Goal: Task Accomplishment & Management: Complete application form

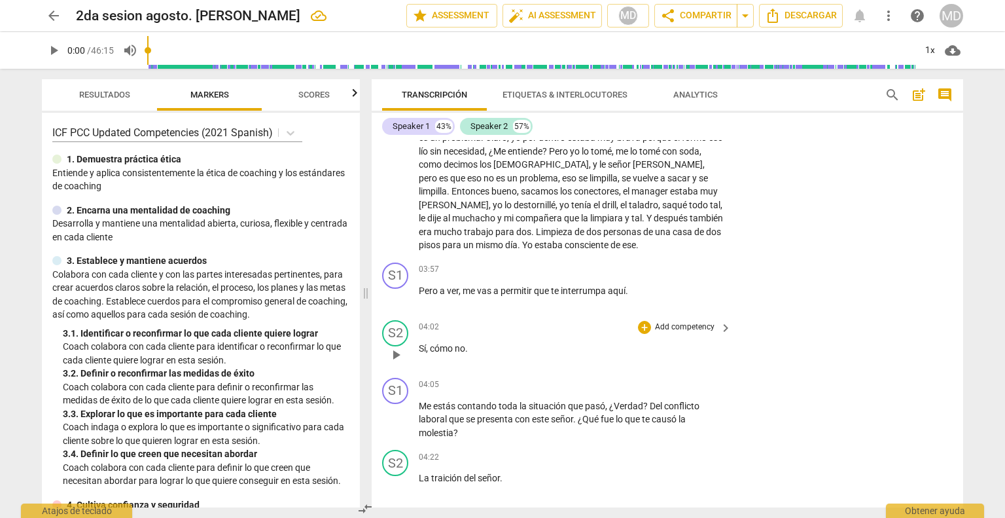
scroll to position [1039, 0]
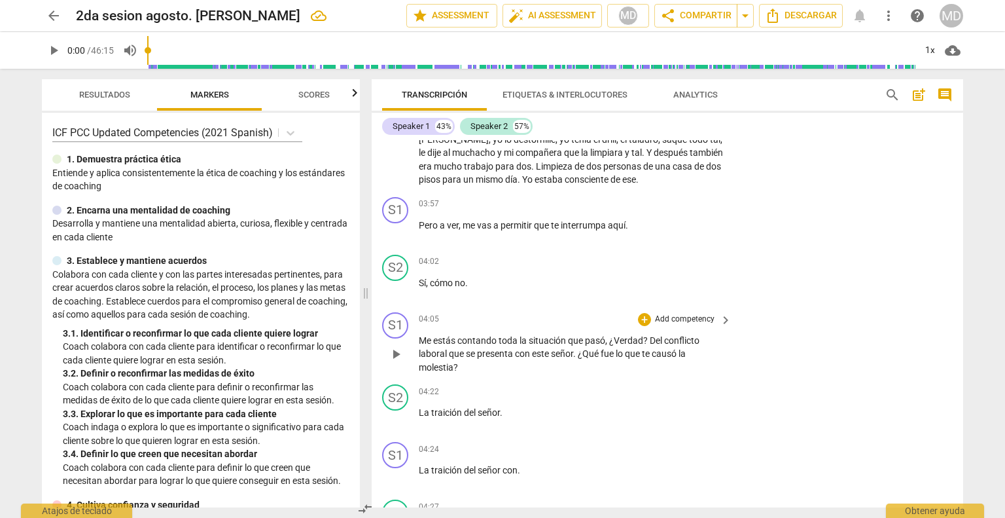
click at [695, 314] on p "Add competency" at bounding box center [685, 320] width 62 height 12
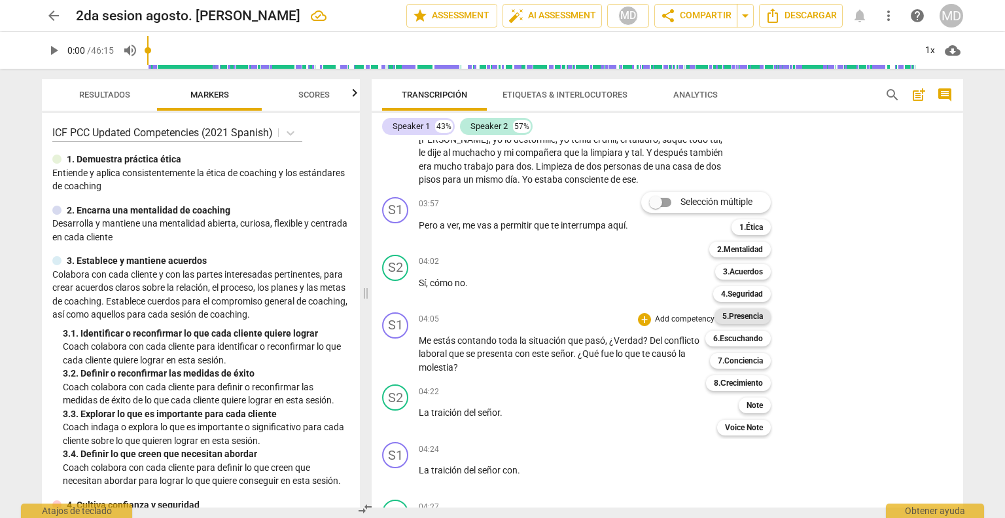
click at [695, 314] on b "5.Presencia" at bounding box center [743, 316] width 41 height 16
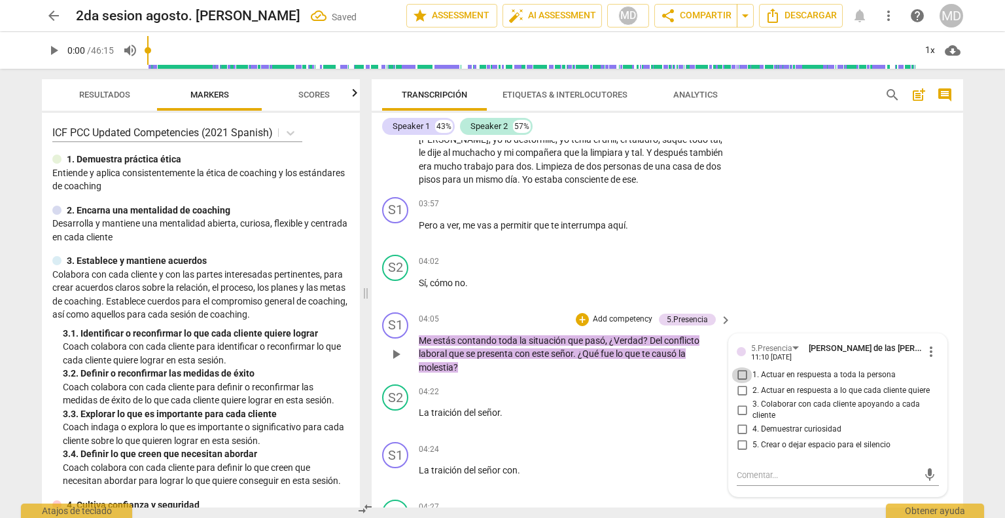
click at [695, 369] on input "1. Actuar en respuesta a toda la persona" at bounding box center [742, 375] width 21 height 16
checkbox input "true"
click at [695, 384] on input "2. Actuar en respuesta a lo que cada cliente quiere" at bounding box center [742, 391] width 21 height 16
checkbox input "true"
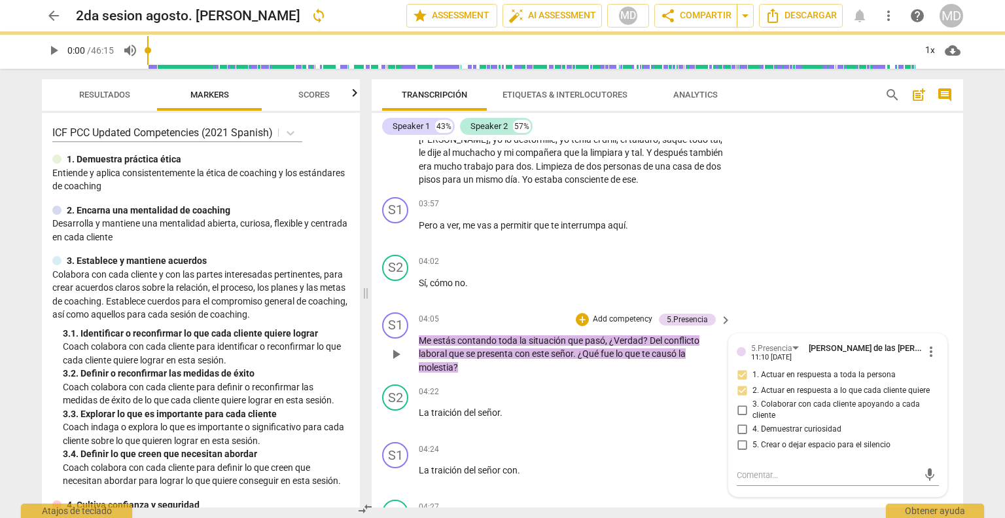
click at [695, 404] on input "3. Colaborar con cada cliente apoyando a cada cliente" at bounding box center [742, 410] width 21 height 16
checkbox input "true"
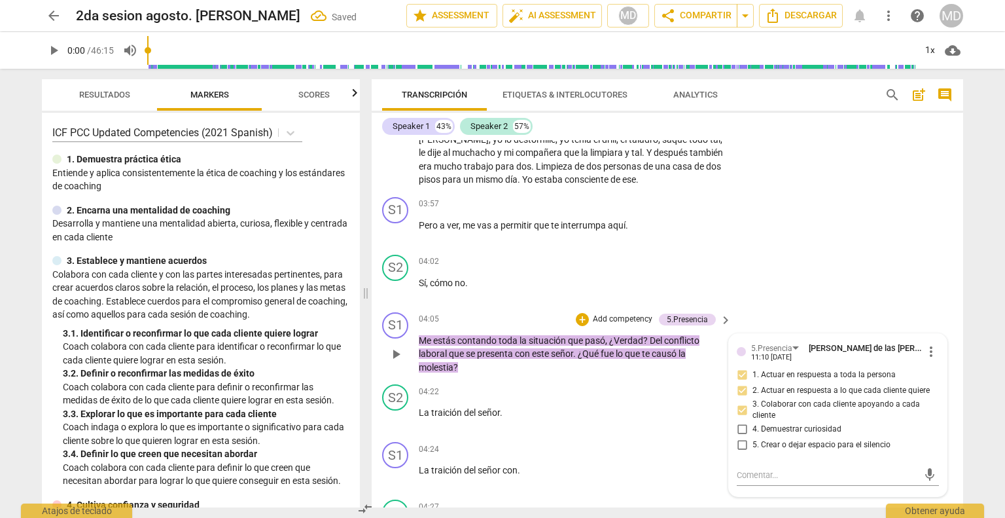
click at [695, 422] on input "4. Demuestrar curiosidad" at bounding box center [742, 430] width 21 height 16
checkbox input "true"
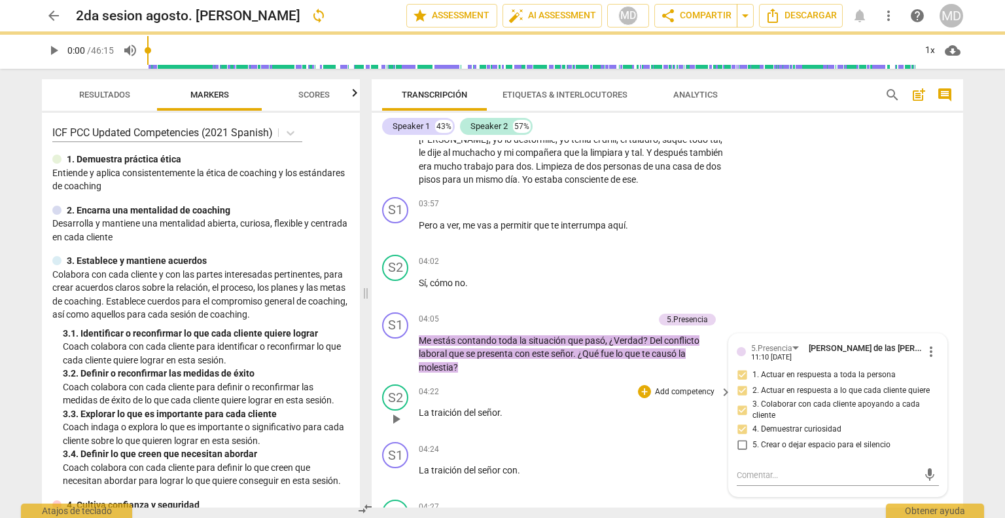
click at [552, 413] on div "04:22 + Add competency keyboard_arrow_right La traición del señor ." at bounding box center [576, 407] width 314 height 47
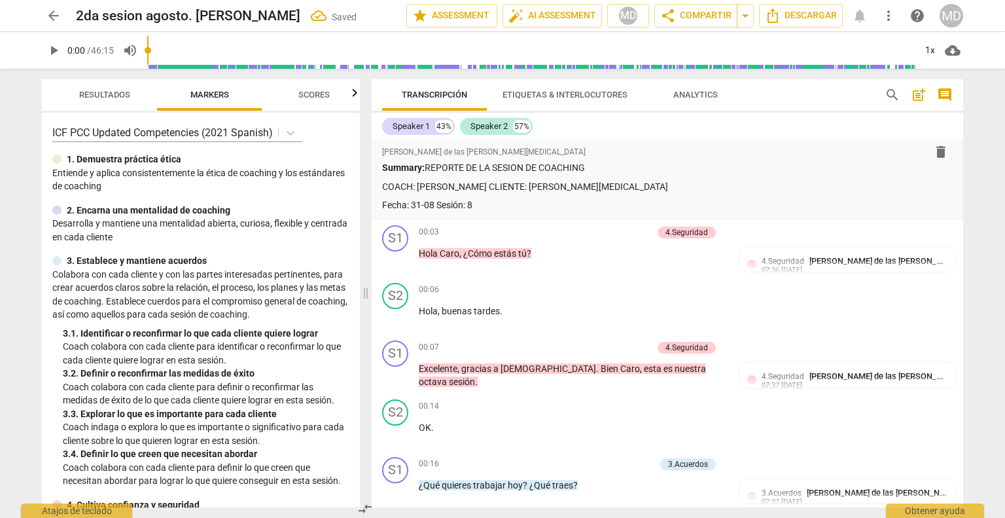
scroll to position [0, 0]
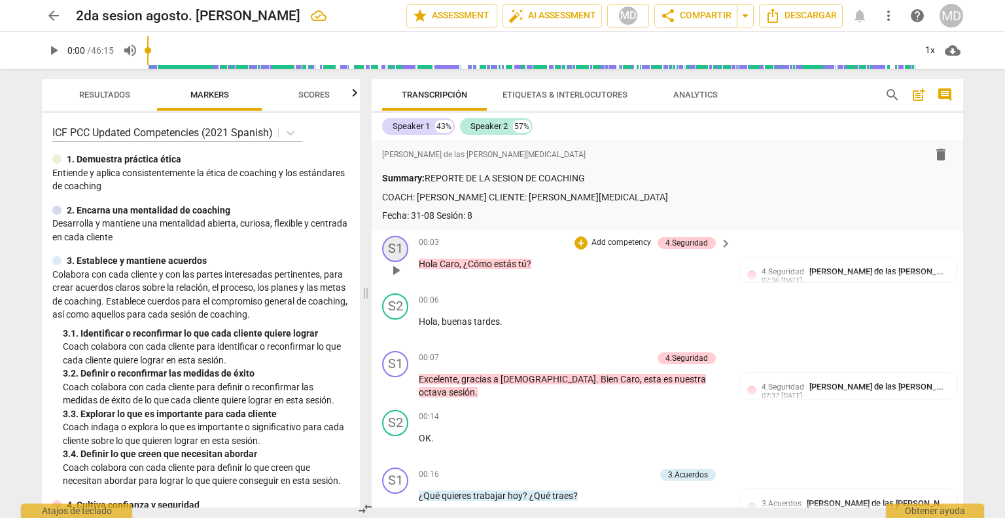
click at [402, 248] on div "S1" at bounding box center [395, 249] width 26 height 26
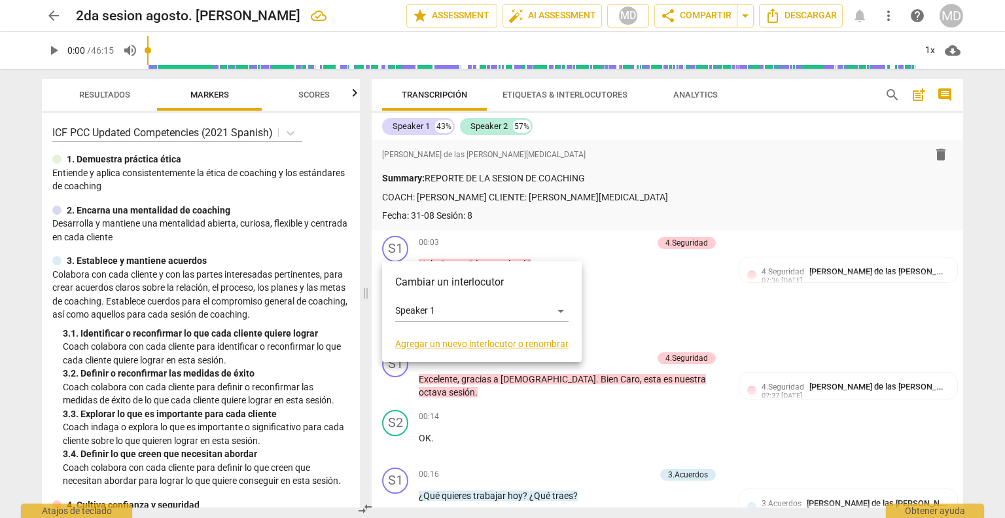
click at [473, 346] on link "Agregar un nuevo interlocutor o renombrar" at bounding box center [481, 343] width 173 height 10
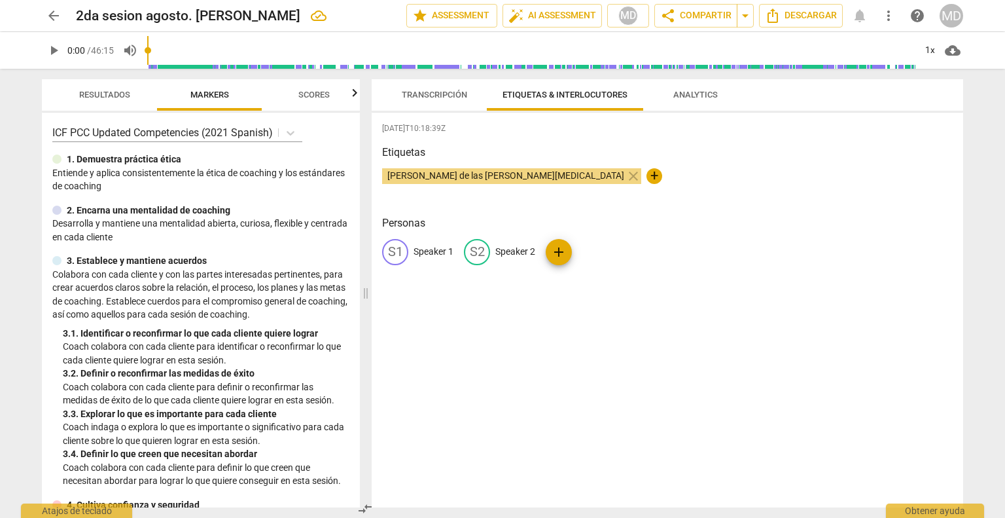
click at [430, 255] on p "Speaker 1" at bounding box center [434, 252] width 40 height 14
type input "O"
type input "CO"
click at [597, 253] on p "Speaker 2" at bounding box center [601, 252] width 40 height 14
type input "CL"
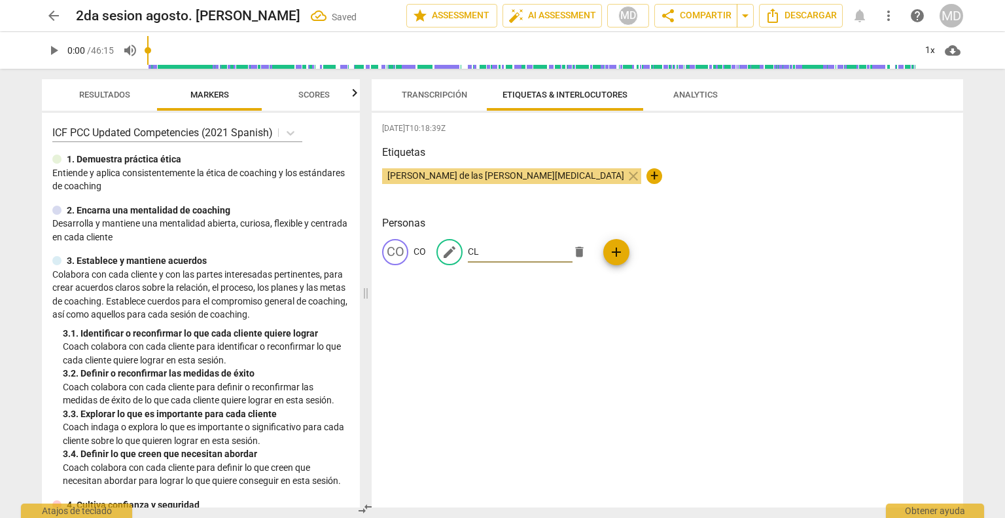
click at [555, 311] on div "[DATE]T10:18:39Z Etiquetas [PERSON_NAME] de las [PERSON_NAME][MEDICAL_DATA] clo…" at bounding box center [668, 310] width 592 height 395
click at [418, 303] on div "[DATE]T10:18:39Z Etiquetas [PERSON_NAME] de las [PERSON_NAME][MEDICAL_DATA] clo…" at bounding box center [668, 310] width 592 height 395
click at [300, 271] on p "Colabora con cada cliente y con las partes interesadas pertinentes, para crear …" at bounding box center [200, 295] width 297 height 54
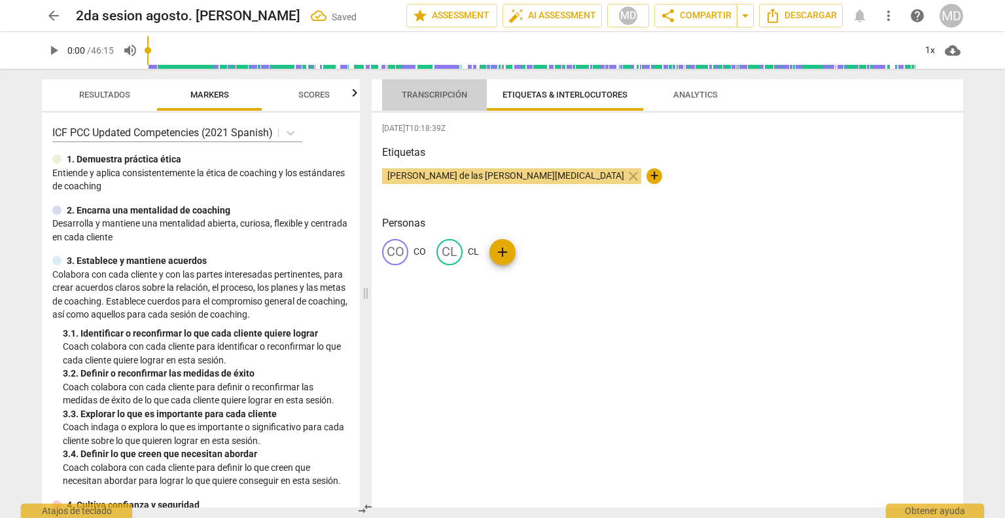
click at [448, 95] on span "Transcripción" at bounding box center [434, 95] width 65 height 10
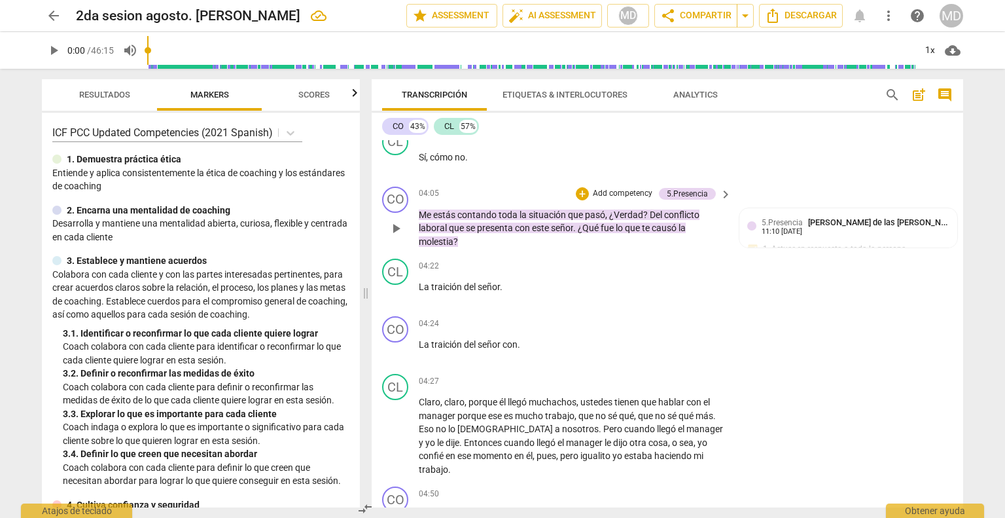
scroll to position [1178, 0]
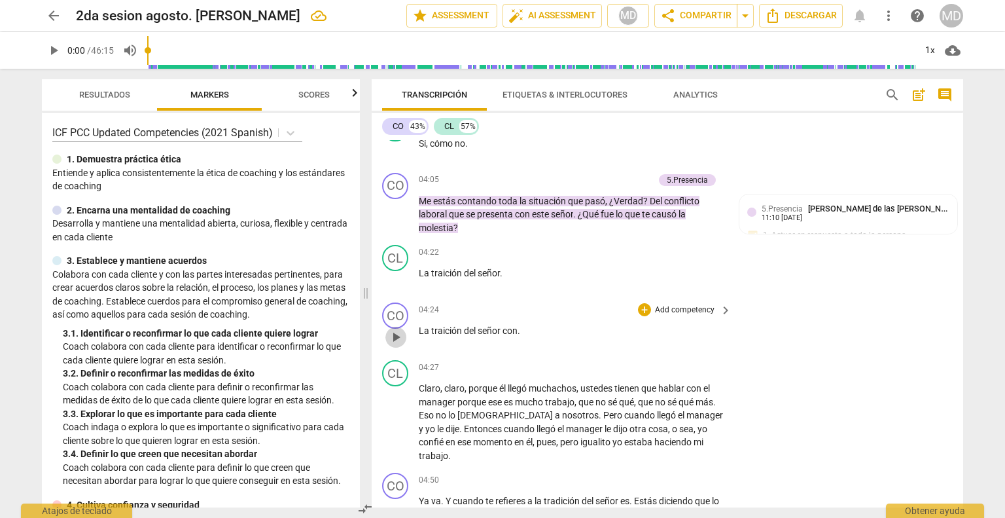
click at [397, 329] on span "play_arrow" at bounding box center [396, 337] width 16 height 16
click at [397, 329] on span "pause" at bounding box center [396, 337] width 16 height 16
type input "268"
click at [518, 325] on span "." at bounding box center [519, 330] width 3 height 10
click at [695, 304] on p "Add competency" at bounding box center [685, 310] width 62 height 12
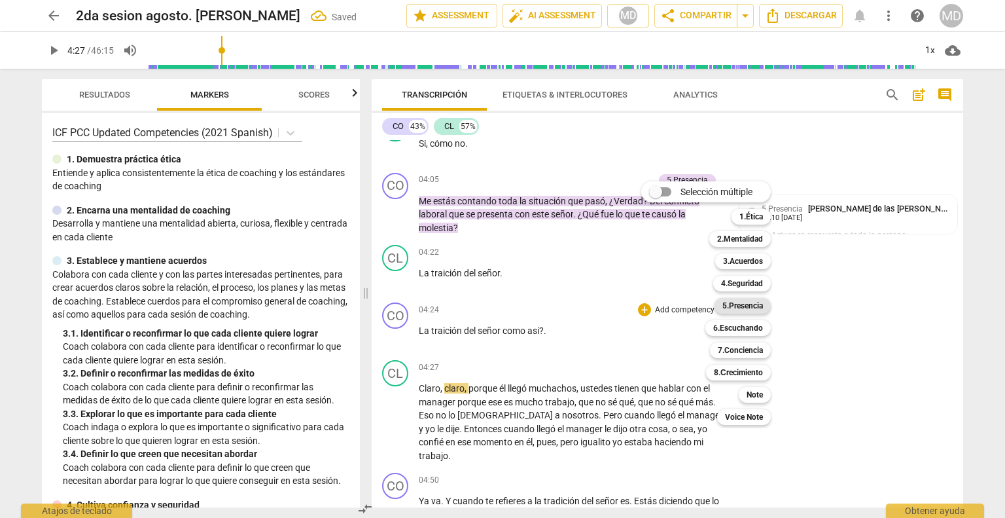
click at [695, 303] on b "5.Presencia" at bounding box center [743, 306] width 41 height 16
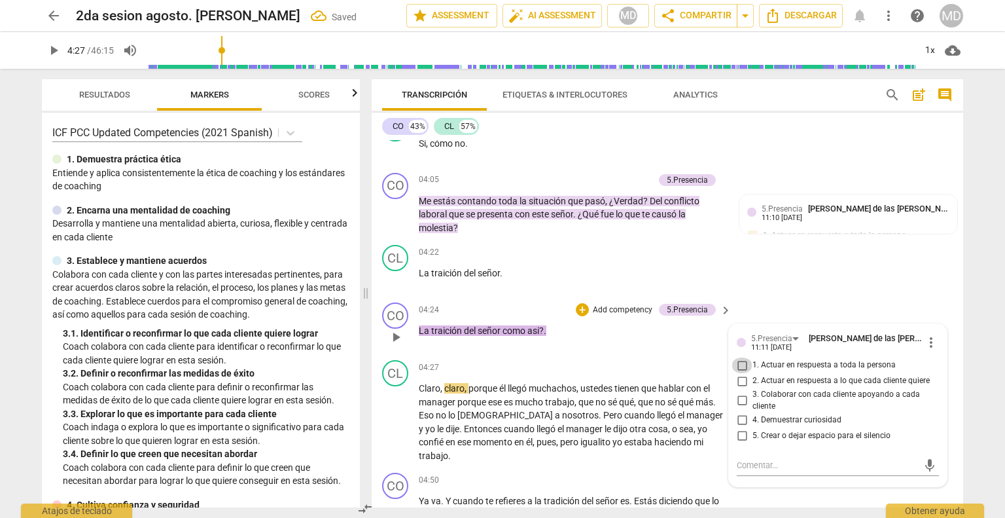
click at [695, 359] on input "1. Actuar en respuesta a toda la persona" at bounding box center [742, 365] width 21 height 16
checkbox input "true"
click at [695, 412] on input "4. Demuestrar curiosidad" at bounding box center [742, 420] width 21 height 16
checkbox input "true"
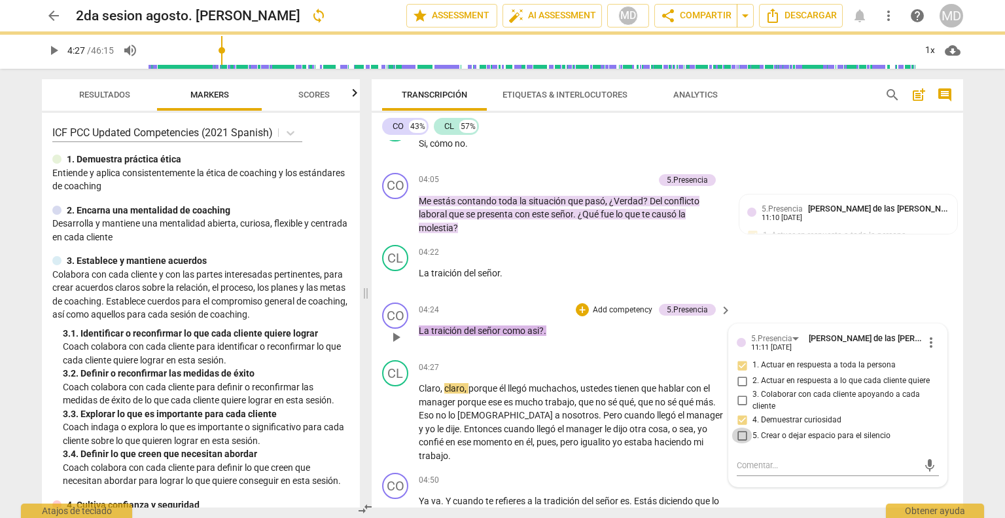
click at [695, 429] on input "5. Crear o dejar espacio para el silencio" at bounding box center [742, 435] width 21 height 16
checkbox input "true"
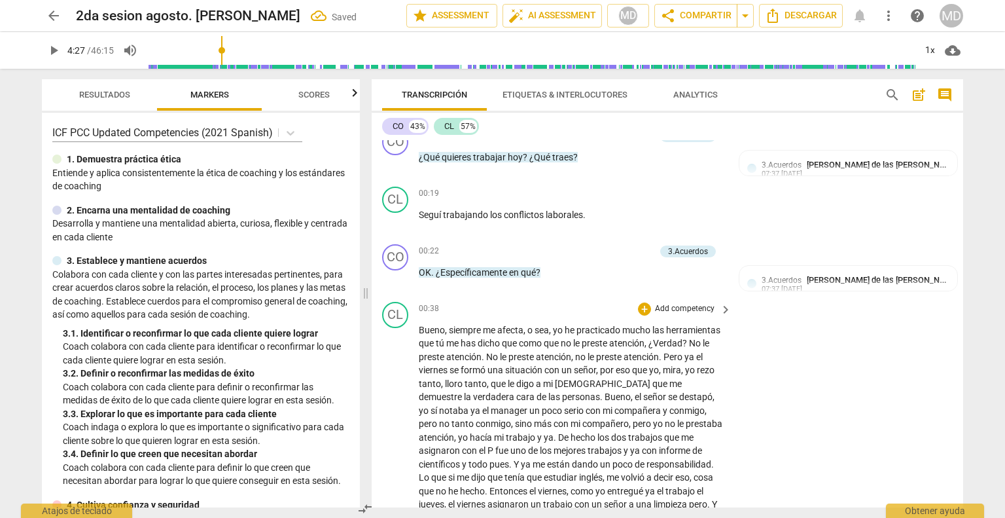
scroll to position [327, 0]
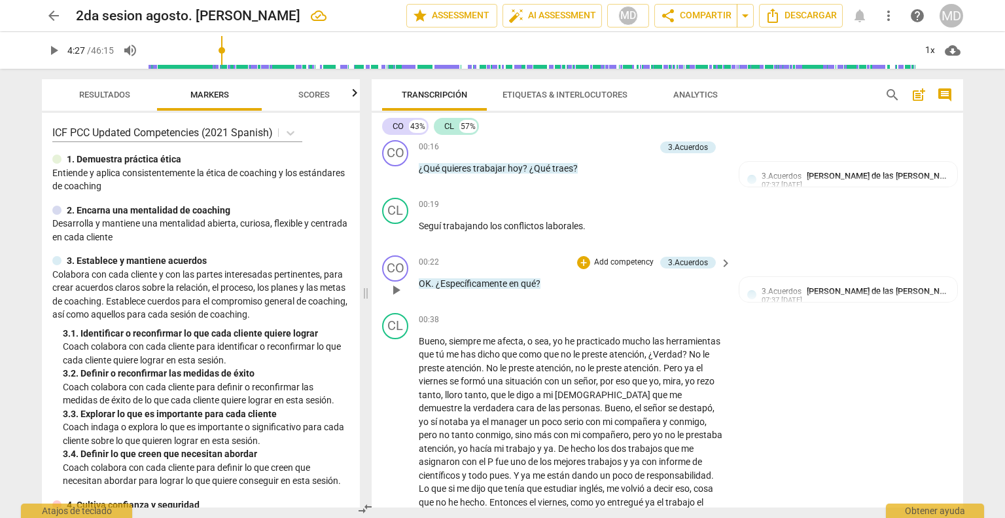
click at [612, 262] on p "Add competency" at bounding box center [624, 263] width 62 height 12
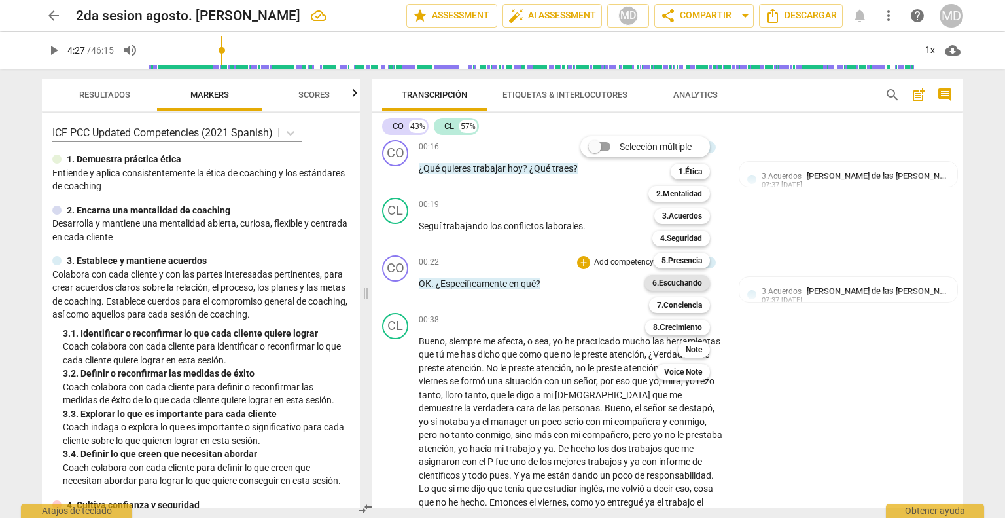
click at [680, 282] on b "6.Escuchando" at bounding box center [678, 283] width 50 height 16
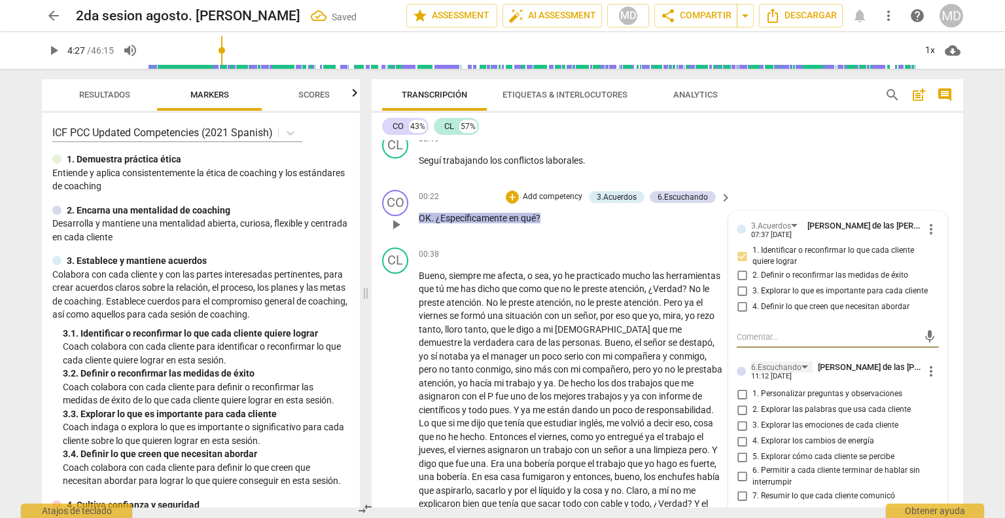
scroll to position [458, 0]
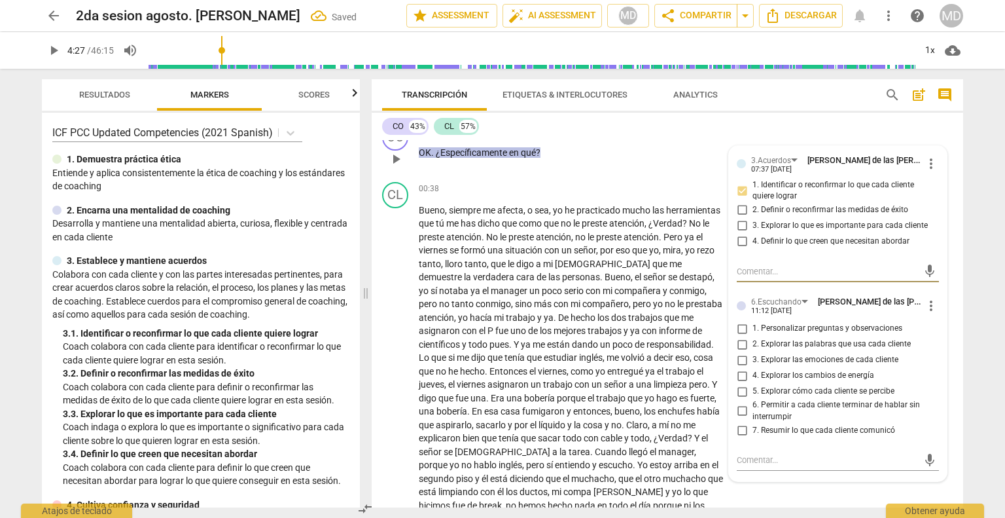
click at [695, 322] on input "1. Personalizar preguntas y observaciones" at bounding box center [742, 329] width 21 height 16
checkbox input "true"
click at [695, 405] on input "6. Permitir a cada cliente terminar de hablar sin interrumpir" at bounding box center [742, 411] width 21 height 16
checkbox input "true"
click at [610, 300] on span "compañero" at bounding box center [606, 303] width 46 height 10
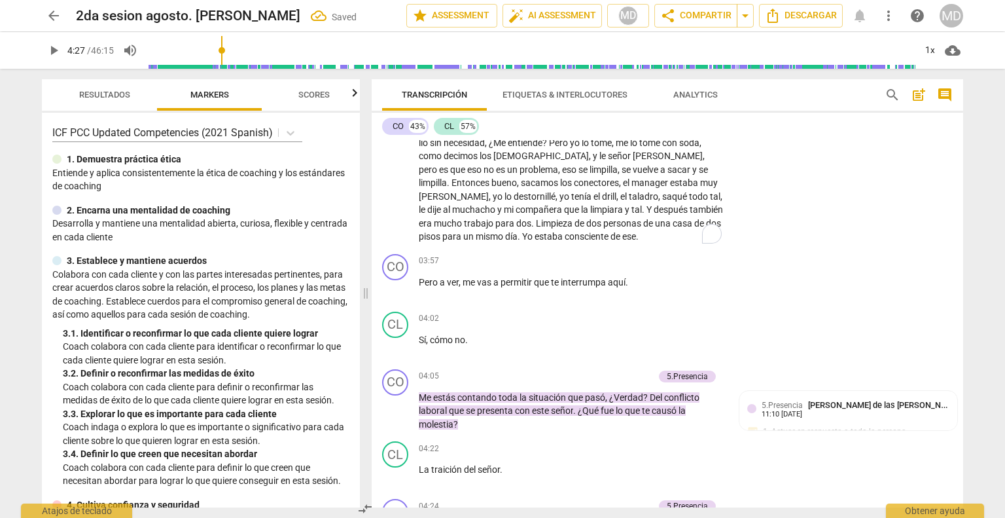
scroll to position [1047, 0]
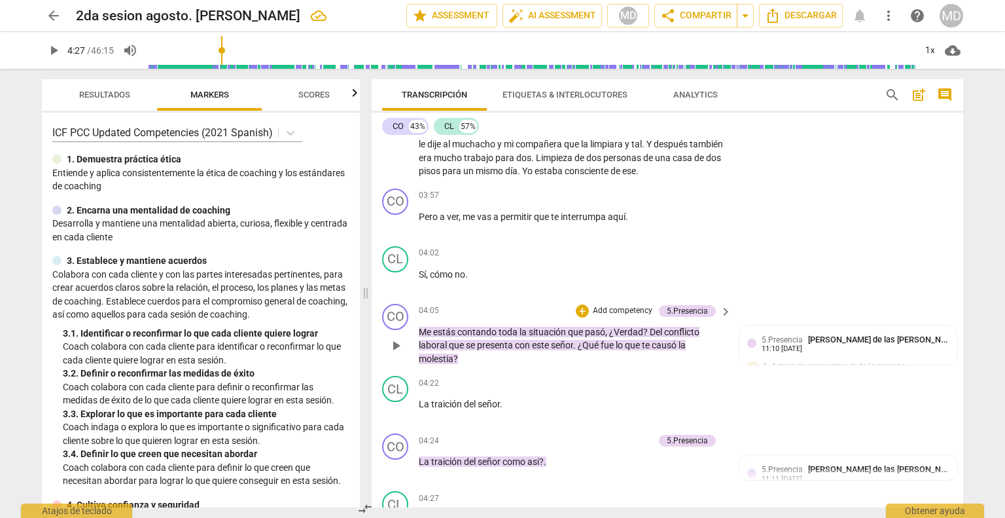
click at [628, 306] on p "Add competency" at bounding box center [623, 311] width 62 height 12
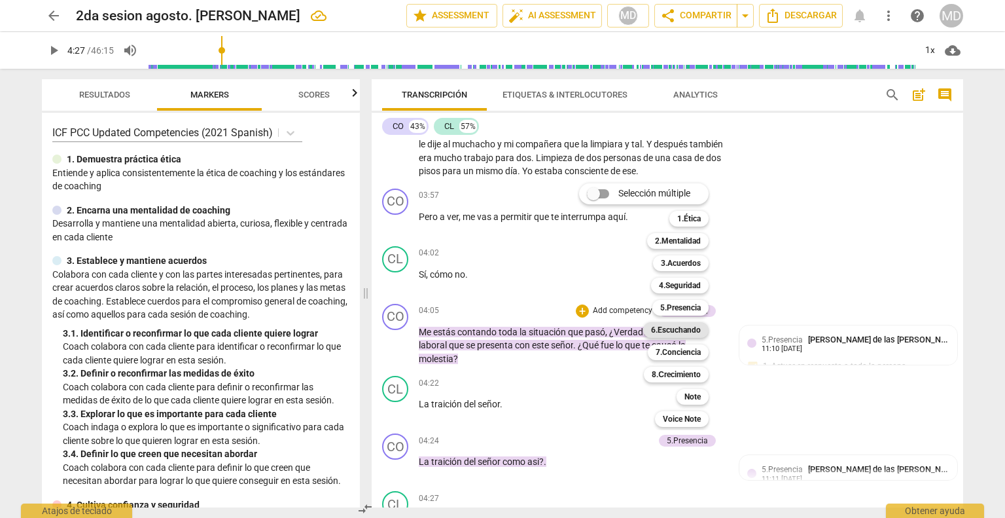
click at [675, 329] on b "6.Escuchando" at bounding box center [676, 330] width 50 height 16
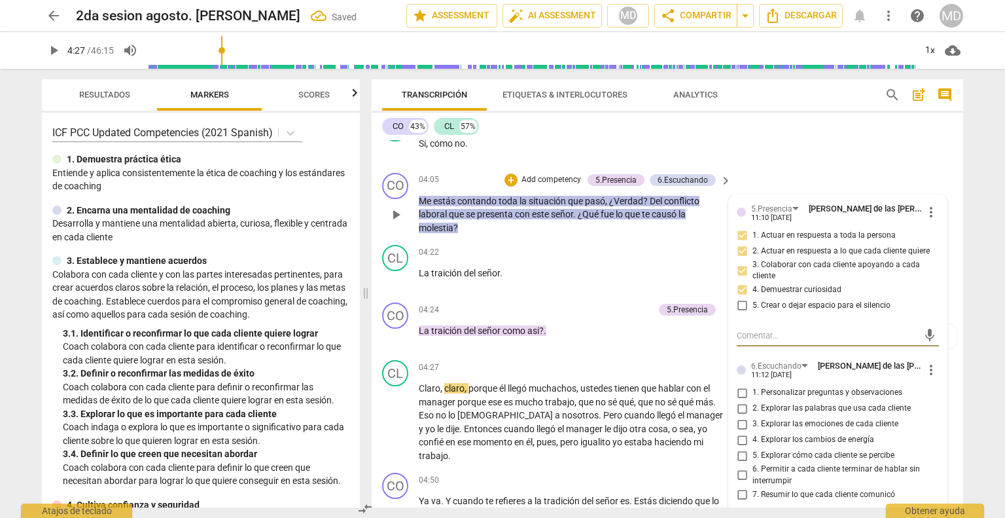
scroll to position [1244, 0]
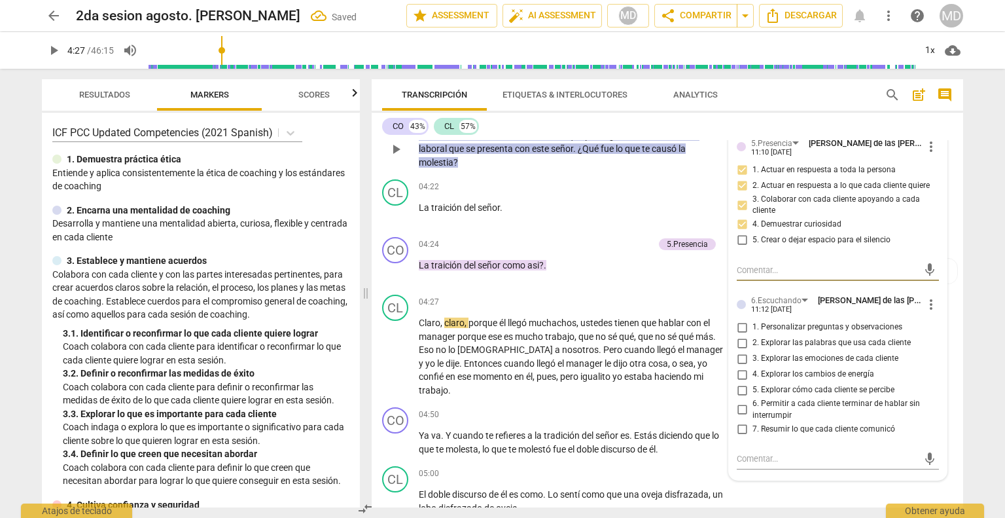
click at [695, 322] on input "1. Personalizar preguntas y observaciones" at bounding box center [742, 327] width 21 height 16
checkbox input "true"
click at [695, 335] on input "2. Explorar las palabras que usa cada cliente" at bounding box center [742, 343] width 21 height 16
checkbox input "true"
click at [695, 351] on input "3. Explorar las emociones de cada cliente" at bounding box center [742, 359] width 21 height 16
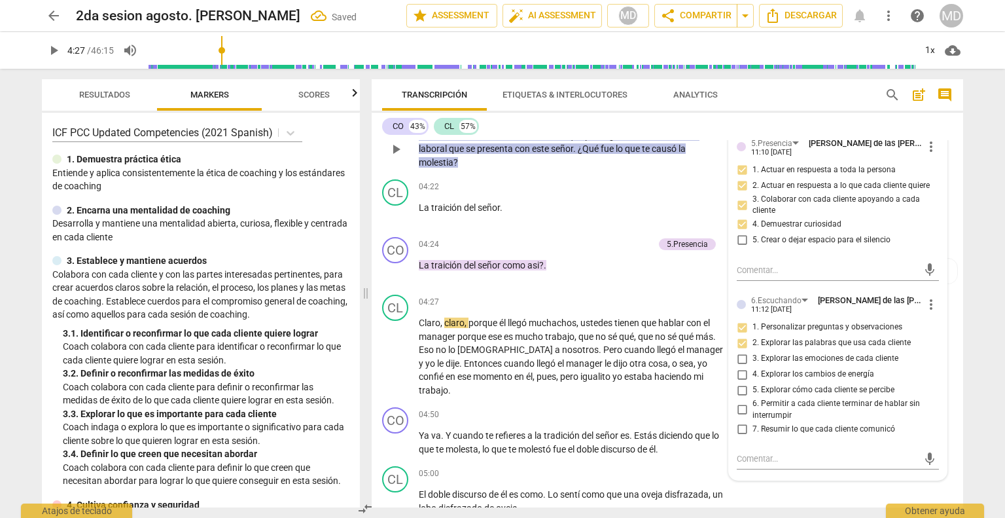
checkbox input "true"
click at [695, 382] on input "5. Explorar cómo cada cliente se percibe" at bounding box center [742, 390] width 21 height 16
checkbox input "true"
click at [559, 213] on div "04:22 + Add competency keyboard_arrow_right La traición del señor ." at bounding box center [576, 202] width 314 height 47
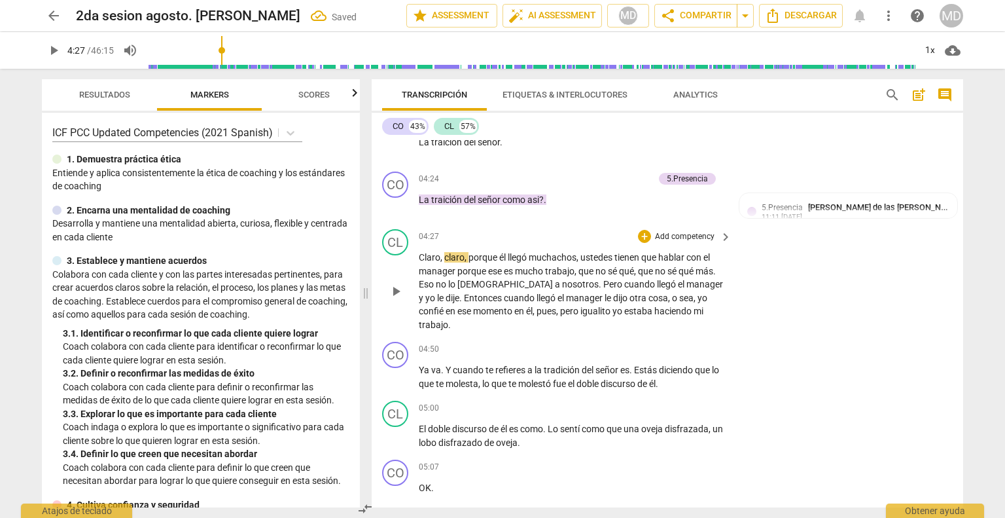
scroll to position [1375, 0]
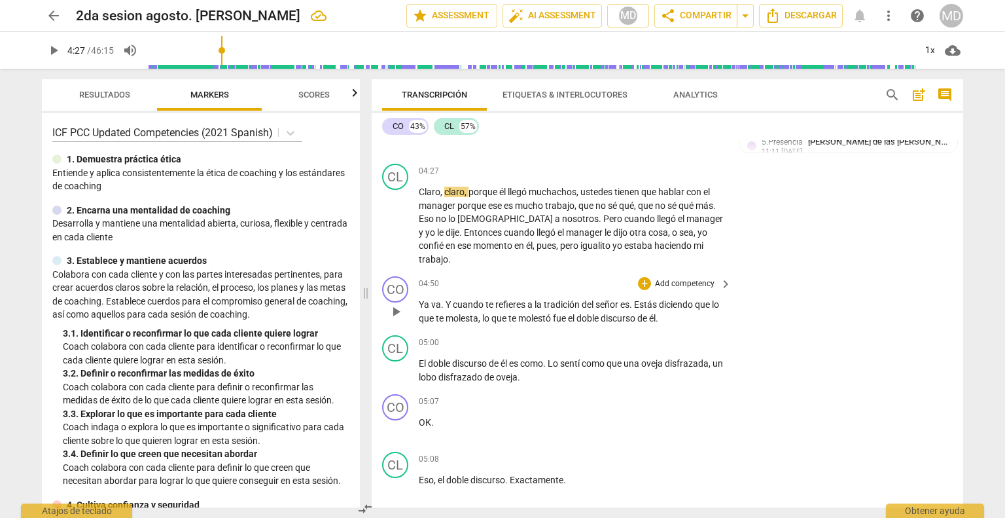
click at [394, 304] on span "play_arrow" at bounding box center [396, 312] width 16 height 16
click at [397, 304] on span "pause" at bounding box center [396, 312] width 16 height 16
type input "302"
click at [677, 278] on p "Add competency" at bounding box center [685, 284] width 62 height 12
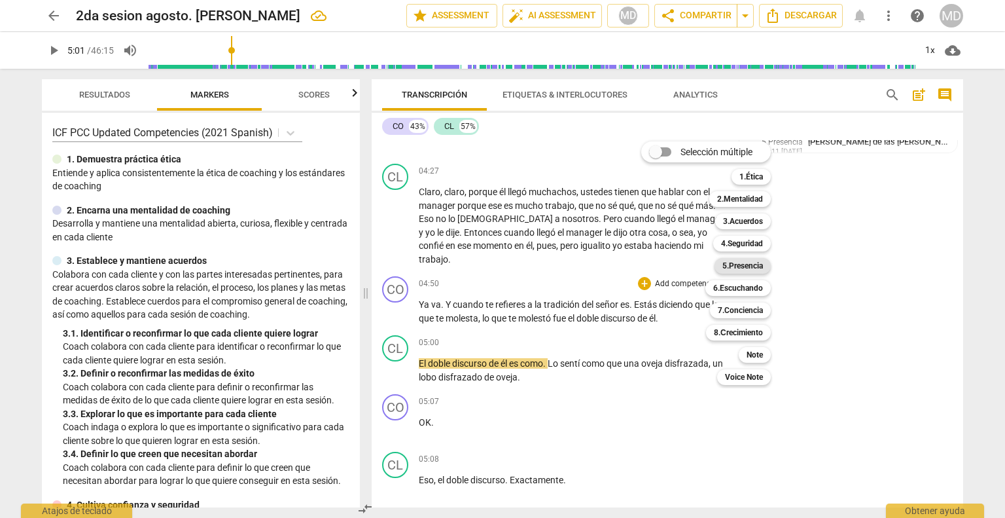
click at [695, 265] on b "5.Presencia" at bounding box center [743, 266] width 41 height 16
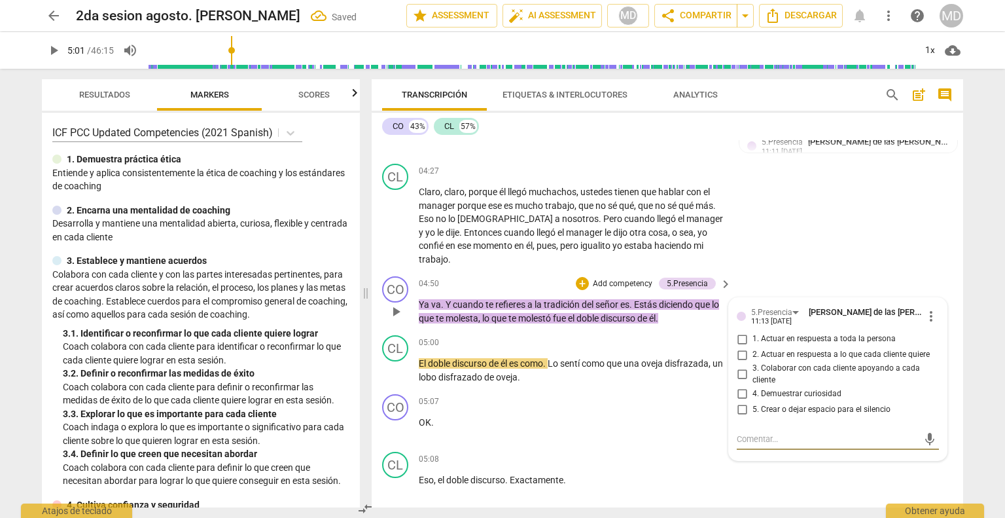
click at [695, 331] on input "1. Actuar en respuesta a toda la persona" at bounding box center [742, 339] width 21 height 16
checkbox input "true"
click at [695, 347] on input "2. Actuar en respuesta a lo que cada cliente quiere" at bounding box center [742, 355] width 21 height 16
checkbox input "true"
click at [695, 367] on input "3. Colaborar con cada cliente apoyando a cada cliente" at bounding box center [742, 375] width 21 height 16
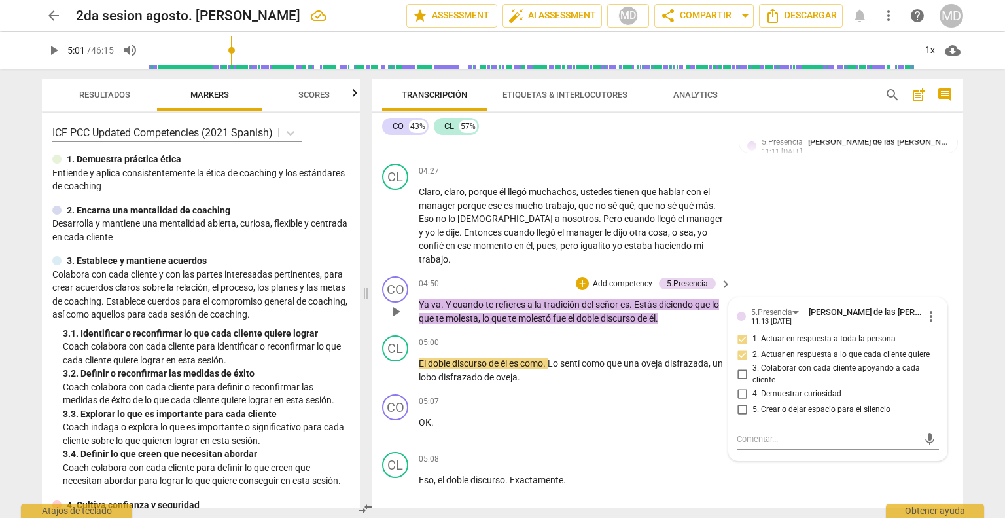
checkbox input "true"
click at [695, 386] on input "4. Demuestrar curiosidad" at bounding box center [742, 394] width 21 height 16
checkbox input "true"
click at [496, 330] on div "CL play_arrow pause 05:00 + Add competency keyboard_arrow_right El doble discur…" at bounding box center [668, 359] width 592 height 59
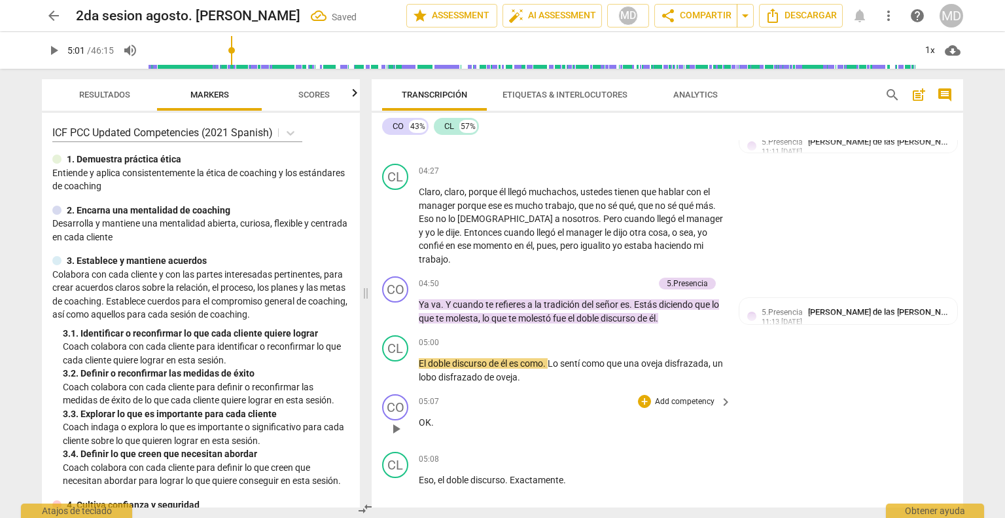
scroll to position [1440, 0]
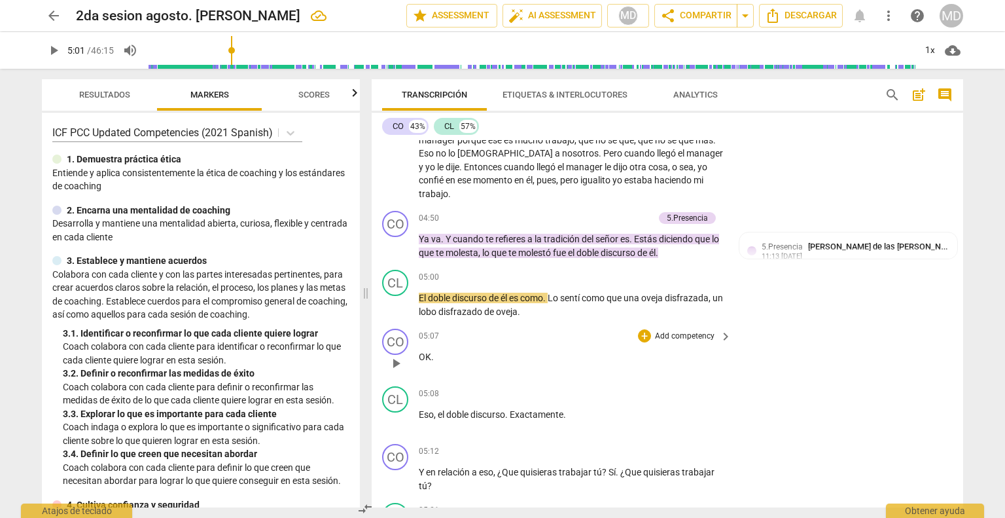
click at [686, 331] on p "Add competency" at bounding box center [685, 337] width 62 height 12
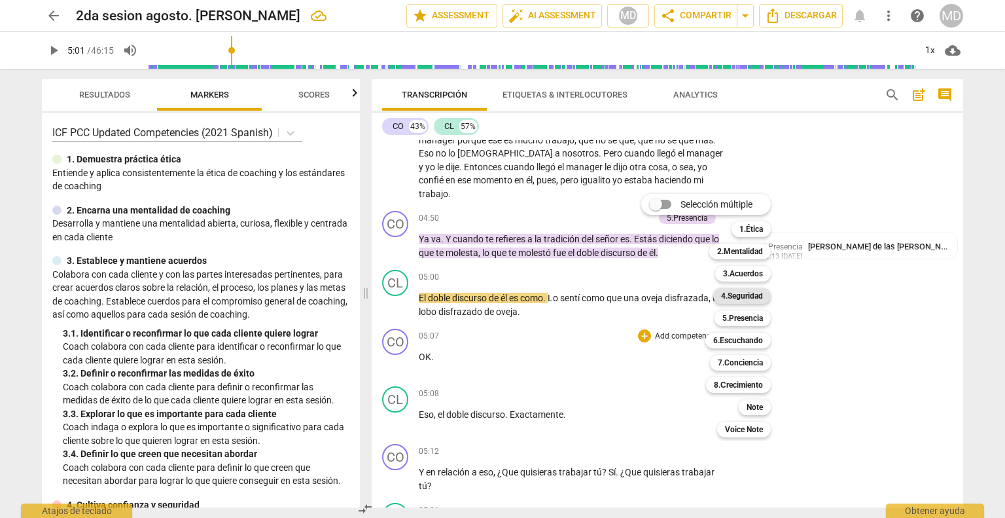
click at [695, 294] on b "4.Seguridad" at bounding box center [742, 296] width 42 height 16
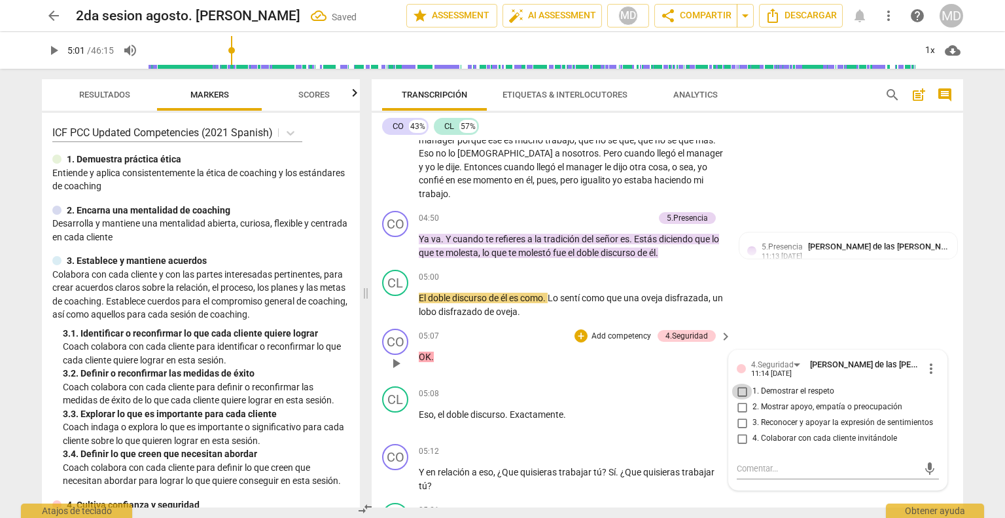
click at [695, 384] on input "1. Demostrar el respeto" at bounding box center [742, 392] width 21 height 16
checkbox input "true"
click at [695, 399] on input "2. Mostrar apoyo, empatía o preocupación" at bounding box center [742, 407] width 21 height 16
checkbox input "true"
click at [613, 331] on p "Add competency" at bounding box center [621, 337] width 62 height 12
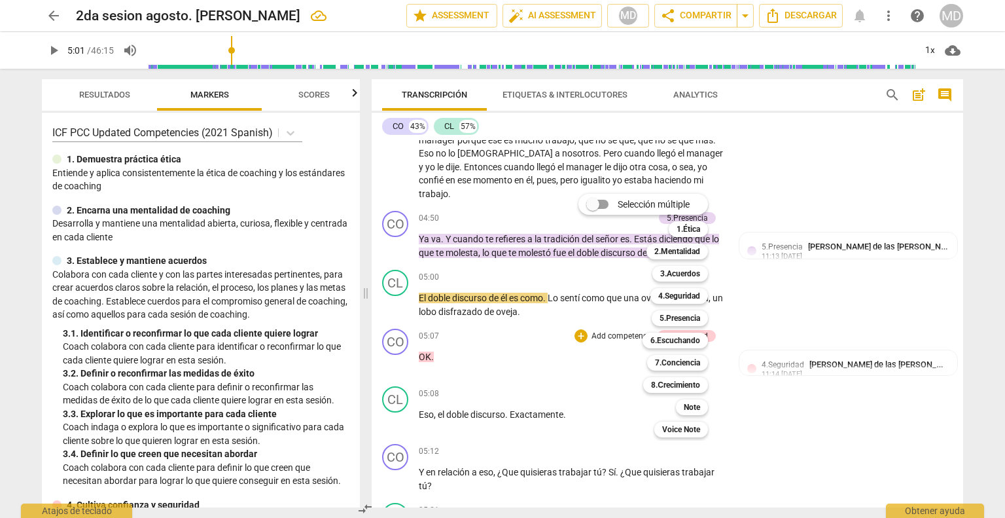
click at [570, 397] on div at bounding box center [502, 259] width 1005 height 518
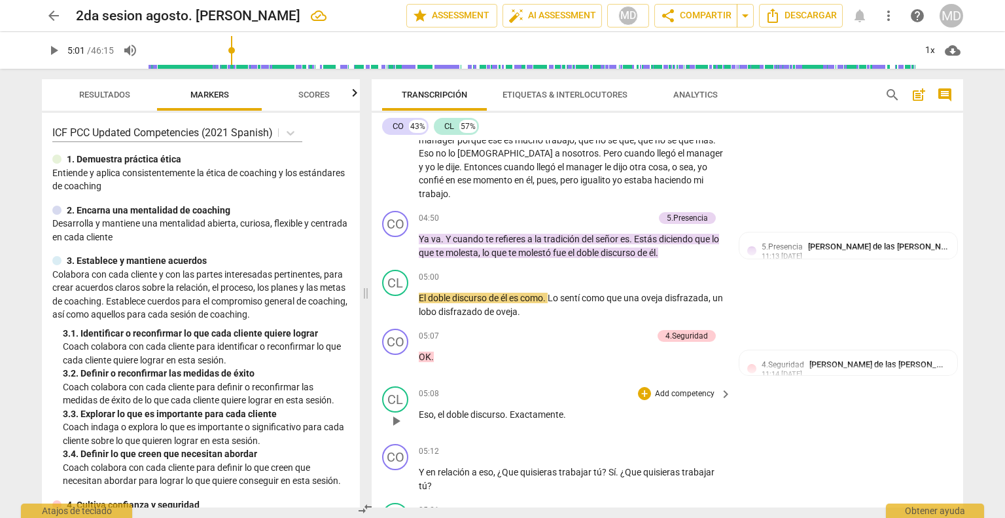
scroll to position [1506, 0]
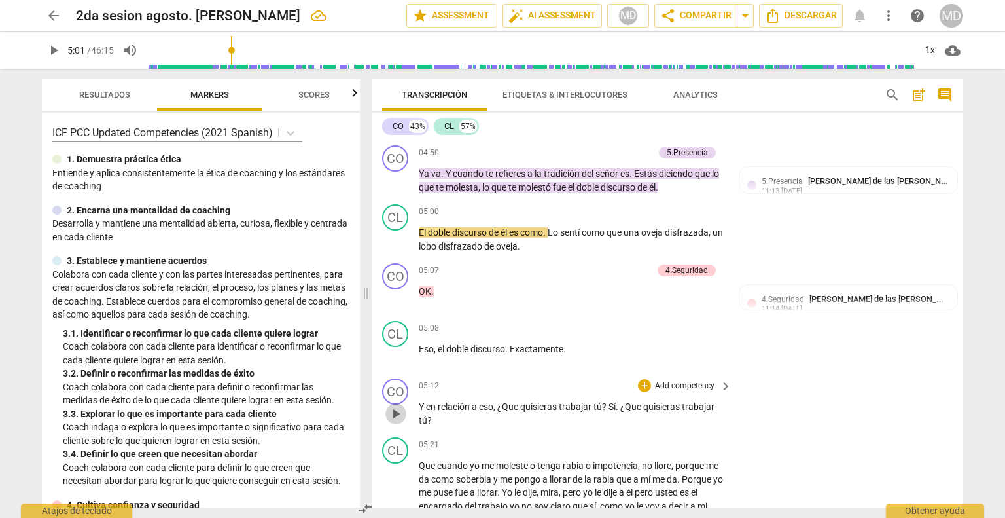
click at [391, 406] on span "play_arrow" at bounding box center [396, 414] width 16 height 16
click at [391, 406] on span "pause" at bounding box center [396, 414] width 16 height 16
type input "321"
click at [666, 380] on p "Add competency" at bounding box center [685, 386] width 62 height 12
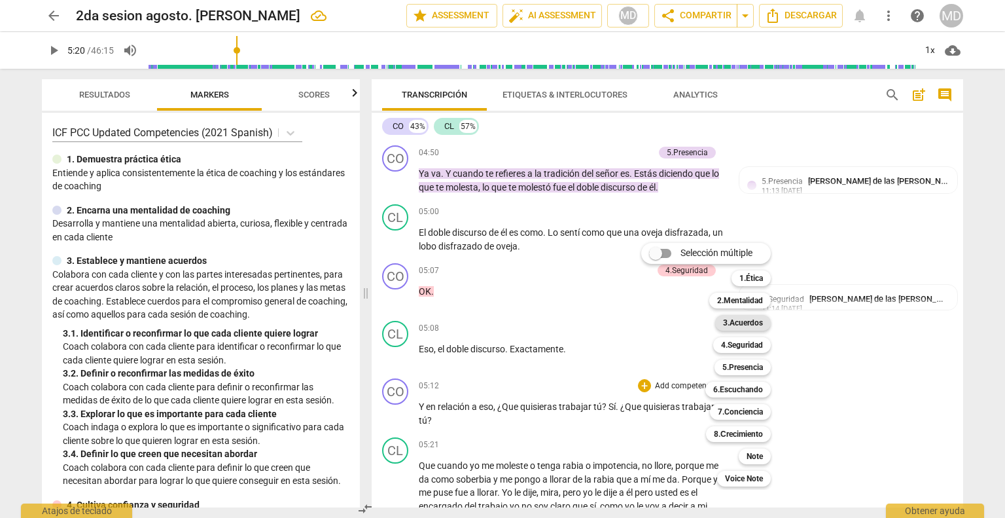
click at [695, 319] on b "3.Acuerdos" at bounding box center [743, 323] width 40 height 16
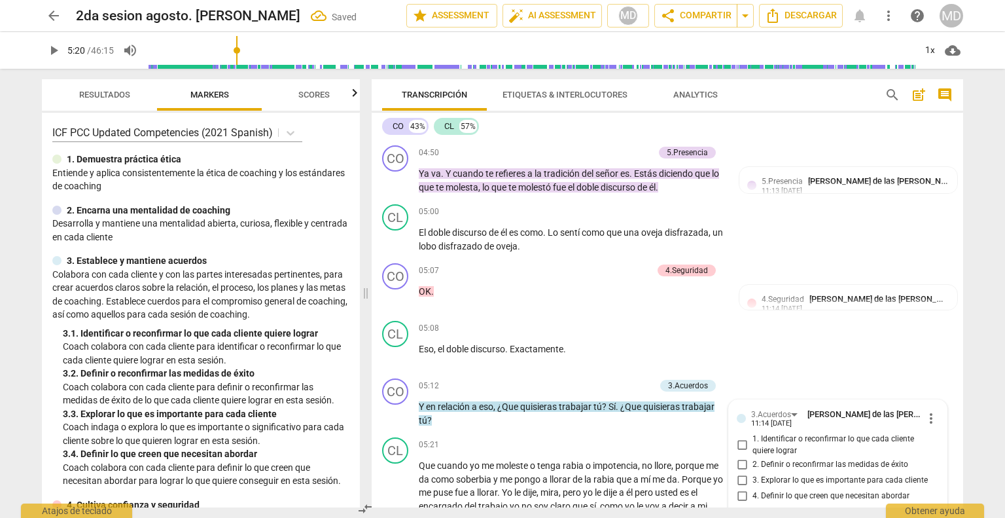
scroll to position [1508, 0]
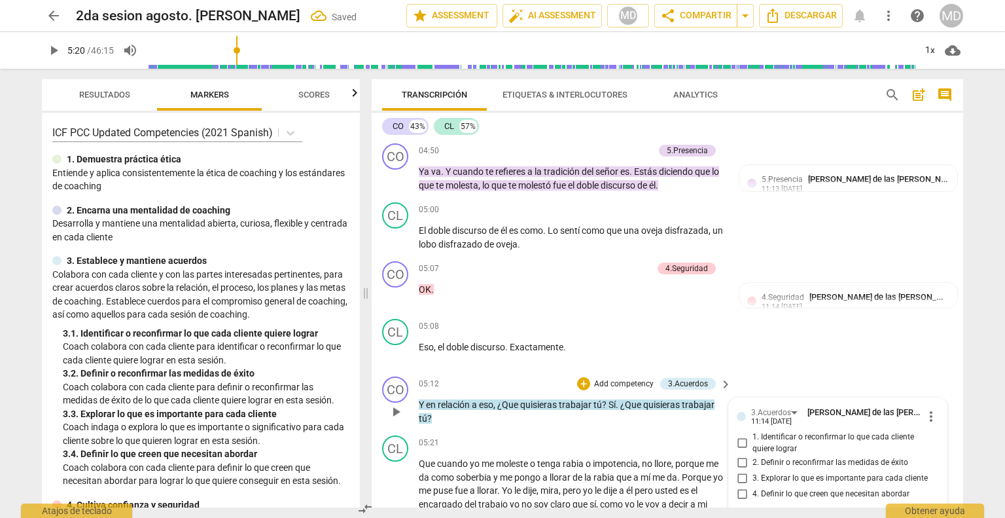
click at [695, 435] on input "1. Identificar o reconfirmar lo que cada cliente quiere lograr" at bounding box center [742, 443] width 21 height 16
checkbox input "true"
click at [695, 470] on input "3. Explorar lo que es importante para cada cliente" at bounding box center [742, 478] width 21 height 16
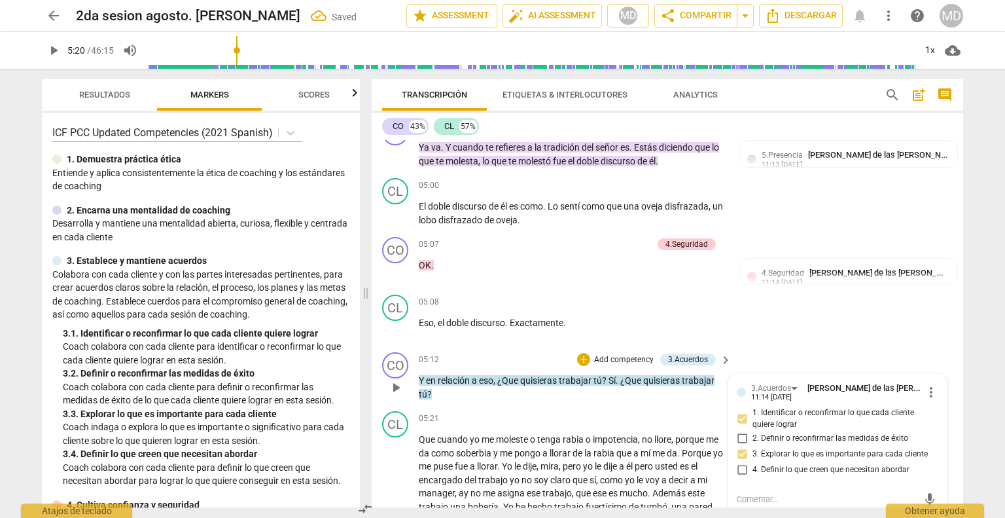
scroll to position [1573, 0]
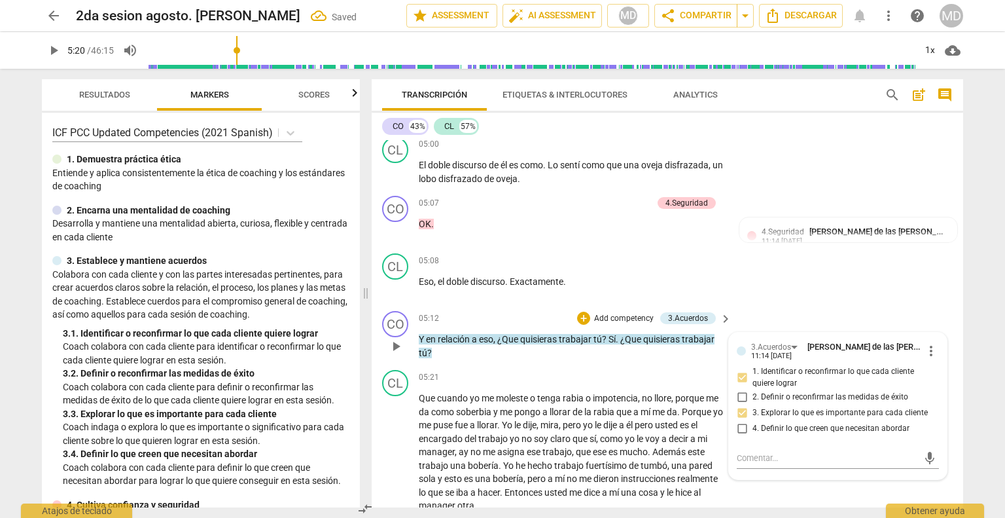
click at [695, 405] on input "3. Explorar lo que es importante para cada cliente" at bounding box center [742, 413] width 21 height 16
checkbox input "false"
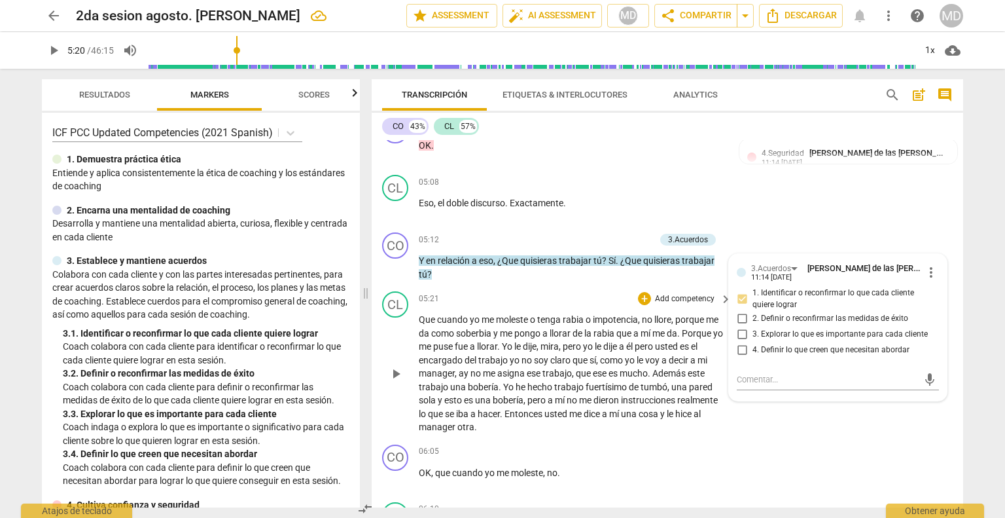
scroll to position [1704, 0]
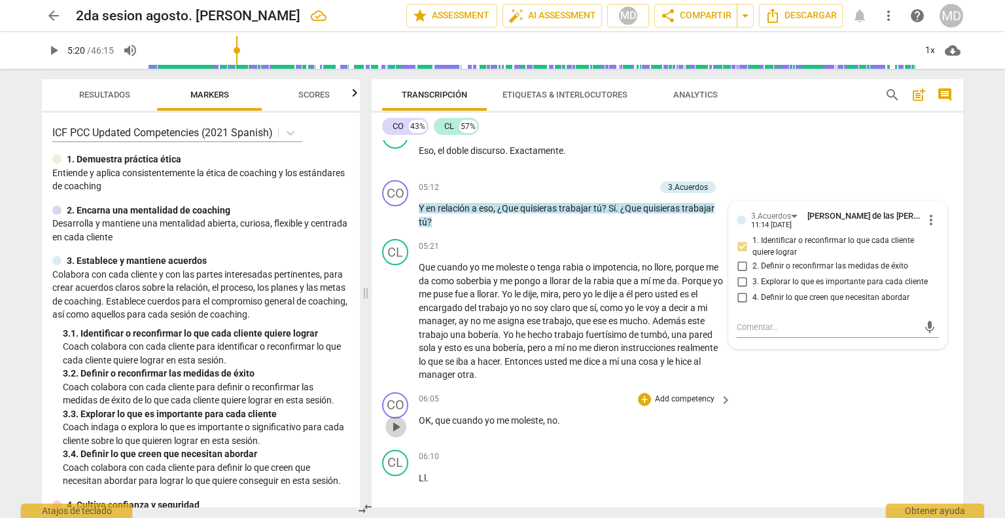
click at [395, 419] on span "play_arrow" at bounding box center [396, 427] width 16 height 16
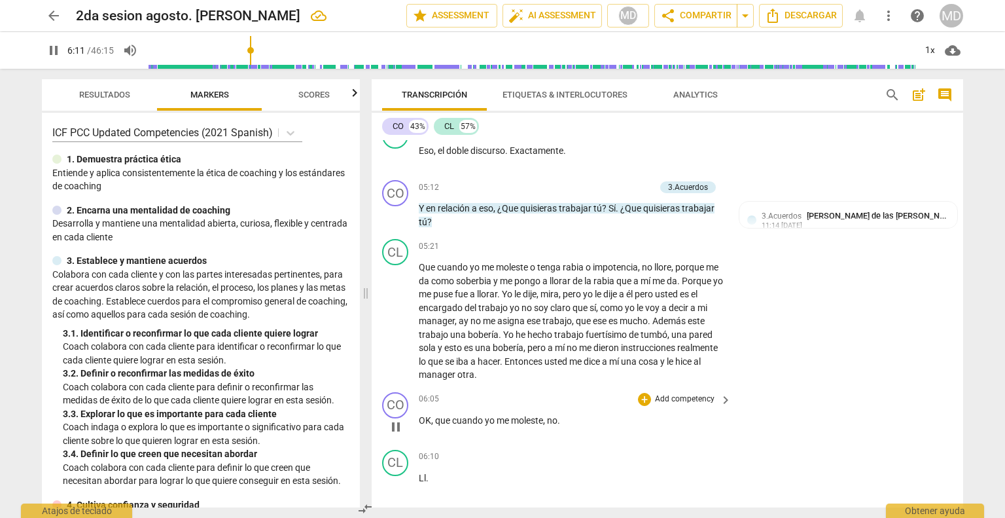
click at [568, 414] on p "OK , que cuando yo me moleste , no ." at bounding box center [572, 421] width 306 height 14
type input "373"
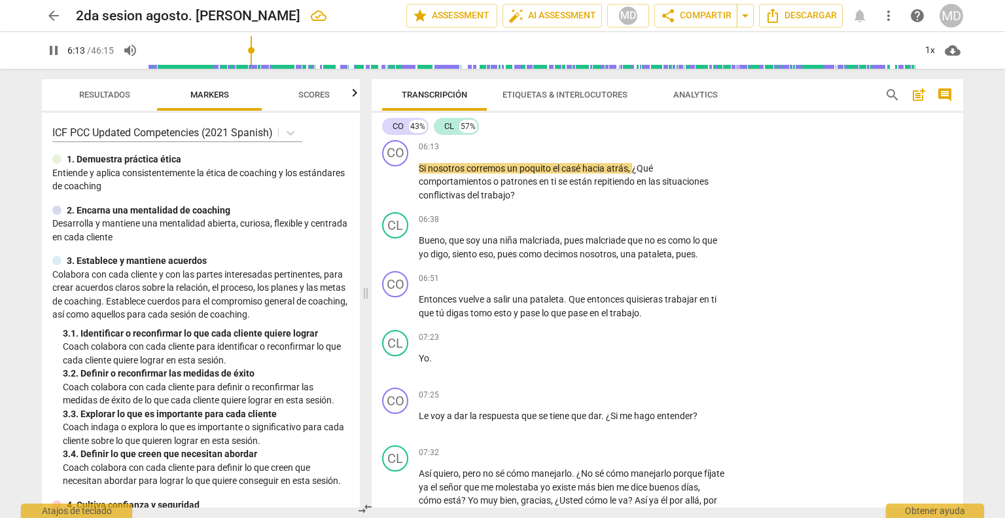
scroll to position [1956, 0]
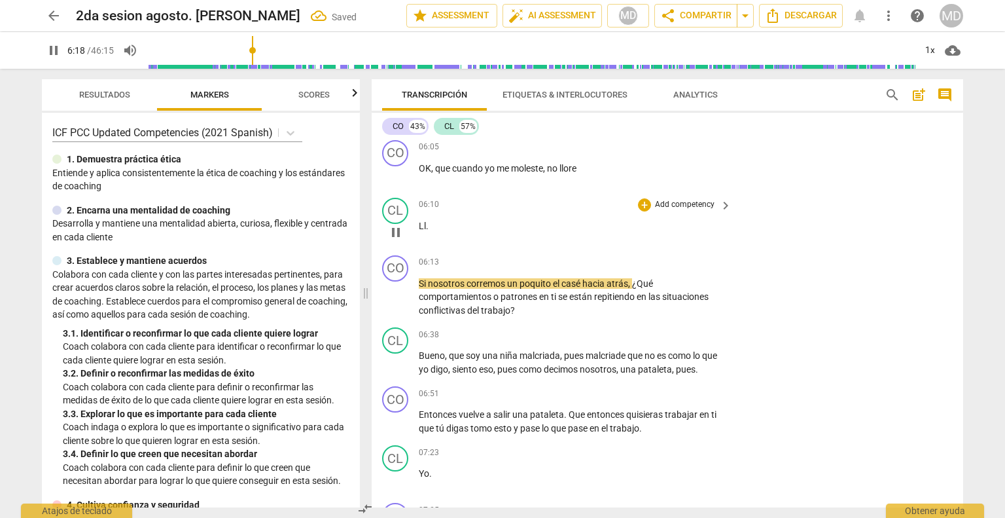
click at [429, 219] on p "Ll ." at bounding box center [572, 226] width 306 height 14
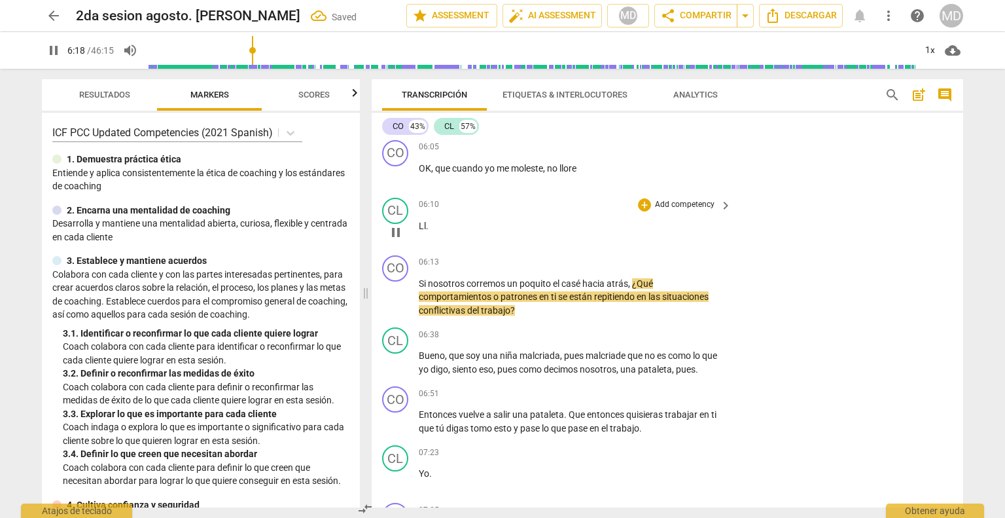
type input "379"
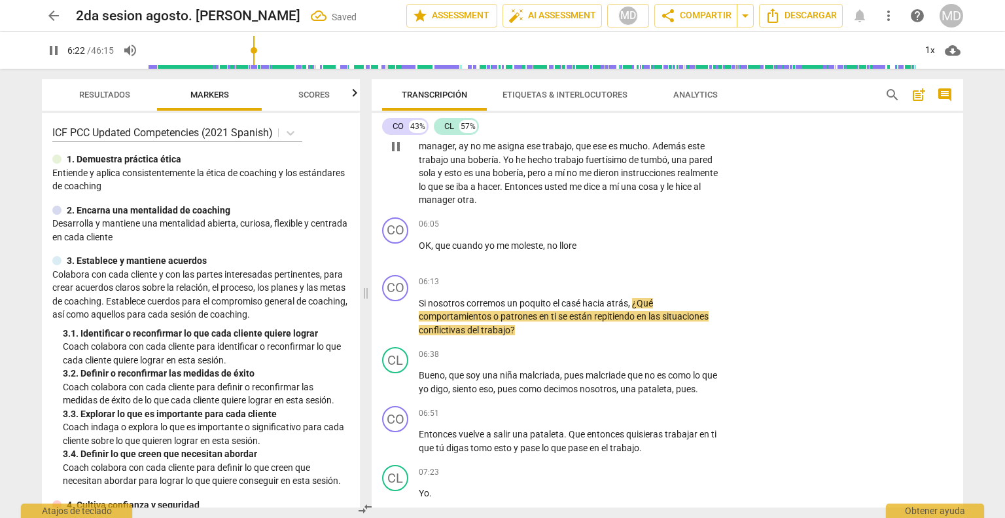
scroll to position [1825, 0]
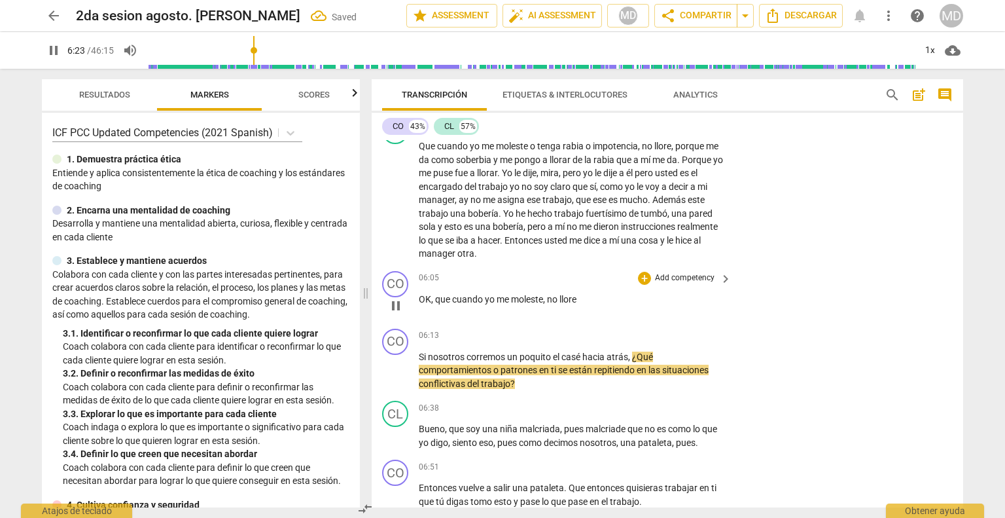
click at [690, 272] on p "Add competency" at bounding box center [685, 278] width 62 height 12
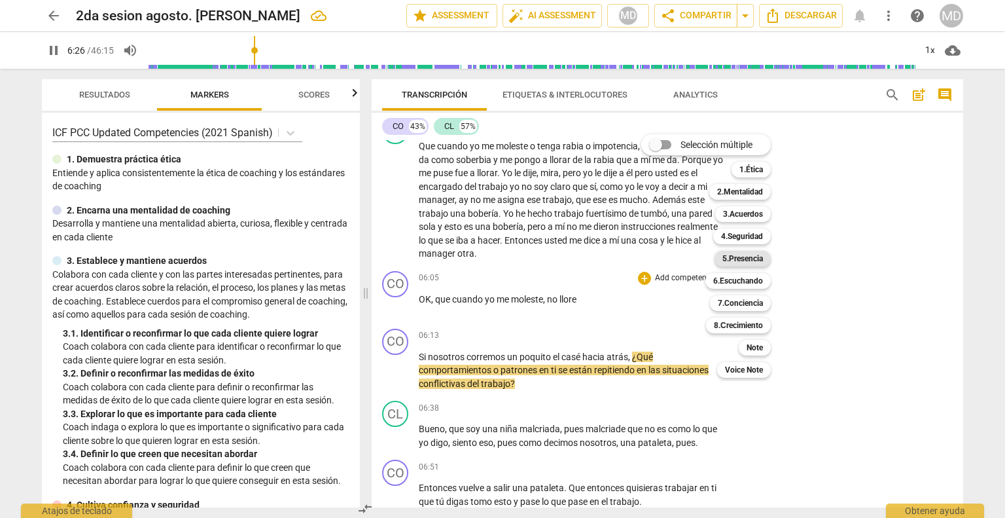
click at [695, 260] on b "5.Presencia" at bounding box center [743, 259] width 41 height 16
type input "387"
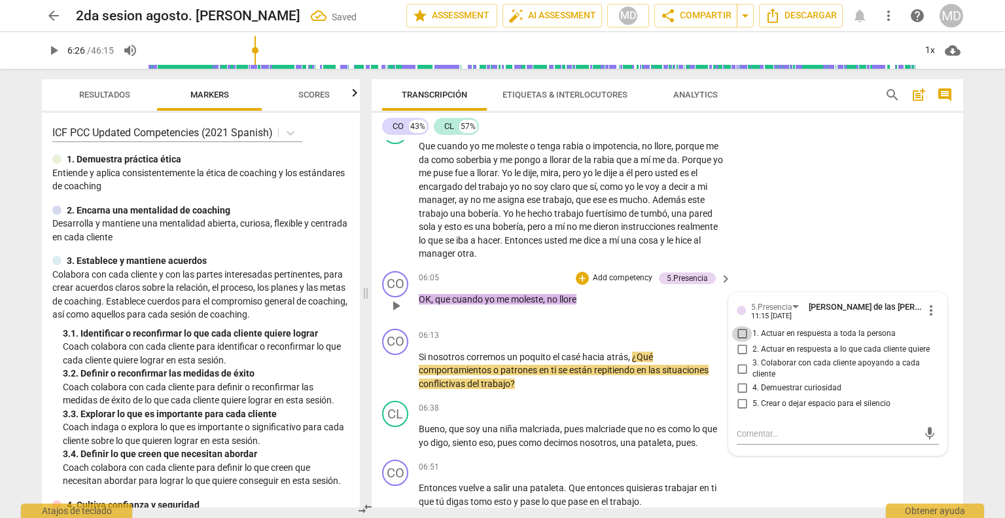
click at [695, 326] on input "1. Actuar en respuesta a toda la persona" at bounding box center [742, 334] width 21 height 16
checkbox input "true"
click at [695, 342] on input "2. Actuar en respuesta a lo que cada cliente quiere" at bounding box center [742, 350] width 21 height 16
checkbox input "true"
click at [695, 361] on input "3. Colaborar con cada cliente apoyando a cada cliente" at bounding box center [742, 369] width 21 height 16
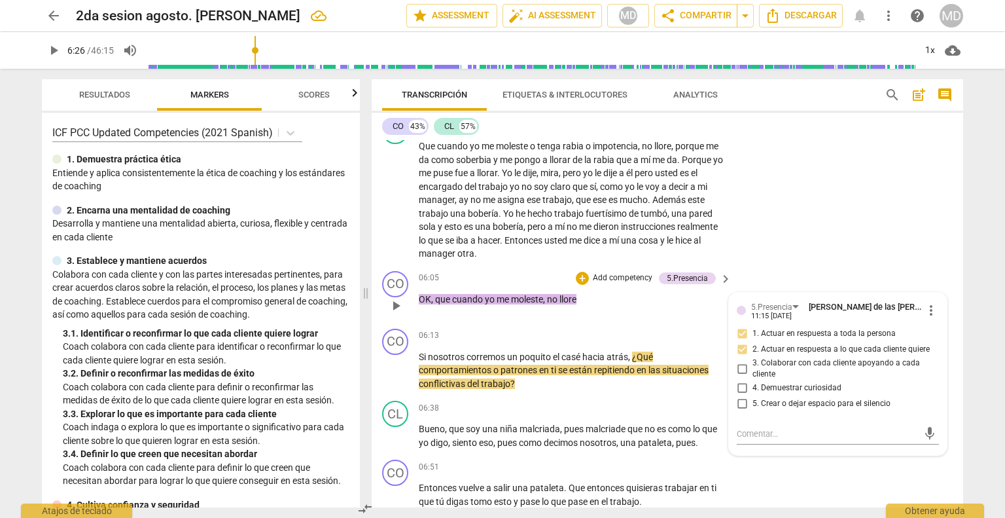
checkbox input "true"
click at [419, 352] on span "Si" at bounding box center [423, 357] width 9 height 10
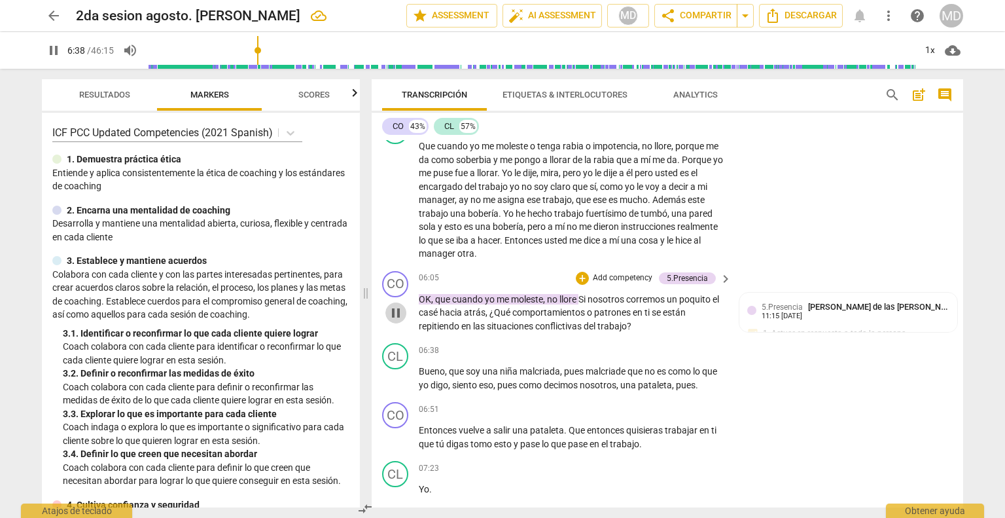
click at [397, 305] on span "pause" at bounding box center [396, 313] width 16 height 16
type input "399"
click at [630, 272] on p "Add competency" at bounding box center [623, 278] width 62 height 12
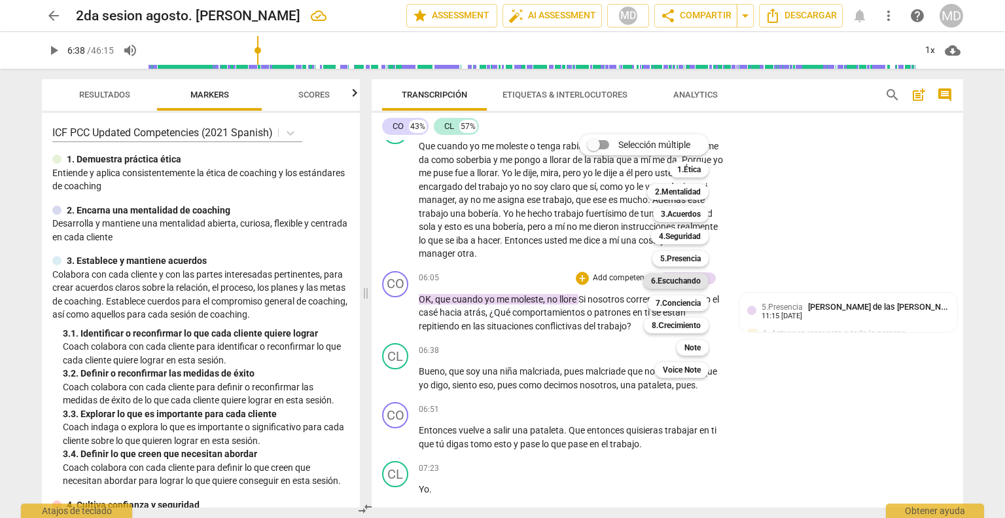
click at [680, 279] on b "6.Escuchando" at bounding box center [676, 281] width 50 height 16
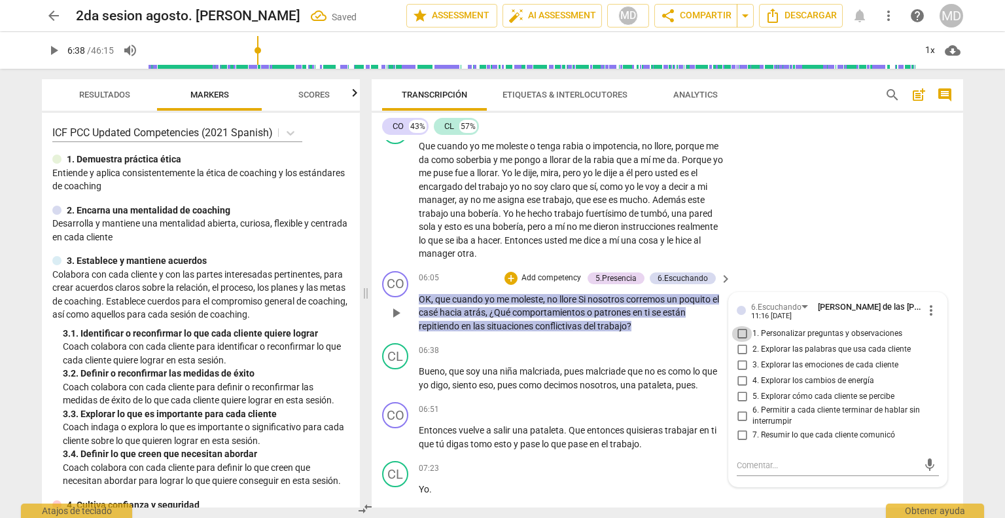
click at [695, 326] on input "1. Personalizar preguntas y observaciones" at bounding box center [742, 334] width 21 height 16
checkbox input "true"
click at [695, 342] on input "2. Explorar las palabras que usa cada cliente" at bounding box center [742, 350] width 21 height 16
checkbox input "true"
click at [695, 389] on input "5. Explorar cómo cada cliente se percibe" at bounding box center [742, 397] width 21 height 16
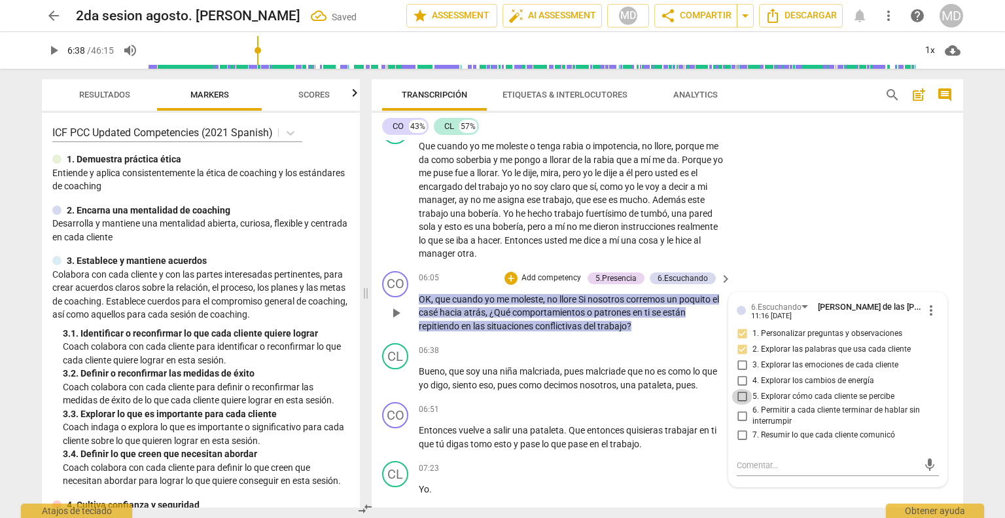
checkbox input "true"
click at [695, 427] on input "7. Resumir lo que cada cliente comunicó" at bounding box center [742, 435] width 21 height 16
checkbox input "true"
click at [564, 272] on p "Add competency" at bounding box center [551, 278] width 62 height 12
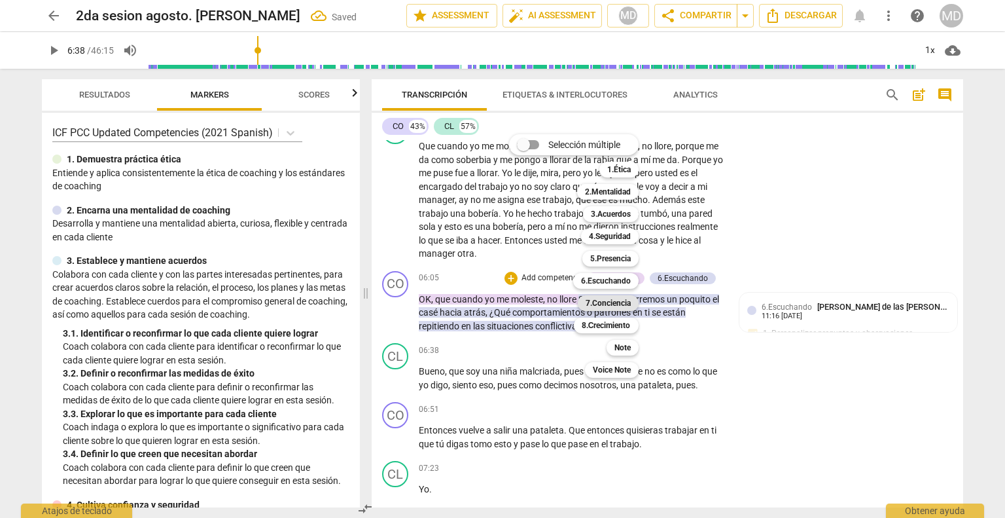
click at [623, 300] on b "7.Conciencia" at bounding box center [608, 303] width 45 height 16
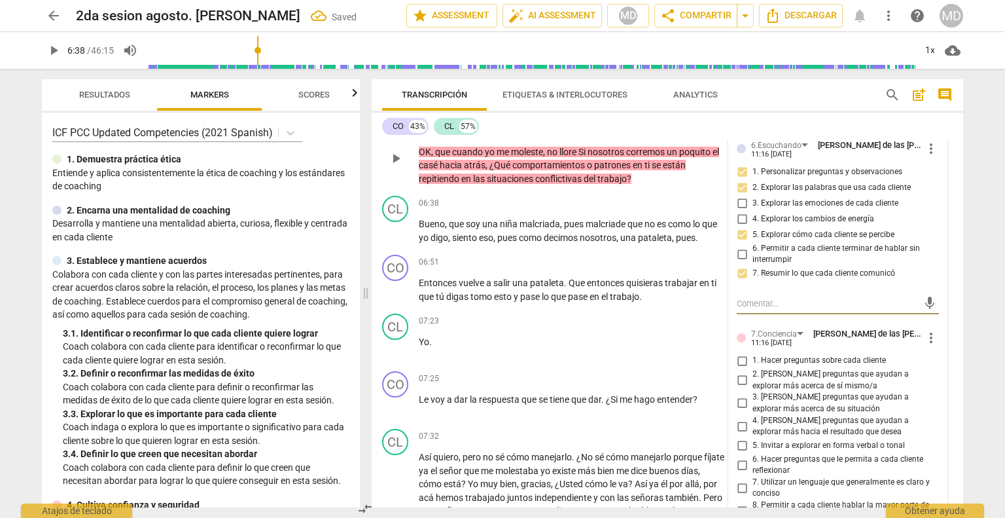
scroll to position [2021, 0]
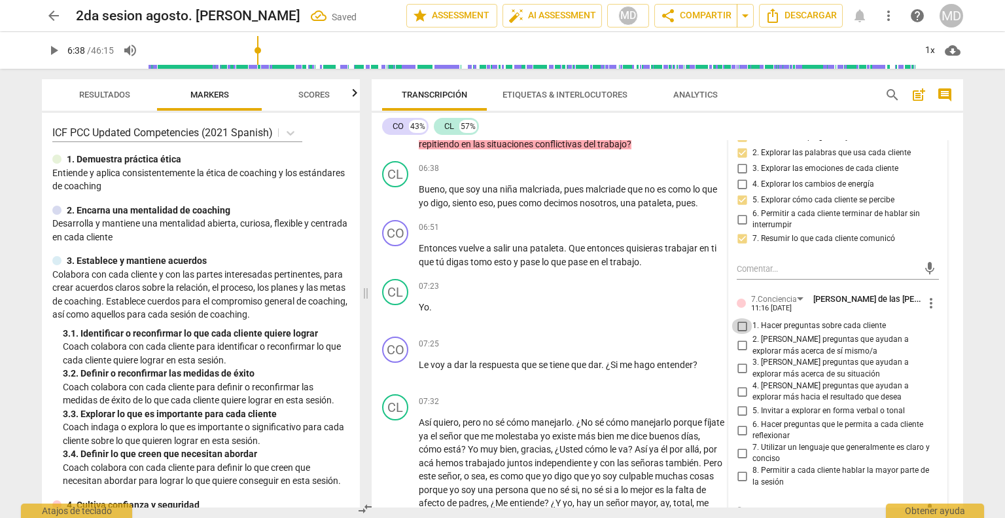
click at [695, 318] on input "1. Hacer preguntas sobre cada cliente" at bounding box center [742, 326] width 21 height 16
checkbox input "true"
click at [695, 338] on input "2. [PERSON_NAME] preguntas que ayudan a explorar más acerca de sí mismo/a" at bounding box center [742, 346] width 21 height 16
checkbox input "true"
click at [695, 361] on input "3. [PERSON_NAME] preguntas que ayudan a explorar más acerca de su situación" at bounding box center [742, 369] width 21 height 16
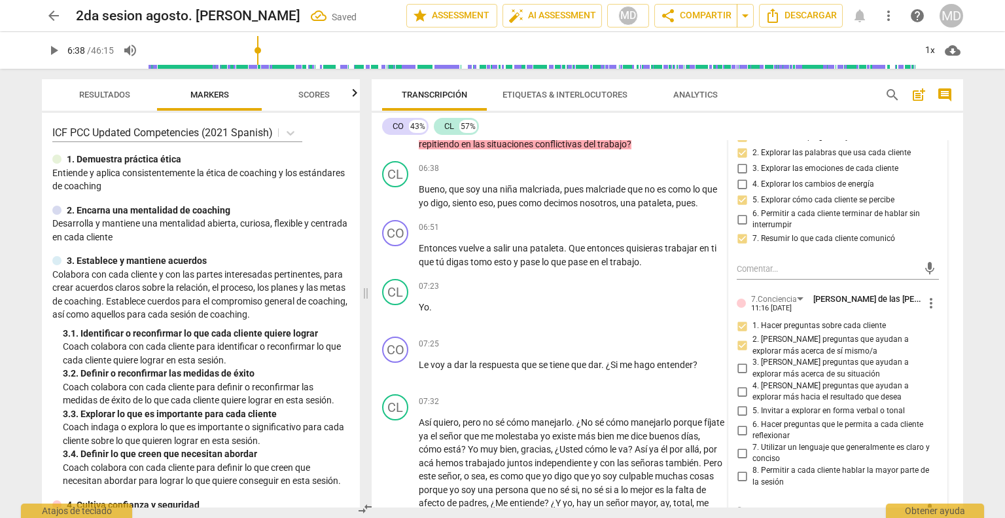
checkbox input "true"
click at [695, 384] on input "4. [PERSON_NAME] preguntas que ayudan a explorar más hacia el resultado que des…" at bounding box center [742, 392] width 21 height 16
checkbox input "true"
click at [695, 422] on input "6. Hacer preguntas que le permita a cada cliente reflexionar" at bounding box center [742, 430] width 21 height 16
checkbox input "true"
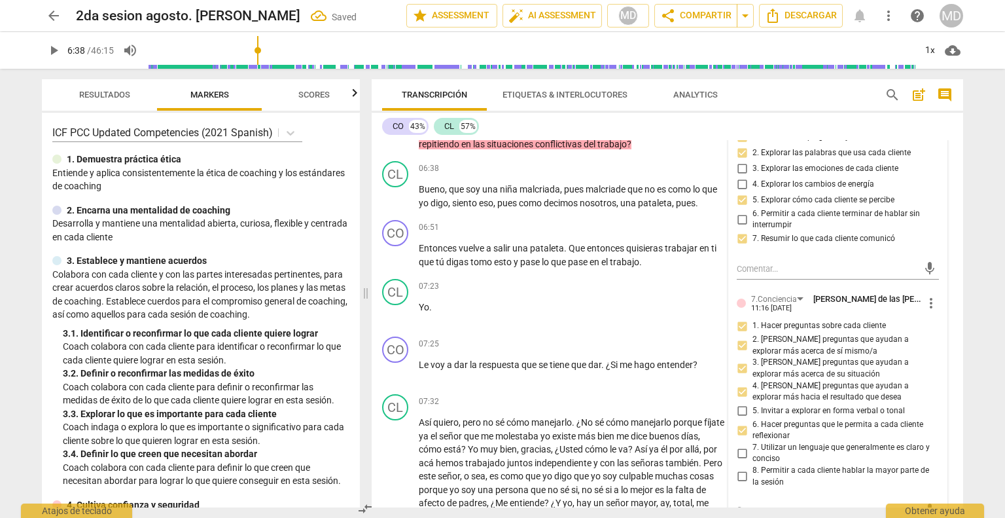
click at [695, 445] on input "7. Utilizar un lenguaje que generalmente es claro y conciso" at bounding box center [742, 453] width 21 height 16
checkbox input "true"
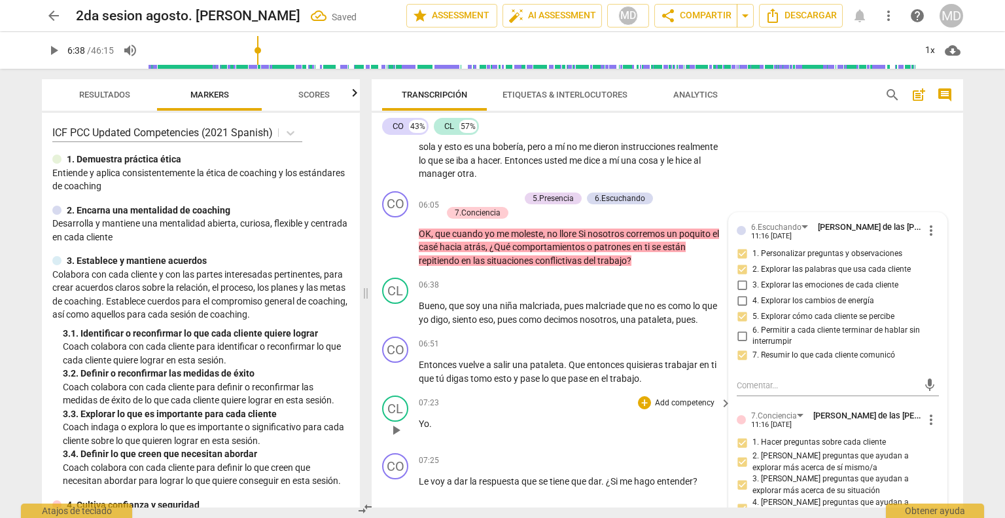
scroll to position [1890, 0]
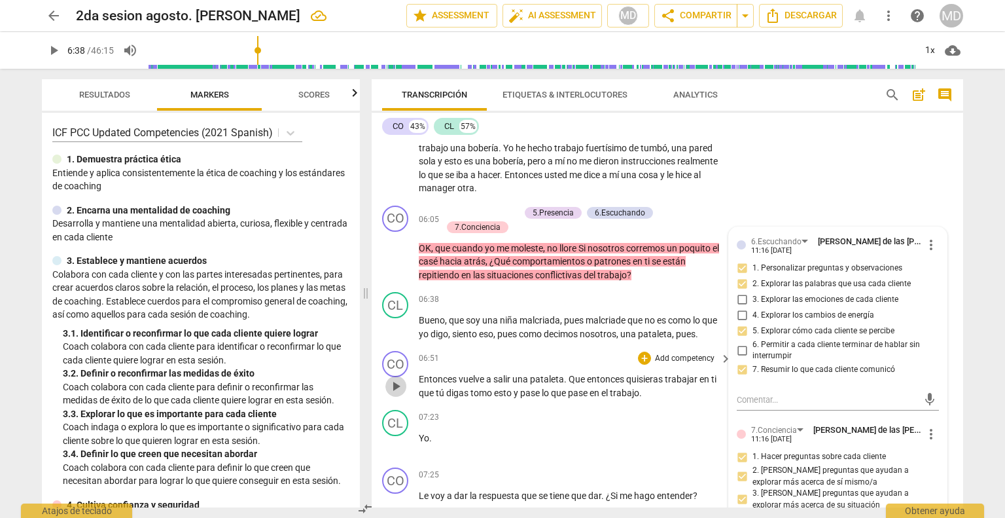
click at [399, 378] on span "play_arrow" at bounding box center [396, 386] width 16 height 16
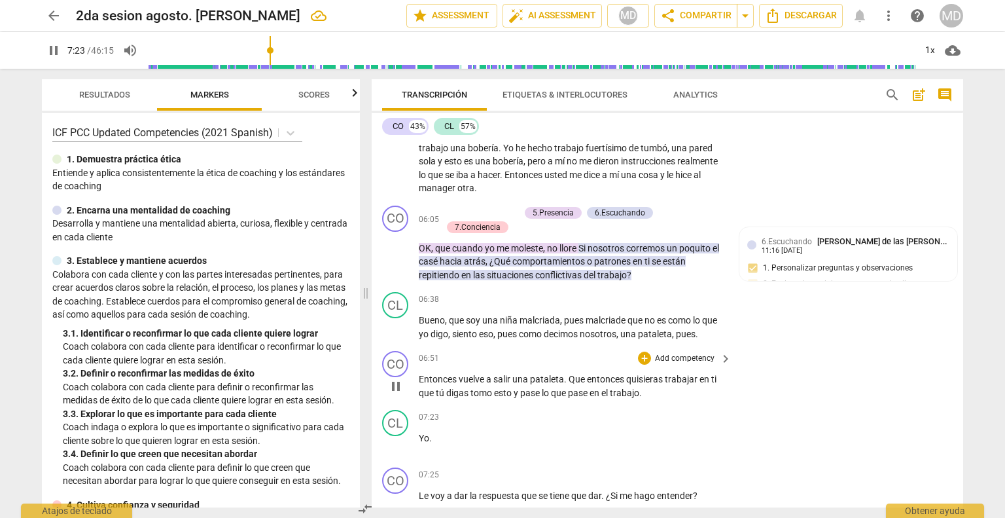
click at [641, 388] on span "." at bounding box center [641, 393] width 3 height 10
type input "445"
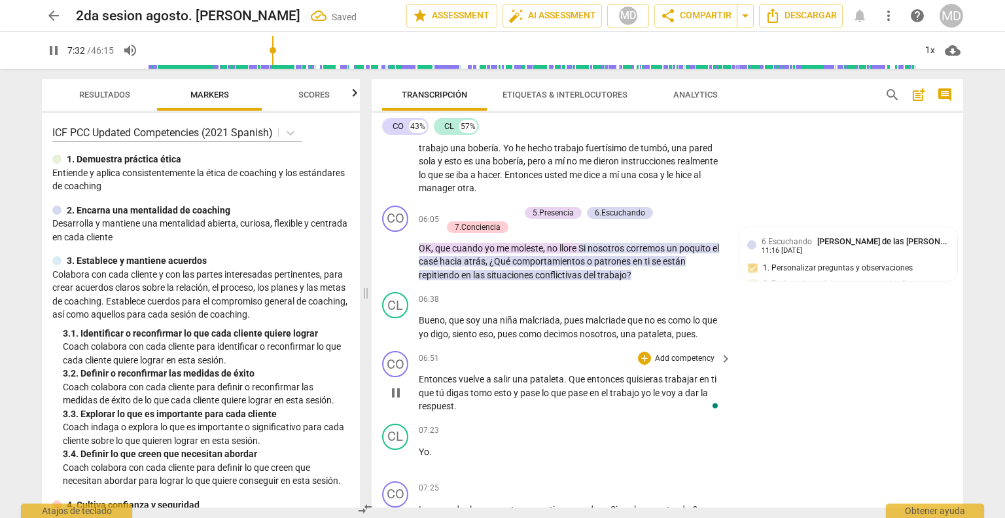
scroll to position [2288, 0]
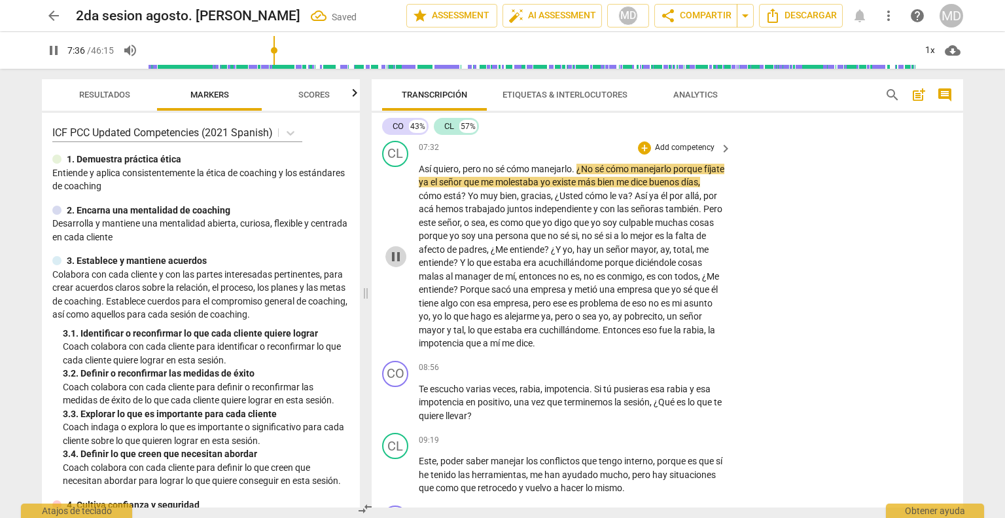
click at [395, 249] on span "pause" at bounding box center [396, 257] width 16 height 16
type input "457"
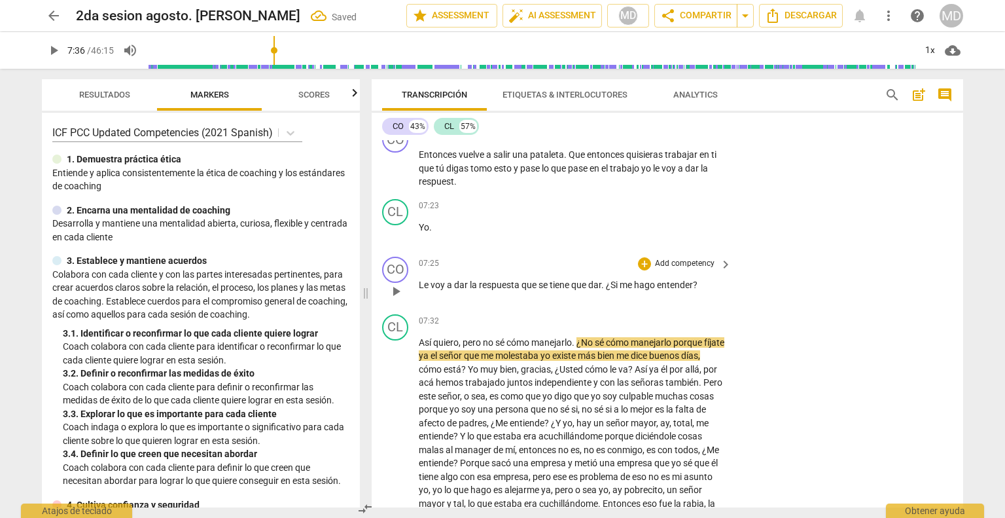
scroll to position [2092, 0]
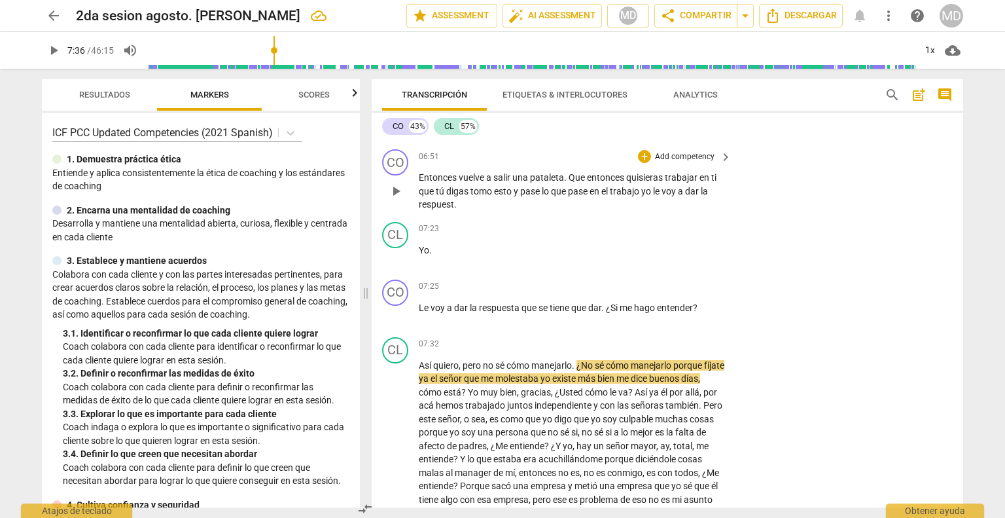
click at [456, 199] on span "." at bounding box center [455, 204] width 3 height 10
click at [419, 302] on span "Le" at bounding box center [425, 307] width 12 height 10
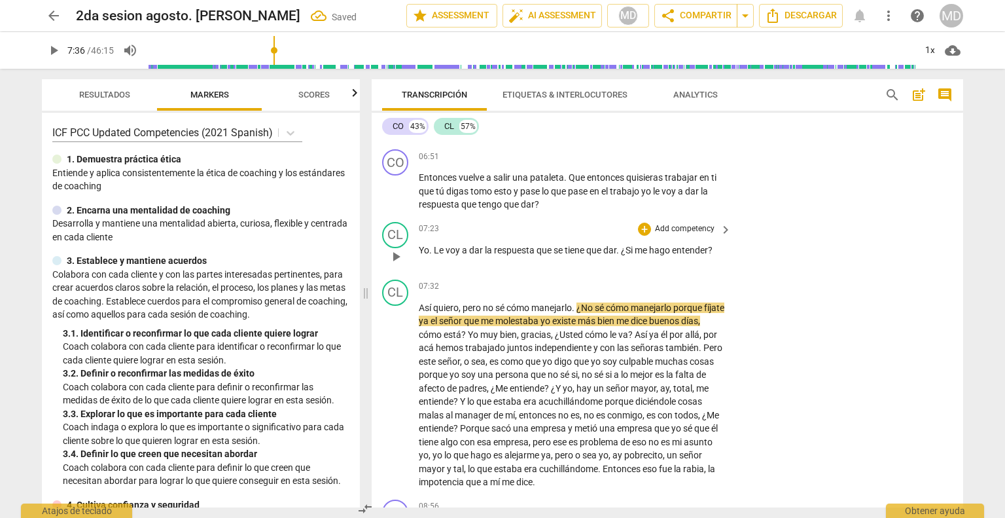
click at [621, 245] on span "." at bounding box center [619, 250] width 5 height 10
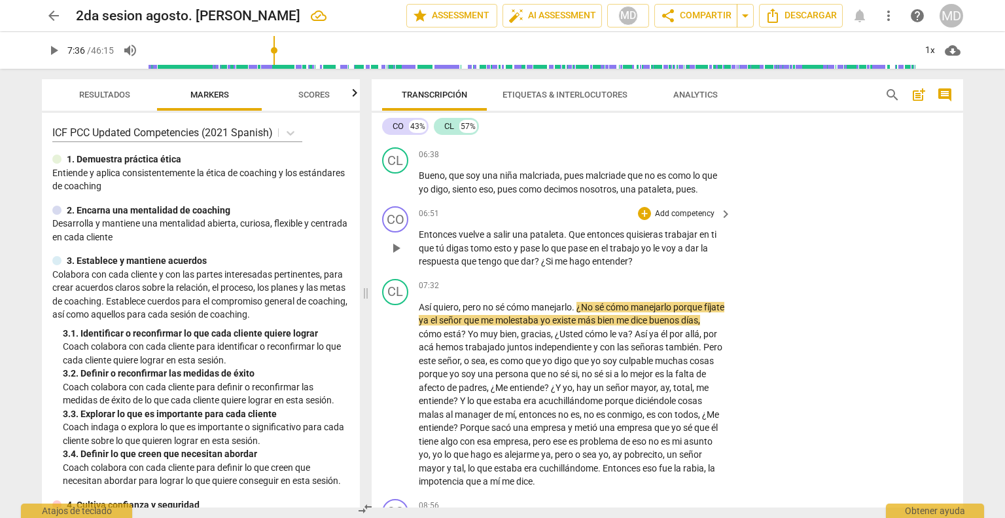
click at [678, 208] on p "Add competency" at bounding box center [685, 214] width 62 height 12
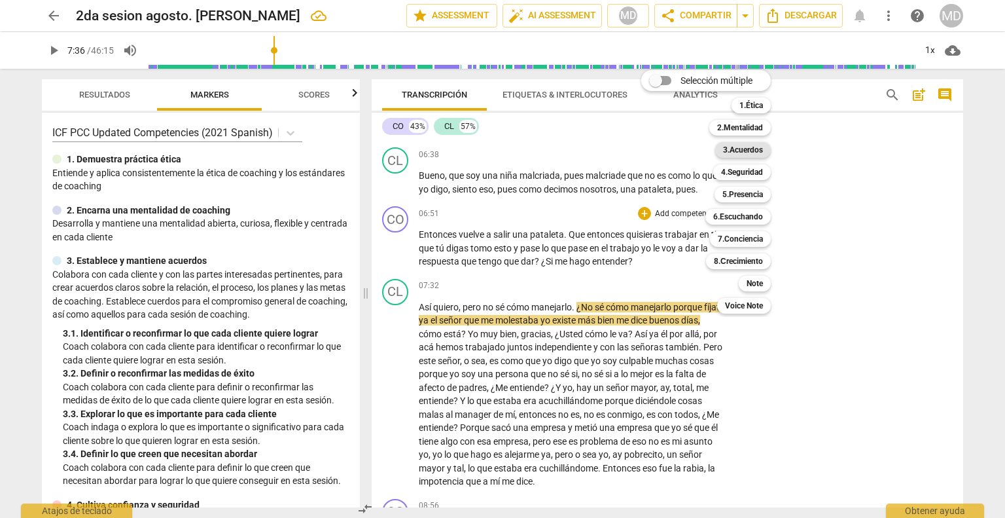
click at [695, 151] on b "3.Acuerdos" at bounding box center [743, 150] width 40 height 16
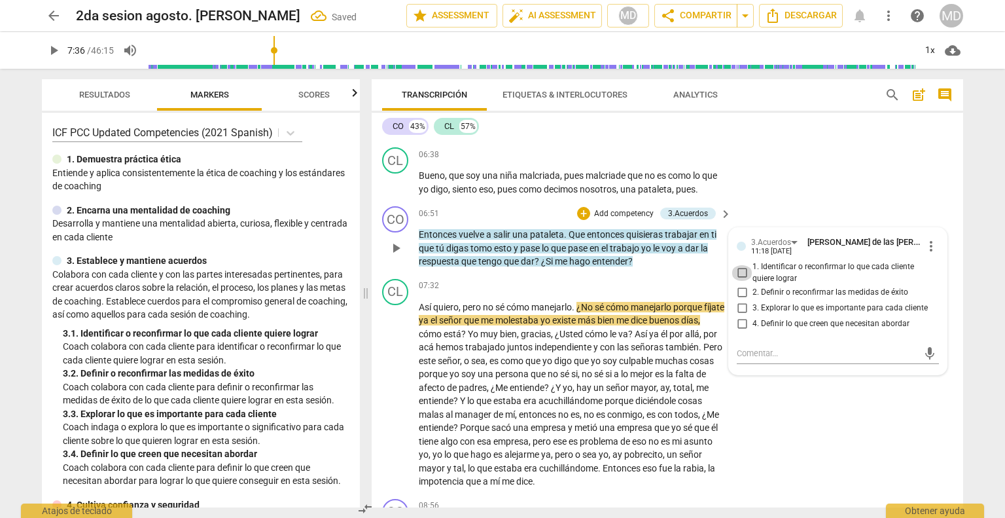
click at [695, 265] on input "1. Identificar o reconfirmar lo que cada cliente quiere lograr" at bounding box center [742, 273] width 21 height 16
checkbox input "true"
click at [503, 302] on span "sé" at bounding box center [501, 307] width 11 height 10
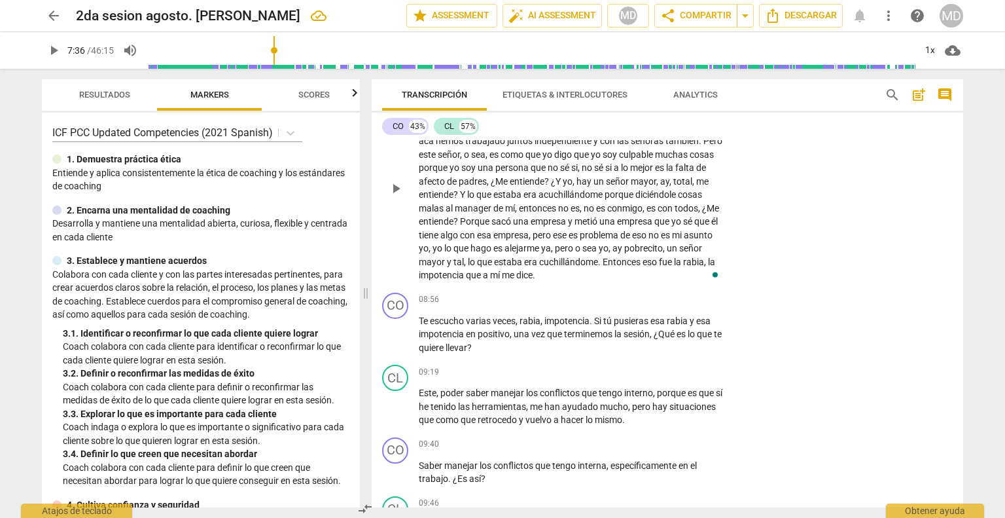
scroll to position [2297, 0]
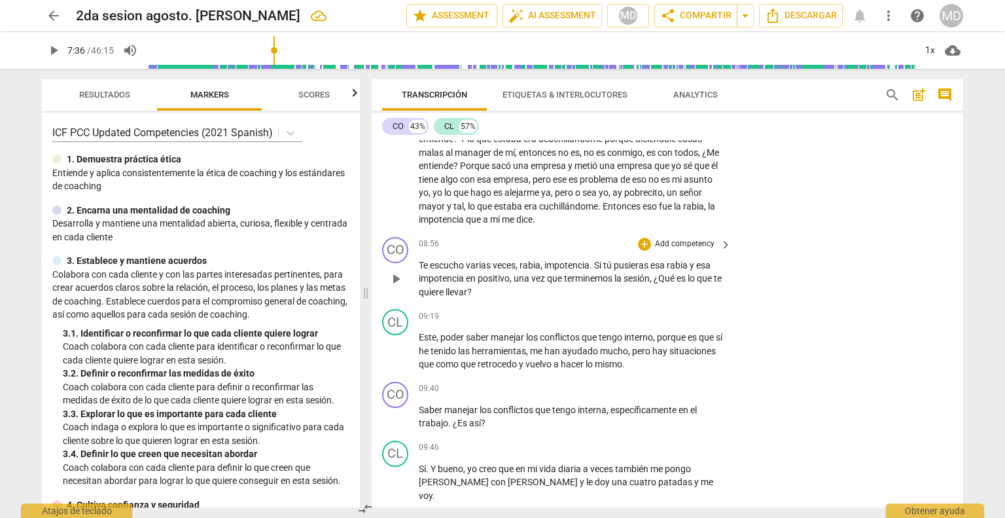
click at [695, 238] on p "Add competency" at bounding box center [685, 244] width 62 height 12
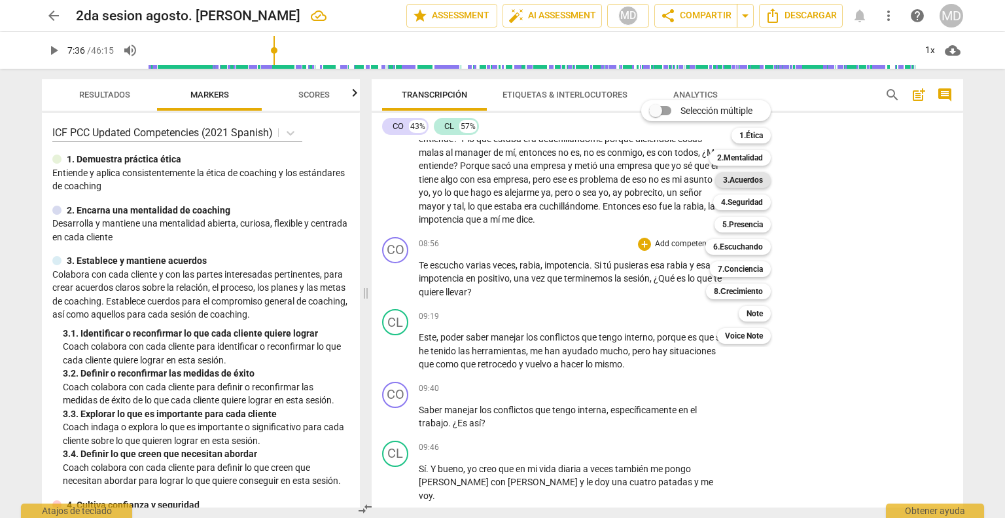
click at [695, 175] on b "3.Acuerdos" at bounding box center [743, 180] width 40 height 16
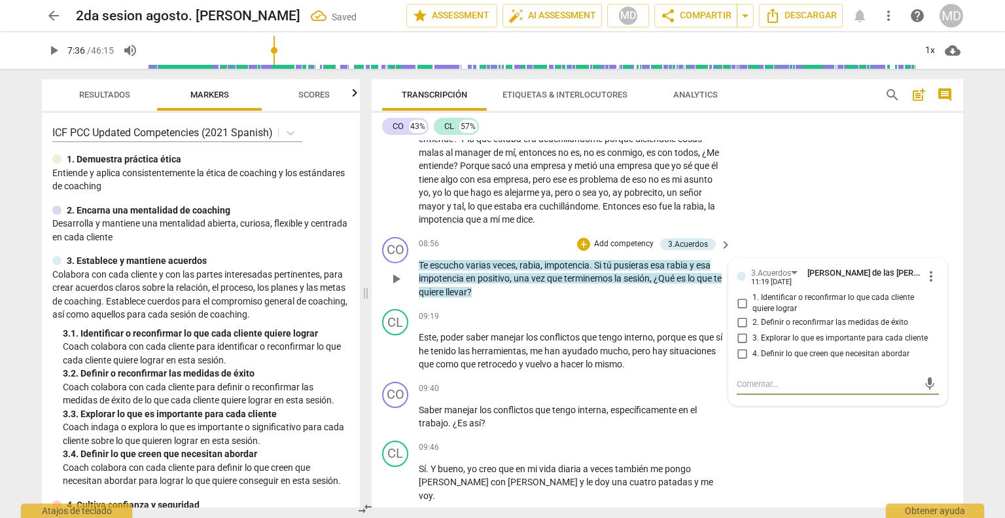
click at [695, 295] on input "1. Identificar o reconfirmar lo que cada cliente quiere lograr" at bounding box center [742, 303] width 21 height 16
checkbox input "true"
click at [695, 346] on input "4. Definir lo que creen que necesitan abordar" at bounding box center [742, 354] width 21 height 16
checkbox input "true"
click at [559, 332] on span "conflictos" at bounding box center [561, 337] width 42 height 10
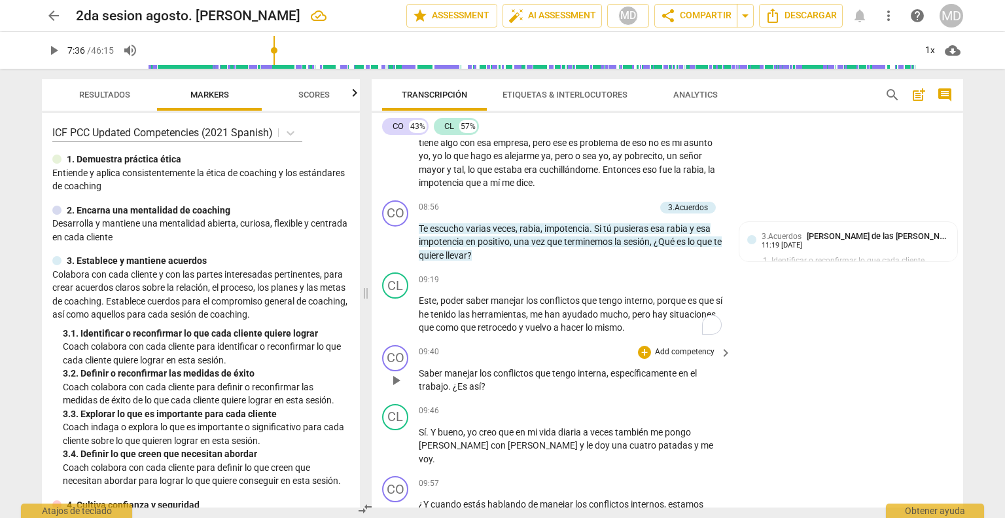
scroll to position [2362, 0]
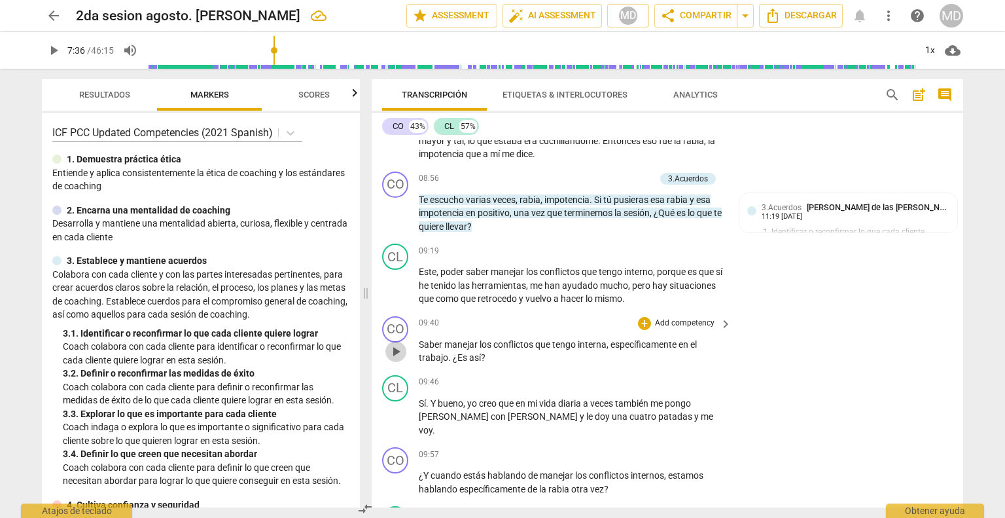
click at [399, 344] on span "play_arrow" at bounding box center [396, 352] width 16 height 16
click at [399, 344] on span "pause" at bounding box center [396, 352] width 16 height 16
type input "585"
click at [607, 339] on span "interna" at bounding box center [592, 344] width 29 height 10
click at [681, 317] on p "Add competency" at bounding box center [685, 323] width 62 height 12
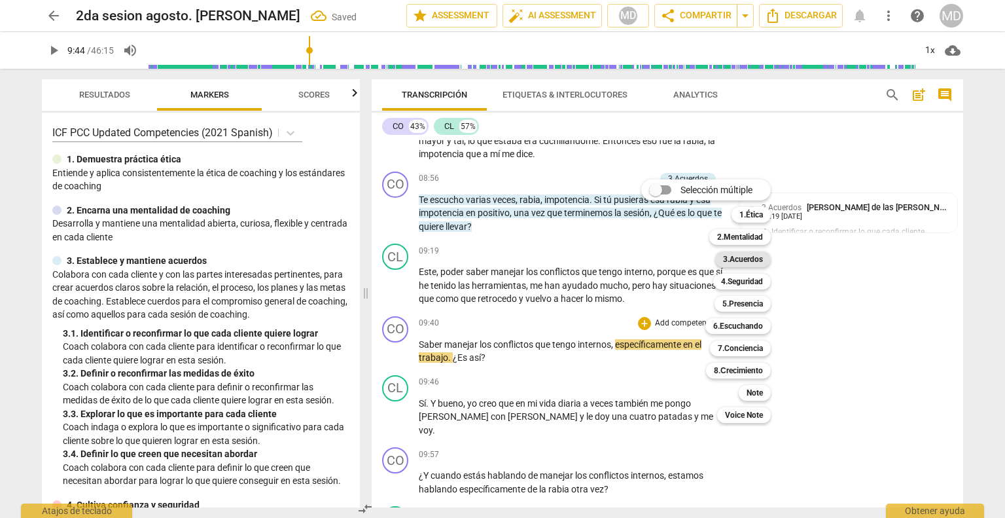
click at [695, 263] on b "3.Acuerdos" at bounding box center [743, 259] width 40 height 16
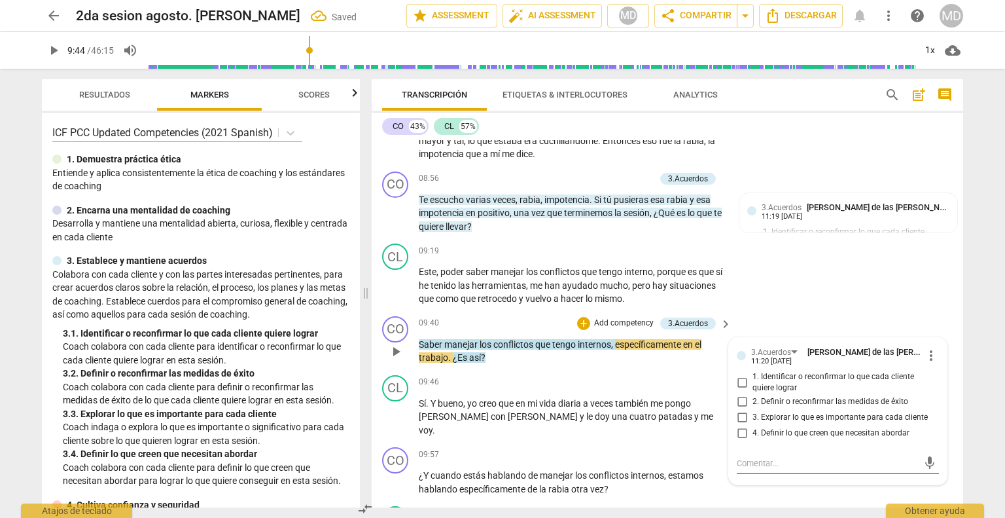
click at [695, 374] on input "1. Identificar o reconfirmar lo que cada cliente quiere lograr" at bounding box center [742, 382] width 21 height 16
checkbox input "true"
click at [695, 410] on input "3. Explorar lo que es importante para cada cliente" at bounding box center [742, 418] width 21 height 16
checkbox input "true"
click at [695, 425] on input "4. Definir lo que creen que necesitan abordar" at bounding box center [742, 433] width 21 height 16
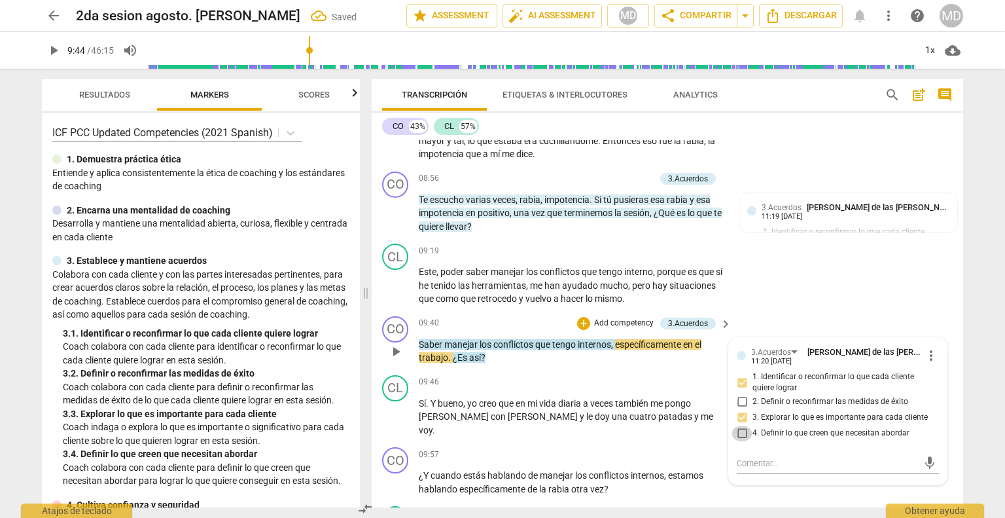
checkbox input "true"
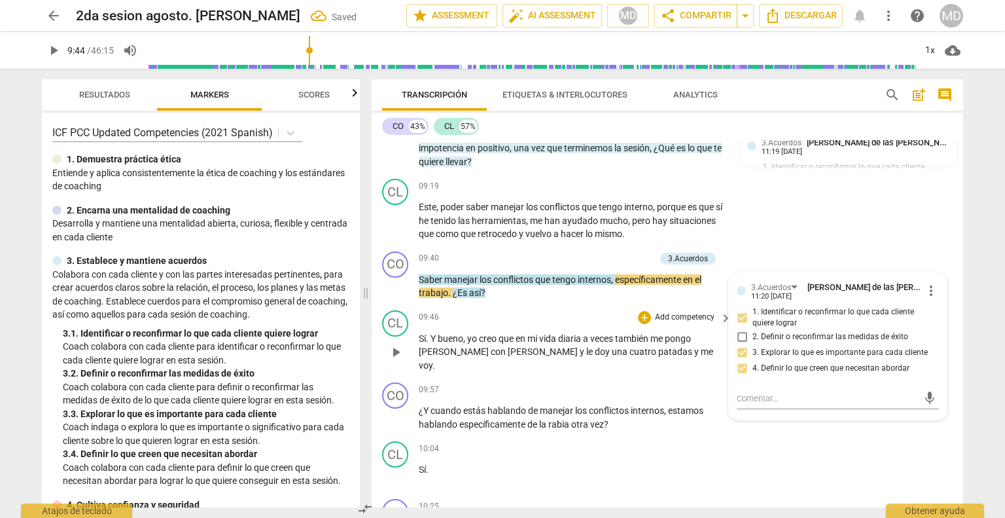
scroll to position [2428, 0]
click at [686, 384] on p "Add competency" at bounding box center [685, 390] width 62 height 12
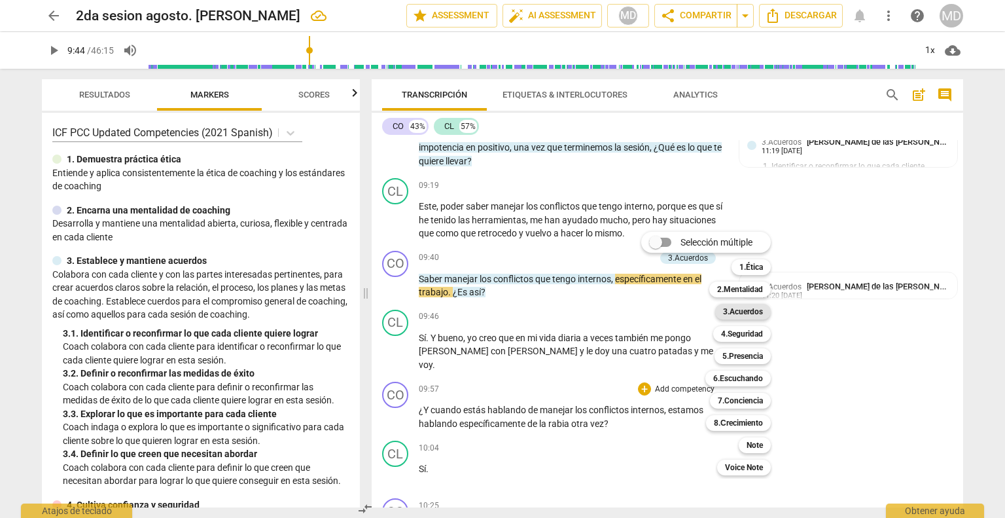
click at [695, 315] on b "3.Acuerdos" at bounding box center [743, 312] width 40 height 16
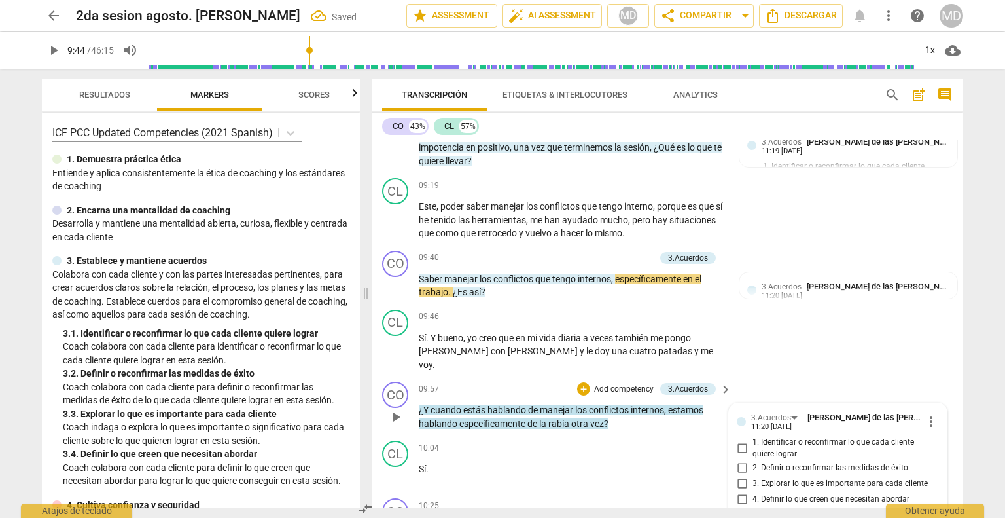
click at [695, 441] on input "1. Identificar o reconfirmar lo que cada cliente quiere lograr" at bounding box center [742, 449] width 21 height 16
checkbox input "true"
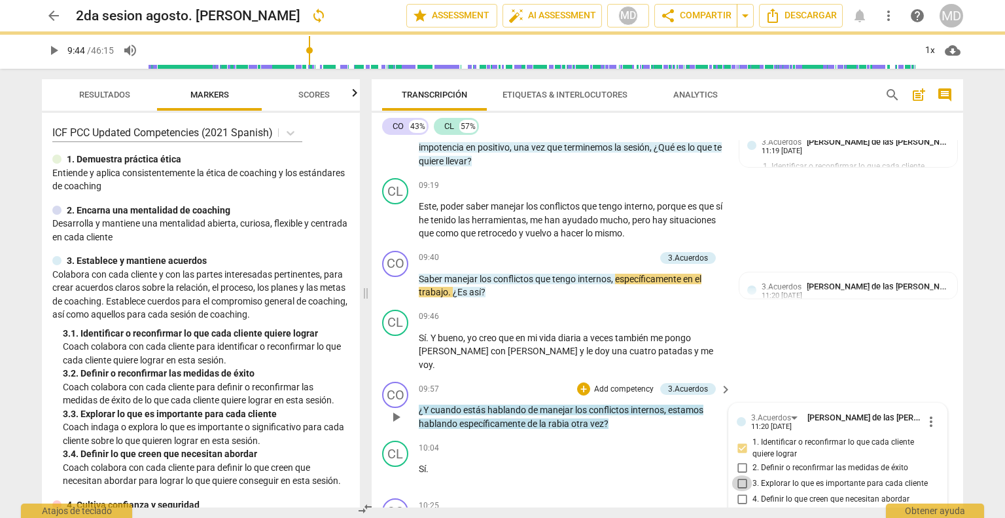
click at [695, 475] on input "3. Explorar lo que es importante para cada cliente" at bounding box center [742, 483] width 21 height 16
checkbox input "true"
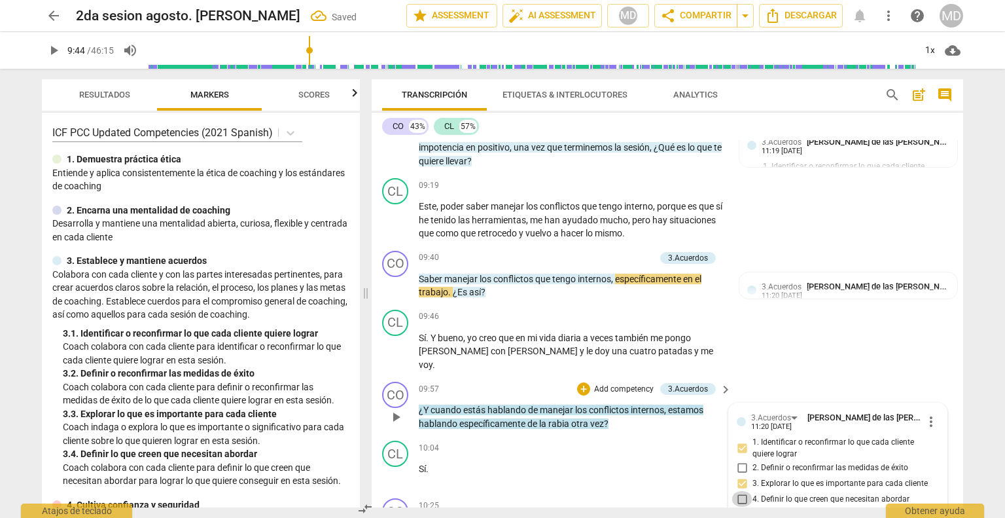
click at [695, 491] on input "4. Definir lo que creen que necesitan abordar" at bounding box center [742, 499] width 21 height 16
checkbox input "true"
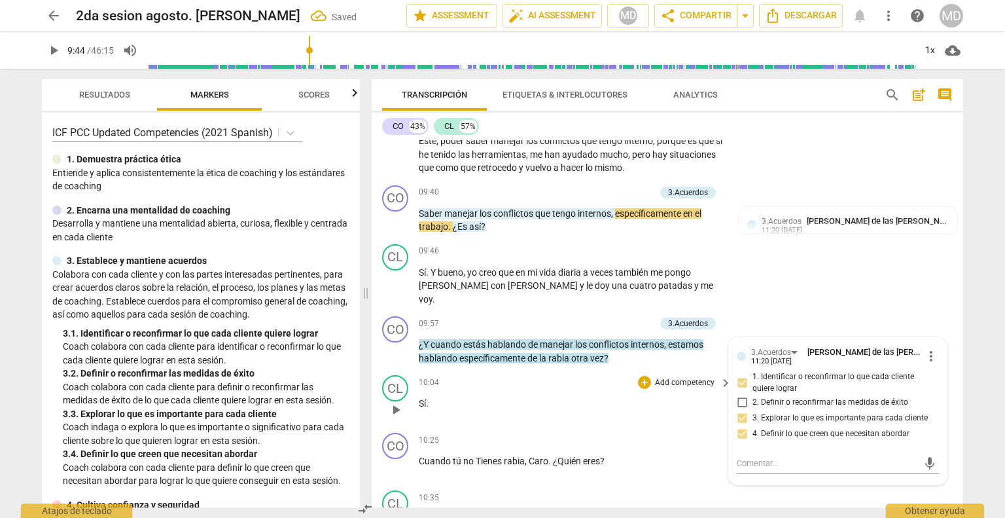
scroll to position [2559, 0]
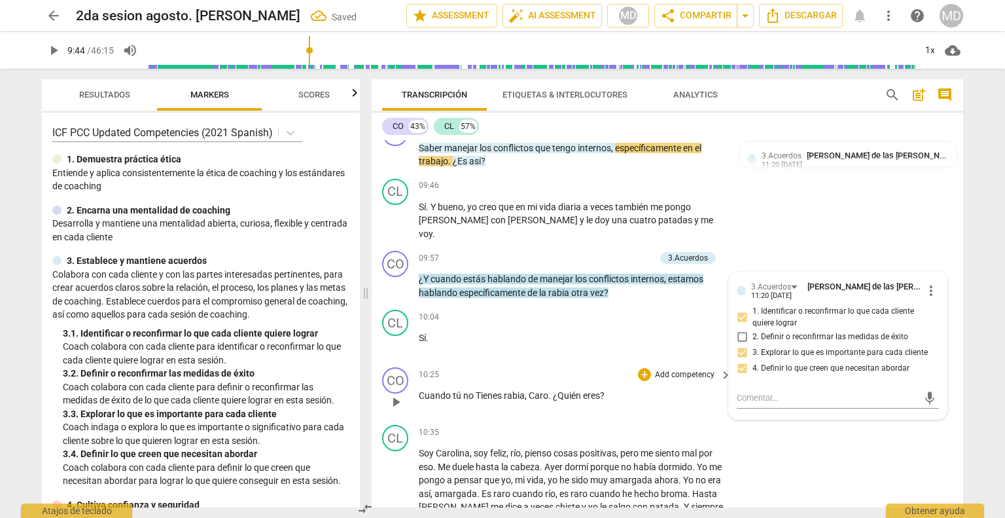
click at [683, 369] on p "Add competency" at bounding box center [685, 375] width 62 height 12
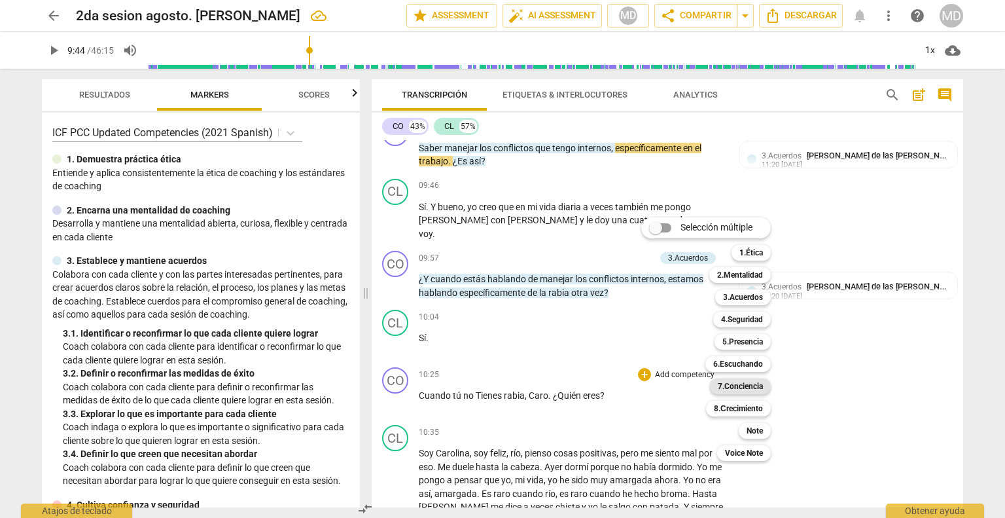
click at [695, 386] on b "7.Conciencia" at bounding box center [740, 386] width 45 height 16
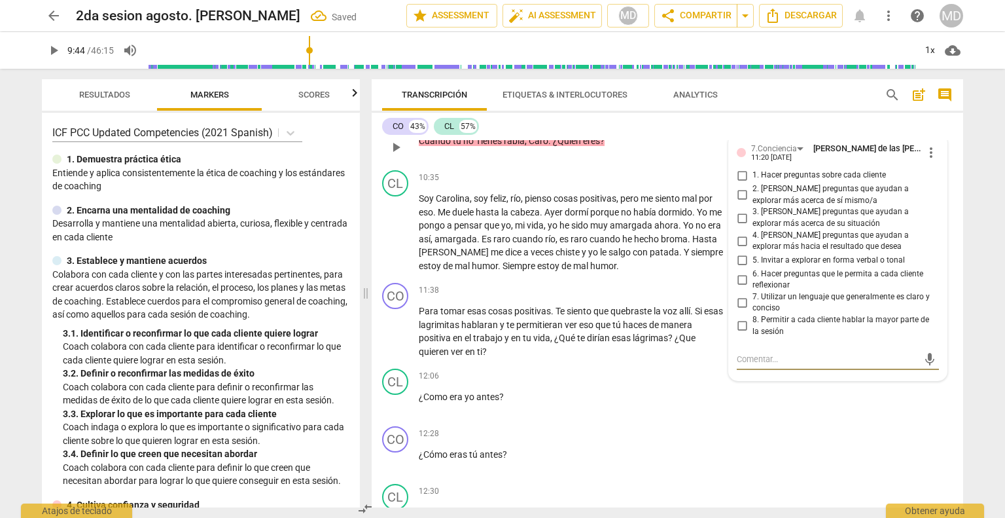
scroll to position [2748, 0]
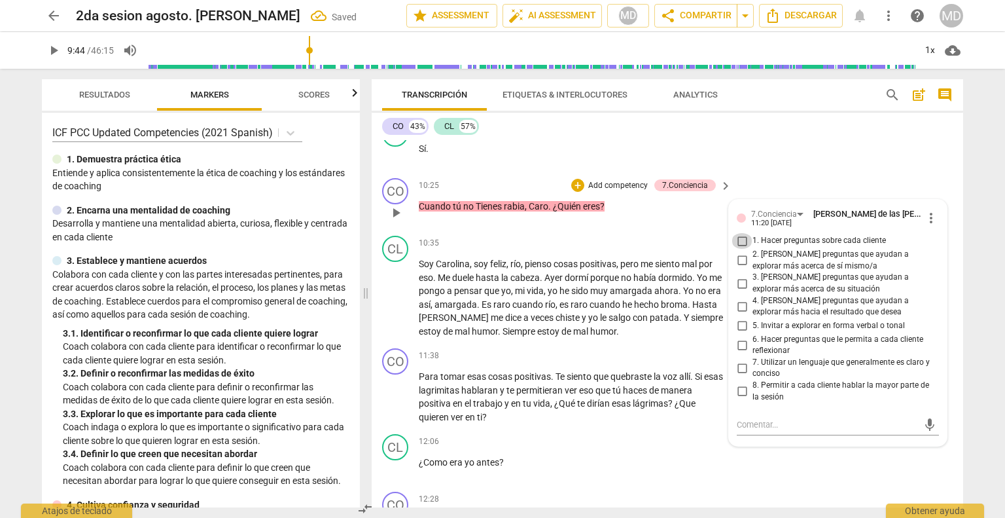
click at [695, 233] on input "1. Hacer preguntas sobre cada cliente" at bounding box center [742, 241] width 21 height 16
checkbox input "true"
click at [695, 253] on input "2. [PERSON_NAME] preguntas que ayudan a explorar más acerca de sí mismo/a" at bounding box center [742, 261] width 21 height 16
checkbox input "true"
click at [695, 276] on input "3. [PERSON_NAME] preguntas que ayudan a explorar más acerca de su situación" at bounding box center [742, 284] width 21 height 16
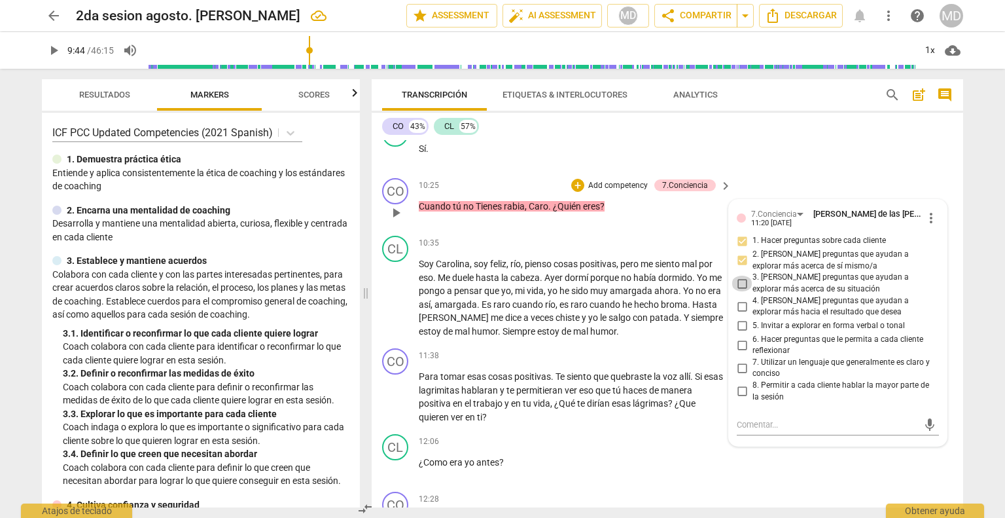
checkbox input "true"
click at [695, 298] on input "4. [PERSON_NAME] preguntas que ayudan a explorar más hacia el resultado que des…" at bounding box center [742, 306] width 21 height 16
checkbox input "true"
click at [695, 318] on input "5. Invitar a explorar en forma verbal o tonal" at bounding box center [742, 326] width 21 height 16
checkbox input "true"
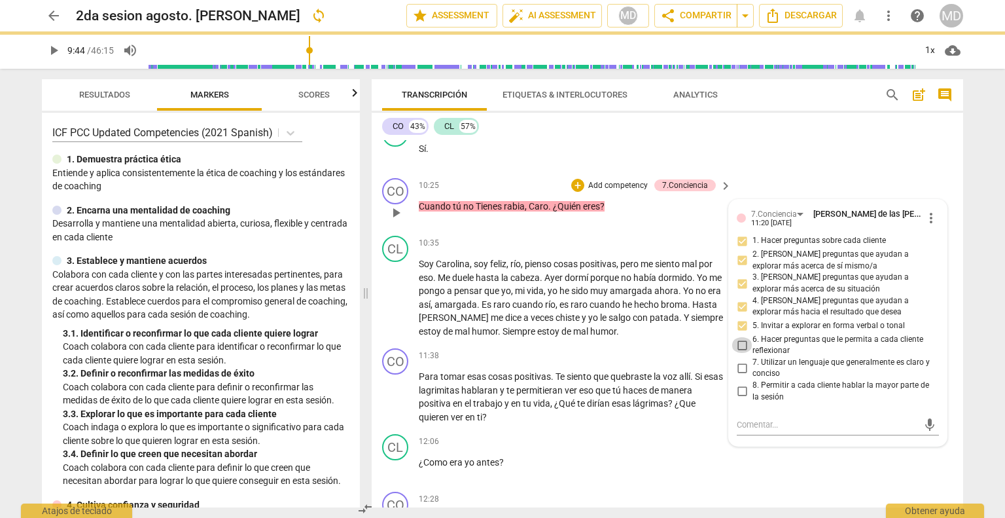
click at [695, 337] on input "6. Hacer preguntas que le permita a cada cliente reflexionar" at bounding box center [742, 345] width 21 height 16
checkbox input "true"
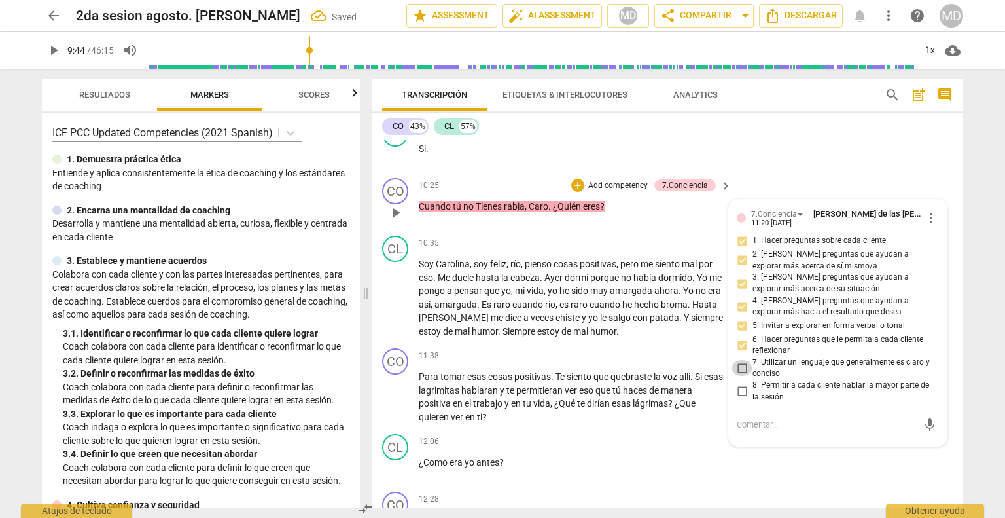
click at [695, 360] on input "7. Utilizar un lenguaje que generalmente es claro y conciso" at bounding box center [742, 368] width 21 height 16
checkbox input "true"
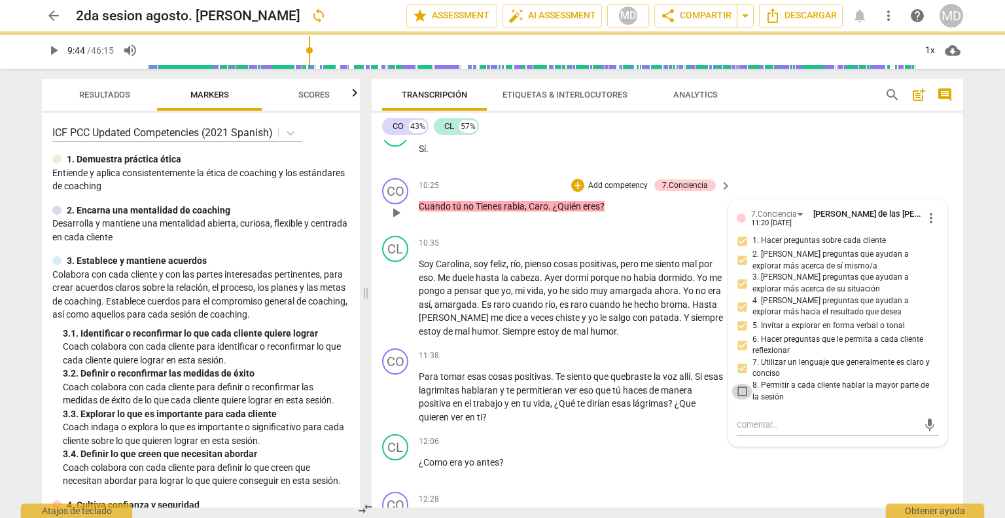
click at [695, 384] on input "8. Permitir a cada cliente hablar la mayor parte de la sesión" at bounding box center [742, 392] width 21 height 16
checkbox input "true"
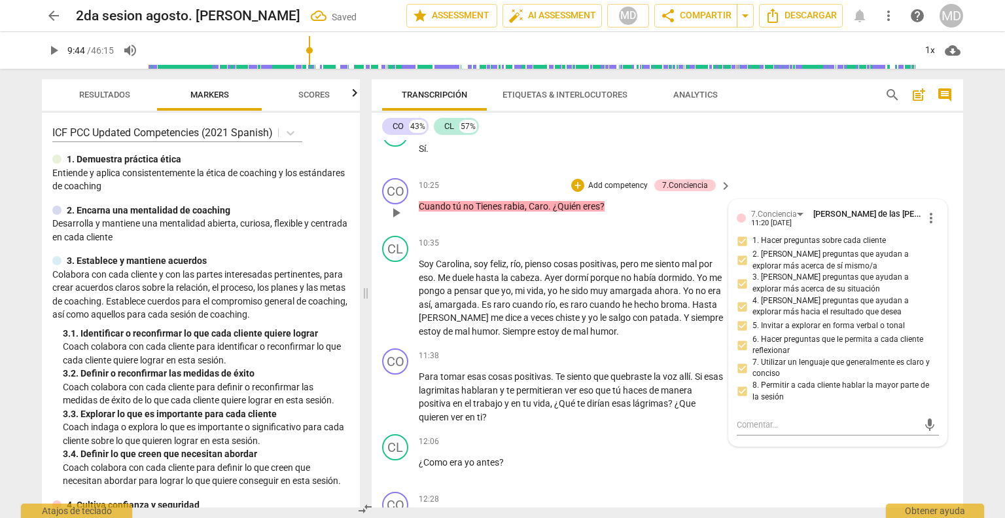
click at [615, 180] on p "Add competency" at bounding box center [618, 186] width 62 height 12
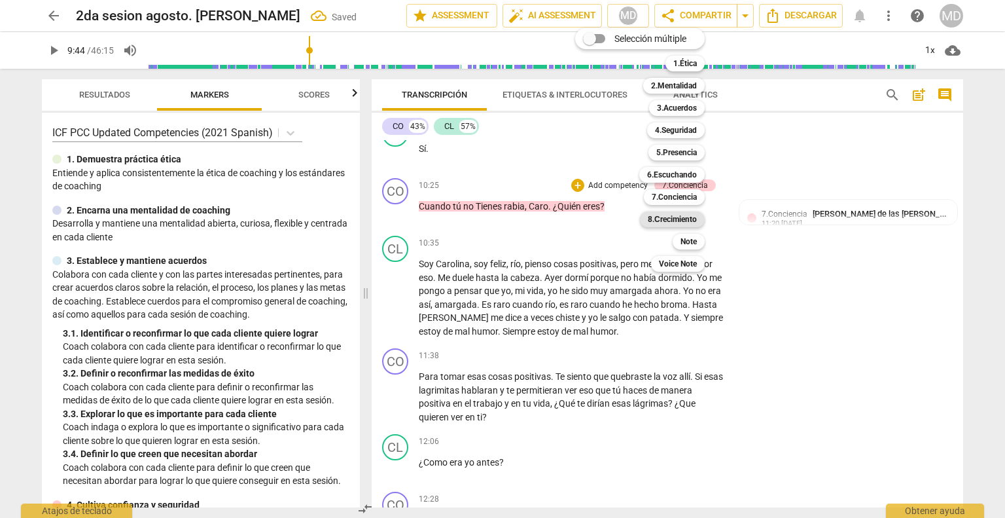
click at [683, 216] on b "8.Сrecimiento" at bounding box center [672, 219] width 49 height 16
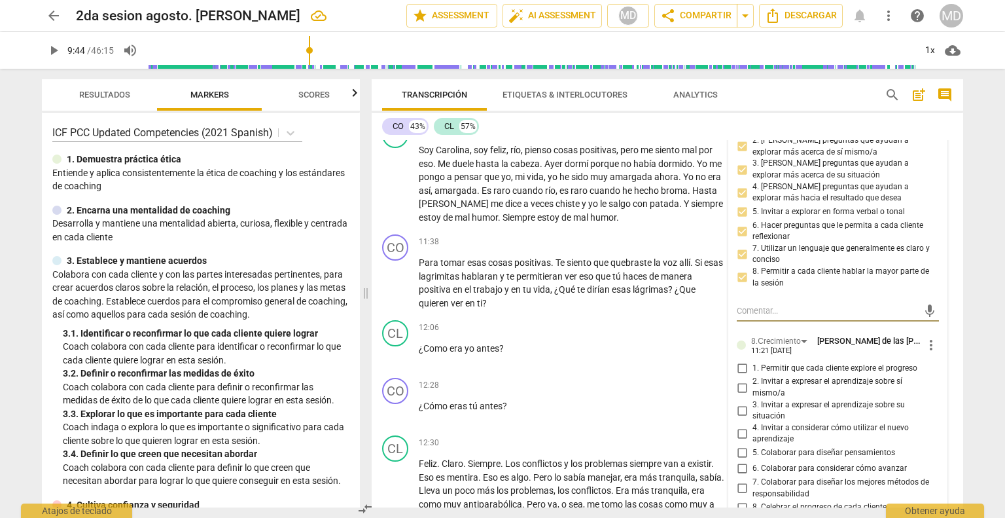
scroll to position [2879, 0]
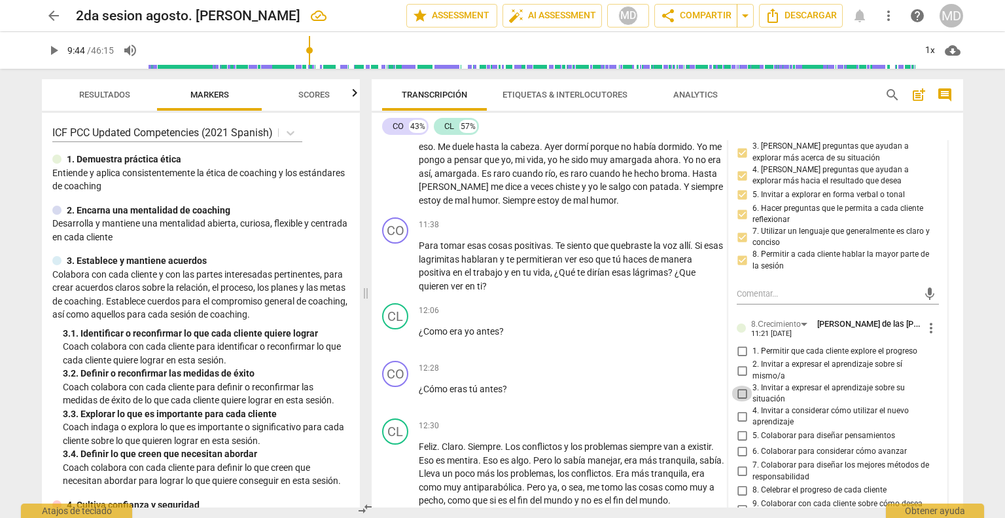
click at [695, 386] on input "3. Invitar a expresar el aprendizaje sobre su situación" at bounding box center [742, 394] width 21 height 16
checkbox input "true"
click at [695, 428] on input "5. Colaborar para diseñar pensamientos" at bounding box center [742, 436] width 21 height 16
checkbox input "true"
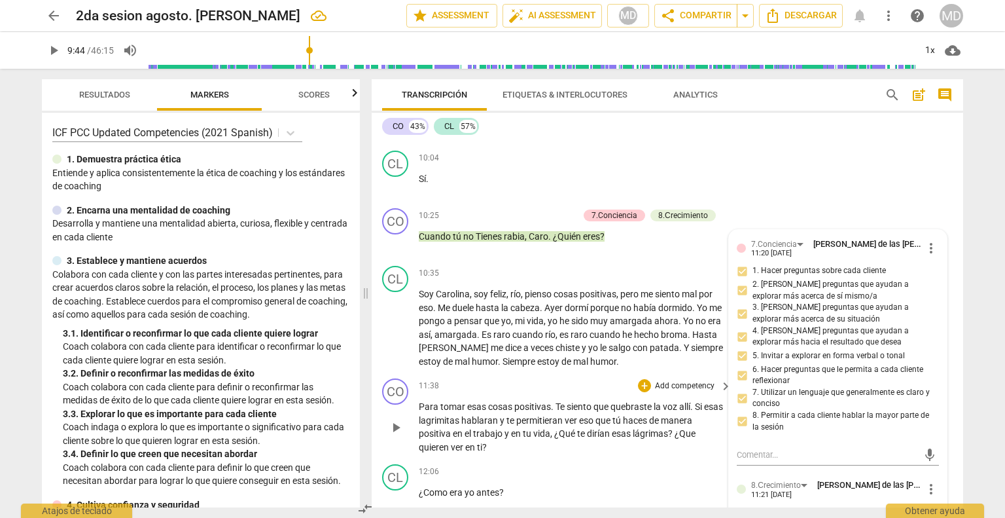
scroll to position [2748, 0]
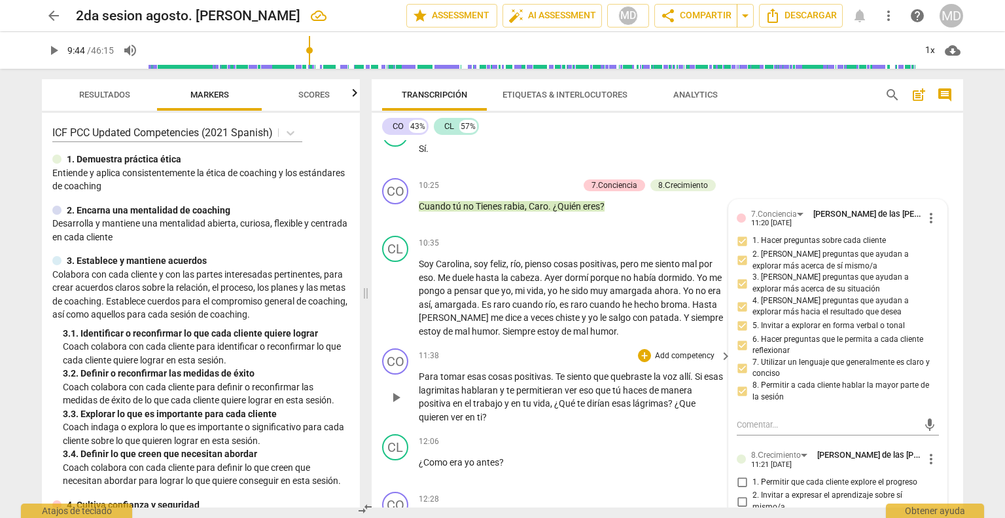
click at [393, 389] on span "play_arrow" at bounding box center [396, 397] width 16 height 16
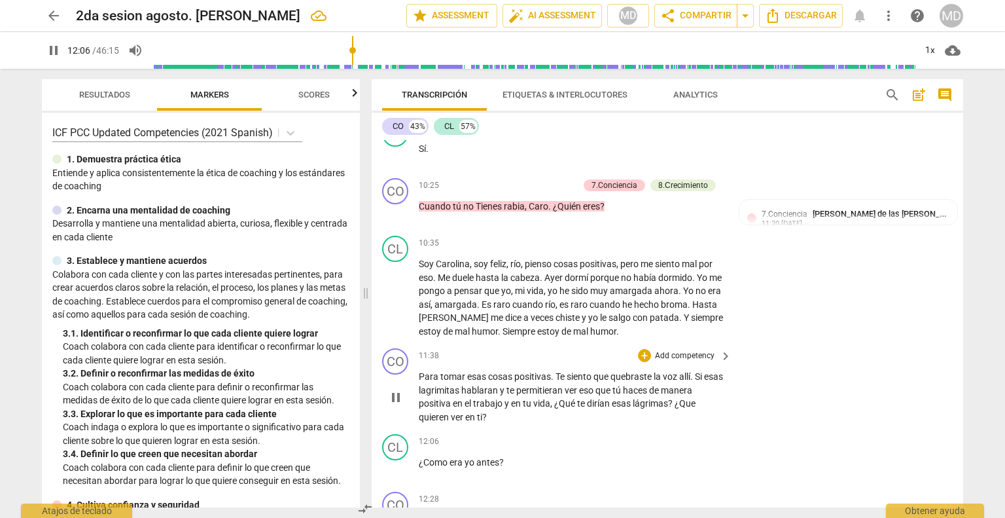
click at [682, 398] on span "¿Que" at bounding box center [685, 403] width 21 height 10
type input "728"
click at [397, 389] on span "pause" at bounding box center [396, 397] width 16 height 16
type input "732"
click at [683, 350] on p "Add competency" at bounding box center [685, 356] width 62 height 12
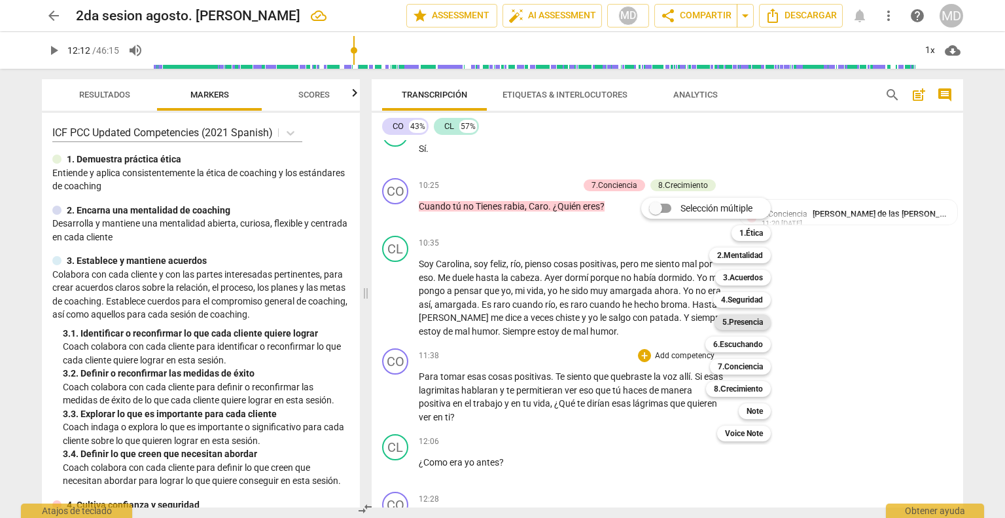
click at [695, 324] on b "5.Presencia" at bounding box center [743, 322] width 41 height 16
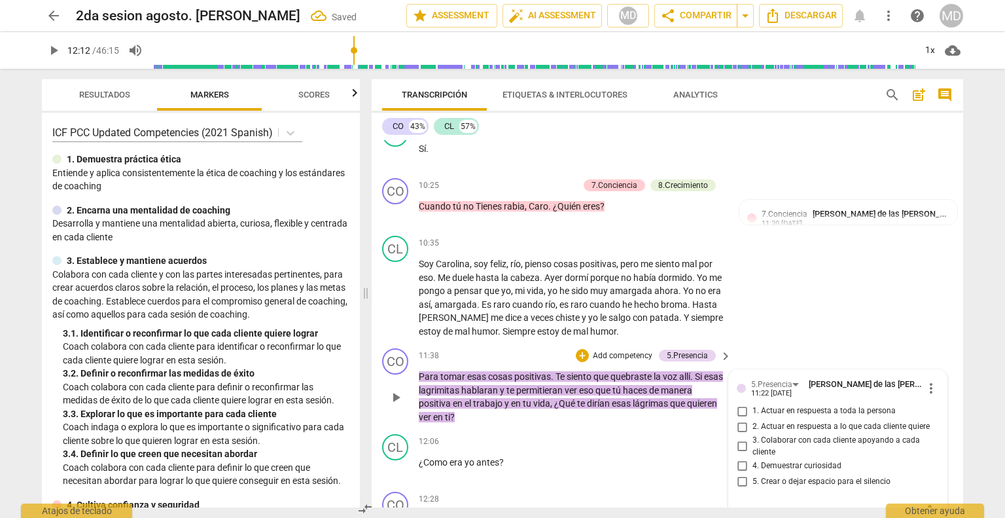
click at [695, 403] on input "1. Actuar en respuesta a toda la persona" at bounding box center [742, 411] width 21 height 16
checkbox input "true"
click at [695, 419] on input "2. Actuar en respuesta a lo que cada cliente quiere" at bounding box center [742, 427] width 21 height 16
checkbox input "true"
click at [695, 439] on input "3. Colaborar con cada cliente apoyando a cada cliente" at bounding box center [742, 447] width 21 height 16
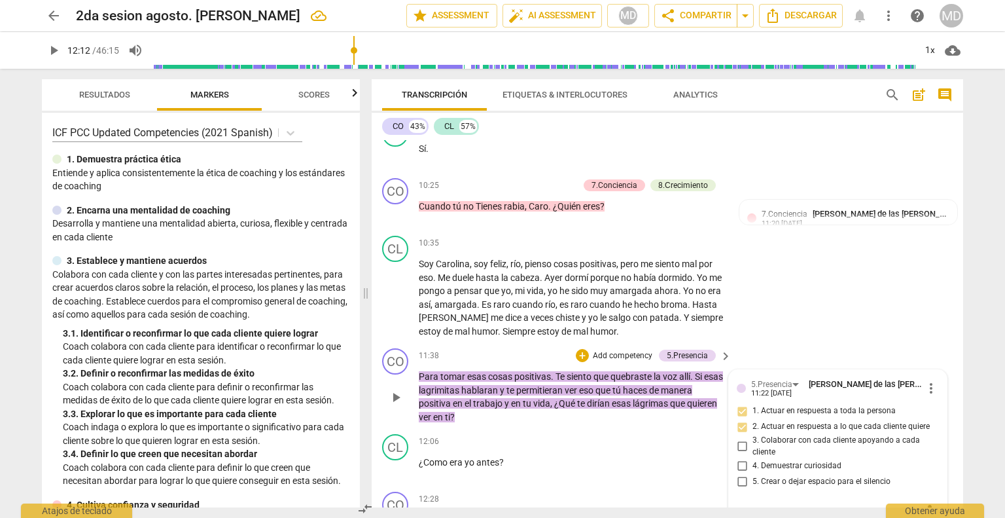
checkbox input "true"
click at [695, 458] on input "4. Demuestrar curiosidad" at bounding box center [742, 466] width 21 height 16
checkbox input "true"
click at [613, 350] on p "Add competency" at bounding box center [623, 356] width 62 height 12
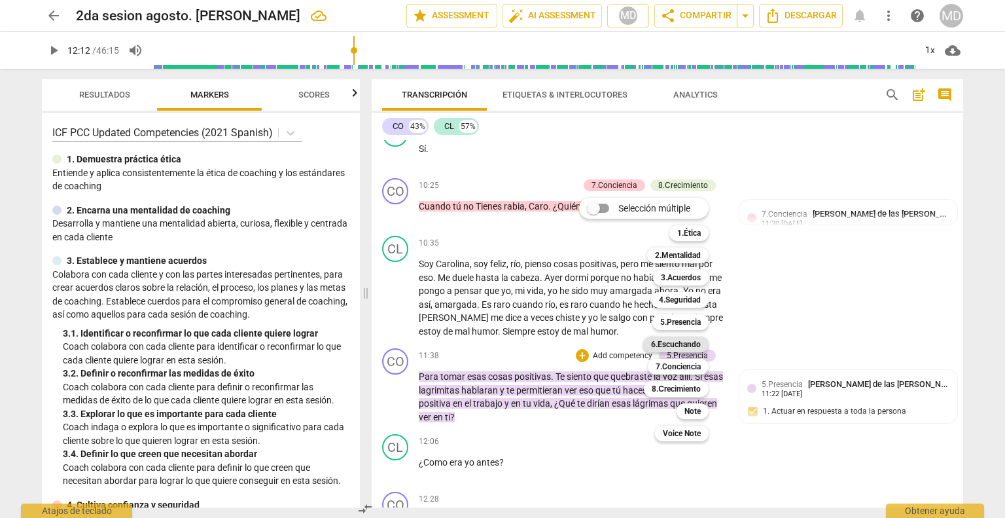
click at [685, 342] on b "6.Escuchando" at bounding box center [676, 344] width 50 height 16
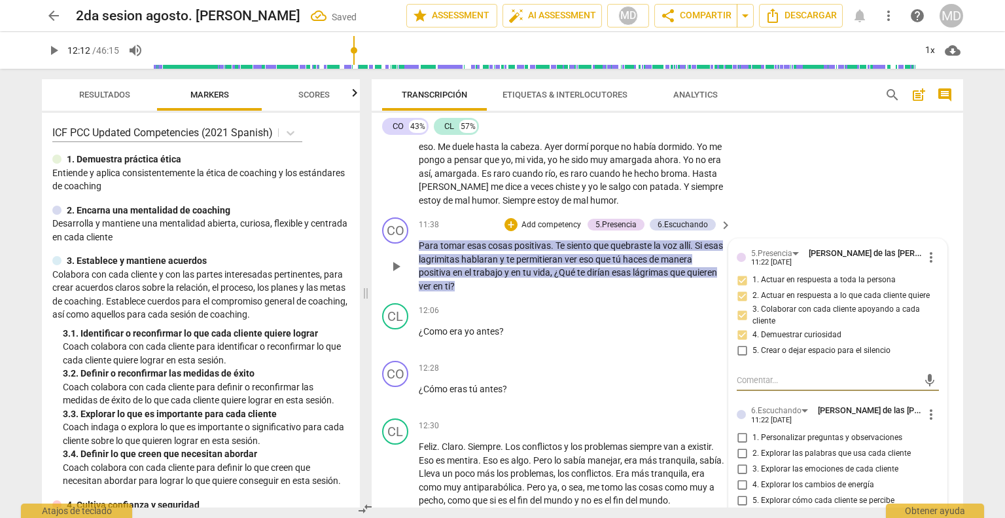
scroll to position [2944, 0]
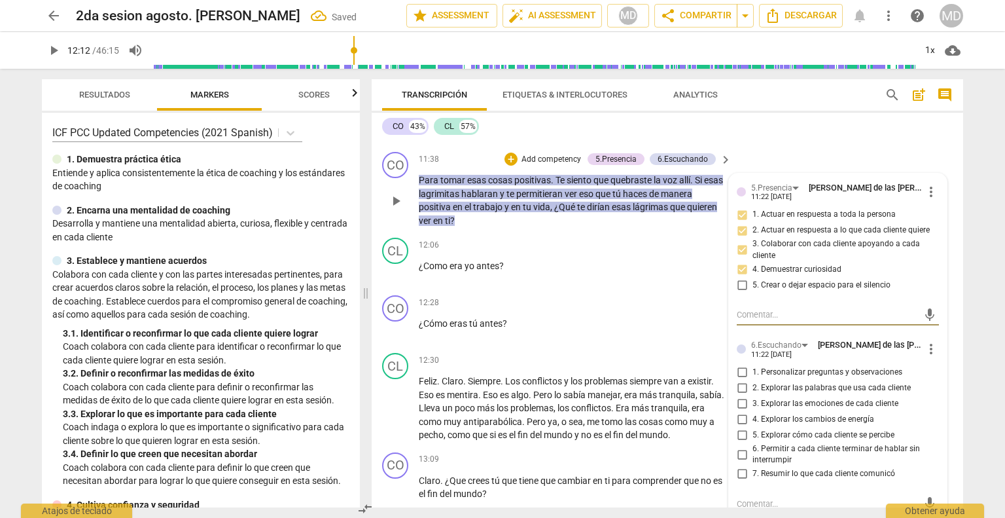
click at [695, 365] on input "1. Personalizar preguntas y observaciones" at bounding box center [742, 373] width 21 height 16
checkbox input "true"
click at [695, 380] on input "2. Explorar las palabras que usa cada cliente" at bounding box center [742, 388] width 21 height 16
checkbox input "true"
click at [695, 396] on input "3. Explorar las emociones de cada cliente" at bounding box center [742, 404] width 21 height 16
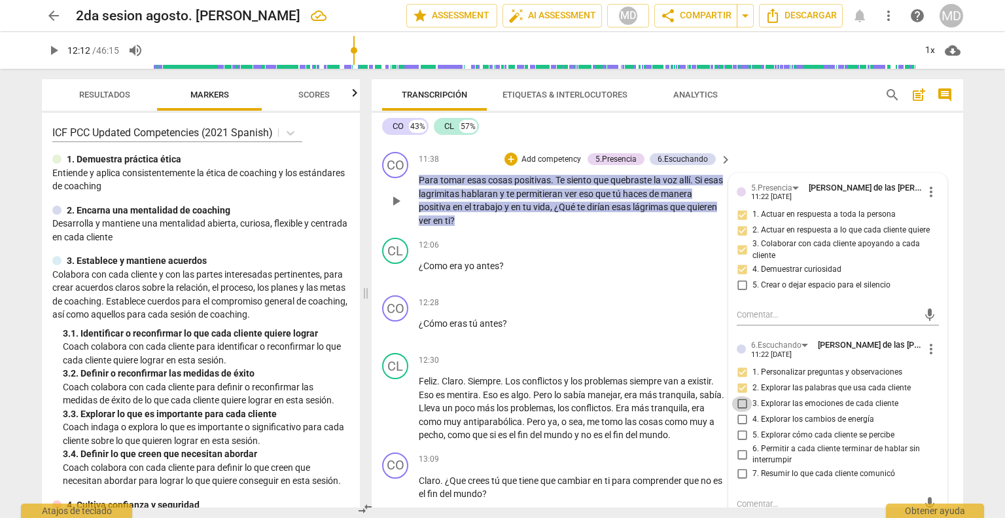
checkbox input "true"
click at [695, 427] on input "5. Explorar cómo cada cliente se percibe" at bounding box center [742, 435] width 21 height 16
checkbox input "true"
click at [695, 446] on input "6. Permitir a cada cliente terminar de hablar sin interrumpir" at bounding box center [742, 454] width 21 height 16
checkbox input "true"
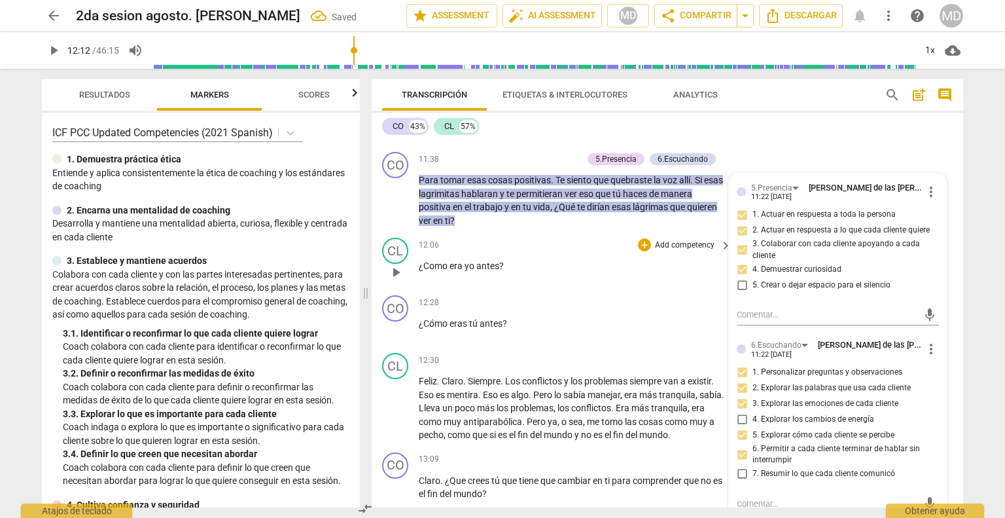
click at [422, 261] on span "¿Como" at bounding box center [434, 266] width 31 height 10
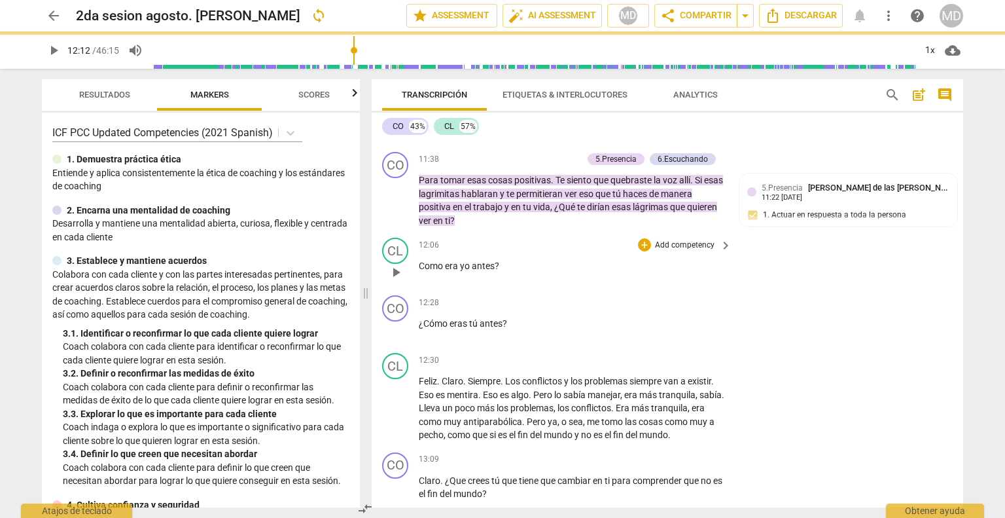
click at [497, 261] on span "?" at bounding box center [497, 266] width 5 height 10
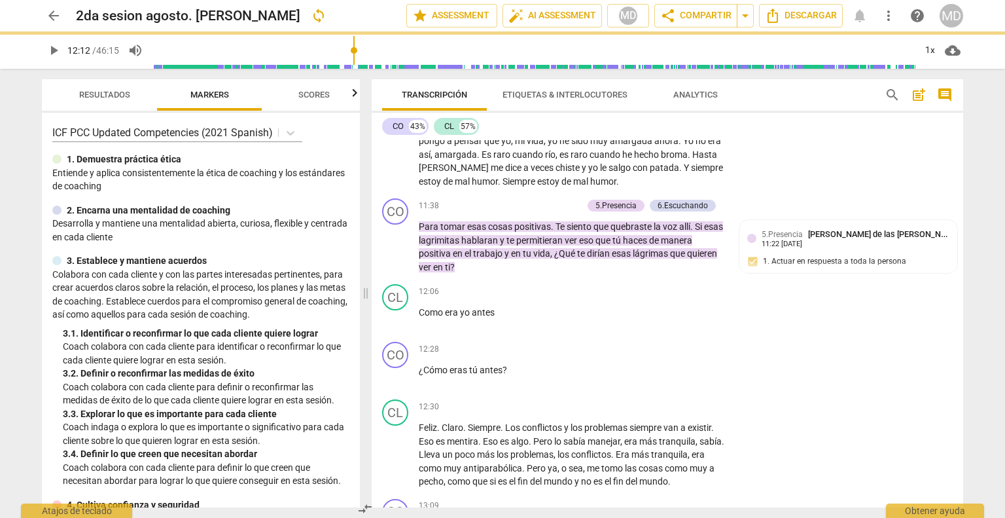
scroll to position [2813, 0]
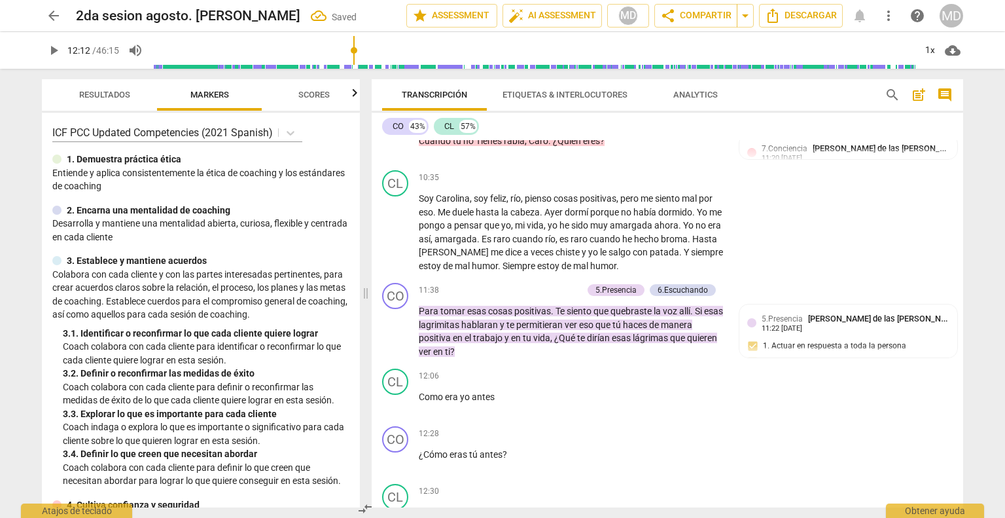
click at [555, 285] on p "Add competency" at bounding box center [551, 291] width 62 height 12
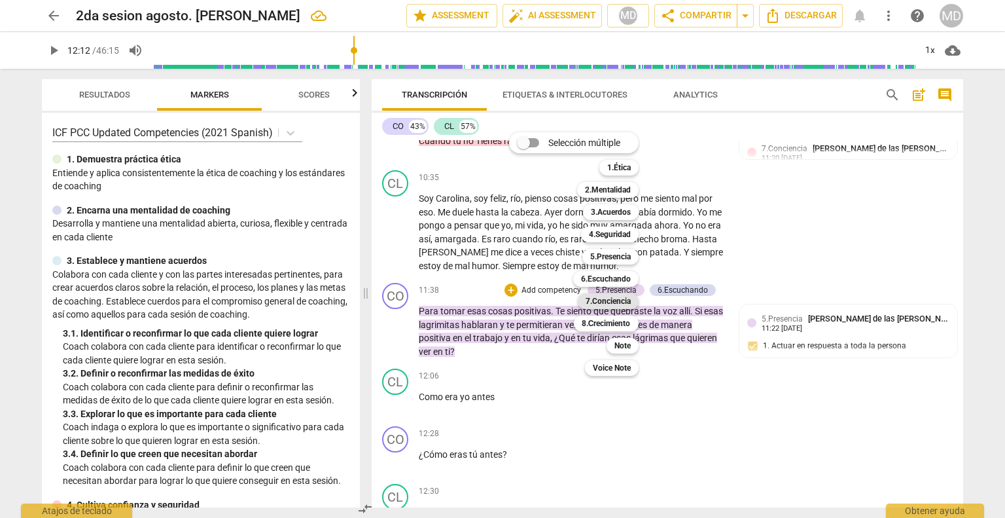
click at [613, 302] on b "7.Conciencia" at bounding box center [608, 301] width 45 height 16
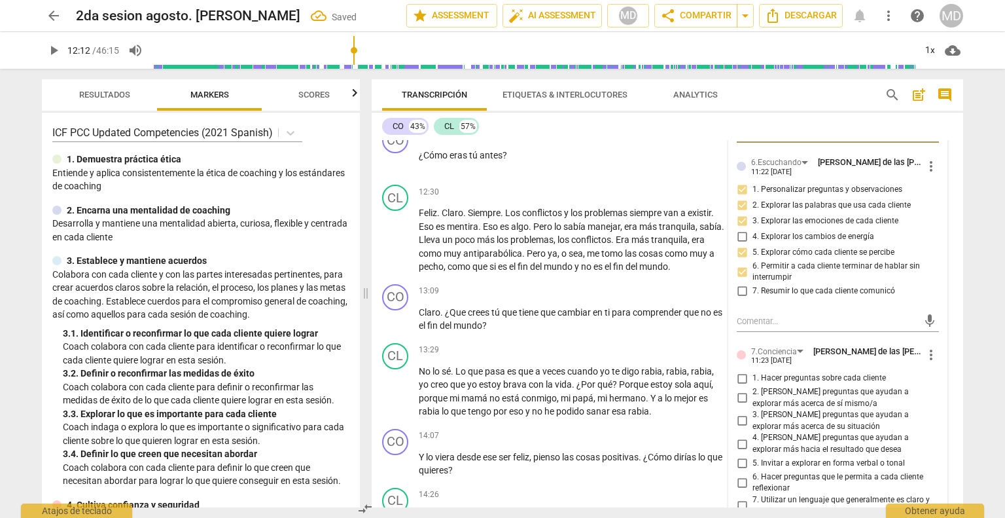
scroll to position [3141, 0]
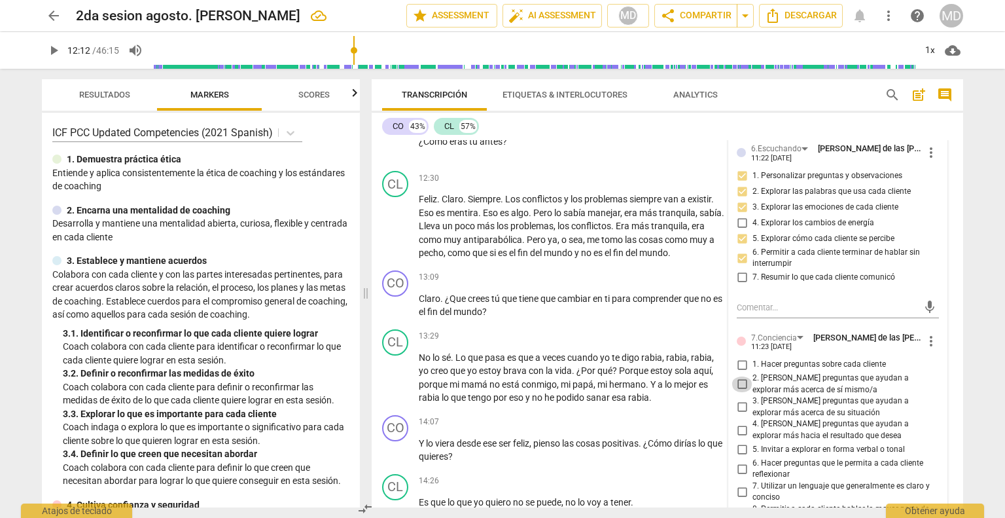
click at [695, 376] on input "2. [PERSON_NAME] preguntas que ayudan a explorar más acerca de sí mismo/a" at bounding box center [742, 384] width 21 height 16
checkbox input "true"
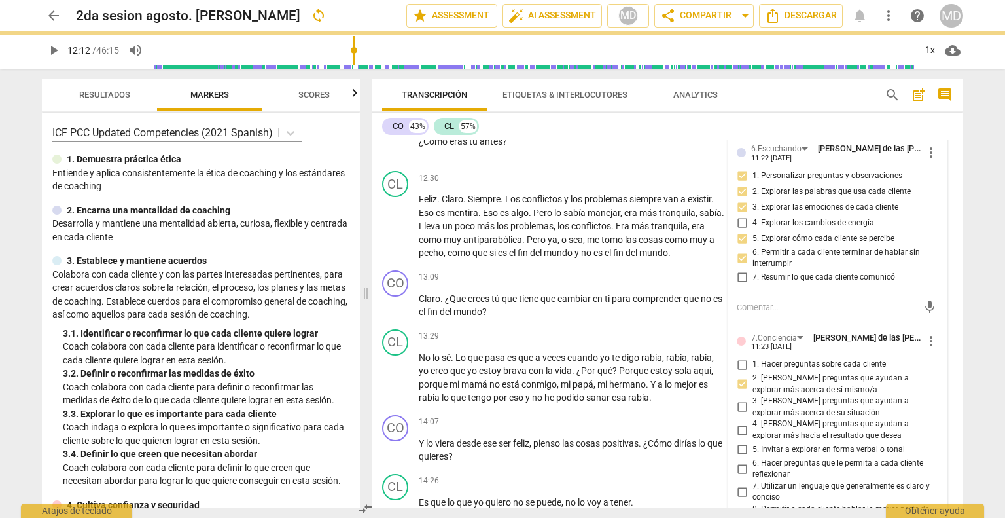
click at [695, 399] on input "3. [PERSON_NAME] preguntas que ayudan a explorar más acerca de su situación" at bounding box center [742, 407] width 21 height 16
checkbox input "true"
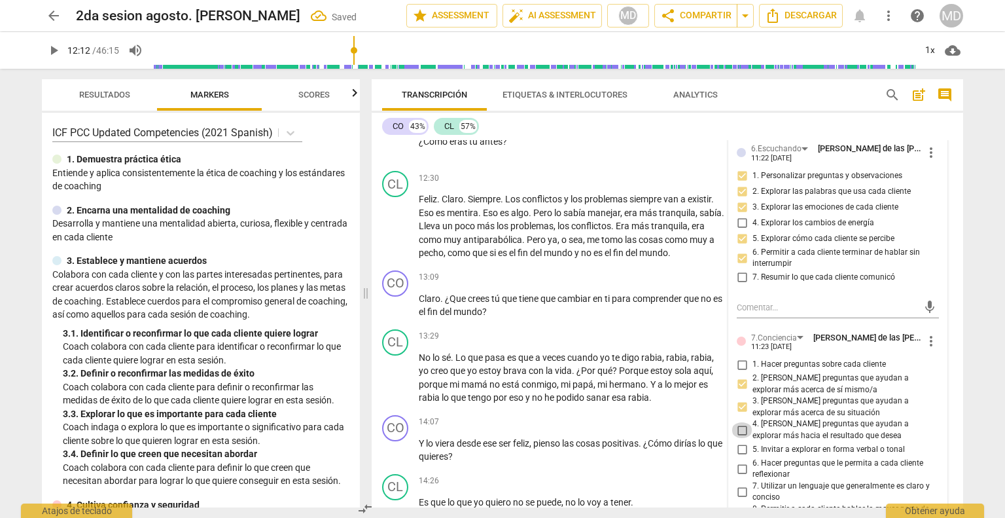
click at [695, 422] on input "4. [PERSON_NAME] preguntas que ayudan a explorar más hacia el resultado que des…" at bounding box center [742, 430] width 21 height 16
checkbox input "true"
click at [695, 461] on input "6. Hacer preguntas que le permita a cada cliente reflexionar" at bounding box center [742, 469] width 21 height 16
checkbox input "true"
click at [695, 484] on input "7. Utilizar un lenguaje que generalmente es claro y conciso" at bounding box center [742, 492] width 21 height 16
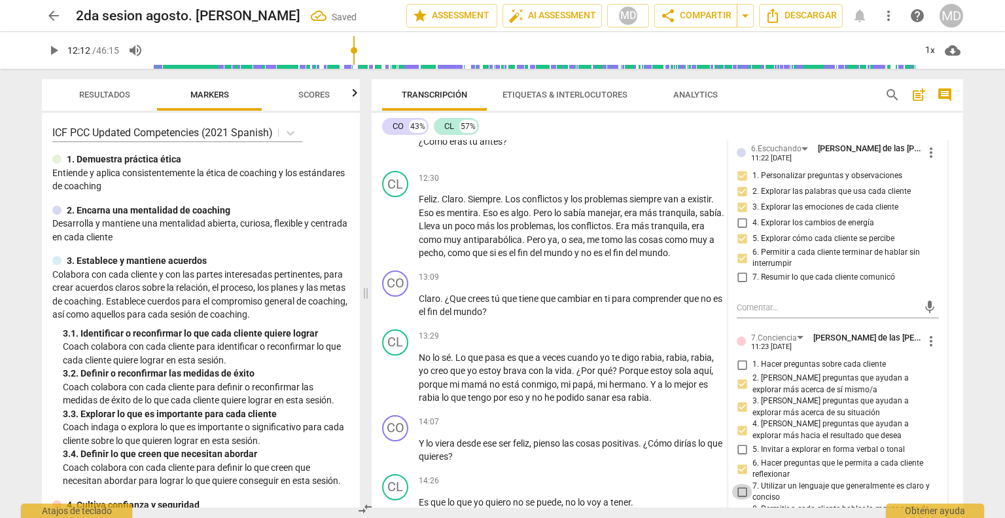
checkbox input "true"
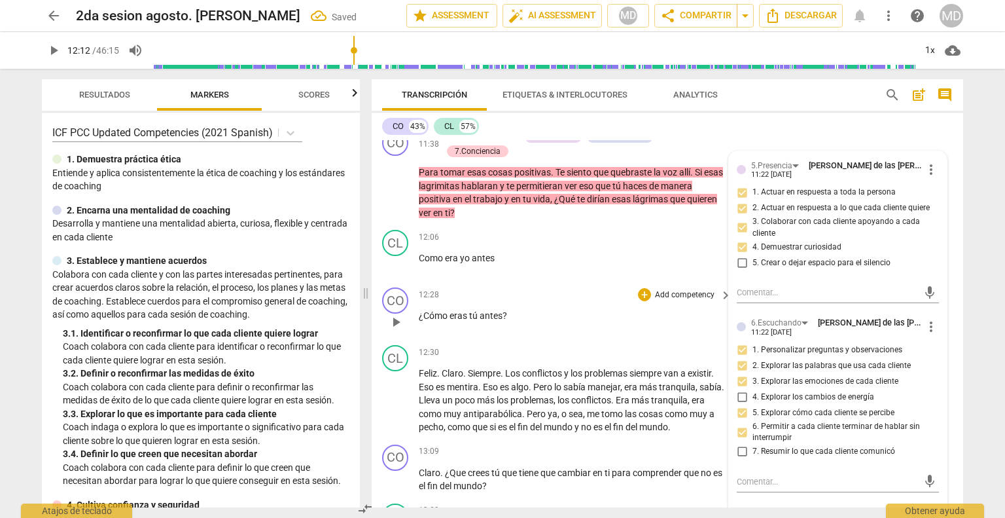
scroll to position [2944, 0]
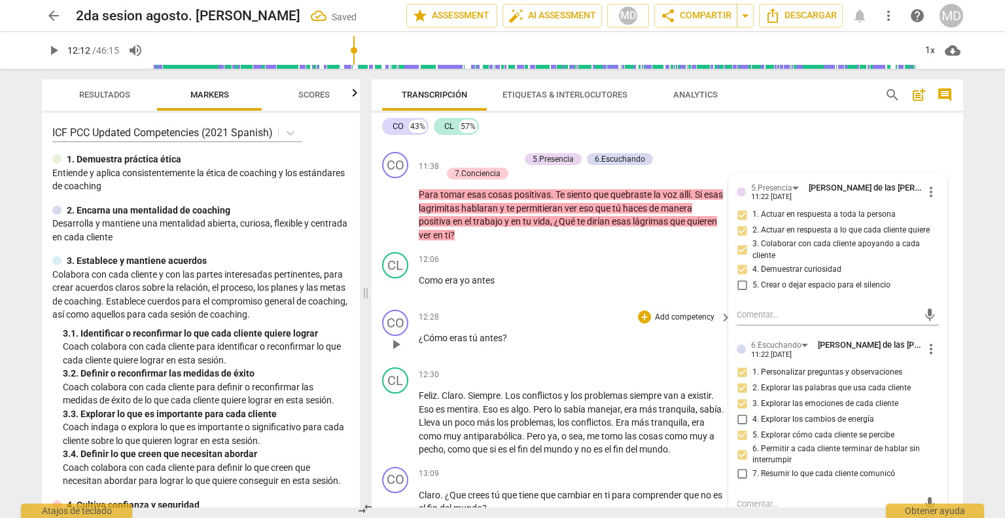
click at [683, 312] on p "Add competency" at bounding box center [685, 318] width 62 height 12
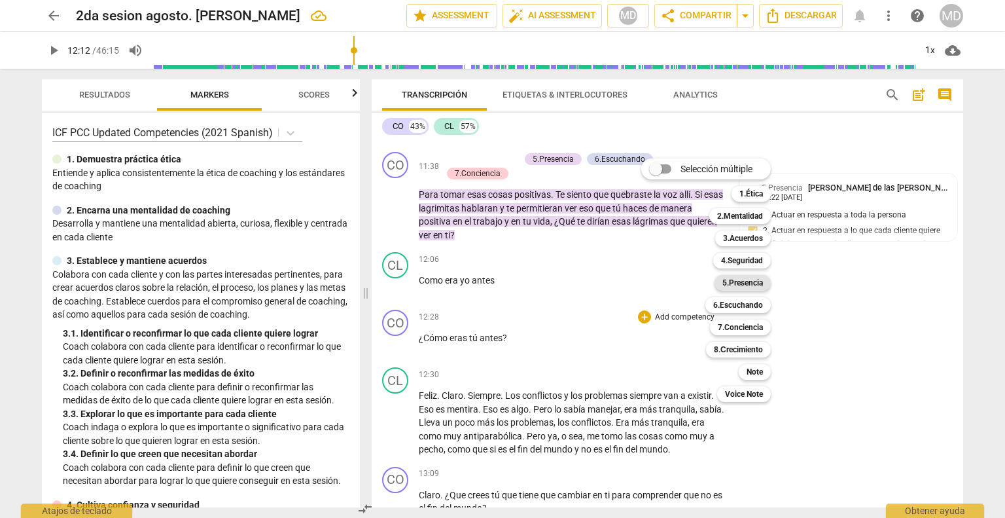
click at [695, 280] on b "5.Presencia" at bounding box center [743, 283] width 41 height 16
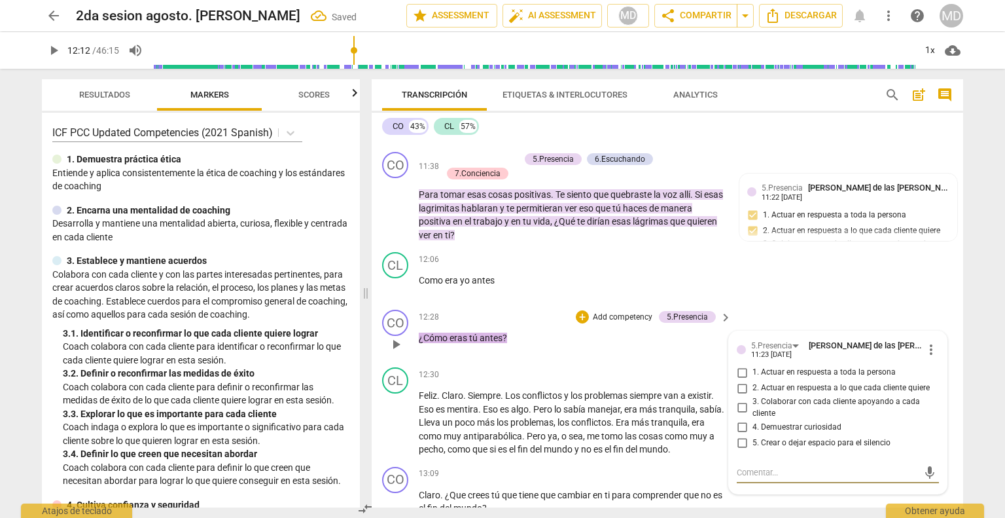
click at [695, 365] on input "1. Actuar en respuesta a toda la persona" at bounding box center [742, 373] width 21 height 16
checkbox input "true"
click at [695, 380] on input "2. Actuar en respuesta a lo que cada cliente quiere" at bounding box center [742, 388] width 21 height 16
checkbox input "true"
click at [695, 400] on input "3. Colaborar con cada cliente apoyando a cada cliente" at bounding box center [742, 408] width 21 height 16
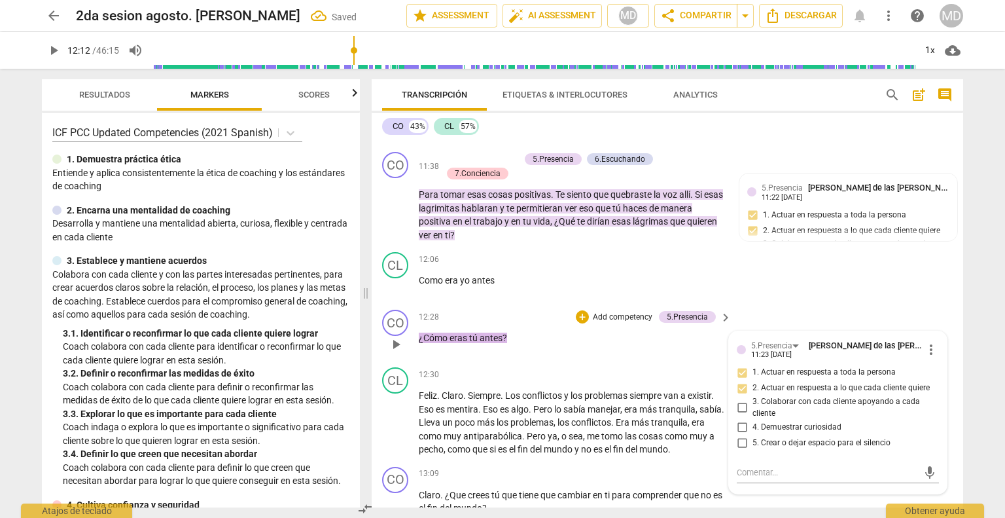
checkbox input "true"
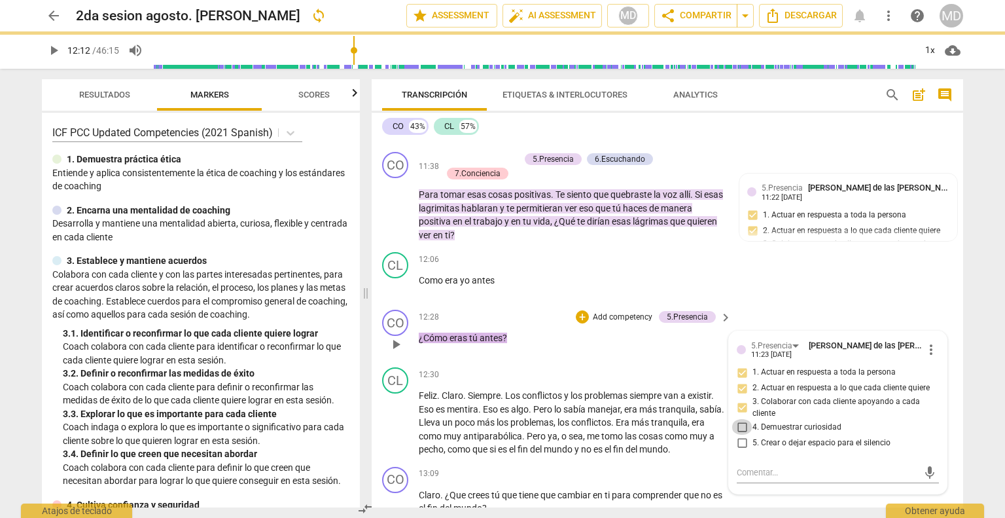
click at [695, 419] on input "4. Demuestrar curiosidad" at bounding box center [742, 427] width 21 height 16
checkbox input "true"
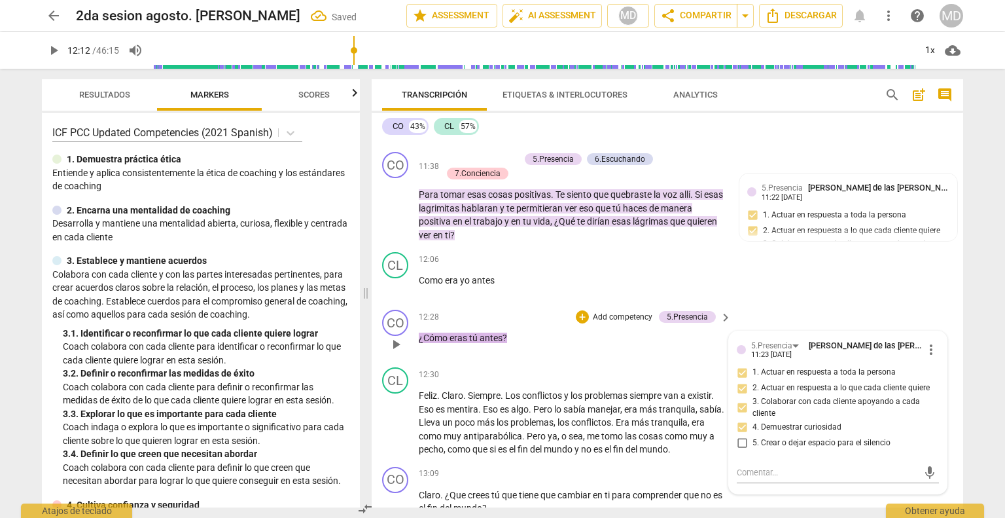
click at [609, 312] on p "Add competency" at bounding box center [623, 318] width 62 height 12
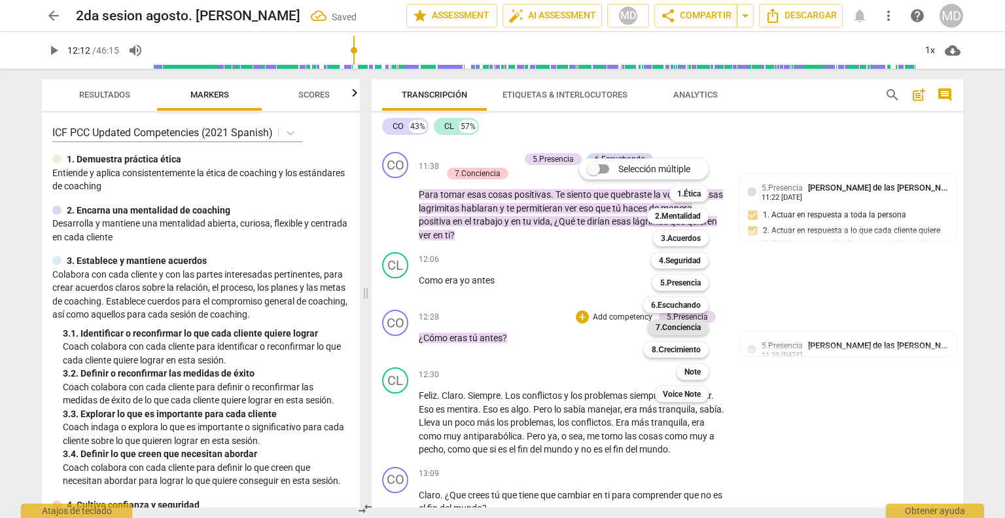
click at [687, 329] on b "7.Conciencia" at bounding box center [678, 327] width 45 height 16
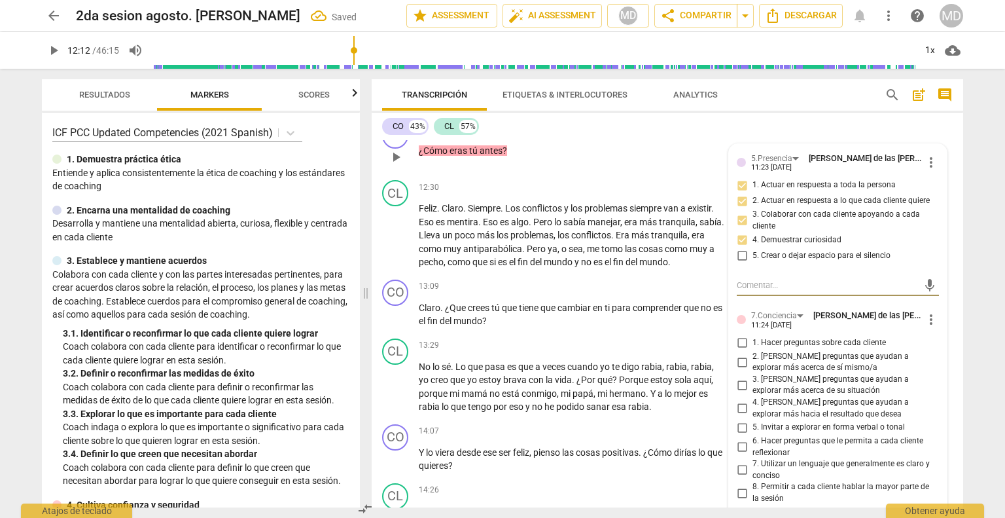
scroll to position [3141, 0]
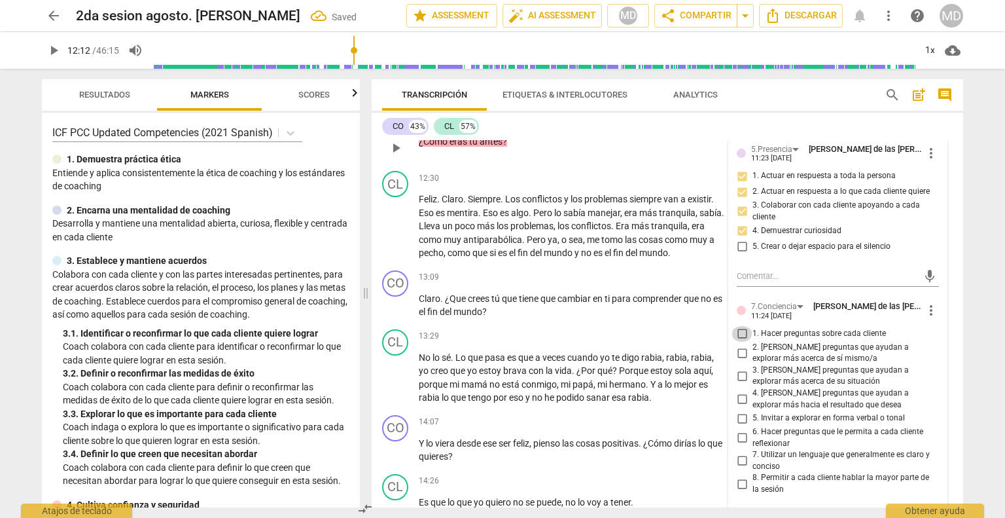
click at [695, 326] on input "1. Hacer preguntas sobre cada cliente" at bounding box center [742, 334] width 21 height 16
checkbox input "true"
click at [695, 345] on input "2. [PERSON_NAME] preguntas que ayudan a explorar más acerca de sí mismo/a" at bounding box center [742, 353] width 21 height 16
checkbox input "true"
click at [695, 368] on input "3. [PERSON_NAME] preguntas que ayudan a explorar más acerca de su situación" at bounding box center [742, 376] width 21 height 16
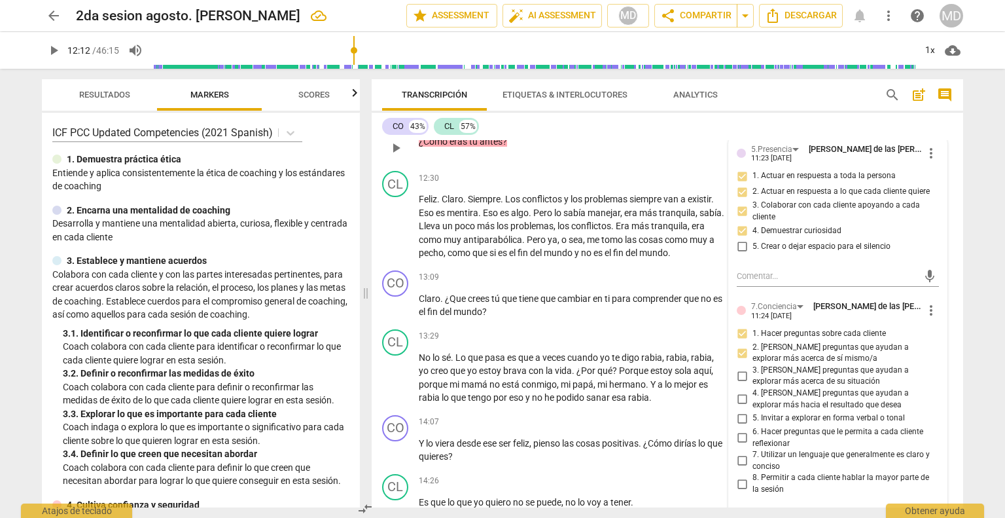
checkbox input "true"
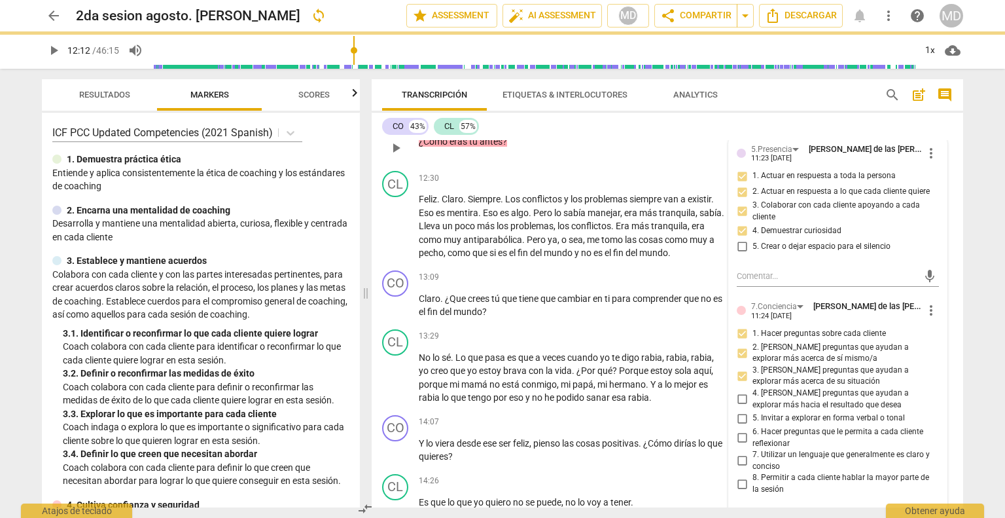
click at [695, 391] on input "4. [PERSON_NAME] preguntas que ayudan a explorar más hacia el resultado que des…" at bounding box center [742, 399] width 21 height 16
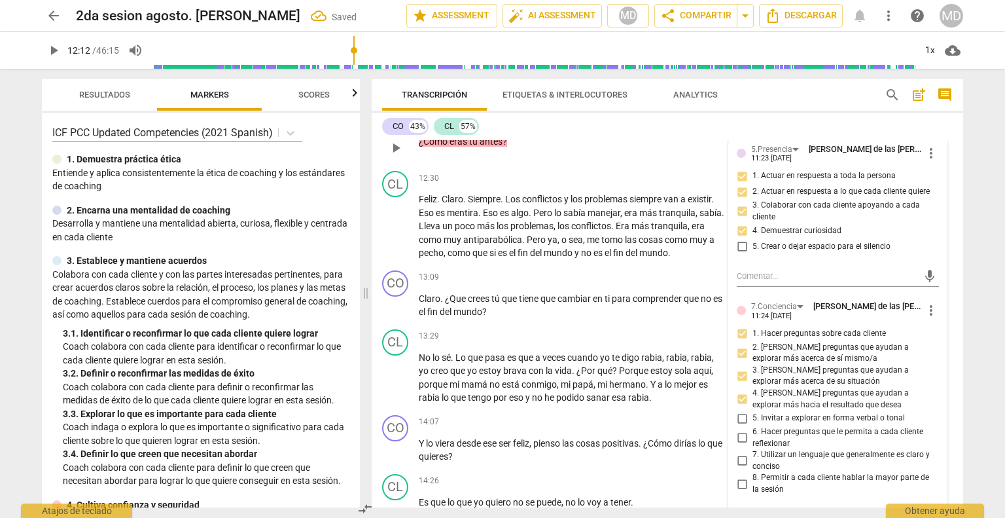
click at [695, 391] on input "4. [PERSON_NAME] preguntas que ayudan a explorar más hacia el resultado que des…" at bounding box center [742, 399] width 21 height 16
checkbox input "false"
click at [695, 430] on input "6. Hacer preguntas que le permita a cada cliente reflexionar" at bounding box center [742, 438] width 21 height 16
checkbox input "true"
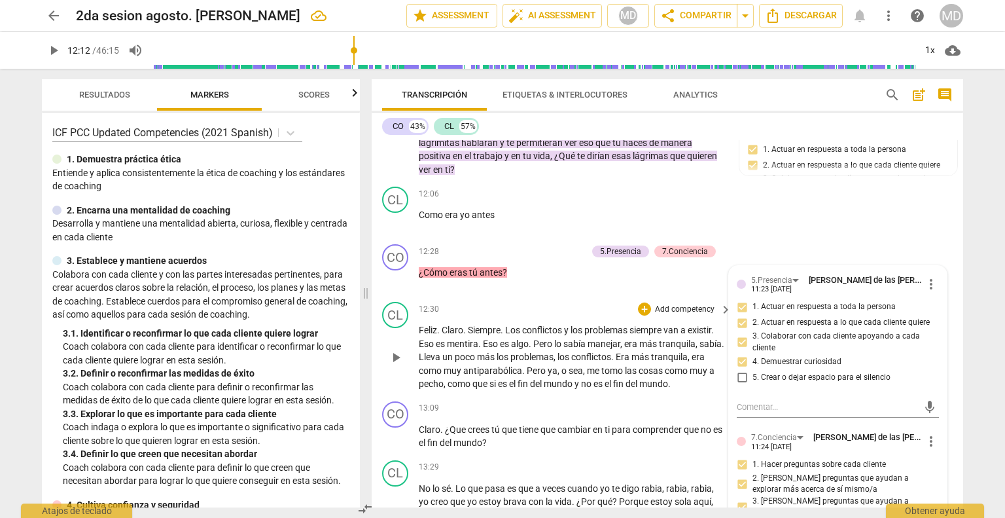
scroll to position [3075, 0]
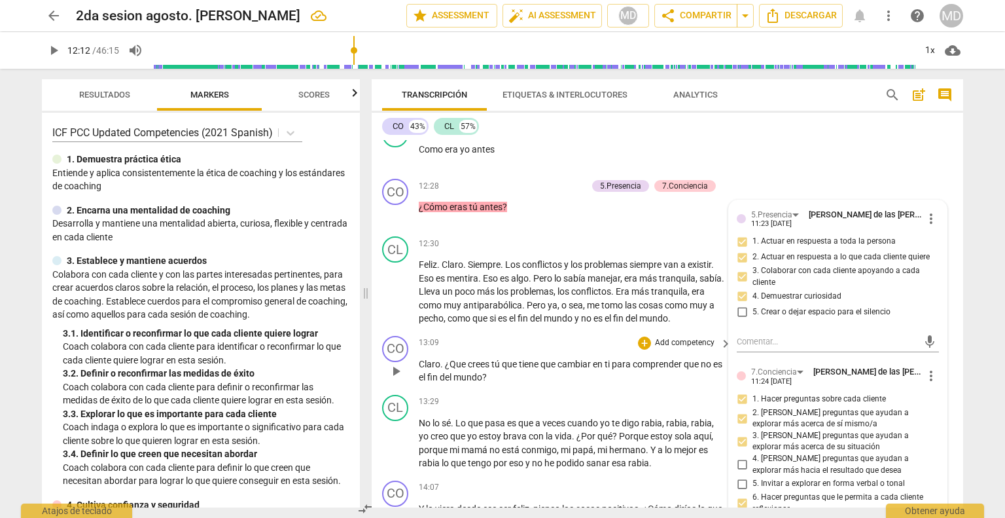
click at [674, 337] on p "Add competency" at bounding box center [685, 343] width 62 height 12
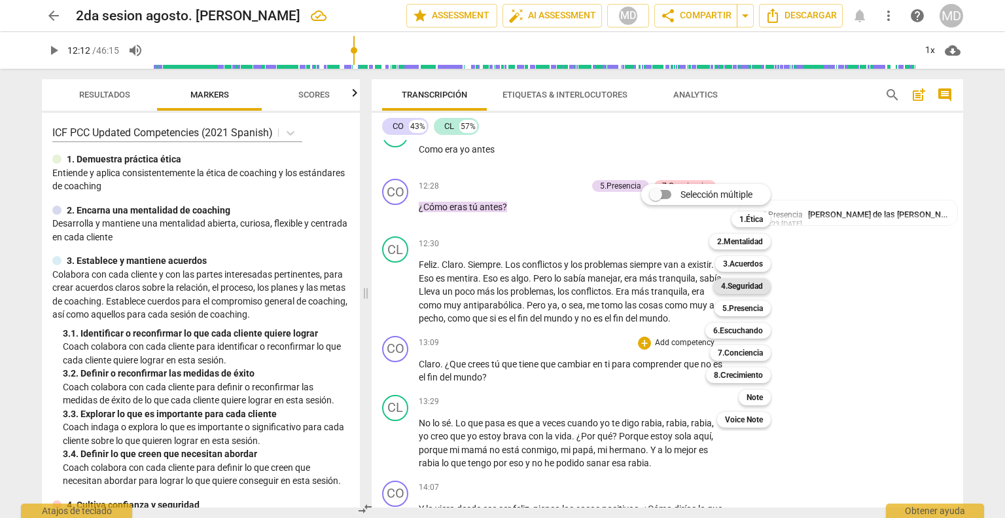
click at [695, 281] on b "4.Seguridad" at bounding box center [742, 286] width 42 height 16
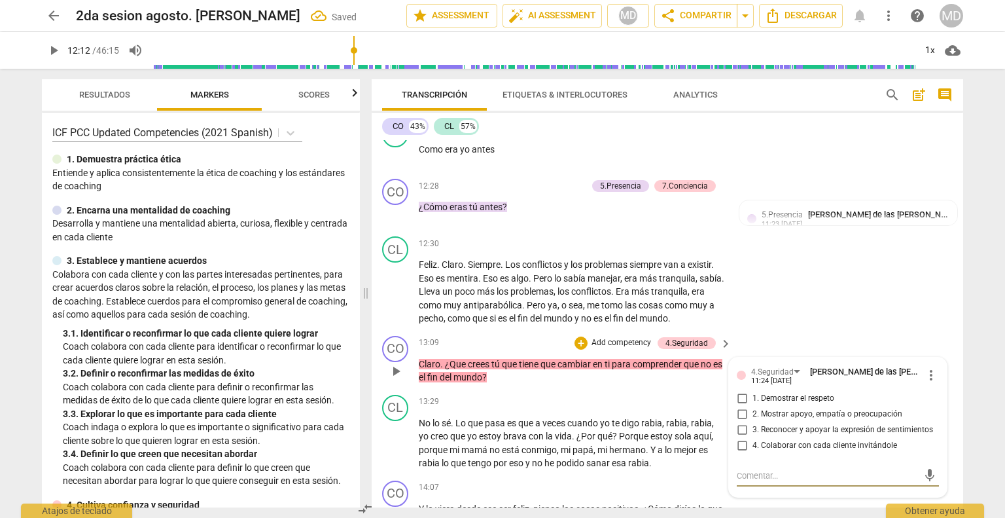
click at [695, 391] on input "1. Demostrar el respeto" at bounding box center [742, 399] width 21 height 16
checkbox input "true"
click at [695, 406] on input "2. Mostrar apoyo, empatía o preocupación" at bounding box center [742, 414] width 21 height 16
checkbox input "true"
click at [695, 422] on input "3. Reconocer y apoyar la expresión de sentimientos" at bounding box center [742, 430] width 21 height 16
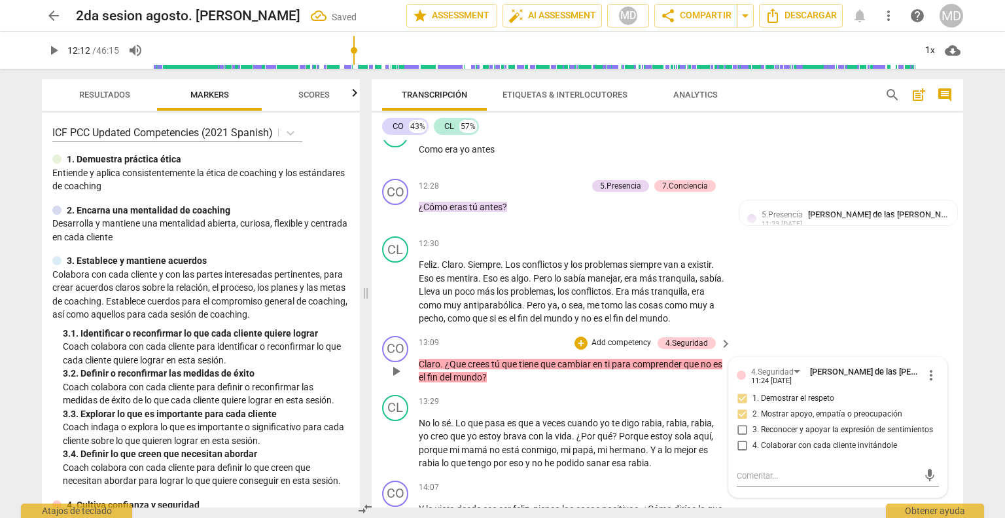
checkbox input "true"
click at [632, 337] on p "Add competency" at bounding box center [621, 343] width 62 height 12
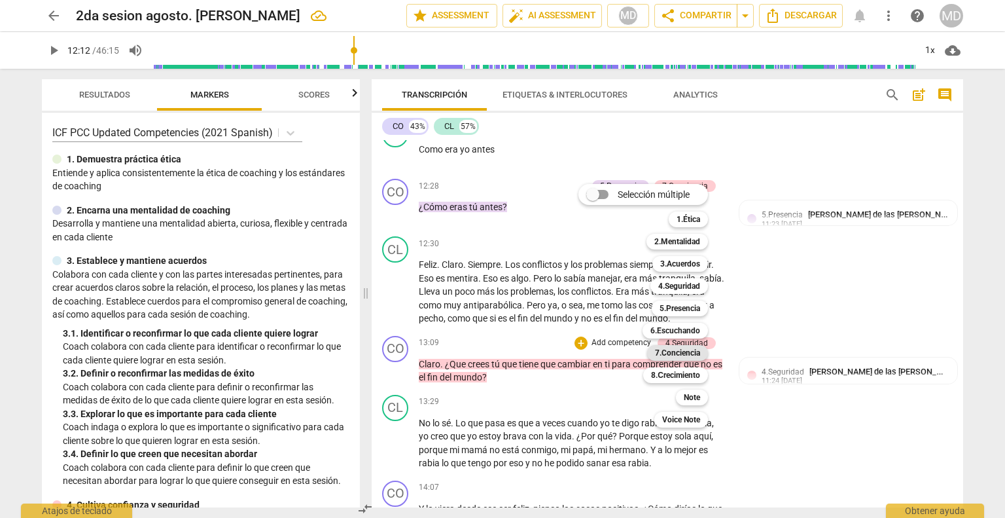
click at [684, 350] on b "7.Conciencia" at bounding box center [677, 353] width 45 height 16
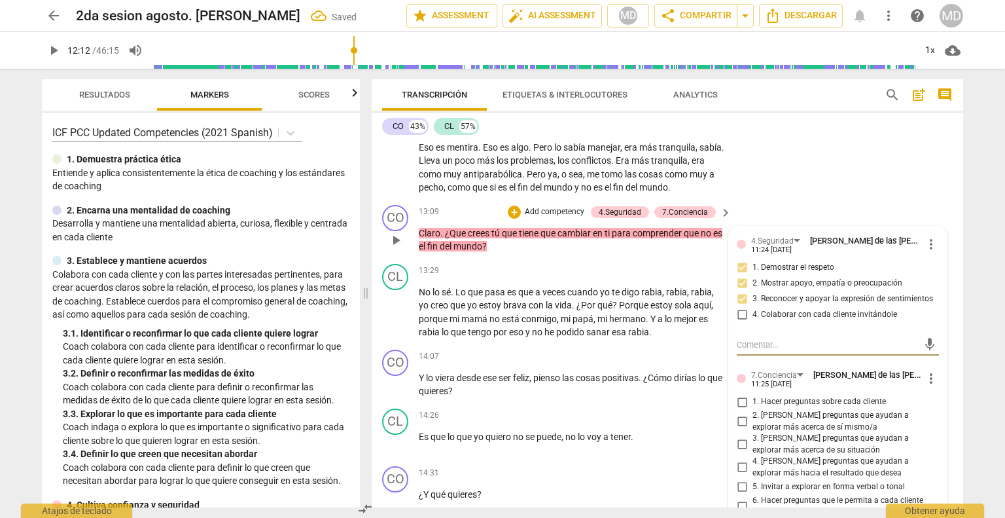
scroll to position [3272, 0]
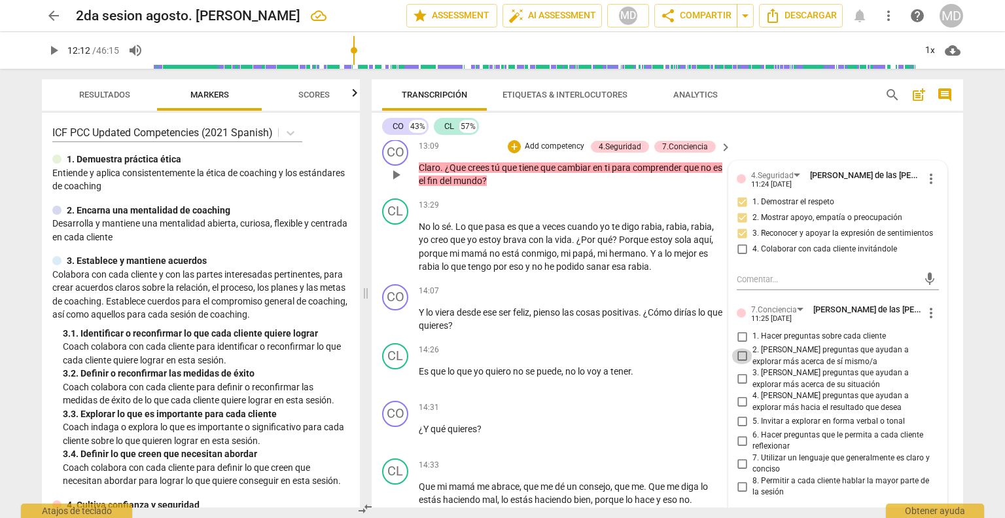
click at [695, 348] on input "2. [PERSON_NAME] preguntas que ayudan a explorar más acerca de sí mismo/a" at bounding box center [742, 356] width 21 height 16
checkbox input "true"
click at [695, 371] on input "3. [PERSON_NAME] preguntas que ayudan a explorar más acerca de su situación" at bounding box center [742, 379] width 21 height 16
checkbox input "true"
click at [695, 394] on input "4. [PERSON_NAME] preguntas que ayudan a explorar más hacia el resultado que des…" at bounding box center [742, 402] width 21 height 16
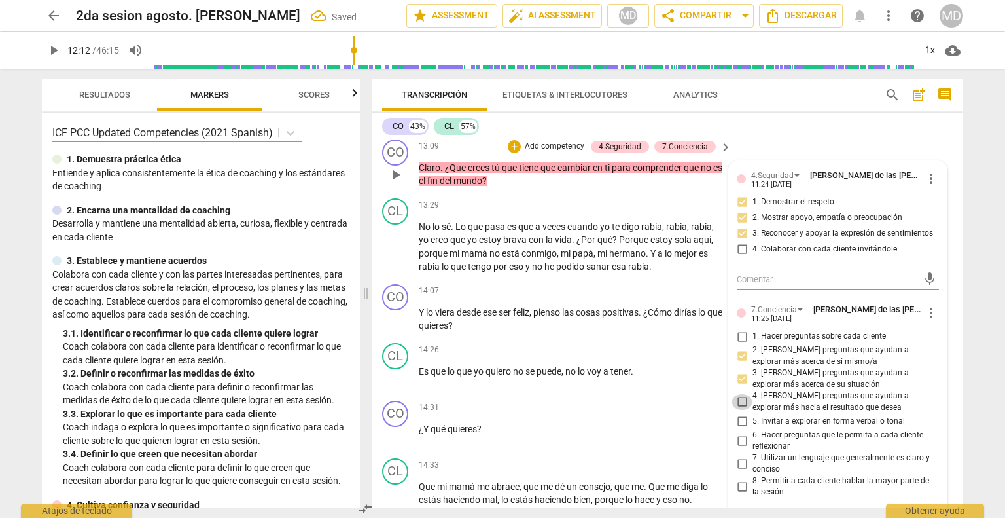
checkbox input "true"
click at [695, 414] on input "5. Invitar a explorar en forma verbal o tonal" at bounding box center [742, 422] width 21 height 16
checkbox input "true"
click at [695, 433] on input "6. Hacer preguntas que le permita a cada cliente reflexionar" at bounding box center [742, 441] width 21 height 16
checkbox input "true"
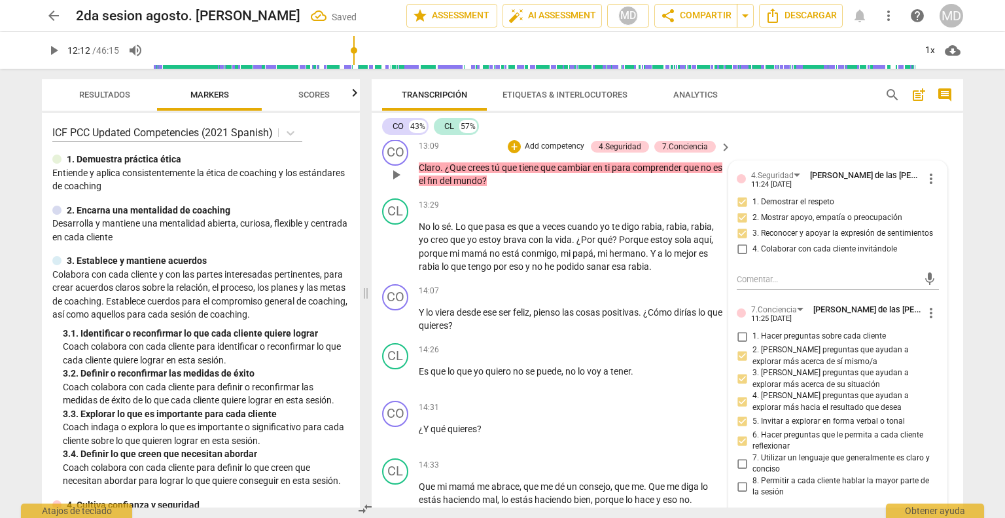
click at [695, 456] on input "7. Utilizar un lenguaje que generalmente es claro y conciso" at bounding box center [742, 464] width 21 height 16
checkbox input "true"
click at [676, 285] on p "Add competency" at bounding box center [685, 291] width 62 height 12
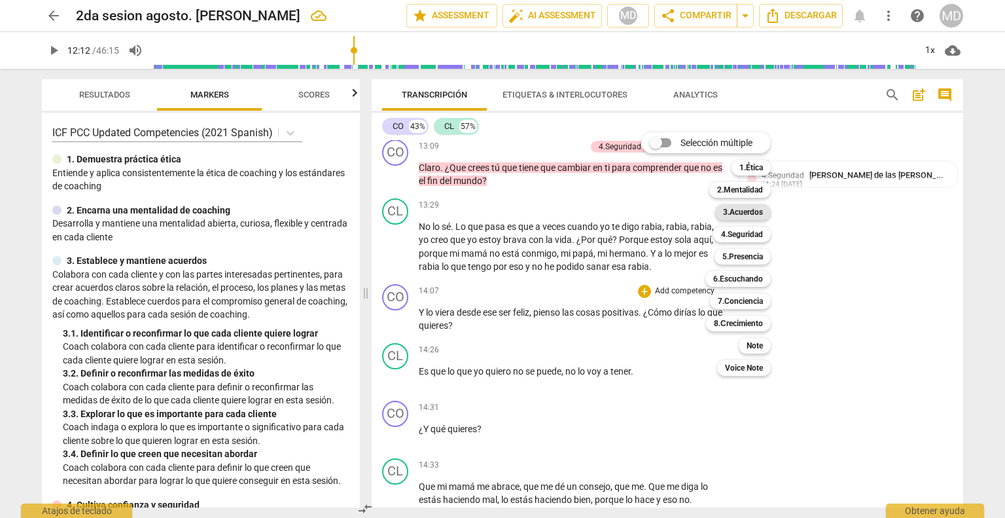
click at [695, 209] on b "3.Acuerdos" at bounding box center [743, 212] width 40 height 16
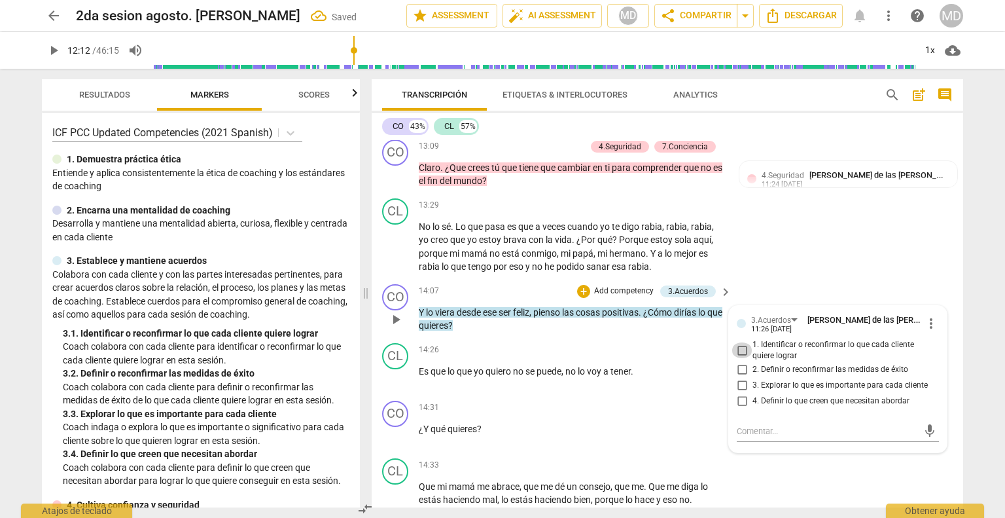
click at [695, 342] on input "1. Identificar o reconfirmar lo que cada cliente quiere lograr" at bounding box center [742, 350] width 21 height 16
checkbox input "true"
click at [695, 378] on input "3. Explorar lo que es importante para cada cliente" at bounding box center [742, 386] width 21 height 16
checkbox input "true"
click at [695, 393] on input "4. Definir lo que creen que necesitan abordar" at bounding box center [742, 401] width 21 height 16
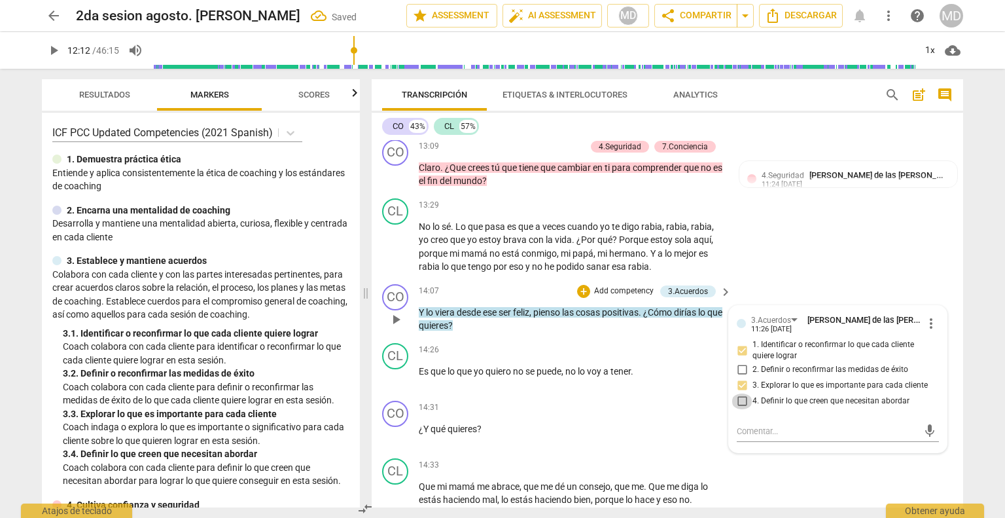
checkbox input "true"
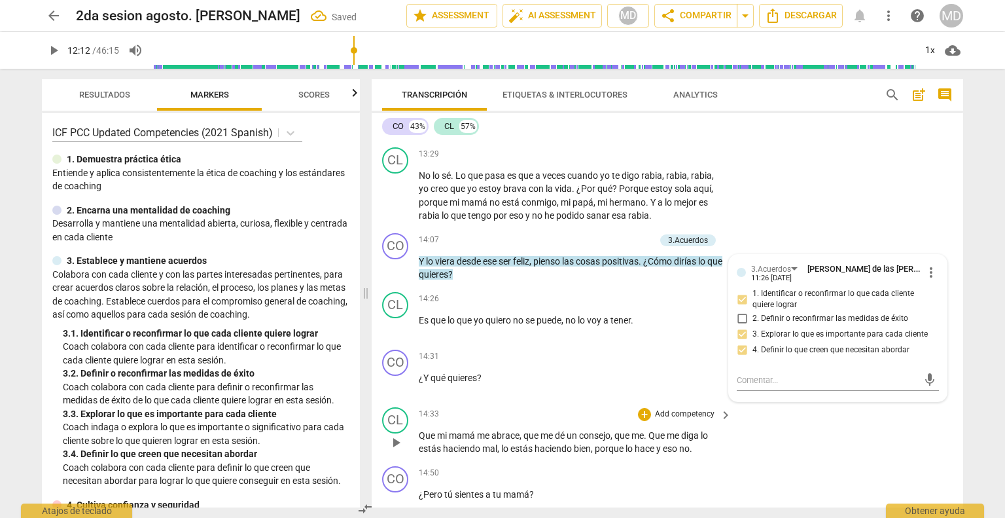
scroll to position [3403, 0]
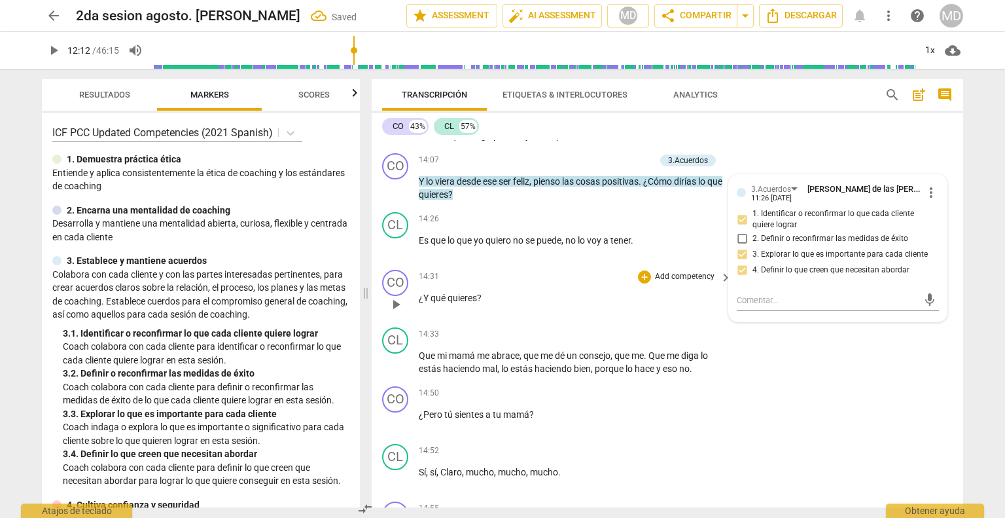
click at [680, 271] on p "Add competency" at bounding box center [685, 277] width 62 height 12
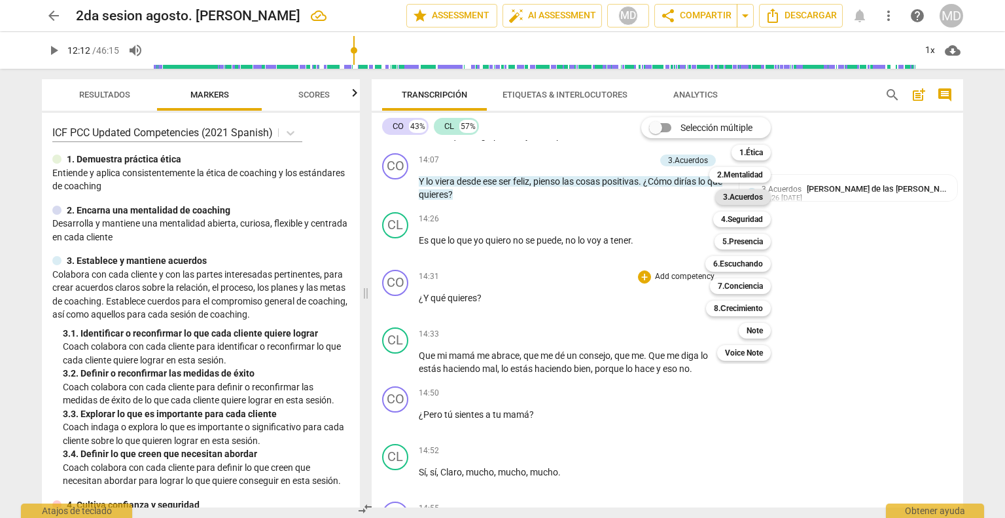
click at [695, 198] on b "3.Acuerdos" at bounding box center [743, 197] width 40 height 16
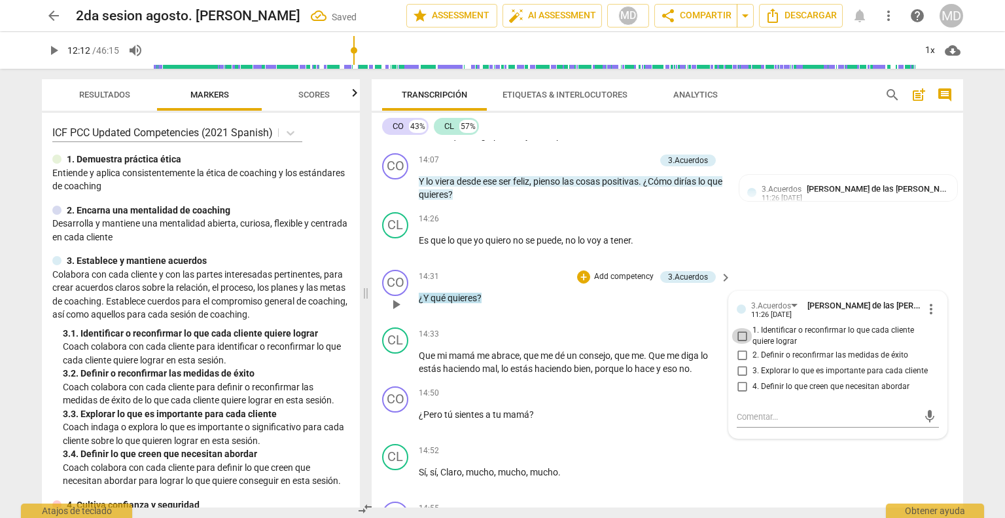
click at [695, 328] on input "1. Identificar o reconfirmar lo que cada cliente quiere lograr" at bounding box center [742, 336] width 21 height 16
checkbox input "true"
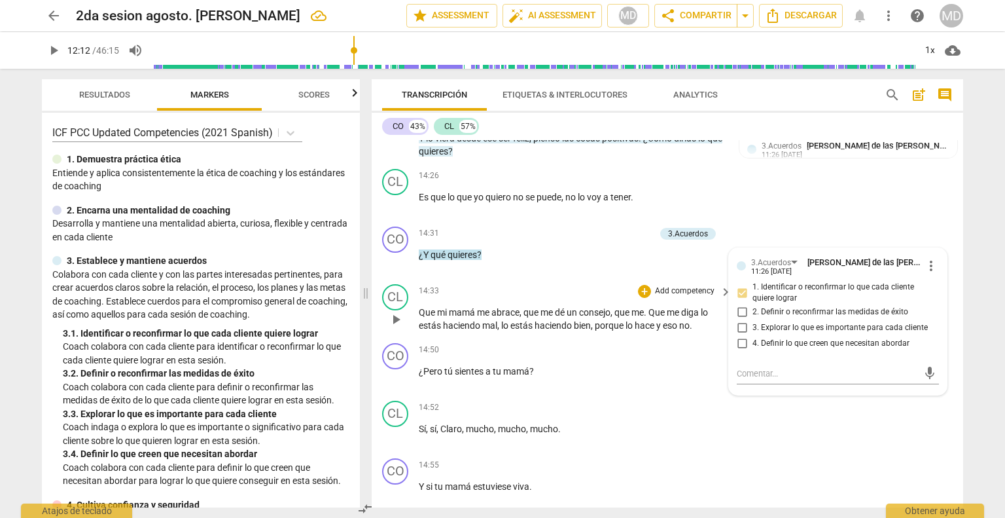
scroll to position [3468, 0]
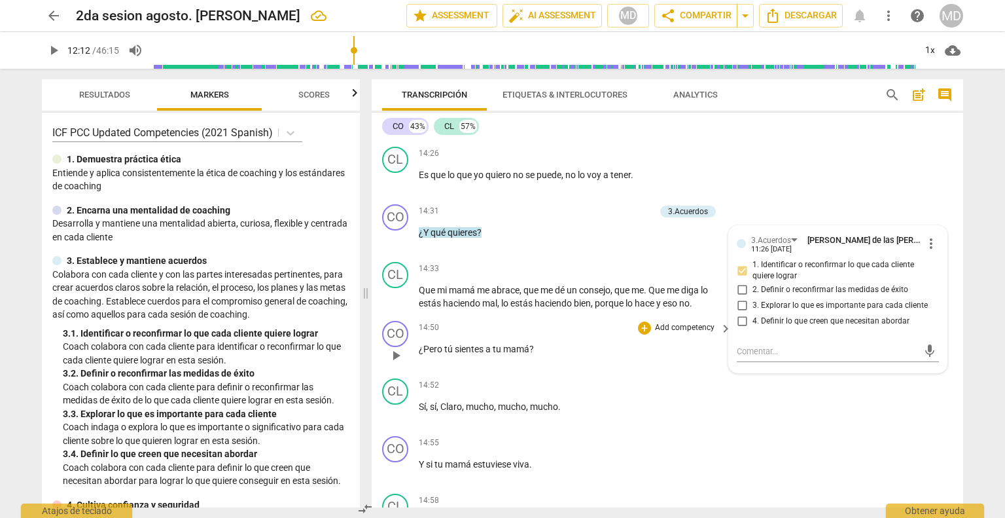
click at [679, 322] on p "Add competency" at bounding box center [685, 328] width 62 height 12
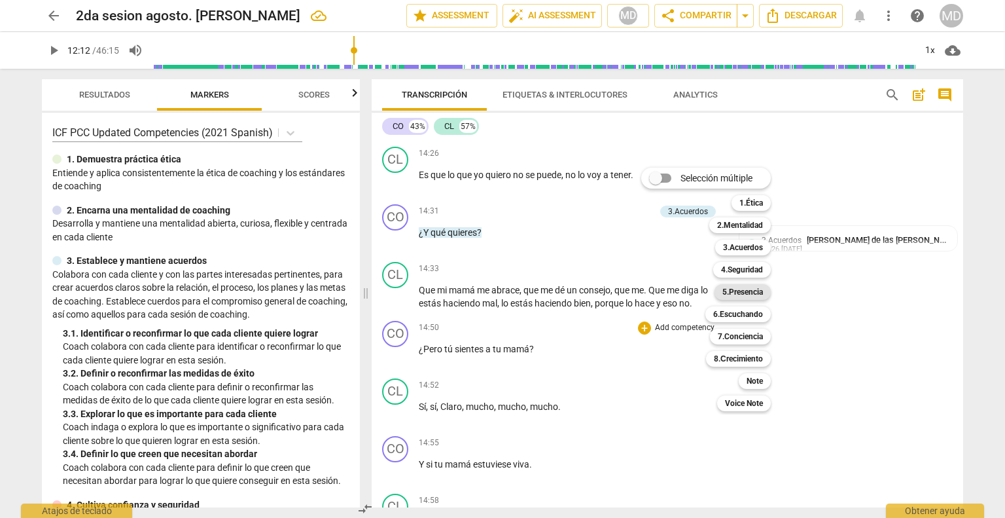
click at [695, 291] on b "5.Presencia" at bounding box center [743, 292] width 41 height 16
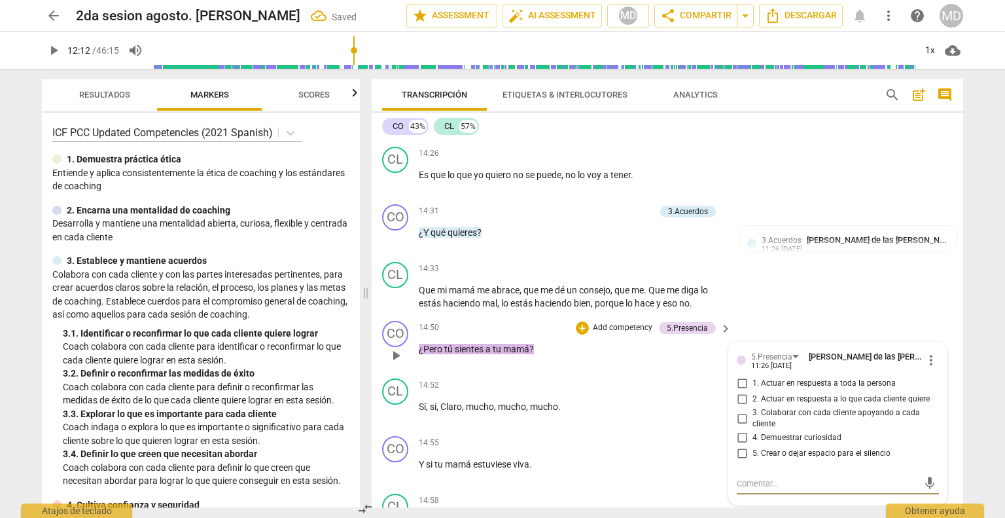
click at [695, 376] on input "1. Actuar en respuesta a toda la persona" at bounding box center [742, 384] width 21 height 16
checkbox input "true"
click at [695, 391] on input "2. Actuar en respuesta a lo que cada cliente quiere" at bounding box center [742, 399] width 21 height 16
checkbox input "true"
click at [695, 410] on input "3. Colaborar con cada cliente apoyando a cada cliente" at bounding box center [742, 418] width 21 height 16
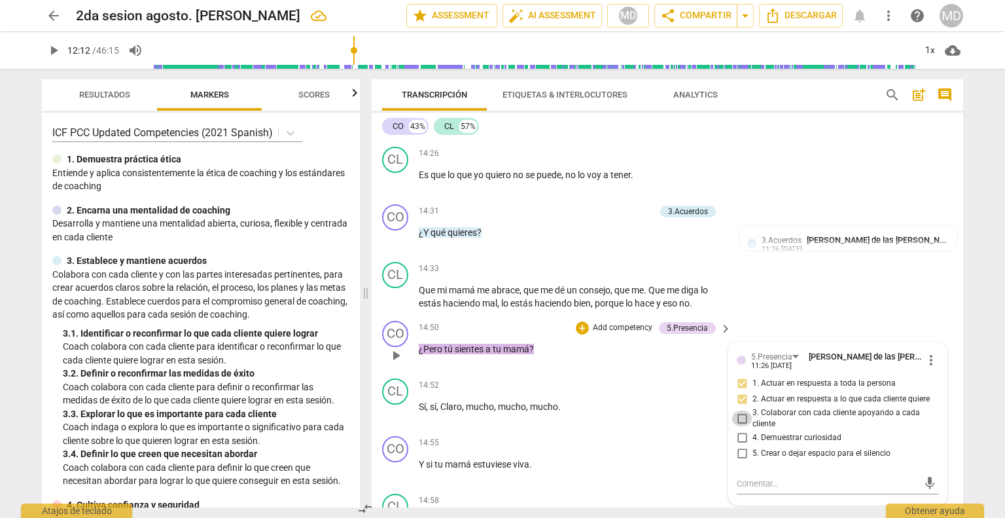
checkbox input "true"
click at [695, 430] on input "4. Demuestrar curiosidad" at bounding box center [742, 438] width 21 height 16
checkbox input "true"
click at [626, 322] on p "Add competency" at bounding box center [623, 328] width 62 height 12
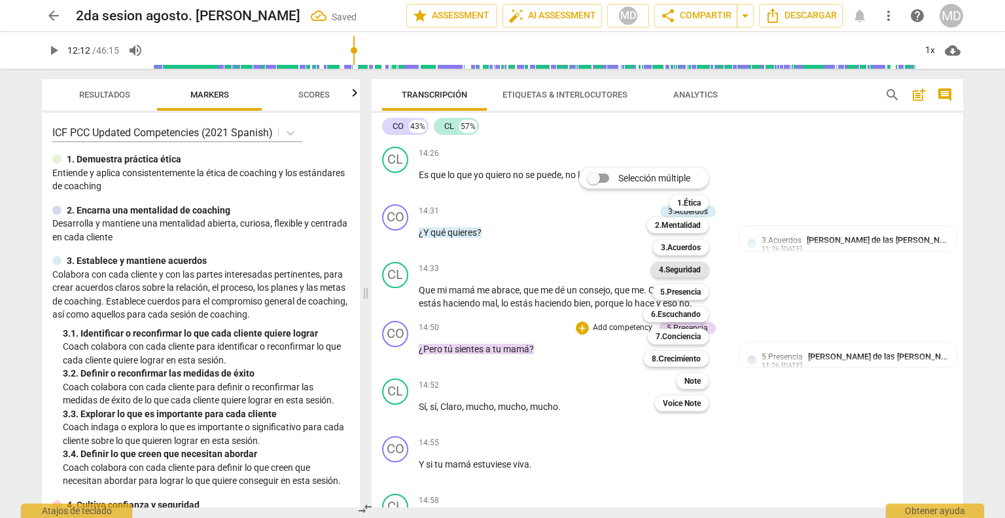
click at [684, 272] on b "4.Seguridad" at bounding box center [680, 270] width 42 height 16
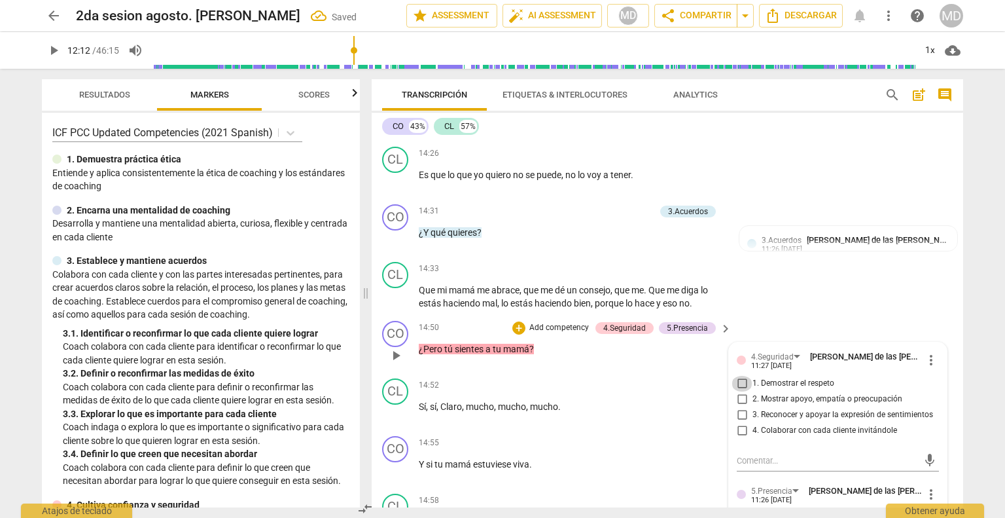
click at [695, 376] on input "1. Demostrar el respeto" at bounding box center [742, 384] width 21 height 16
checkbox input "true"
click at [695, 391] on input "2. Mostrar apoyo, empatía o preocupación" at bounding box center [742, 399] width 21 height 16
checkbox input "true"
click at [568, 322] on p "Add competency" at bounding box center [559, 328] width 62 height 12
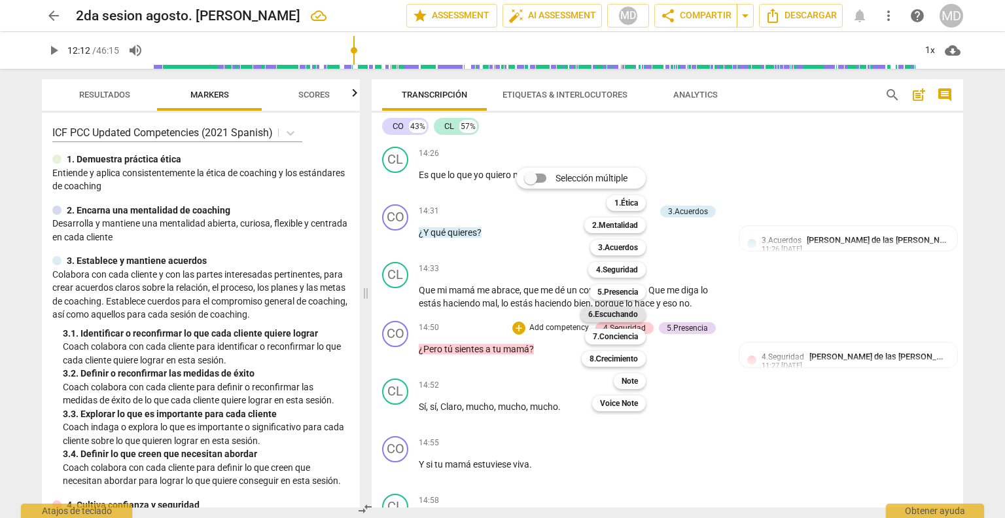
click at [638, 318] on b "6.Escuchando" at bounding box center [613, 314] width 50 height 16
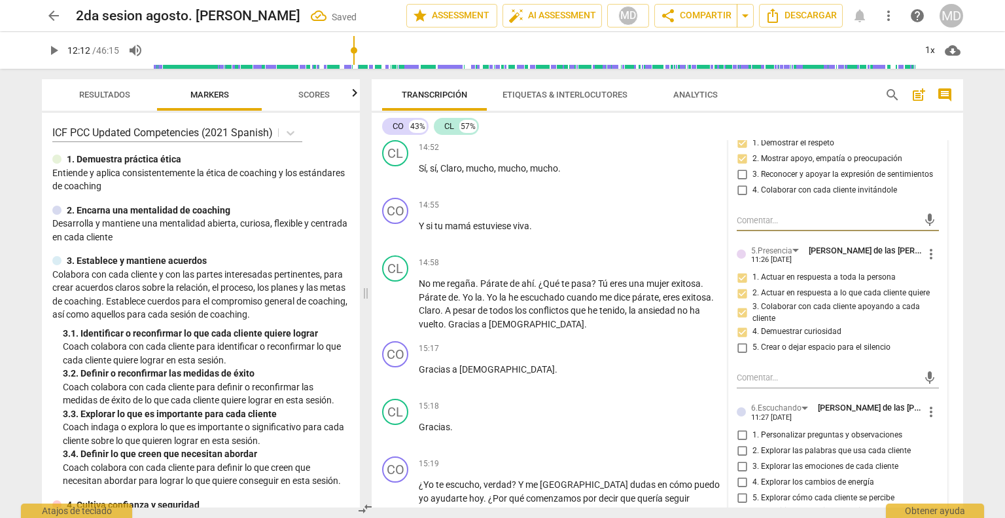
scroll to position [3730, 0]
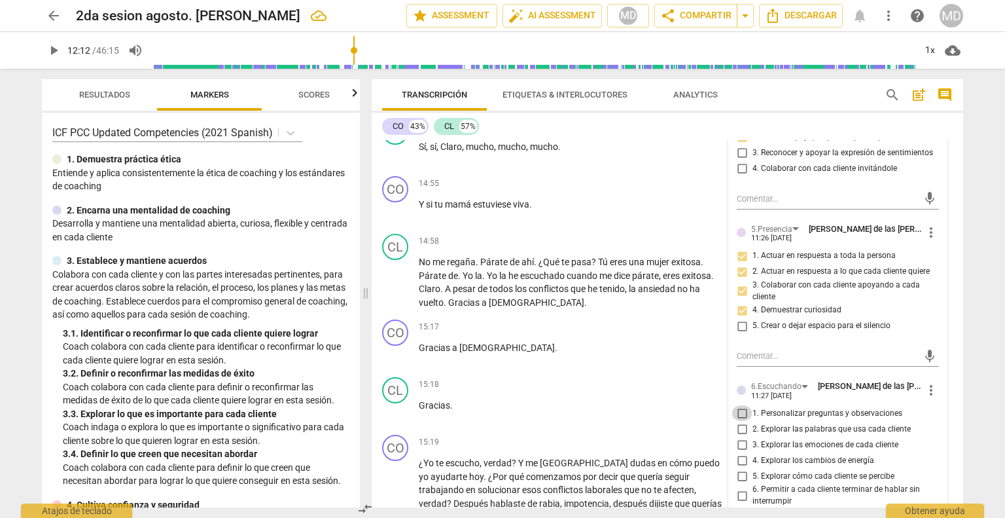
click at [695, 405] on input "1. Personalizar preguntas y observaciones" at bounding box center [742, 413] width 21 height 16
checkbox input "true"
click at [695, 421] on input "2. Explorar las palabras que usa cada cliente" at bounding box center [742, 429] width 21 height 16
checkbox input "true"
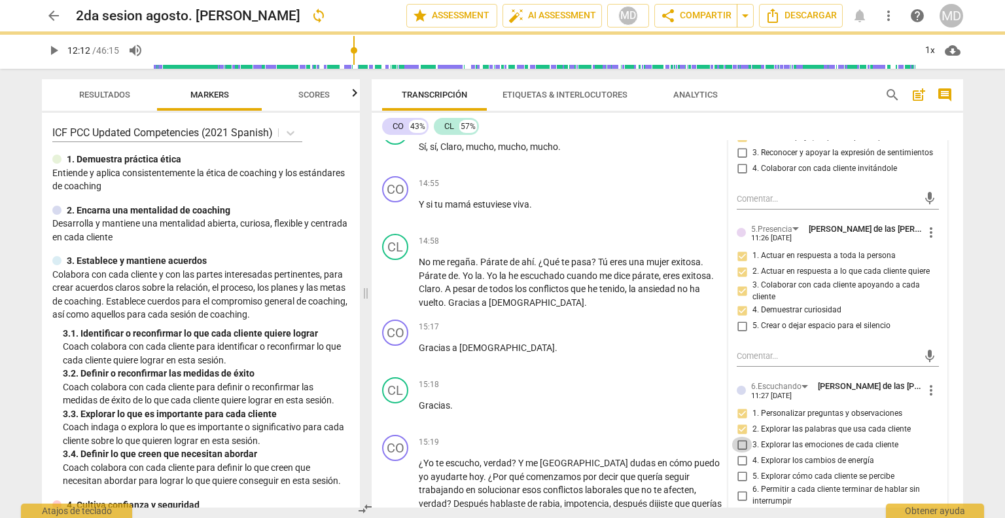
click at [695, 437] on input "3. Explorar las emociones de cada cliente" at bounding box center [742, 445] width 21 height 16
checkbox input "true"
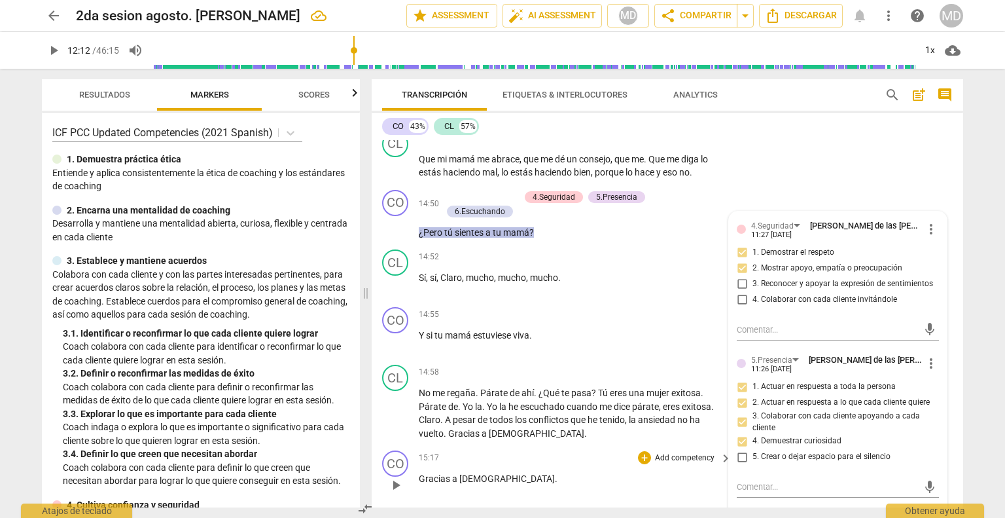
scroll to position [3533, 0]
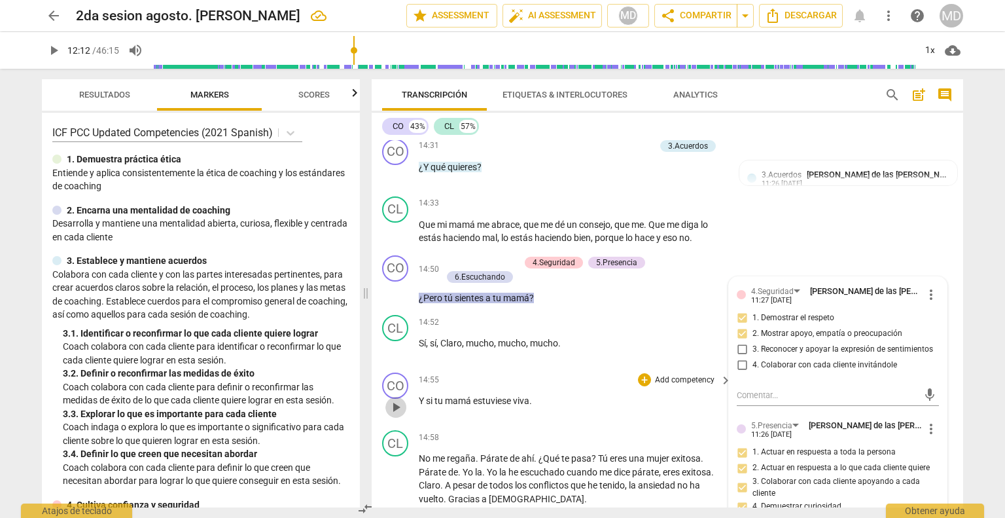
click at [397, 399] on span "play_arrow" at bounding box center [396, 407] width 16 height 16
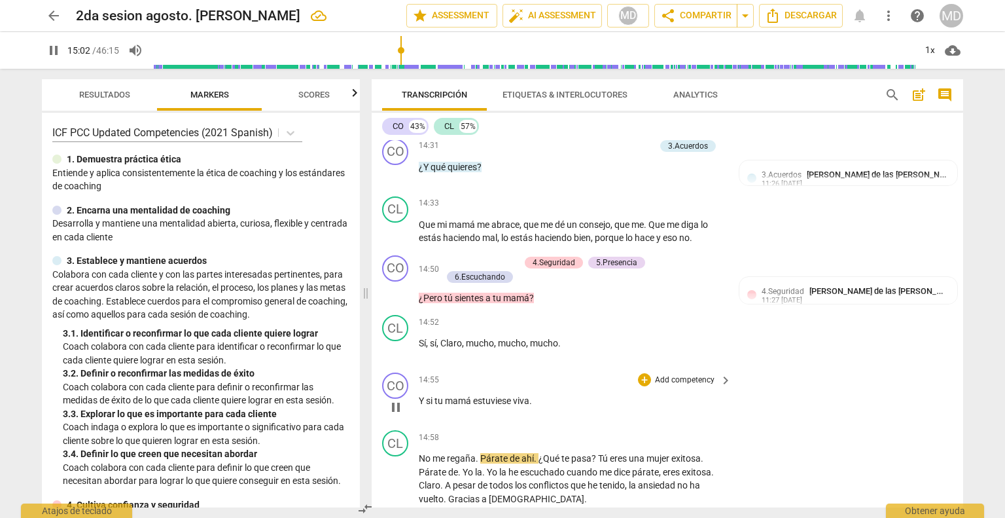
click at [531, 395] on span "." at bounding box center [531, 400] width 3 height 10
type input "904"
click at [530, 395] on span "viva?" at bounding box center [523, 400] width 21 height 10
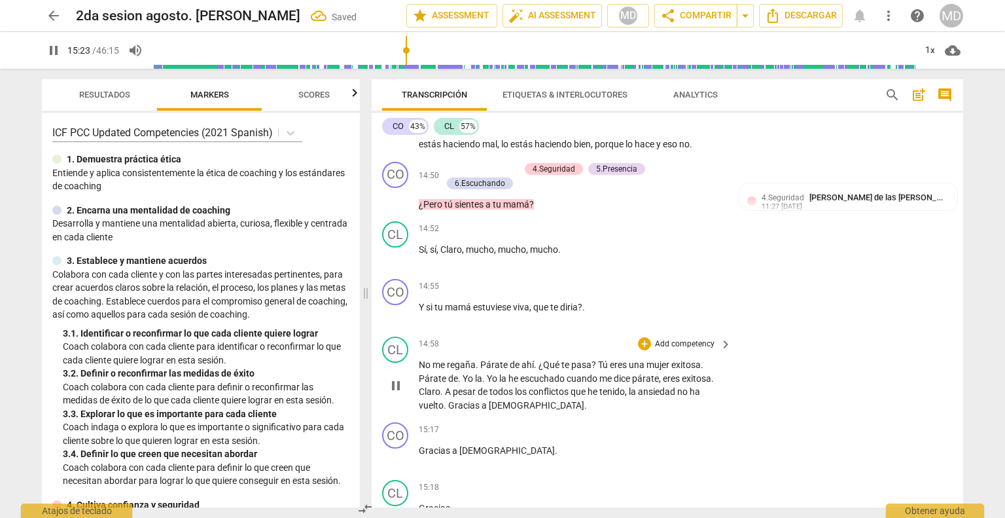
scroll to position [3619, 0]
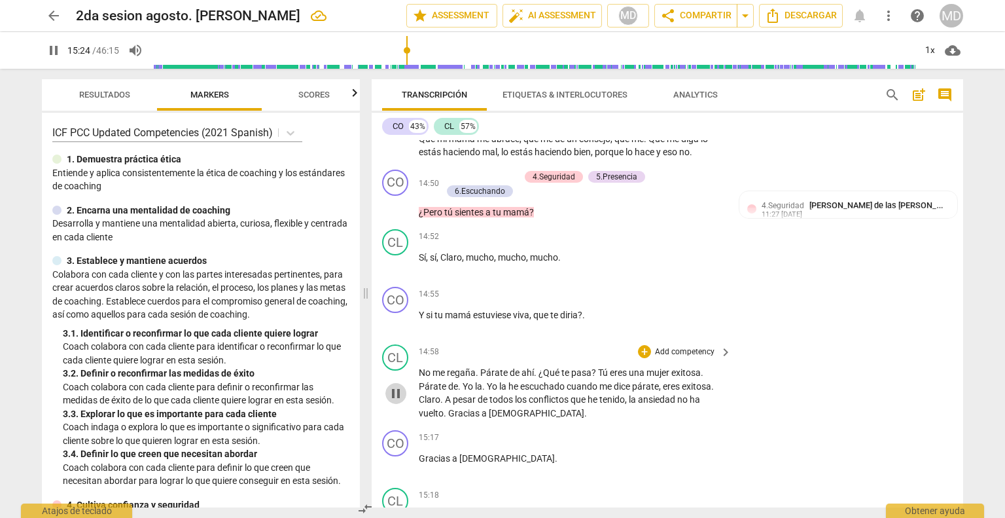
click at [397, 386] on span "pause" at bounding box center [396, 394] width 16 height 16
type input "924"
click at [673, 289] on p "Add competency" at bounding box center [685, 295] width 62 height 12
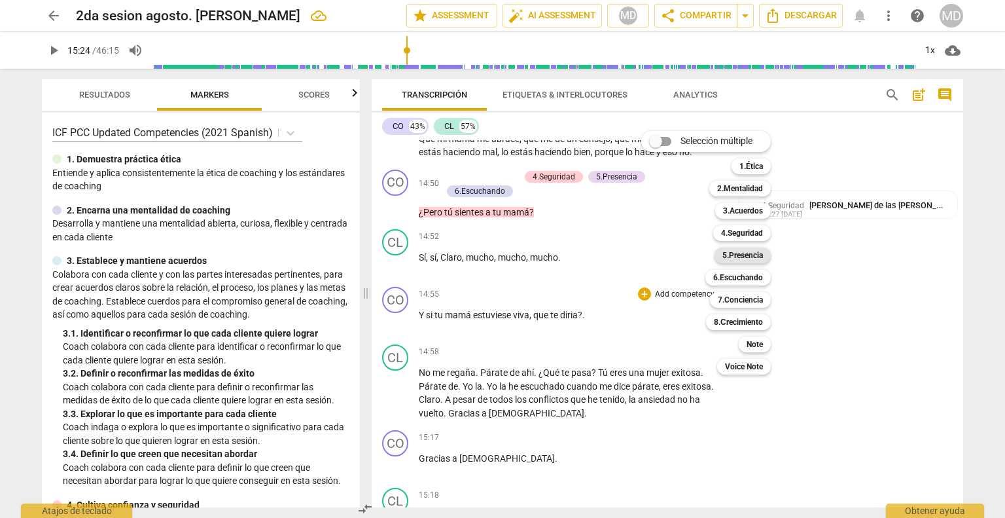
click at [695, 258] on b "5.Presencia" at bounding box center [743, 255] width 41 height 16
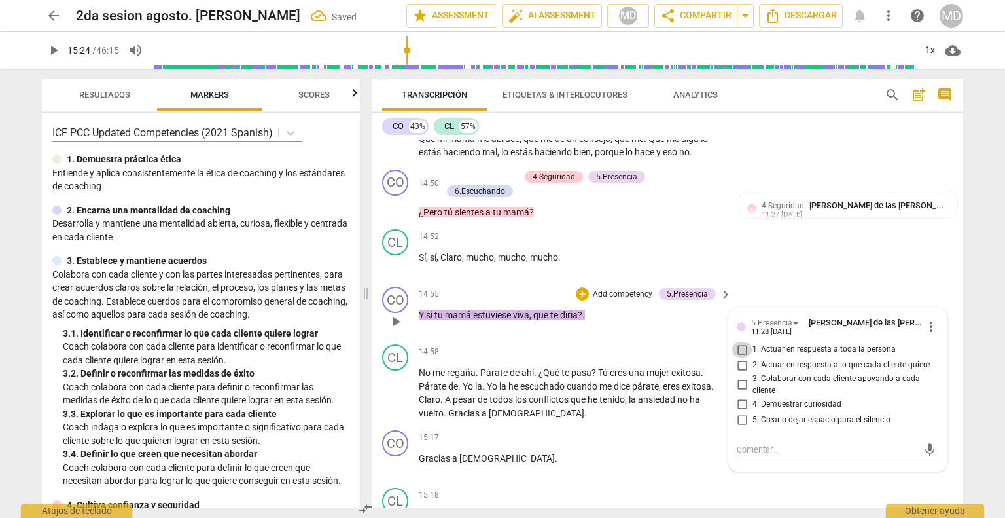
click at [695, 342] on input "1. Actuar en respuesta a toda la persona" at bounding box center [742, 350] width 21 height 16
checkbox input "true"
click at [695, 357] on input "2. Actuar en respuesta a lo que cada cliente quiere" at bounding box center [742, 365] width 21 height 16
checkbox input "true"
click at [695, 377] on input "3. Colaborar con cada cliente apoyando a cada cliente" at bounding box center [742, 385] width 21 height 16
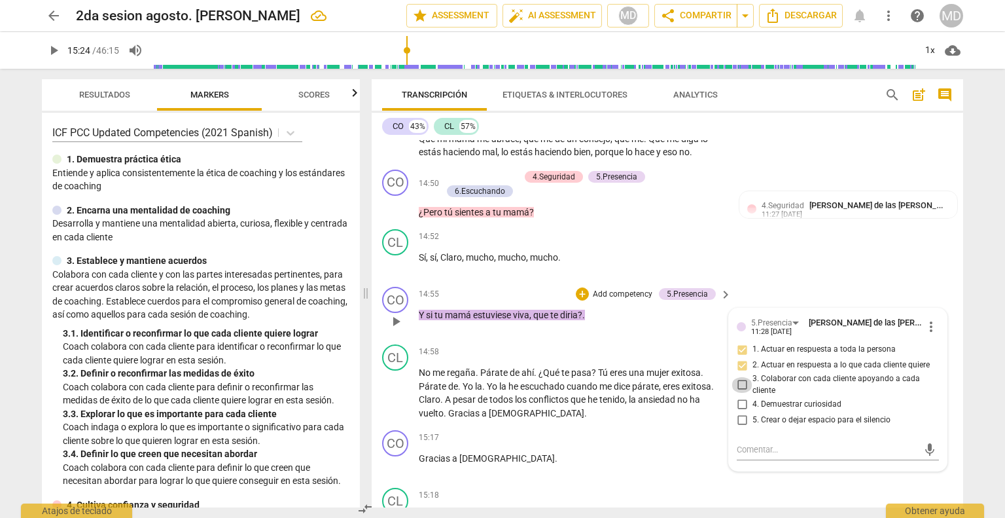
checkbox input "true"
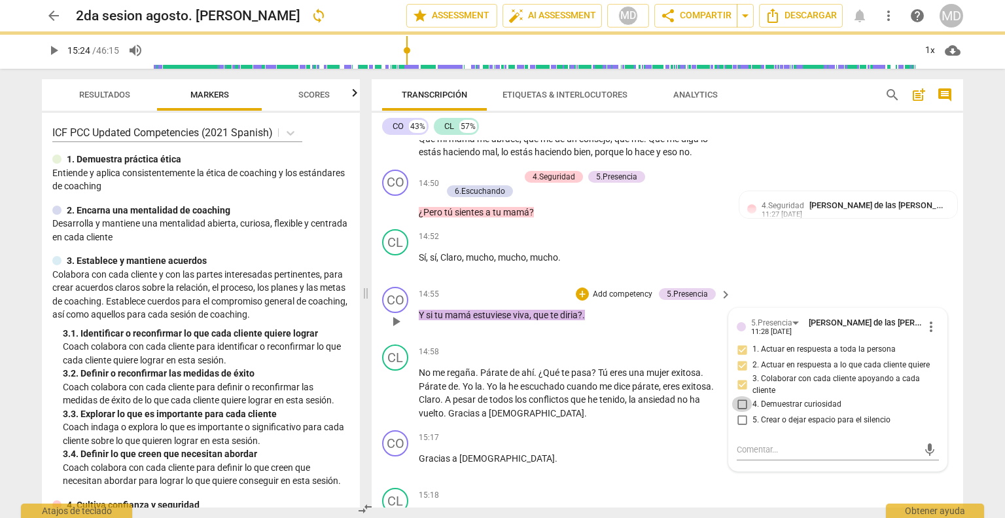
click at [695, 396] on input "4. Demuestrar curiosidad" at bounding box center [742, 404] width 21 height 16
checkbox input "true"
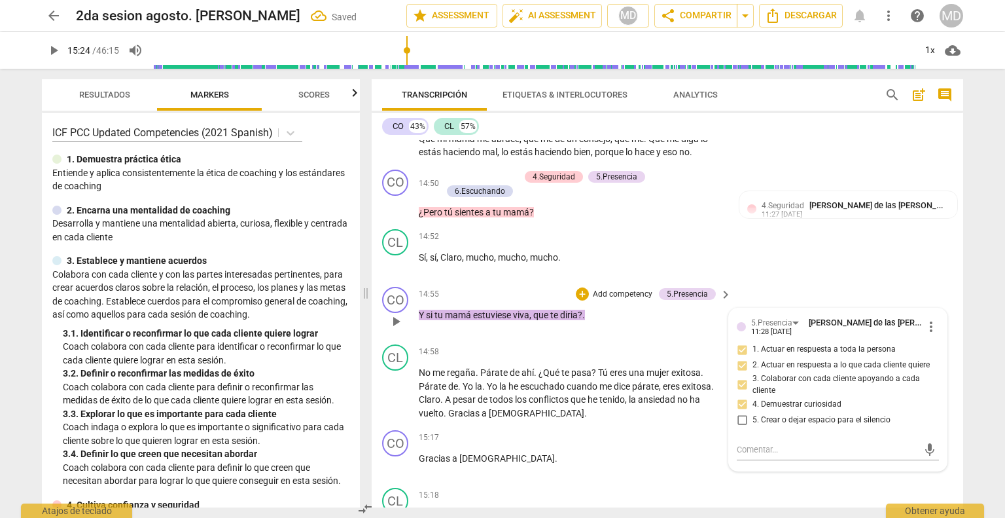
click at [621, 289] on p "Add competency" at bounding box center [623, 295] width 62 height 12
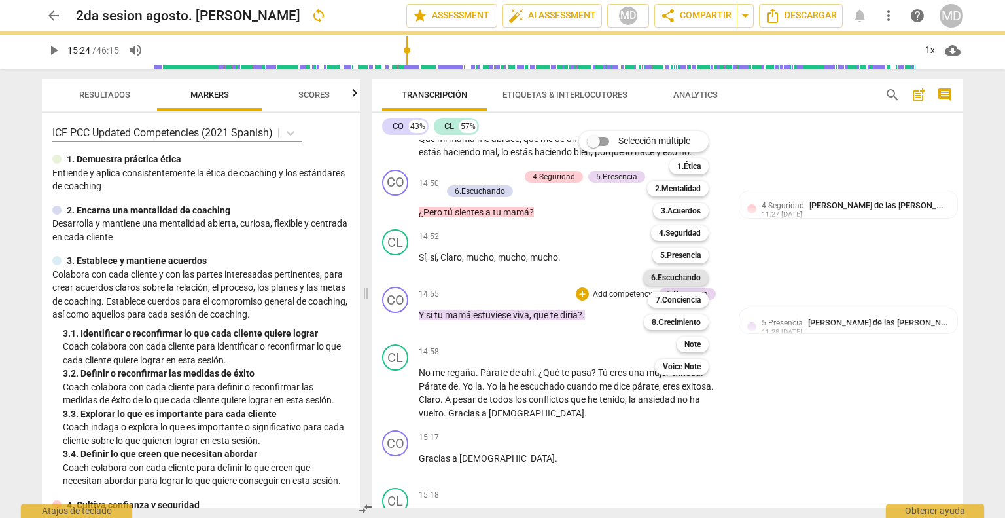
click at [686, 280] on b "6.Escuchando" at bounding box center [676, 278] width 50 height 16
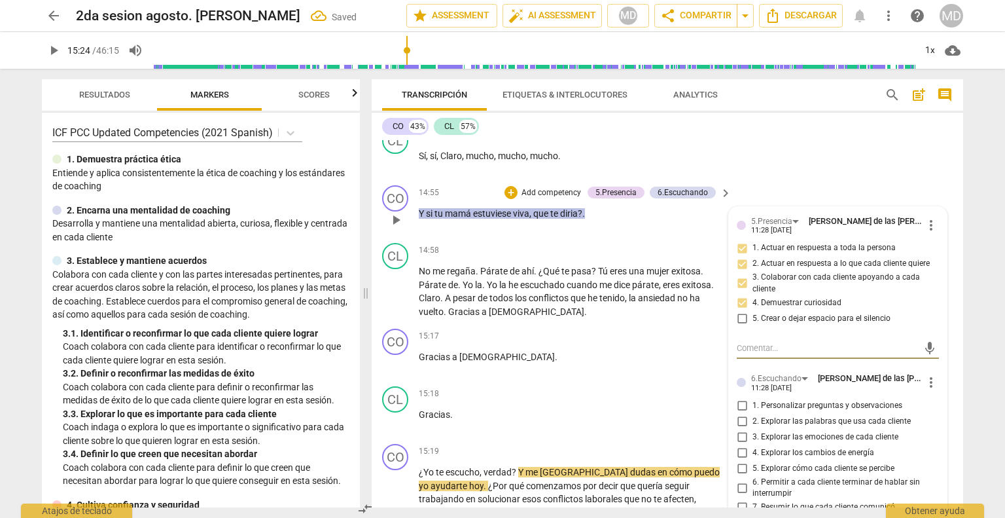
scroll to position [3750, 0]
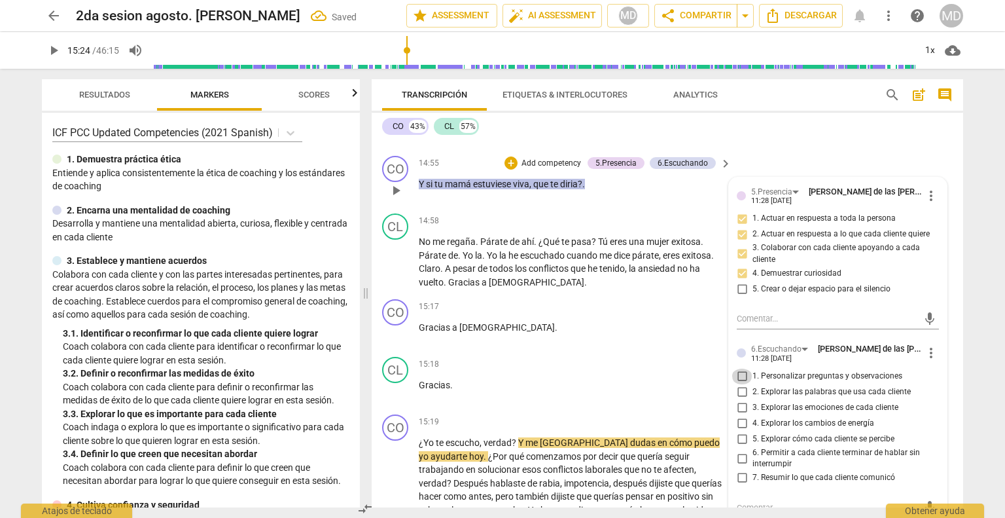
click at [695, 369] on input "1. Personalizar preguntas y observaciones" at bounding box center [742, 377] width 21 height 16
checkbox input "true"
click at [695, 384] on input "2. Explorar las palabras que usa cada cliente" at bounding box center [742, 392] width 21 height 16
checkbox input "true"
click at [683, 301] on p "Add competency" at bounding box center [685, 307] width 62 height 12
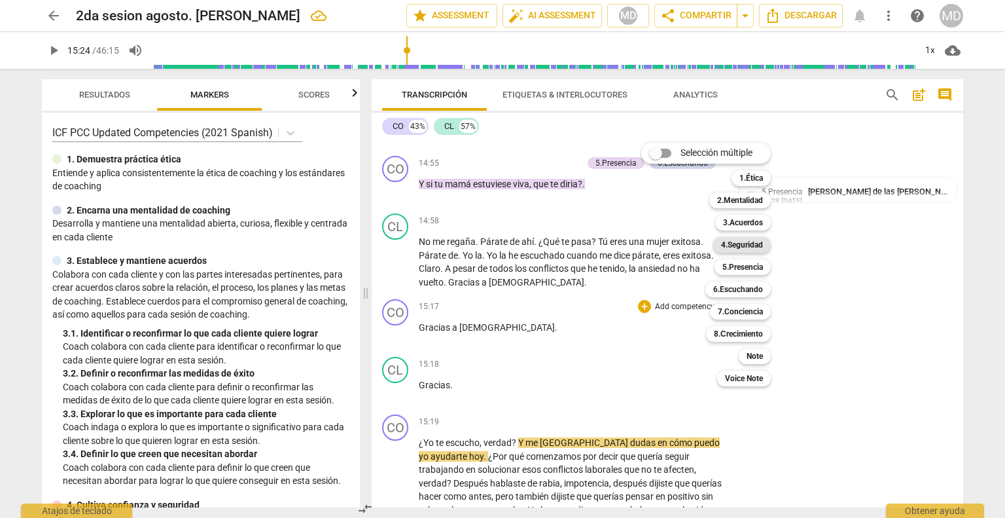
click at [695, 247] on b "4.Seguridad" at bounding box center [742, 245] width 42 height 16
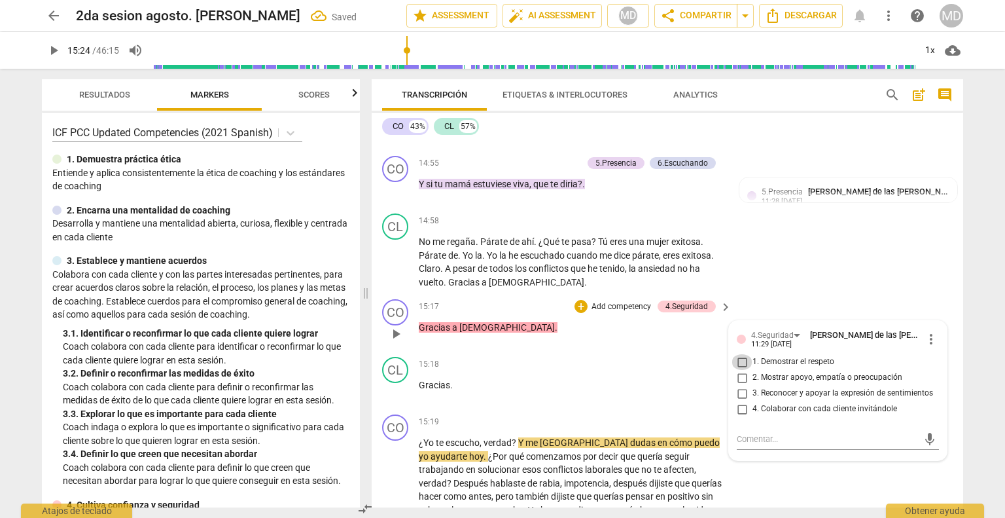
click at [695, 354] on input "1. Demostrar el respeto" at bounding box center [742, 362] width 21 height 16
checkbox input "true"
click at [695, 370] on input "2. Mostrar apoyo, empatía o preocupación" at bounding box center [742, 378] width 21 height 16
checkbox input "true"
click at [695, 386] on input "3. Reconocer y apoyar la expresión de sentimientos" at bounding box center [742, 394] width 21 height 16
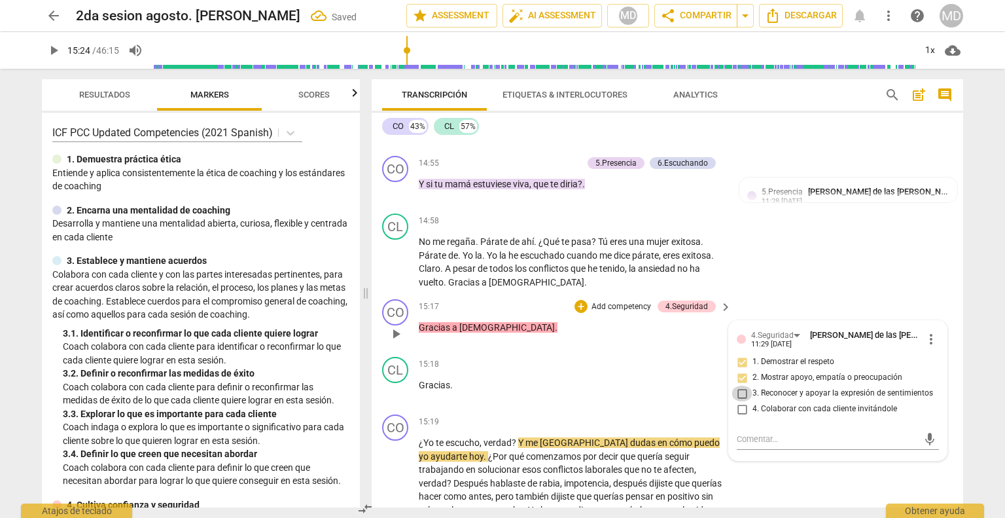
checkbox input "true"
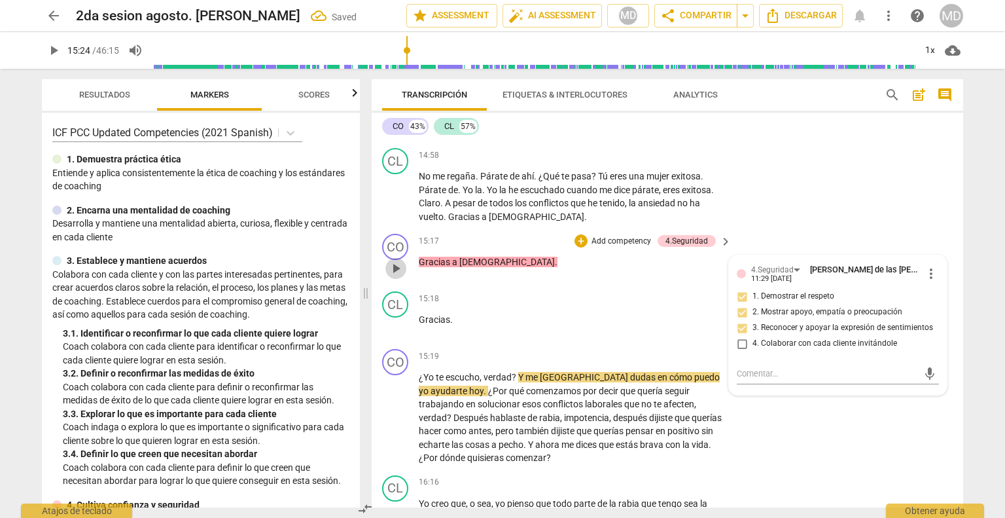
click at [396, 261] on span "play_arrow" at bounding box center [396, 269] width 16 height 16
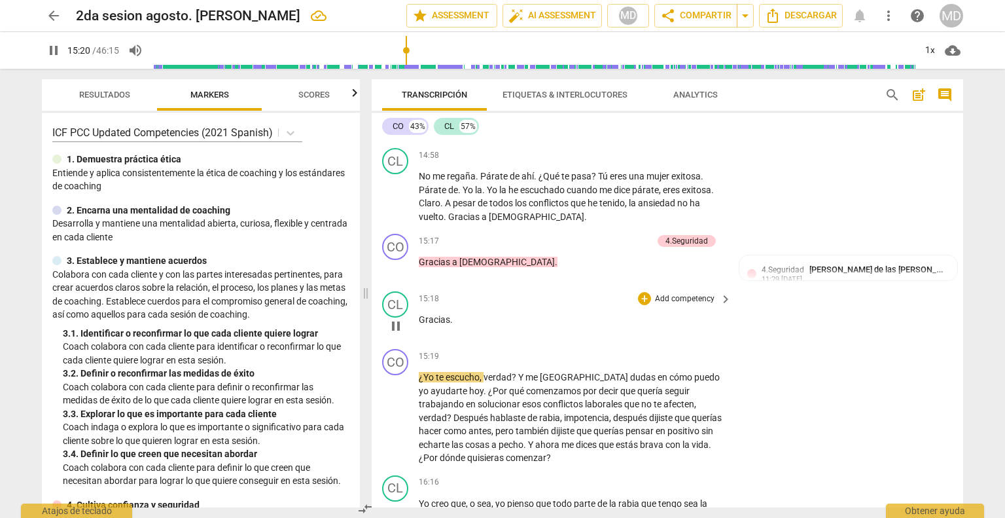
click at [450, 314] on span "." at bounding box center [451, 319] width 3 height 10
type input "922"
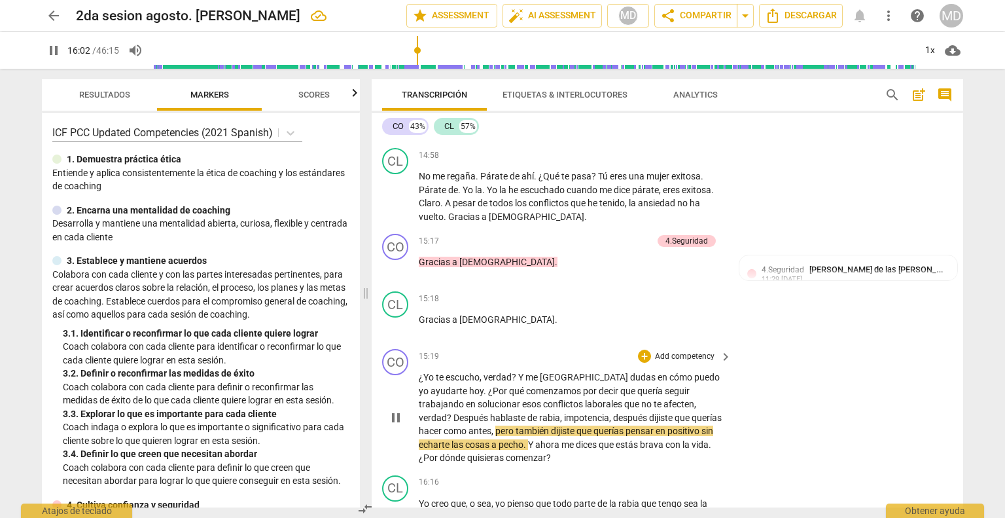
click at [444, 425] on span "hacer" at bounding box center [431, 430] width 25 height 10
type input "964"
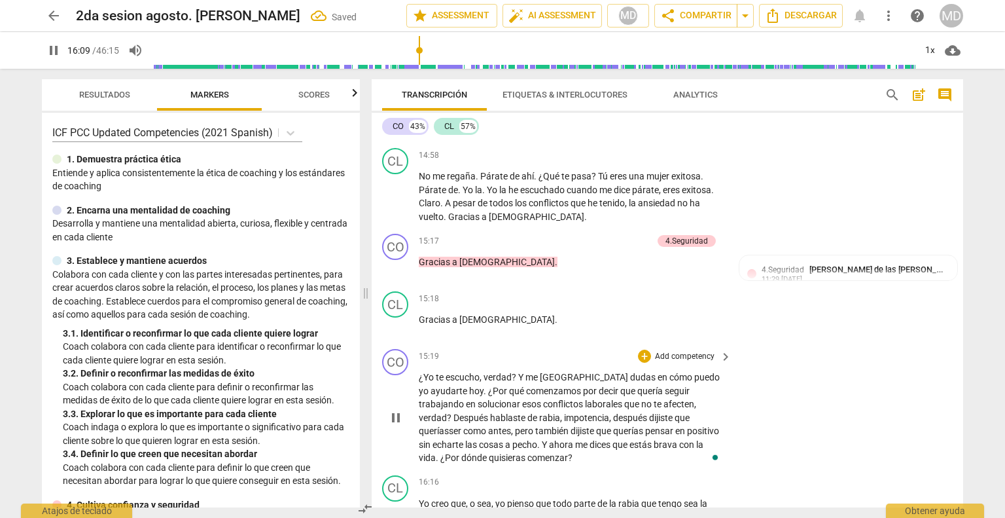
click at [399, 410] on span "pause" at bounding box center [396, 418] width 16 height 16
type input "970"
click at [678, 351] on p "Add competency" at bounding box center [685, 357] width 62 height 12
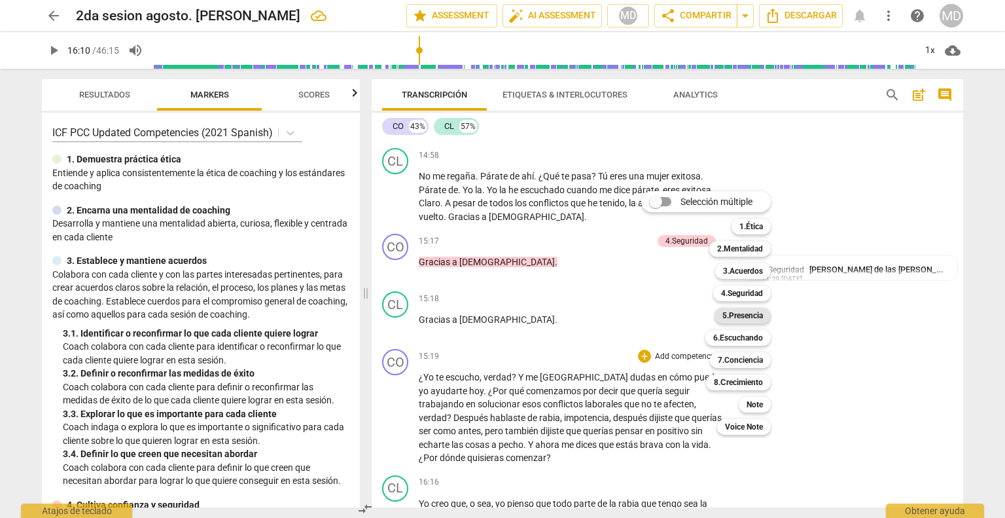
click at [695, 314] on b "5.Presencia" at bounding box center [743, 316] width 41 height 16
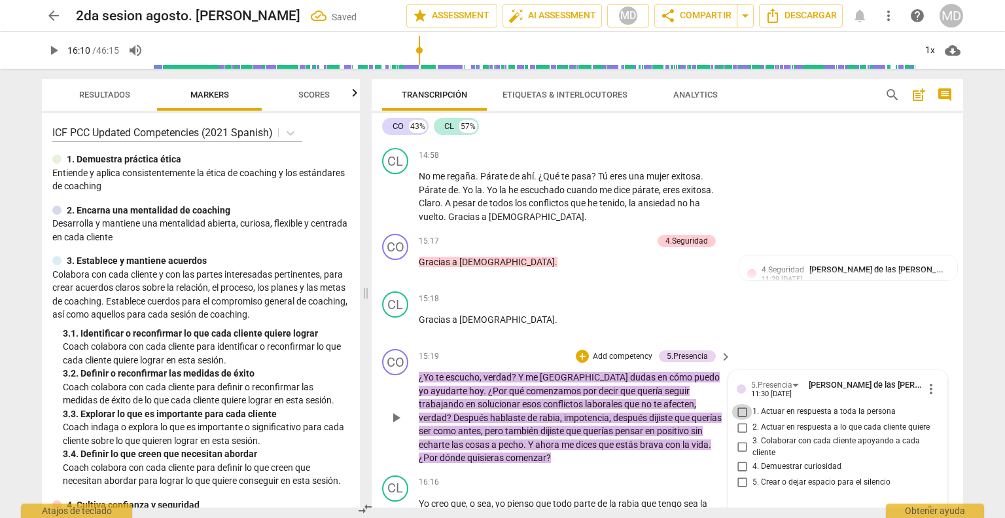
click at [695, 404] on input "1. Actuar en respuesta a toda la persona" at bounding box center [742, 412] width 21 height 16
checkbox input "true"
click at [695, 420] on input "2. Actuar en respuesta a lo que cada cliente quiere" at bounding box center [742, 428] width 21 height 16
checkbox input "true"
click at [695, 439] on input "3. Colaborar con cada cliente apoyando a cada cliente" at bounding box center [742, 447] width 21 height 16
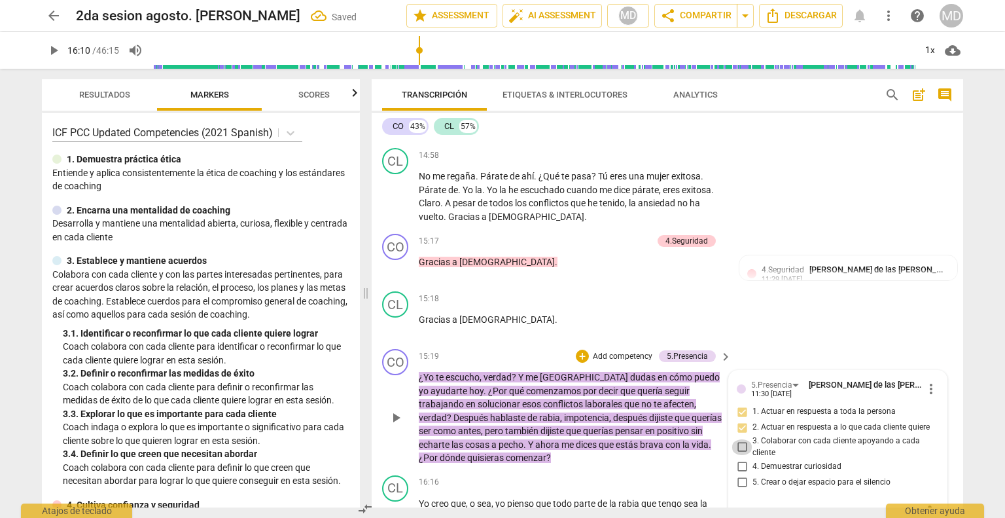
checkbox input "true"
click at [695, 458] on input "4. Demuestrar curiosidad" at bounding box center [742, 466] width 21 height 16
checkbox input "true"
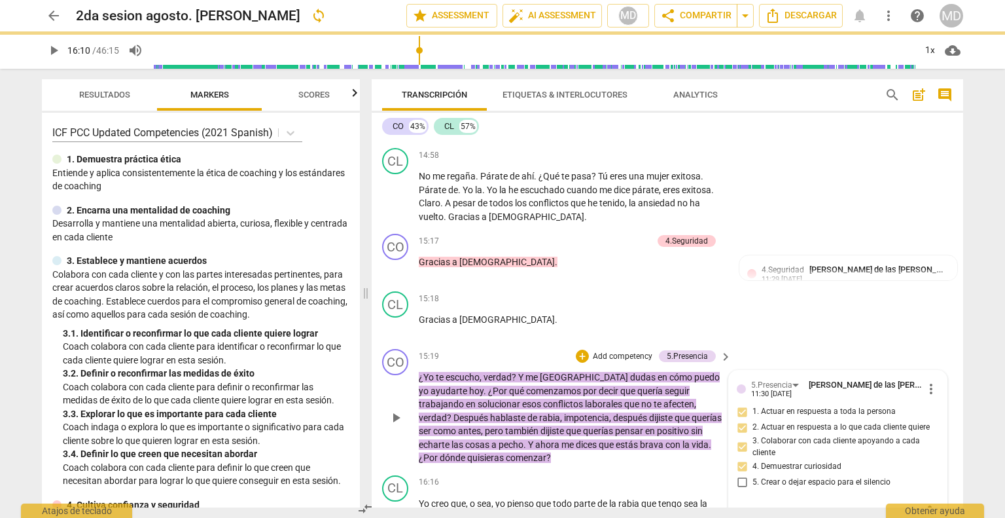
click at [695, 474] on input "5. Crear o dejar espacio para el silencio" at bounding box center [742, 482] width 21 height 16
checkbox input "true"
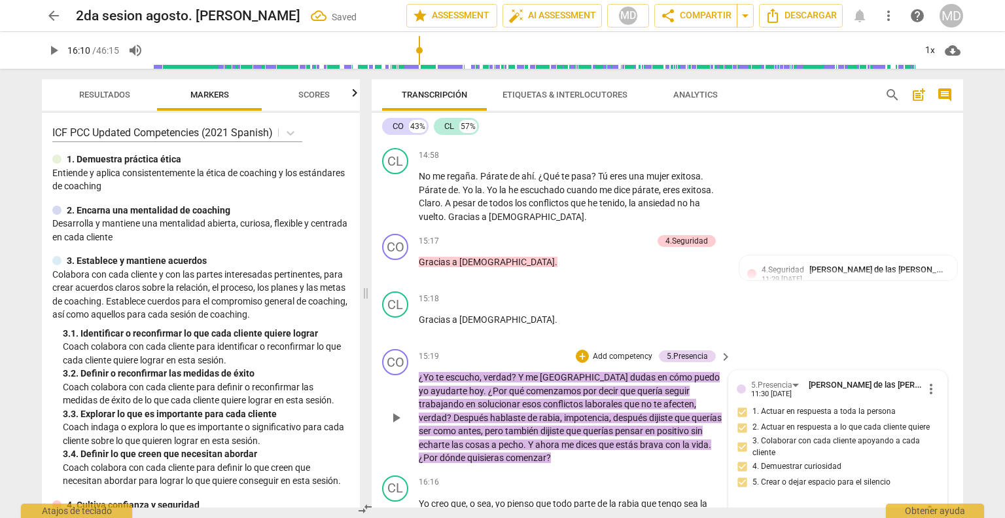
click at [633, 351] on p "Add competency" at bounding box center [623, 357] width 62 height 12
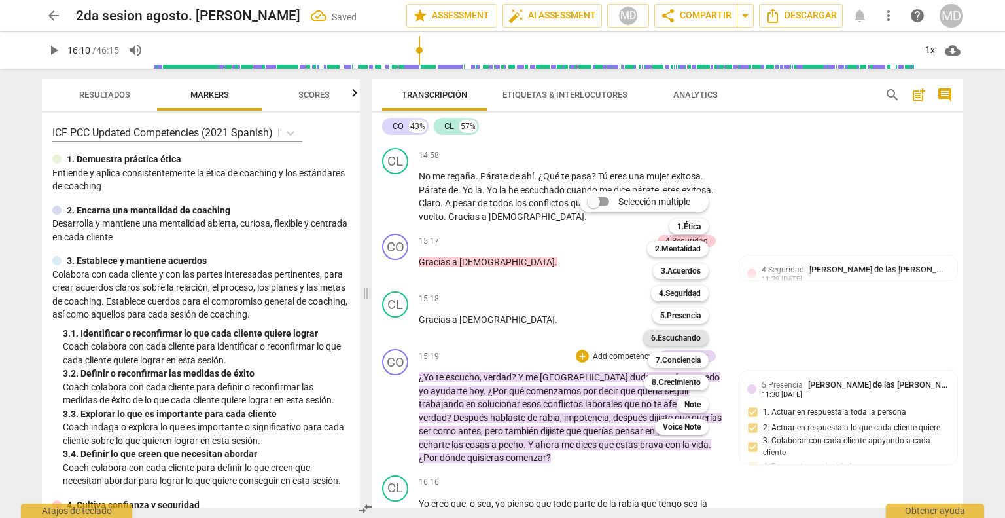
click at [694, 334] on b "6.Escuchando" at bounding box center [676, 338] width 50 height 16
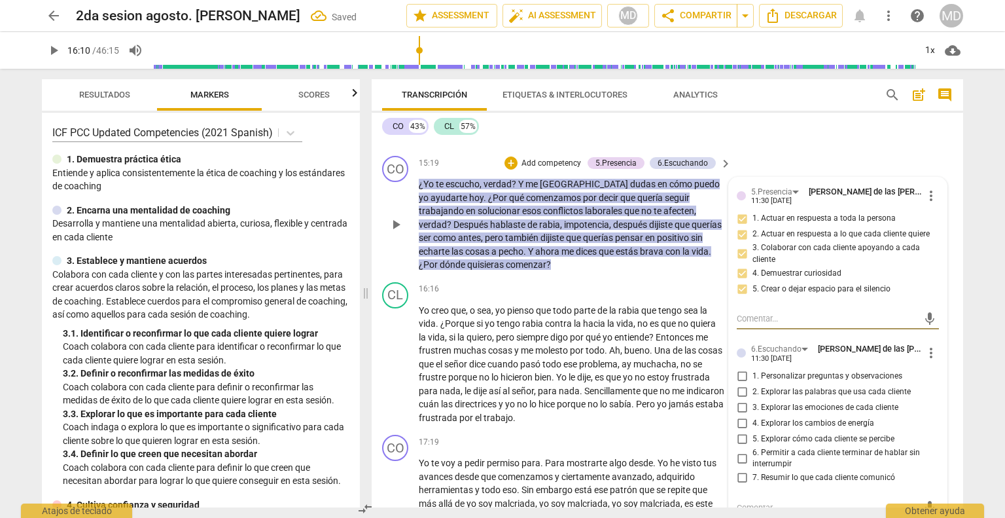
scroll to position [4012, 0]
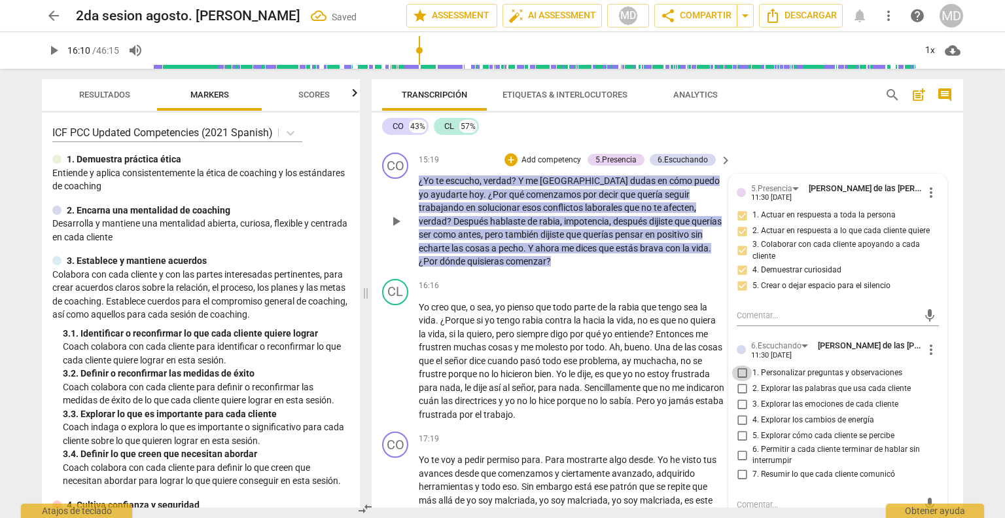
click at [695, 365] on input "1. Personalizar preguntas y observaciones" at bounding box center [742, 373] width 21 height 16
checkbox input "true"
click at [695, 381] on input "2. Explorar las palabras que usa cada cliente" at bounding box center [742, 389] width 21 height 16
checkbox input "true"
click at [695, 467] on input "7. Resumir lo que cada cliente comunicó" at bounding box center [742, 475] width 21 height 16
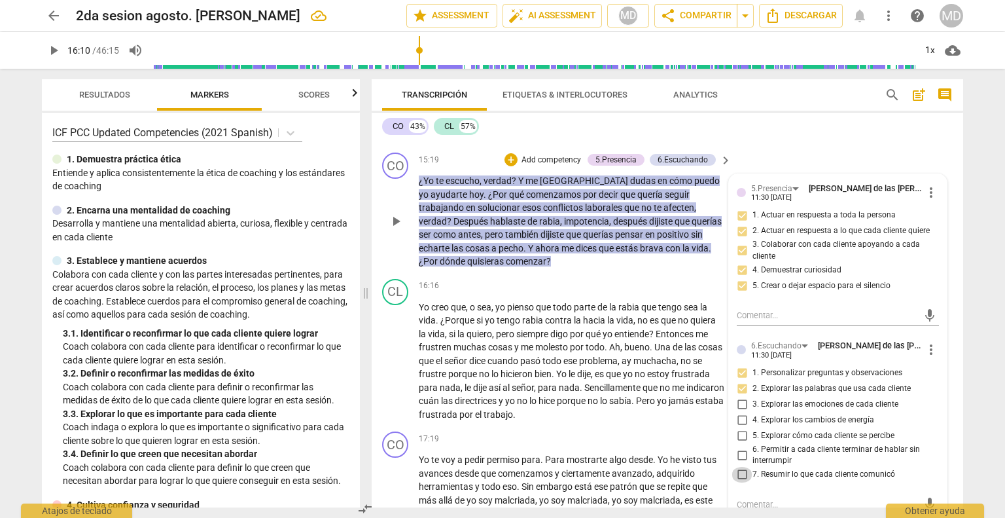
checkbox input "true"
click at [695, 447] on input "6. Permitir a cada cliente terminar de hablar sin interrumpir" at bounding box center [742, 455] width 21 height 16
checkbox input "true"
click at [695, 428] on input "5. Explorar cómo cada cliente se percibe" at bounding box center [742, 436] width 21 height 16
checkbox input "true"
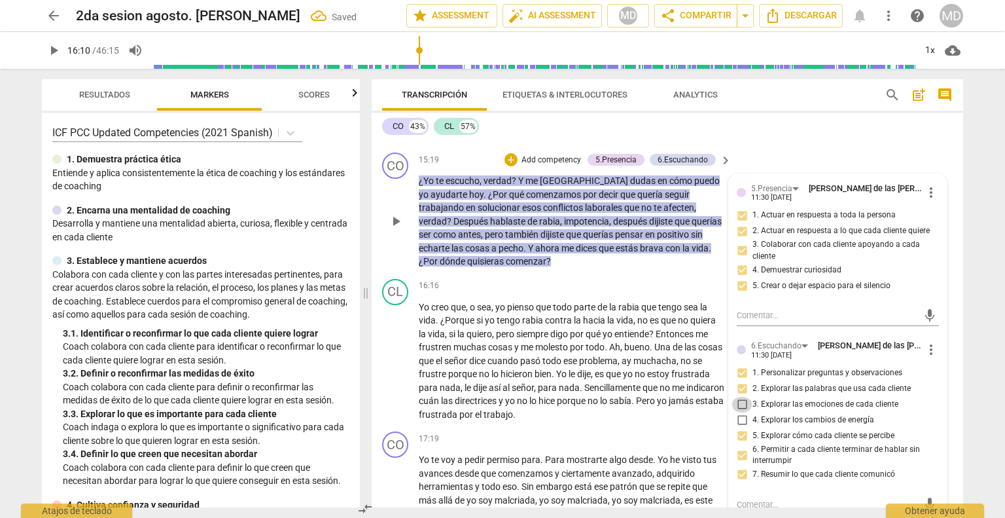
click at [695, 397] on input "3. Explorar las emociones de cada cliente" at bounding box center [742, 405] width 21 height 16
checkbox input "true"
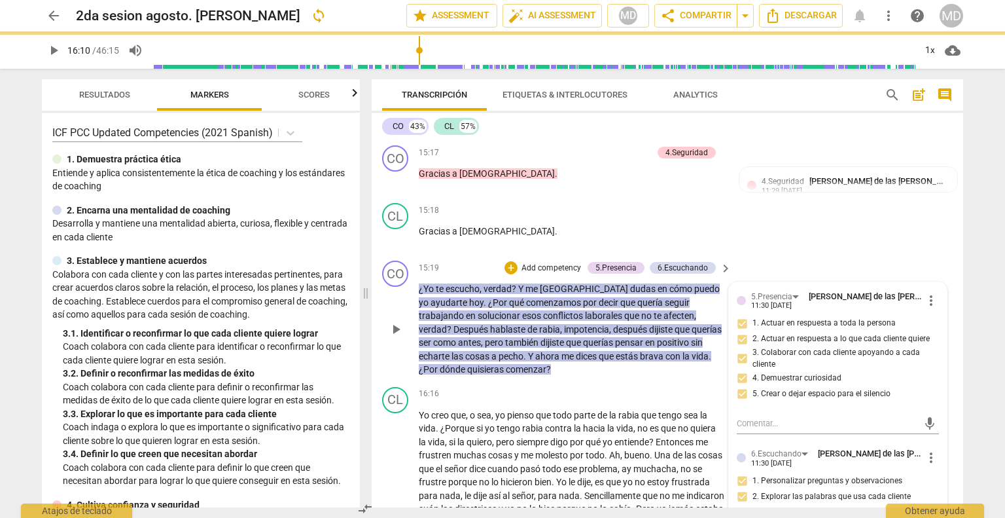
scroll to position [3881, 0]
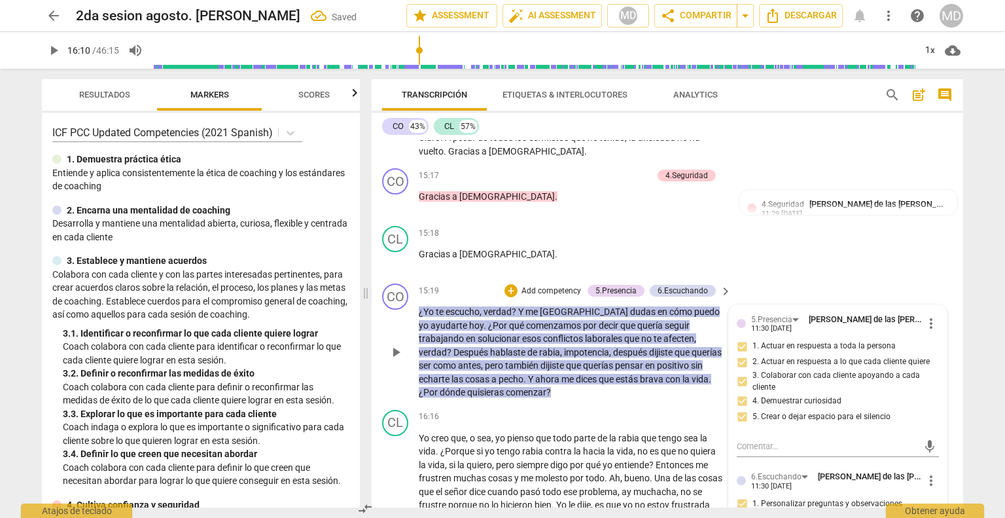
click at [551, 285] on p "Add competency" at bounding box center [551, 291] width 62 height 12
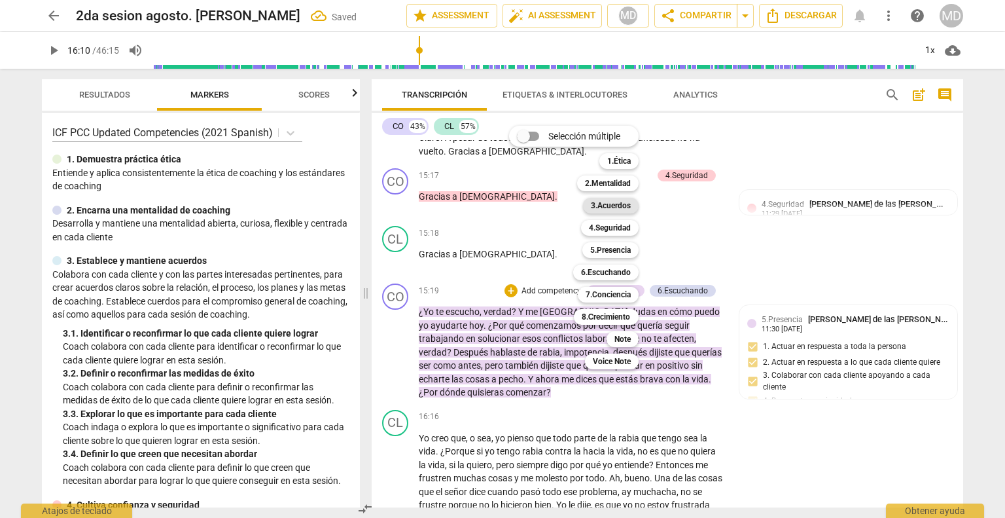
click at [621, 211] on b "3.Acuerdos" at bounding box center [611, 206] width 40 height 16
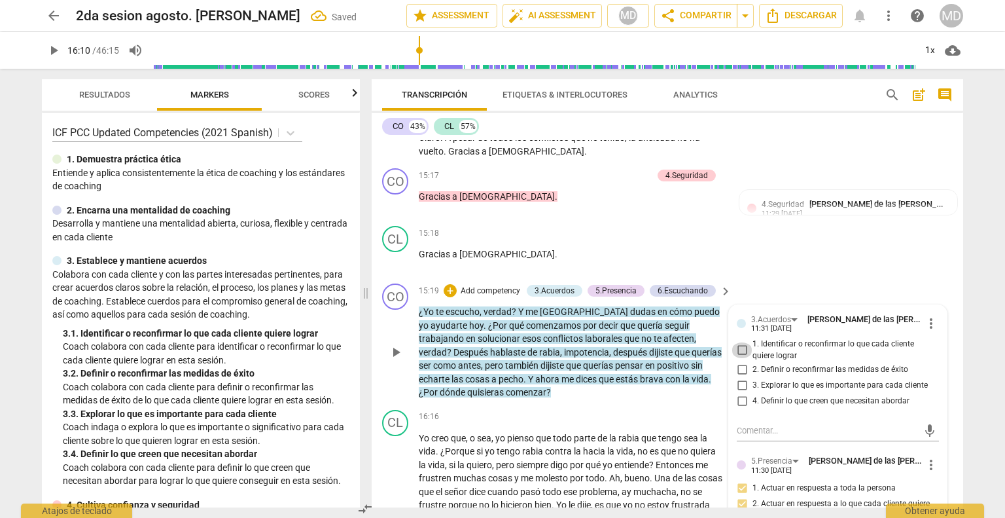
click at [695, 342] on input "1. Identificar o reconfirmar lo que cada cliente quiere lograr" at bounding box center [742, 350] width 21 height 16
checkbox input "true"
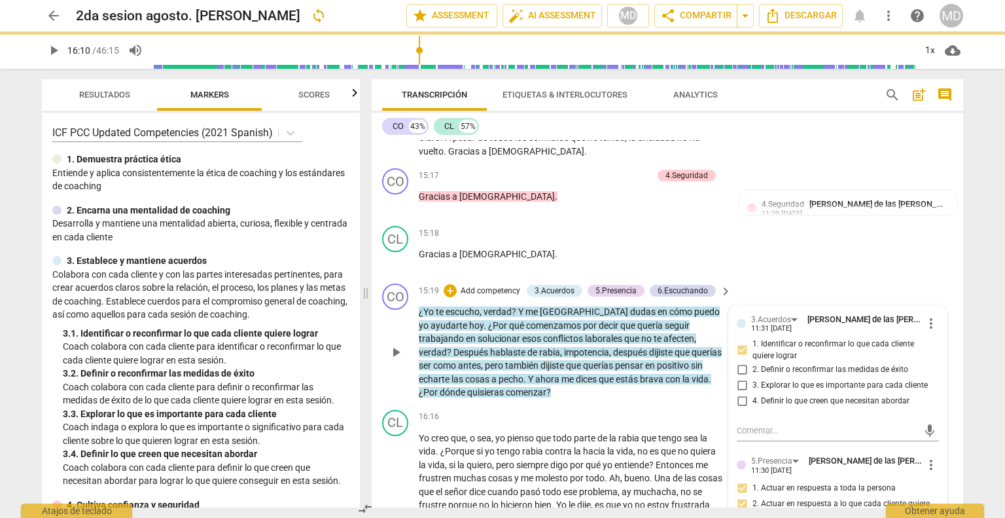
click at [695, 377] on input "3. Explorar lo que es importante para cada cliente" at bounding box center [742, 385] width 21 height 16
checkbox input "true"
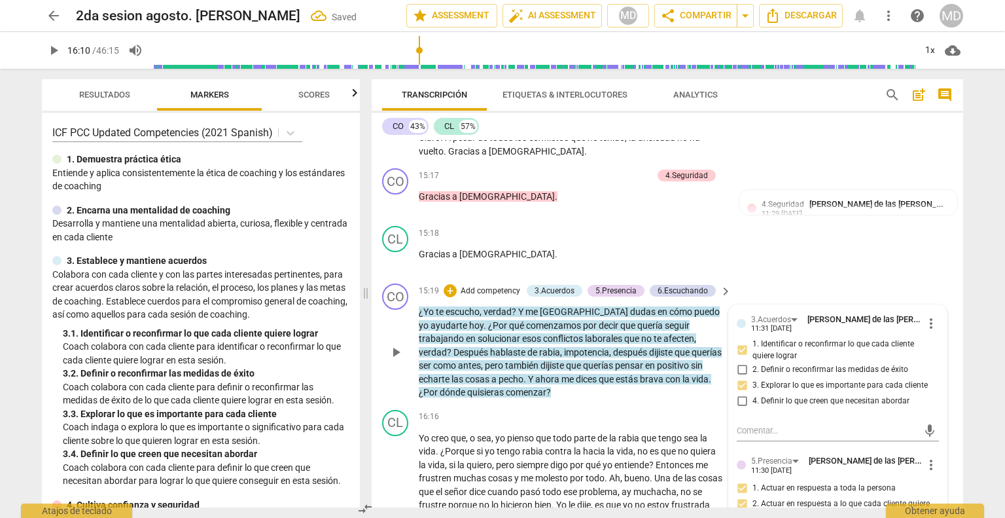
click at [695, 393] on input "4. Definir lo que creen que necesitan abordar" at bounding box center [742, 401] width 21 height 16
checkbox input "true"
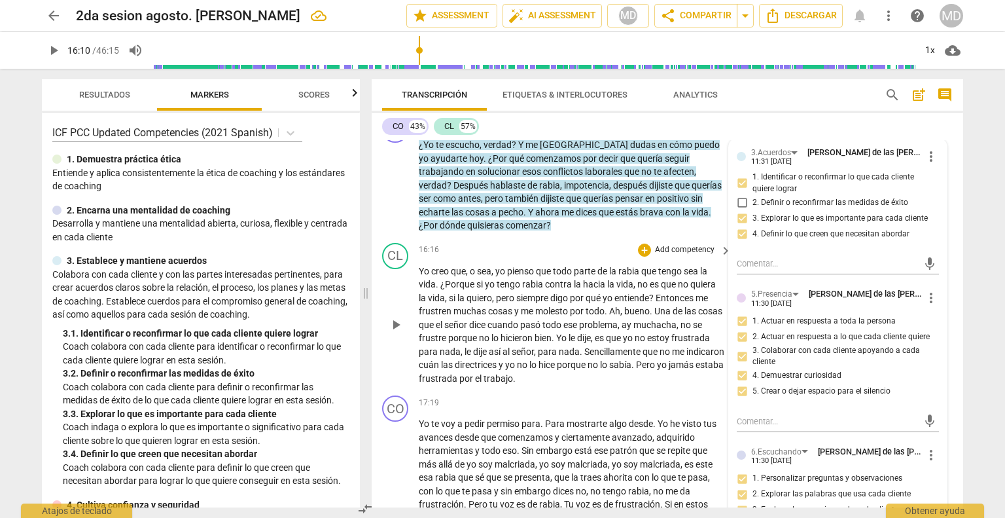
scroll to position [4077, 0]
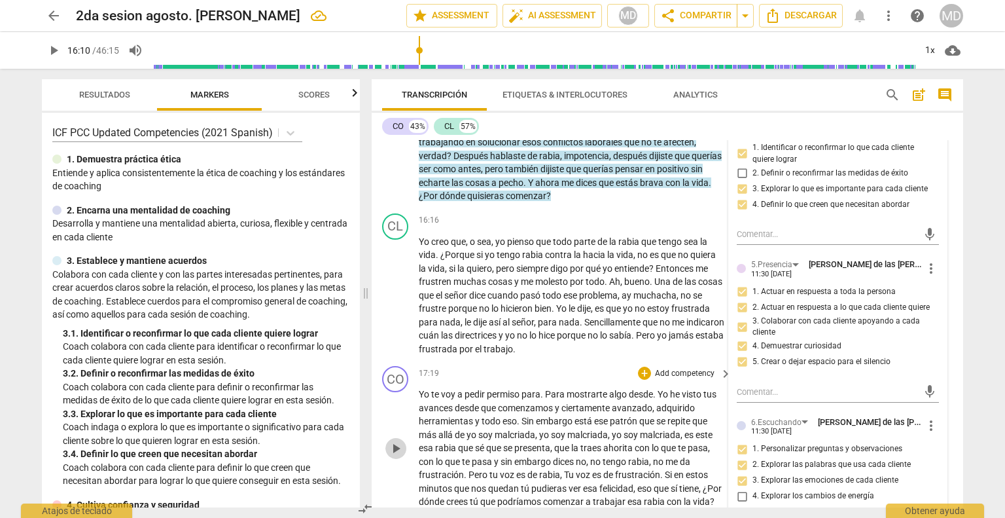
click at [395, 441] on span "play_arrow" at bounding box center [396, 449] width 16 height 16
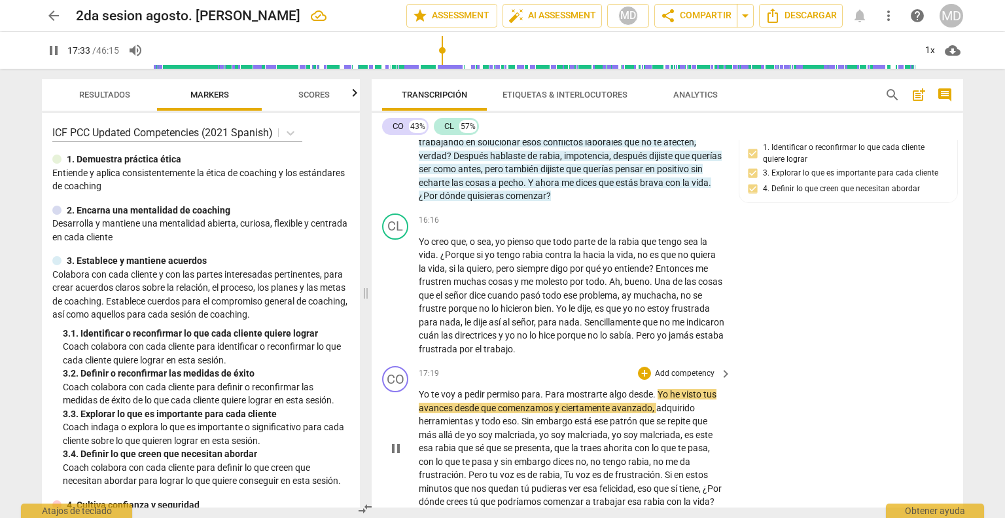
click at [655, 389] on span "." at bounding box center [655, 394] width 5 height 10
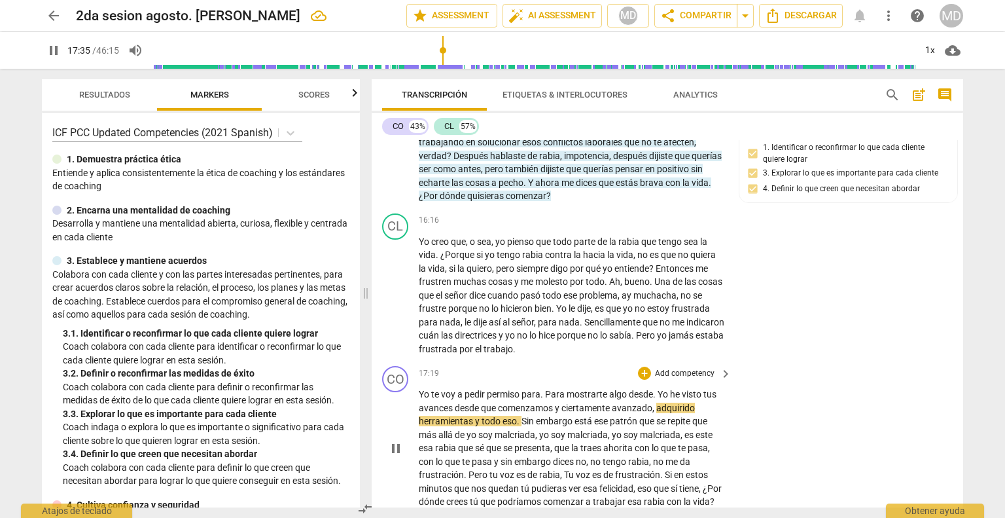
type input "1056"
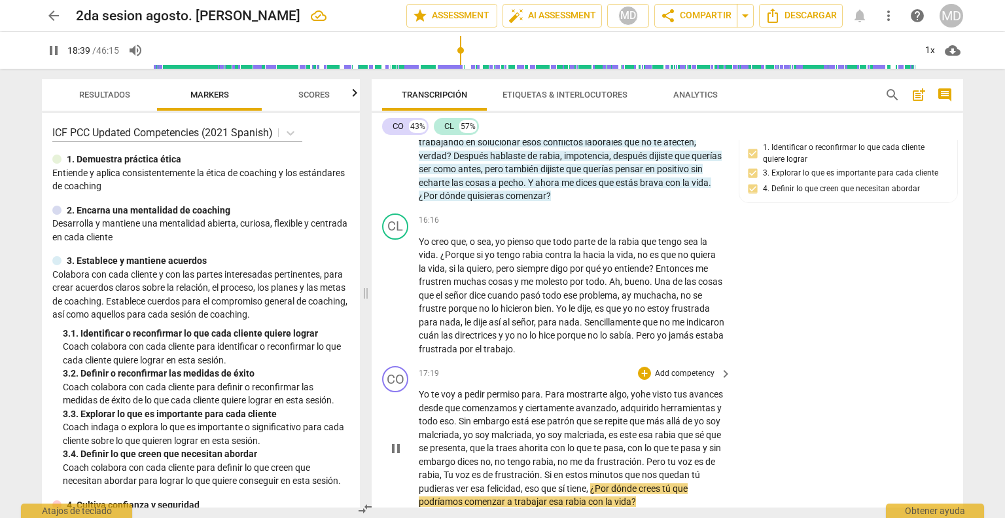
click at [587, 483] on span "tiene" at bounding box center [577, 488] width 20 height 10
click at [689, 368] on p "Add competency" at bounding box center [685, 374] width 62 height 12
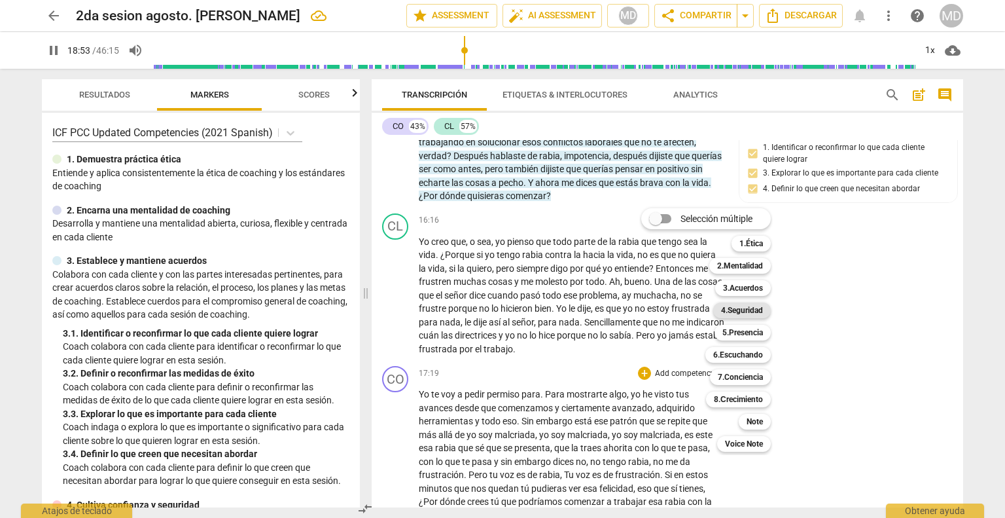
scroll to position [4449, 0]
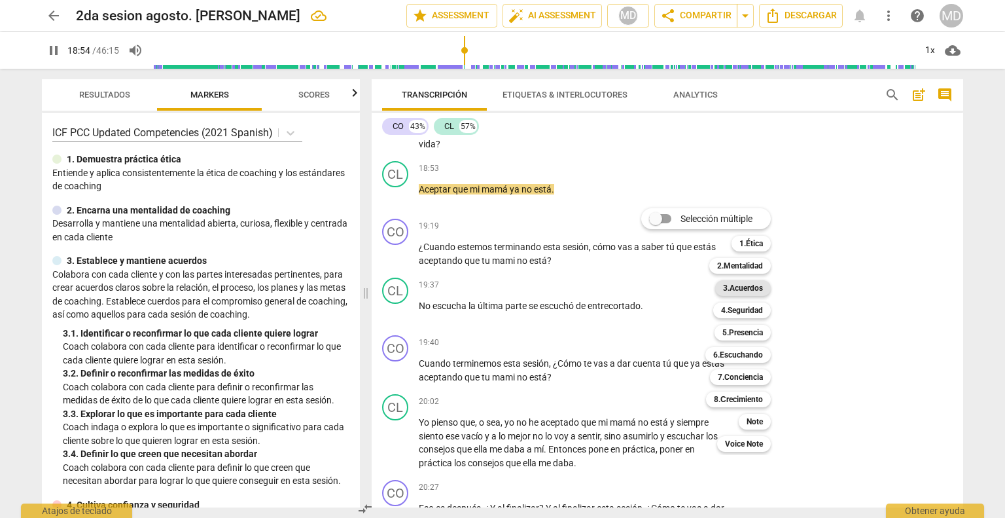
click at [695, 293] on b "3.Acuerdos" at bounding box center [743, 288] width 40 height 16
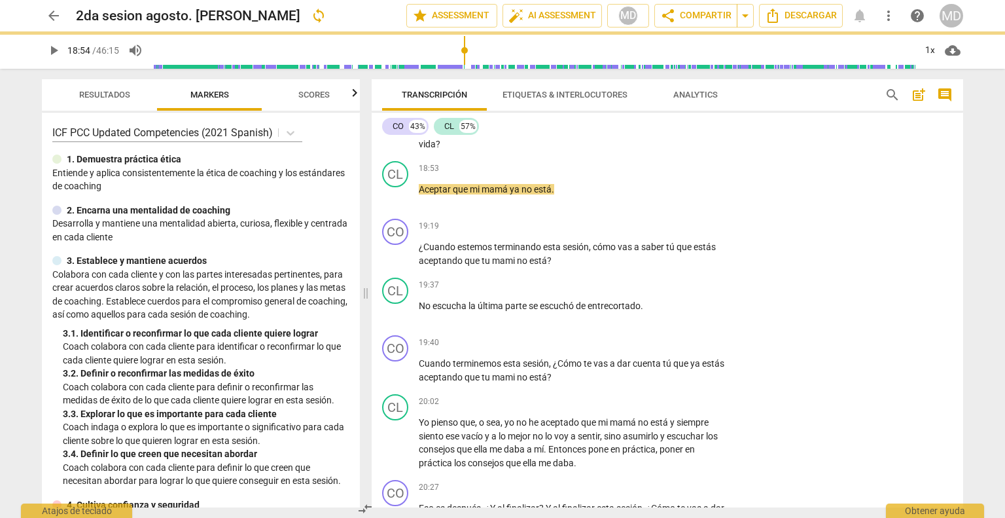
type input "1135"
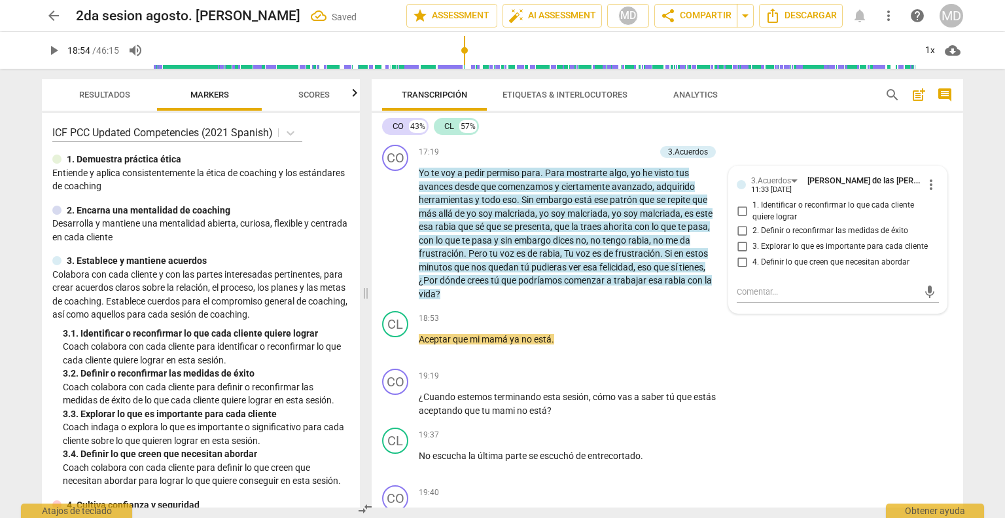
scroll to position [4155, 0]
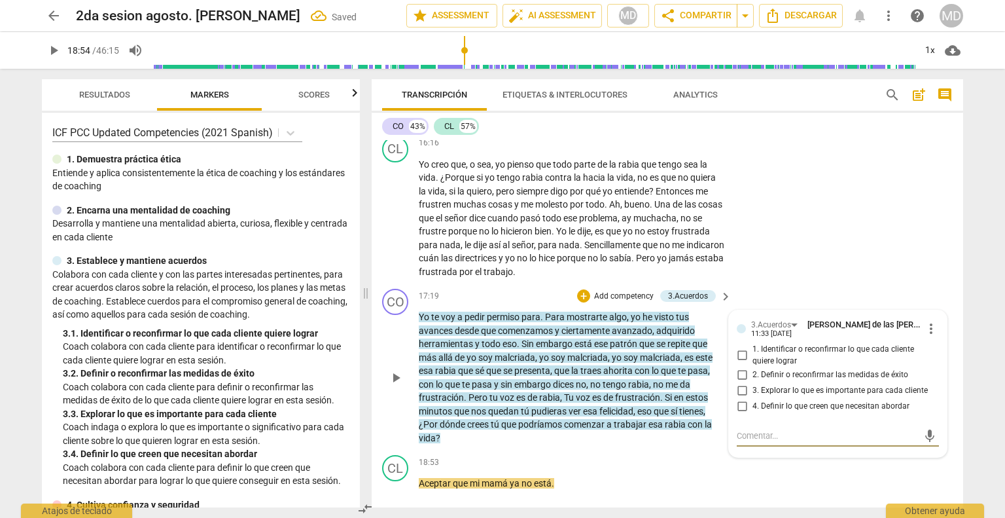
click at [695, 348] on input "1. Identificar o reconfirmar lo que cada cliente quiere lograr" at bounding box center [742, 356] width 21 height 16
checkbox input "true"
click at [695, 398] on input "4. Definir lo que creen que necesitan abordar" at bounding box center [742, 406] width 21 height 16
checkbox input "true"
click at [628, 291] on p "Add competency" at bounding box center [624, 297] width 62 height 12
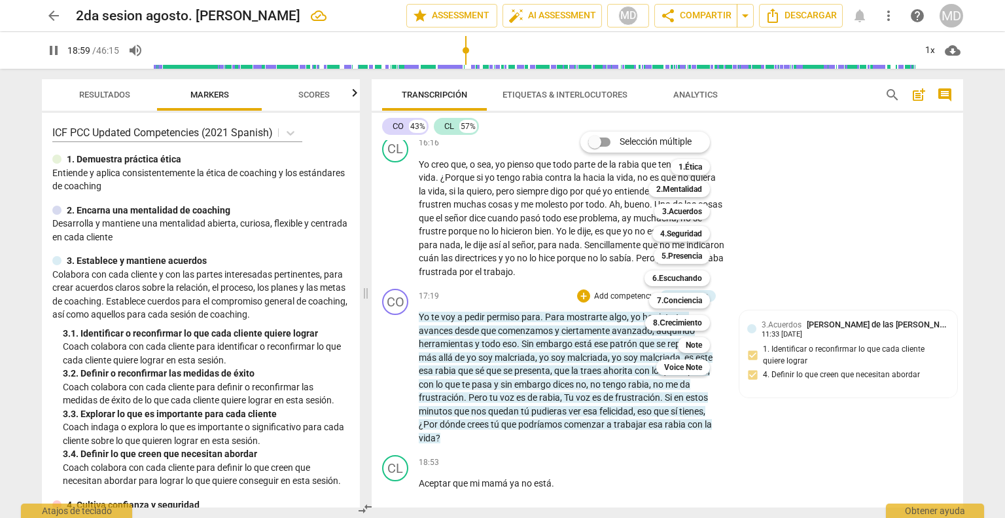
click at [419, 446] on div at bounding box center [502, 259] width 1005 height 518
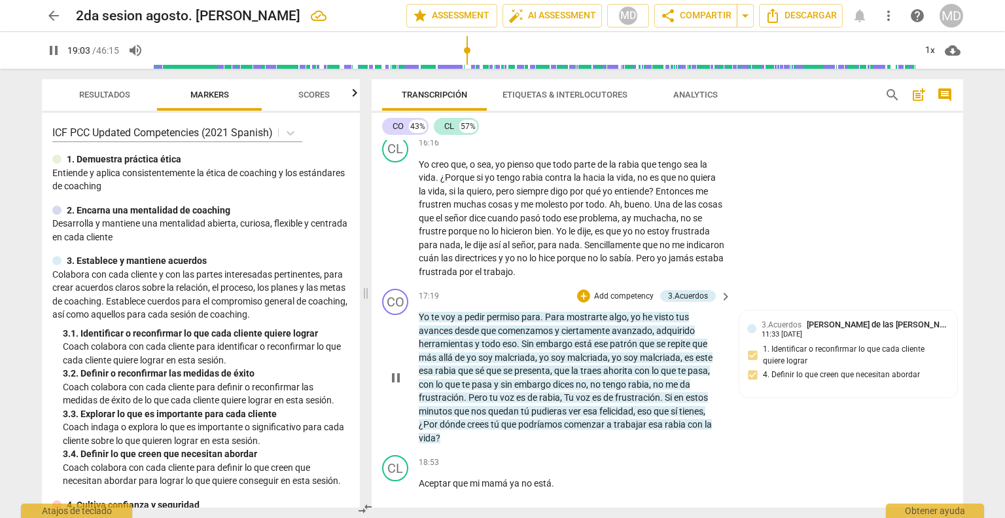
click at [615, 291] on p "Add competency" at bounding box center [624, 297] width 62 height 12
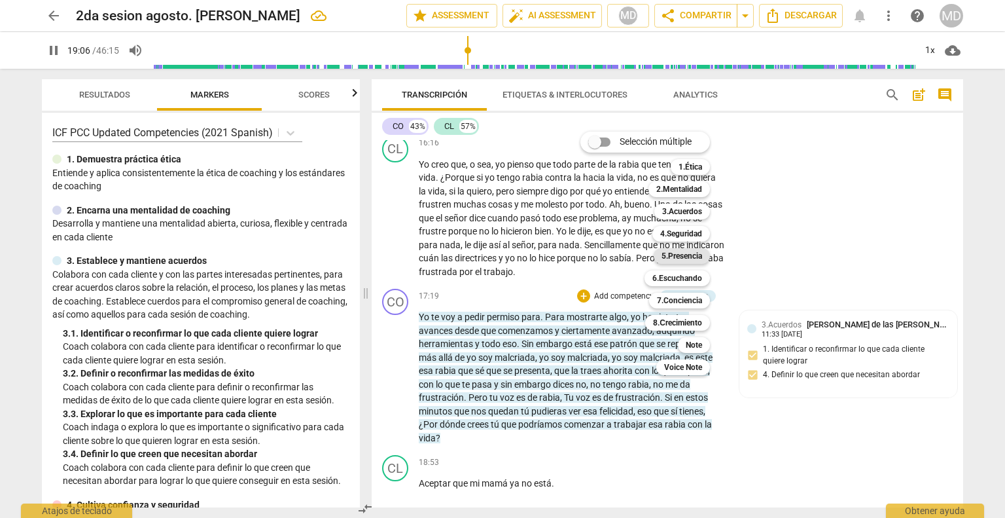
click at [689, 261] on b "5.Presencia" at bounding box center [682, 256] width 41 height 16
type input "1146"
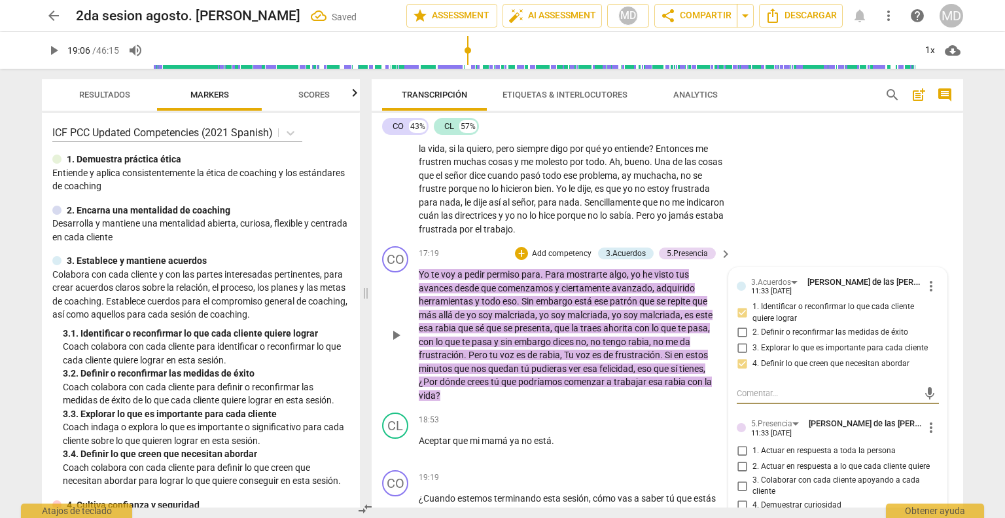
scroll to position [4220, 0]
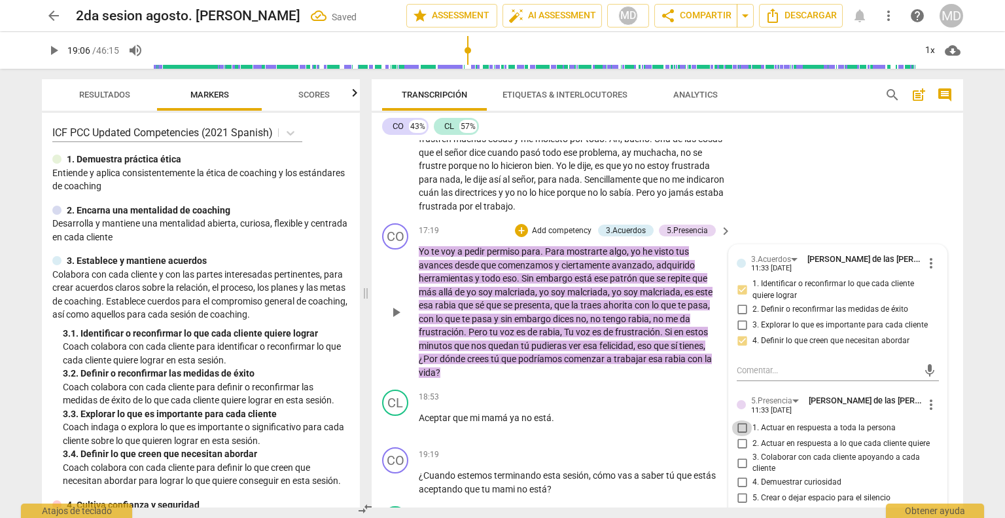
click at [695, 420] on input "1. Actuar en respuesta a toda la persona" at bounding box center [742, 428] width 21 height 16
checkbox input "true"
click at [695, 436] on input "2. Actuar en respuesta a lo que cada cliente quiere" at bounding box center [742, 444] width 21 height 16
checkbox input "true"
click at [695, 455] on input "3. Colaborar con cada cliente apoyando a cada cliente" at bounding box center [742, 463] width 21 height 16
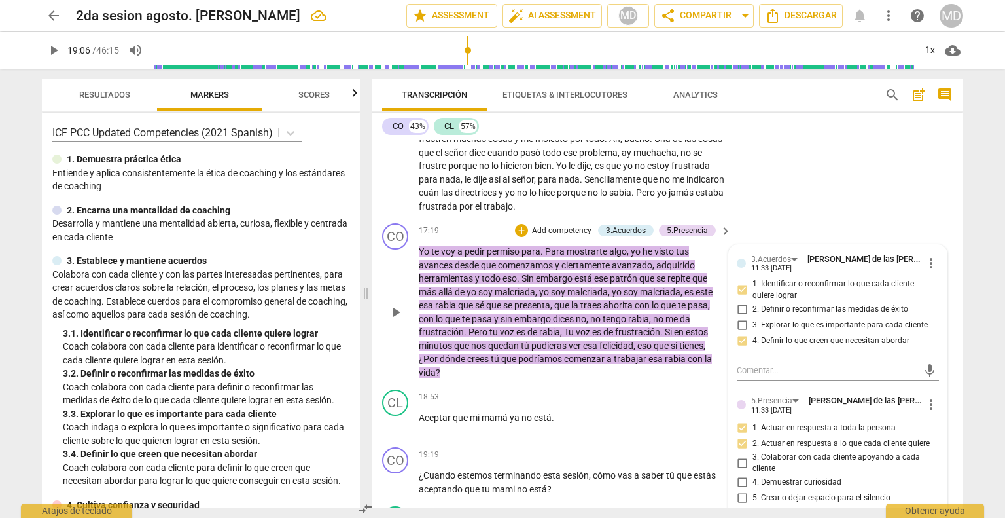
checkbox input "true"
click at [695, 475] on input "4. Demuestrar curiosidad" at bounding box center [742, 483] width 21 height 16
checkbox input "true"
click at [695, 490] on input "5. Crear o dejar espacio para el silencio" at bounding box center [742, 498] width 21 height 16
checkbox input "true"
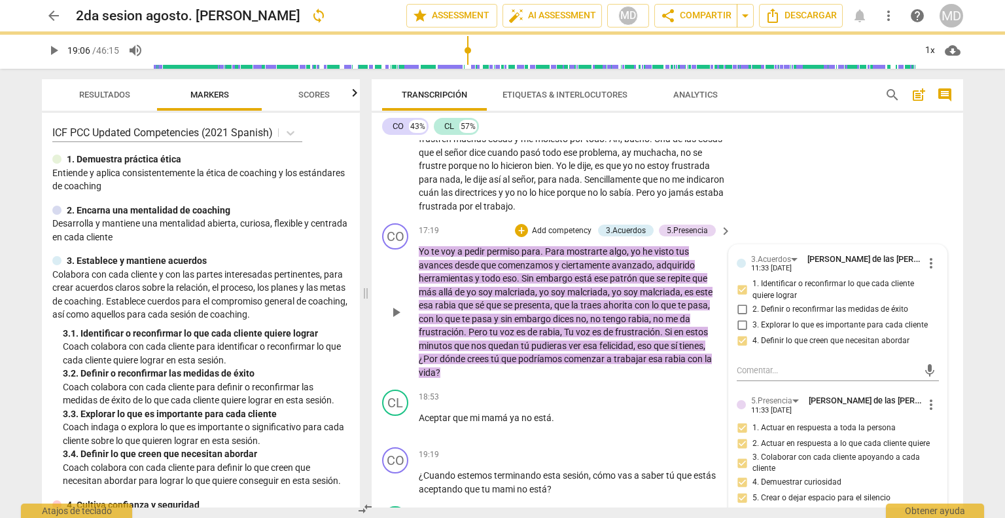
click at [561, 225] on p "Add competency" at bounding box center [562, 231] width 62 height 12
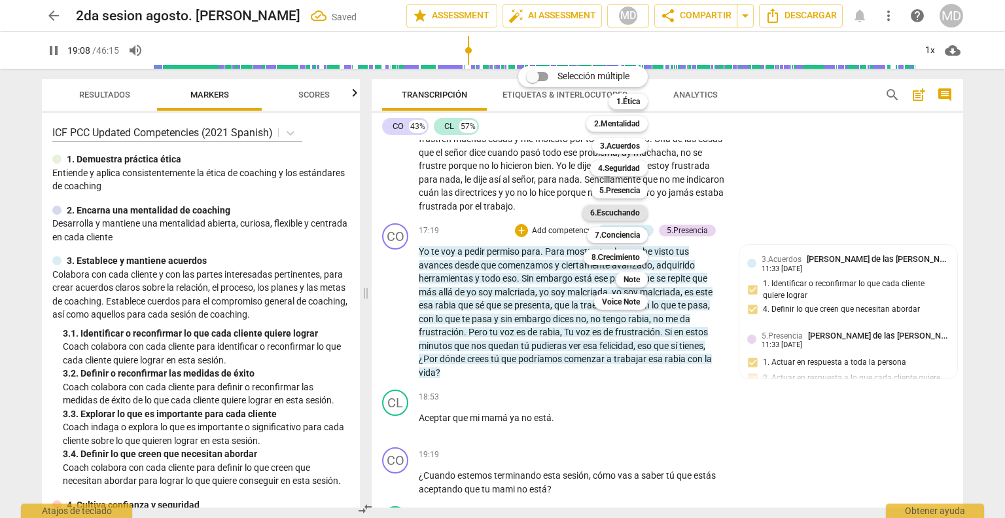
click at [609, 211] on b "6.Escuchando" at bounding box center [615, 213] width 50 height 16
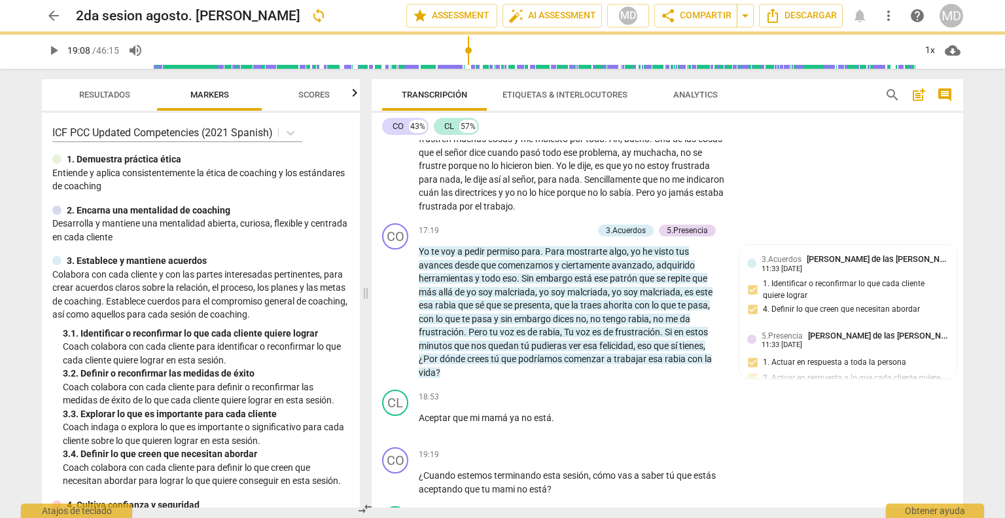
type input "1148"
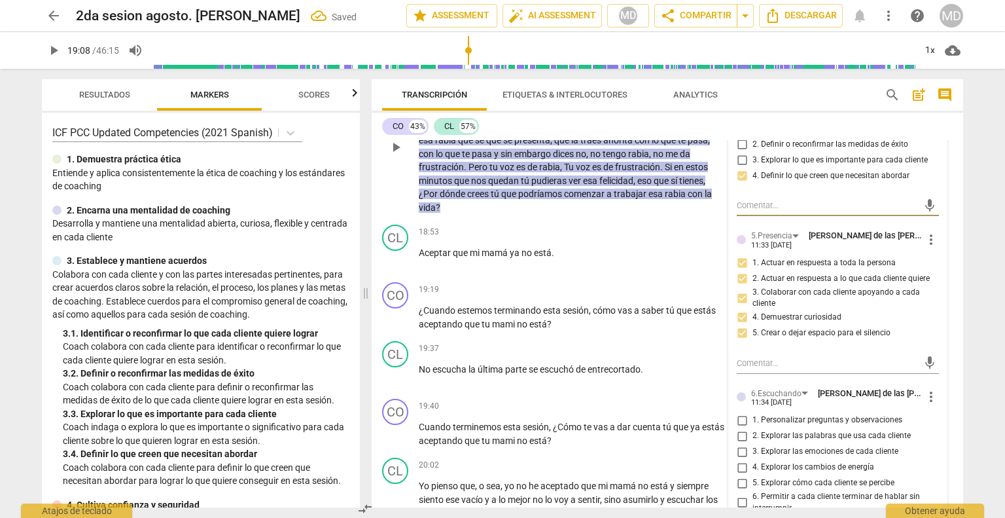
scroll to position [4416, 0]
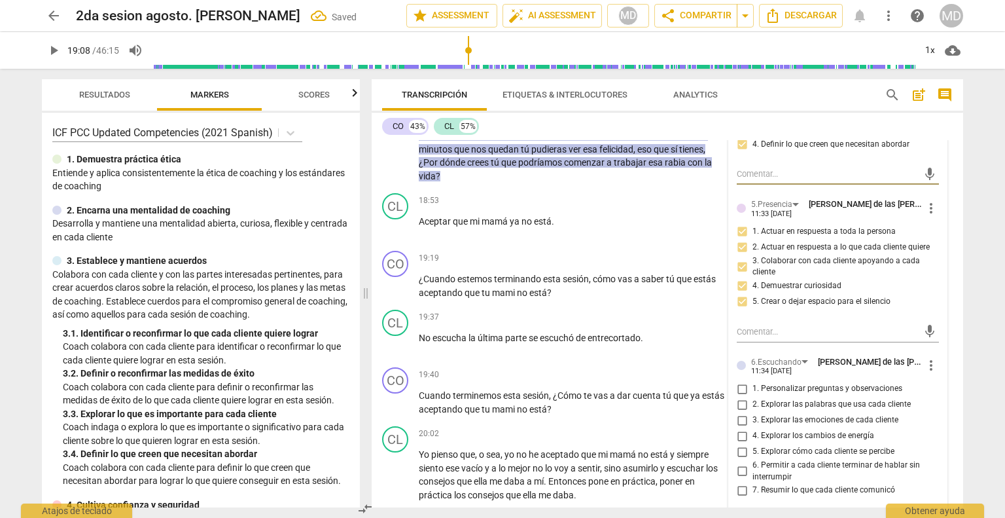
click at [695, 381] on input "1. Personalizar preguntas y observaciones" at bounding box center [742, 389] width 21 height 16
checkbox input "true"
click at [695, 397] on input "2. Explorar las palabras que usa cada cliente" at bounding box center [742, 405] width 21 height 16
checkbox input "true"
click at [695, 412] on input "3. Explorar las emociones de cada cliente" at bounding box center [742, 420] width 21 height 16
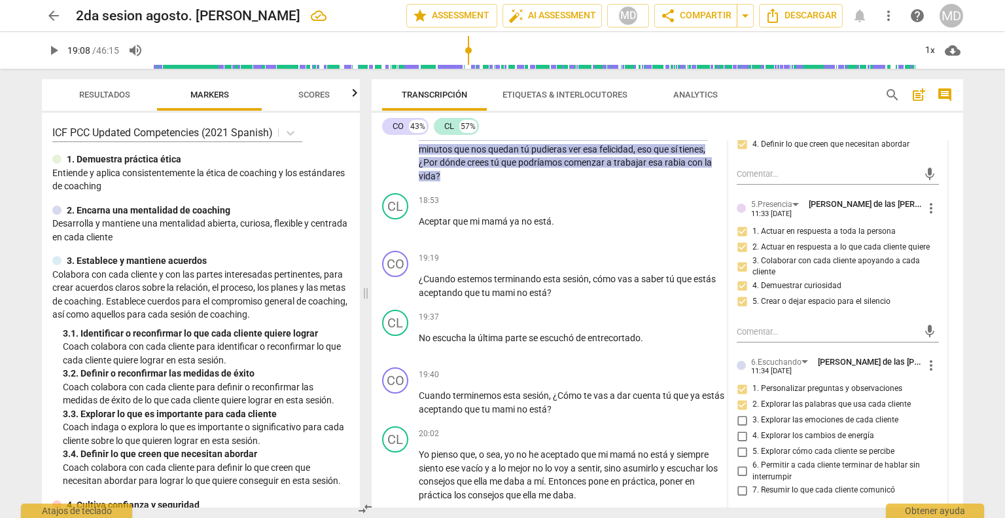
checkbox input "true"
click at [695, 444] on input "5. Explorar cómo cada cliente se percibe" at bounding box center [742, 452] width 21 height 16
checkbox input "true"
click at [695, 463] on input "6. Permitir a cada cliente terminar de hablar sin interrumpir" at bounding box center [742, 471] width 21 height 16
checkbox input "true"
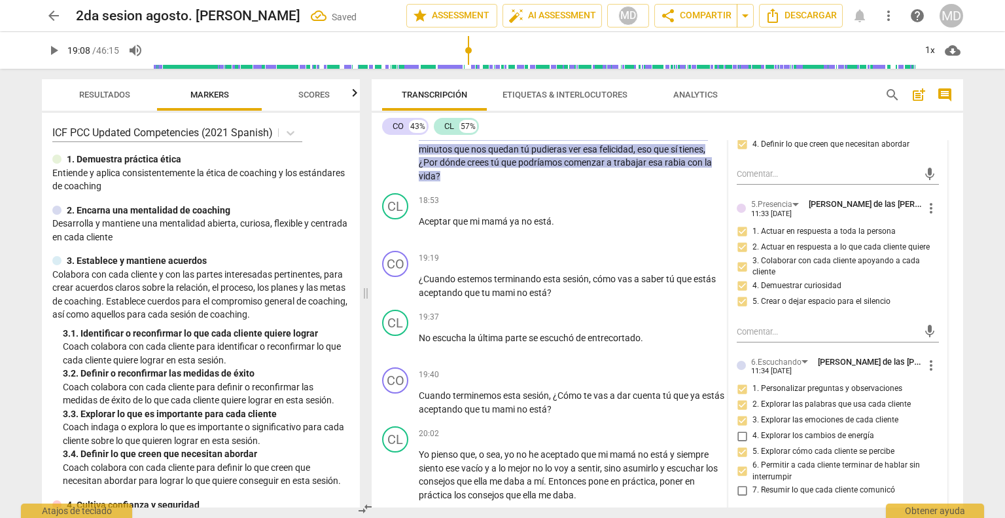
click at [695, 482] on input "7. Resumir lo que cada cliente comunicó" at bounding box center [742, 490] width 21 height 16
checkbox input "true"
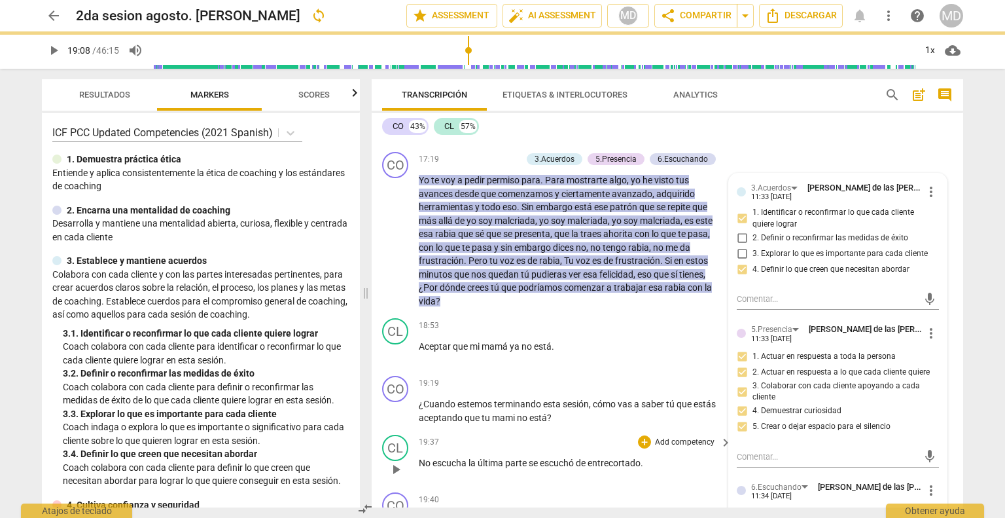
scroll to position [4286, 0]
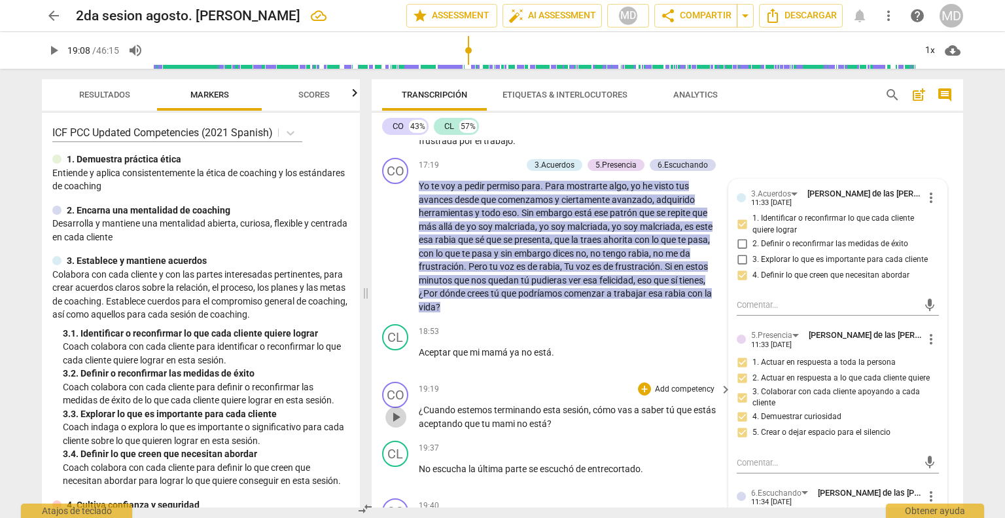
click at [399, 409] on span "play_arrow" at bounding box center [396, 417] width 16 height 16
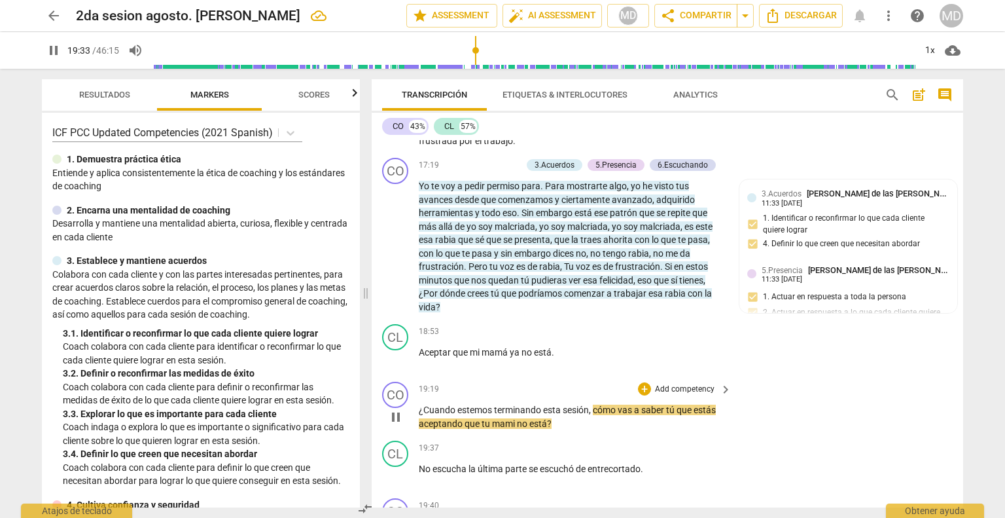
click at [399, 409] on span "pause" at bounding box center [396, 417] width 16 height 16
type input "1174"
click at [685, 384] on p "Add competency" at bounding box center [685, 390] width 62 height 12
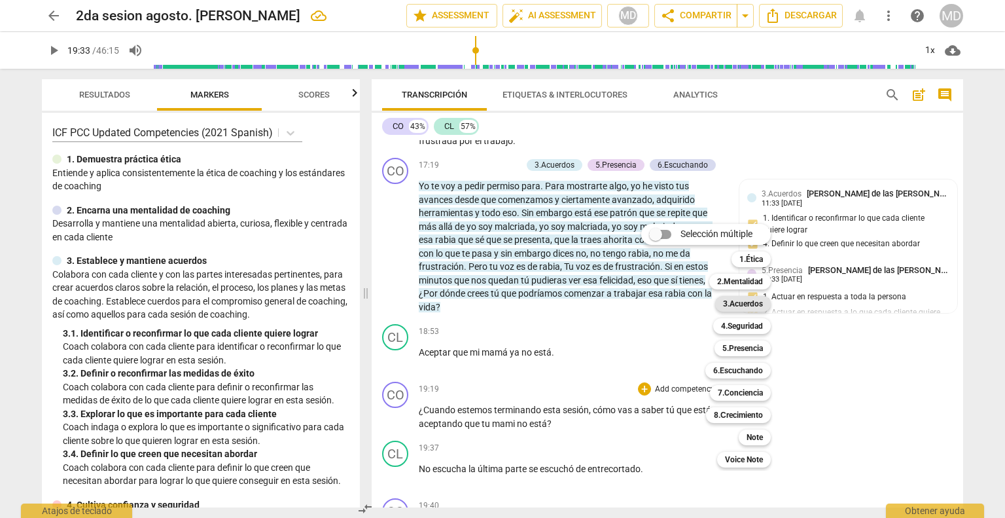
click at [695, 300] on b "3.Acuerdos" at bounding box center [743, 304] width 40 height 16
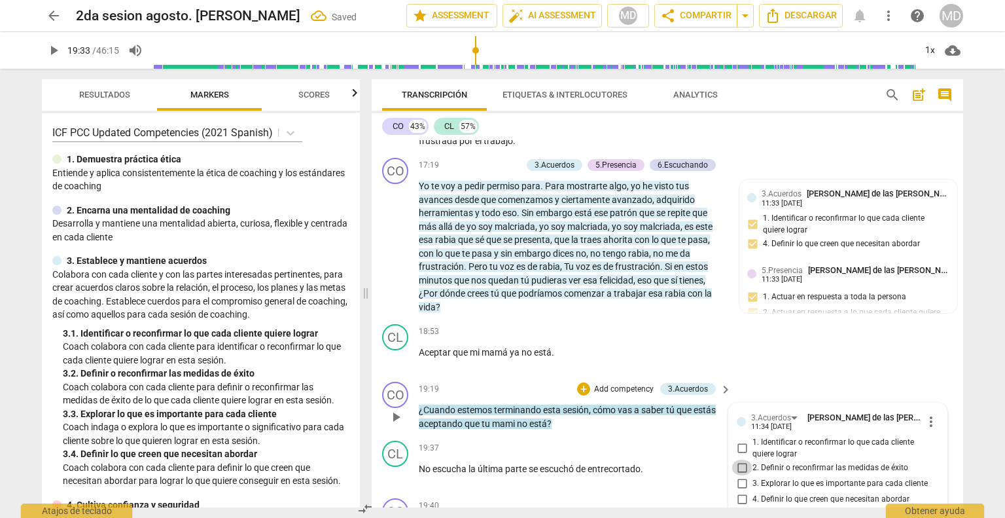
click at [695, 460] on input "2. Definir o reconfirmar las medidas de éxito" at bounding box center [742, 468] width 21 height 16
checkbox input "true"
click at [572, 435] on div "CL play_arrow pause 19:37 + Add competency keyboard_arrow_right No escucha la ú…" at bounding box center [668, 464] width 592 height 58
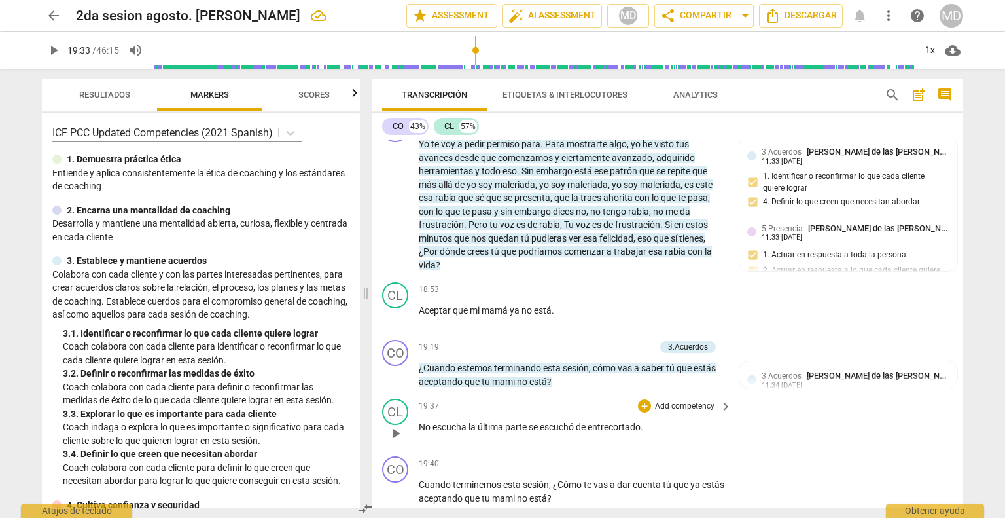
scroll to position [4351, 0]
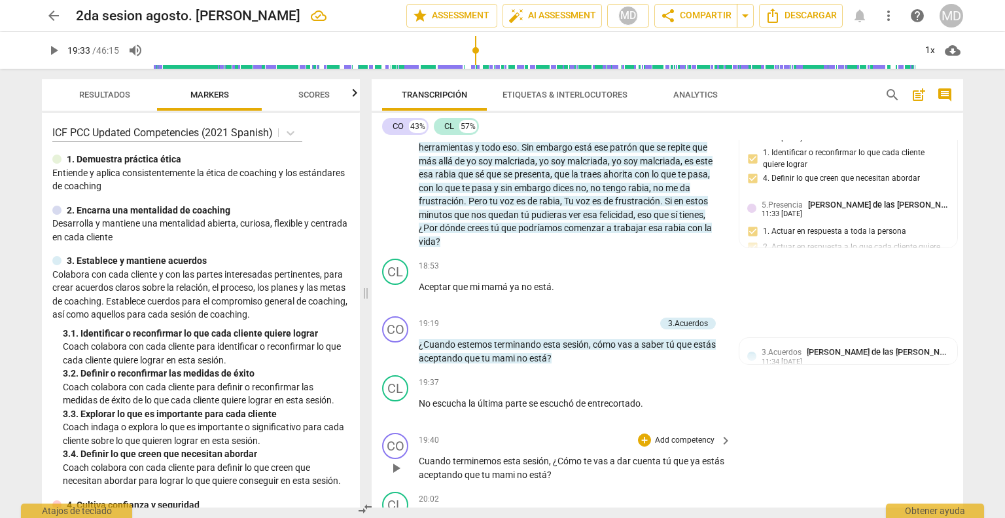
click at [695, 435] on p "Add competency" at bounding box center [685, 441] width 62 height 12
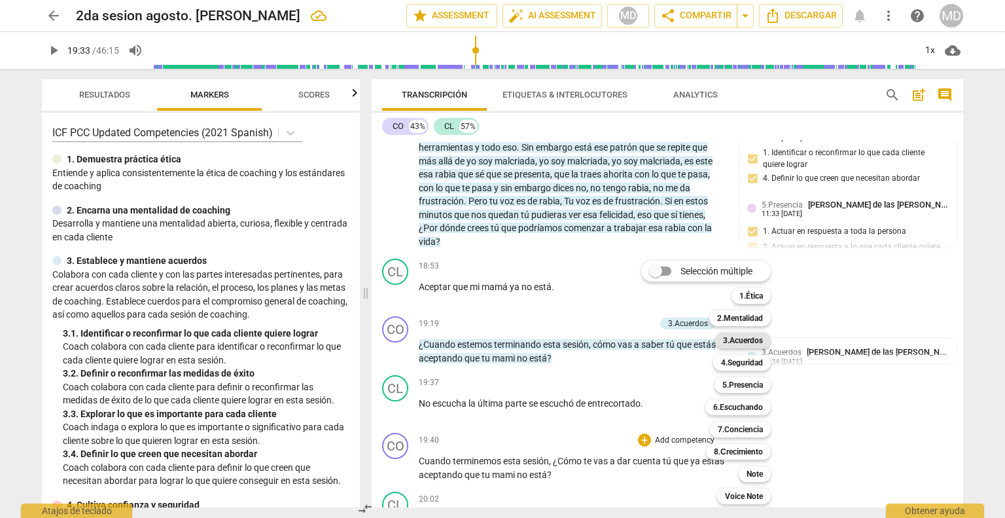
click at [695, 342] on b "3.Acuerdos" at bounding box center [743, 341] width 40 height 16
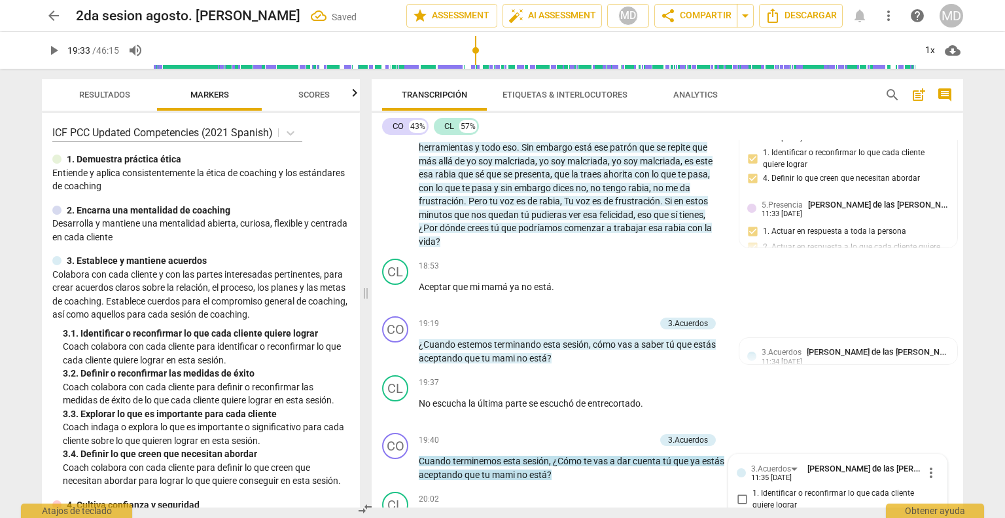
scroll to position [4564, 0]
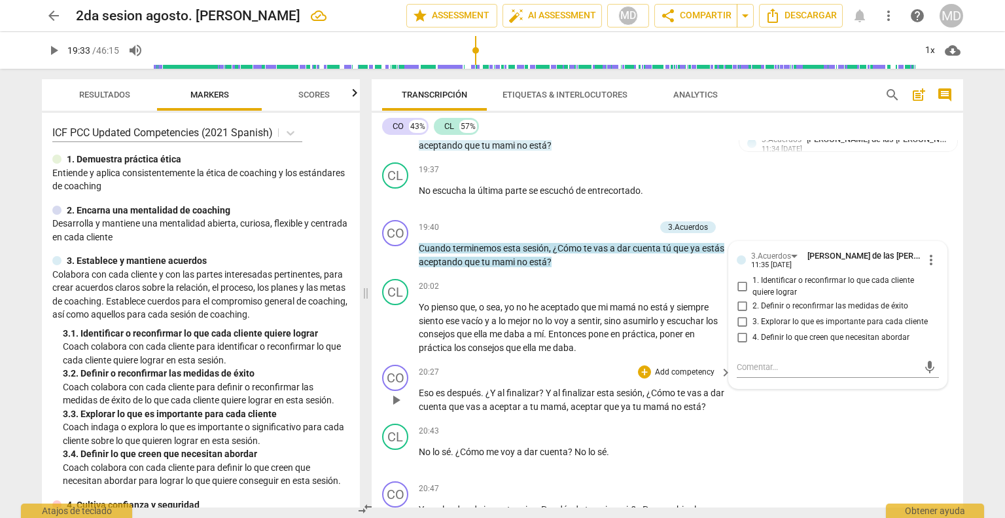
click at [687, 367] on p "Add competency" at bounding box center [685, 373] width 62 height 12
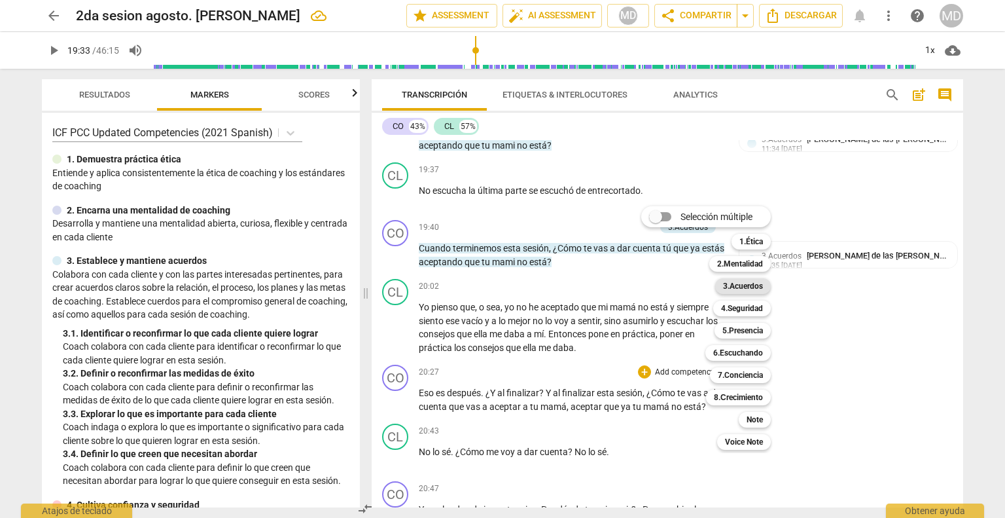
click at [695, 291] on b "3.Acuerdos" at bounding box center [743, 286] width 40 height 16
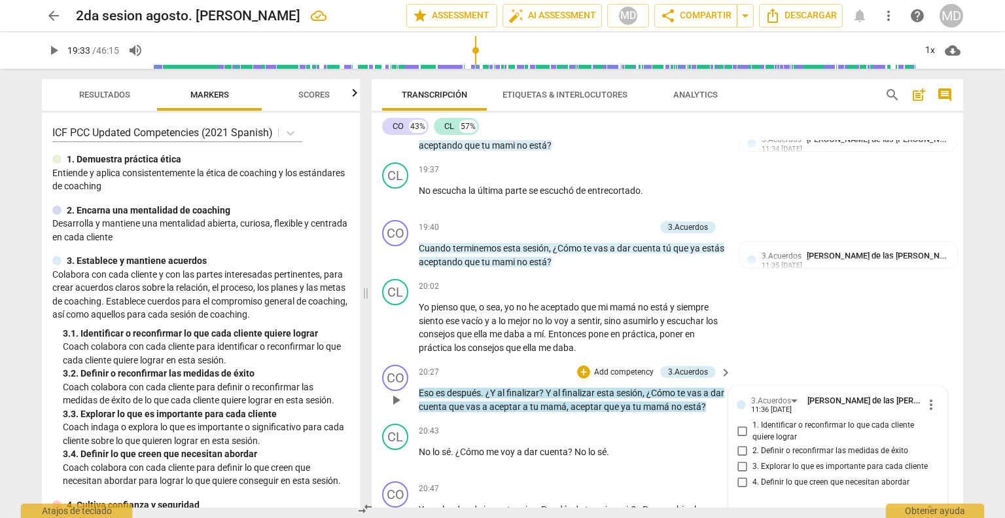
click at [695, 442] on input "2. Definir o reconfirmar las medidas de éxito" at bounding box center [742, 450] width 21 height 16
checkbox input "true"
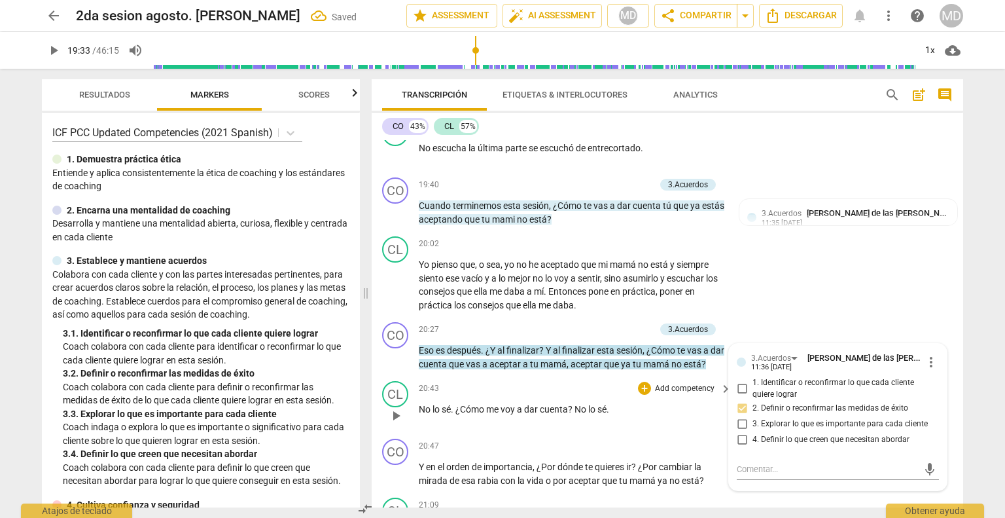
scroll to position [4629, 0]
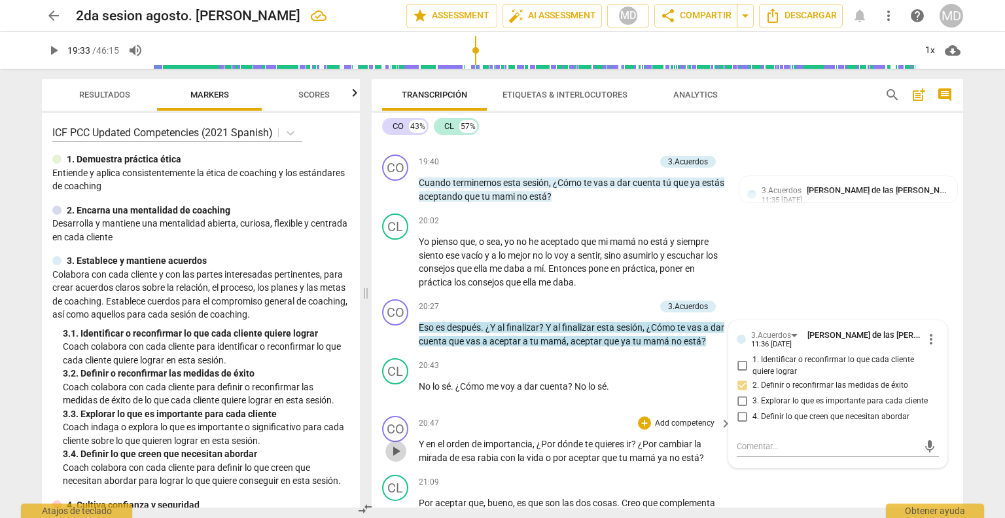
click at [395, 443] on span "play_arrow" at bounding box center [396, 451] width 16 height 16
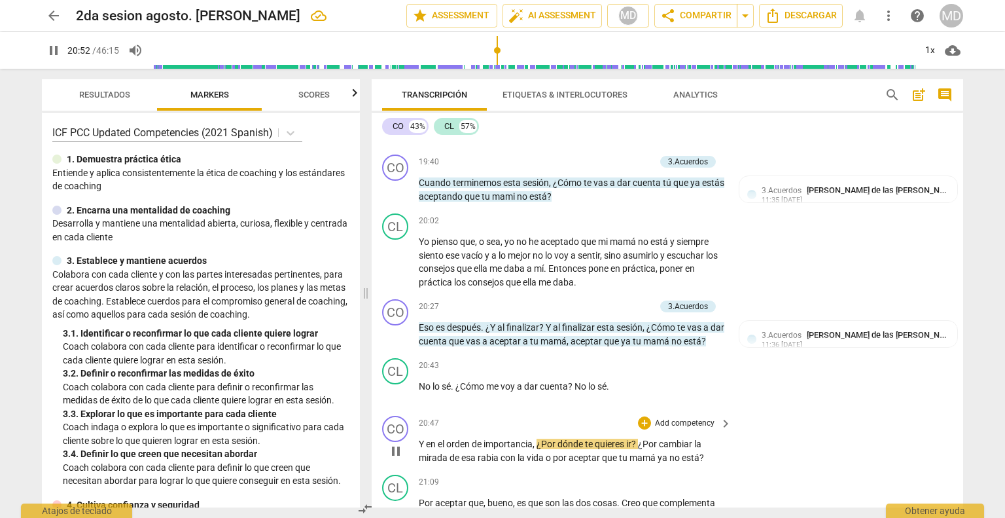
click at [541, 439] on span "¿Por" at bounding box center [547, 444] width 21 height 10
click at [399, 443] on span "pause" at bounding box center [396, 451] width 16 height 16
type input "1265"
click at [678, 418] on p "Add competency" at bounding box center [685, 424] width 62 height 12
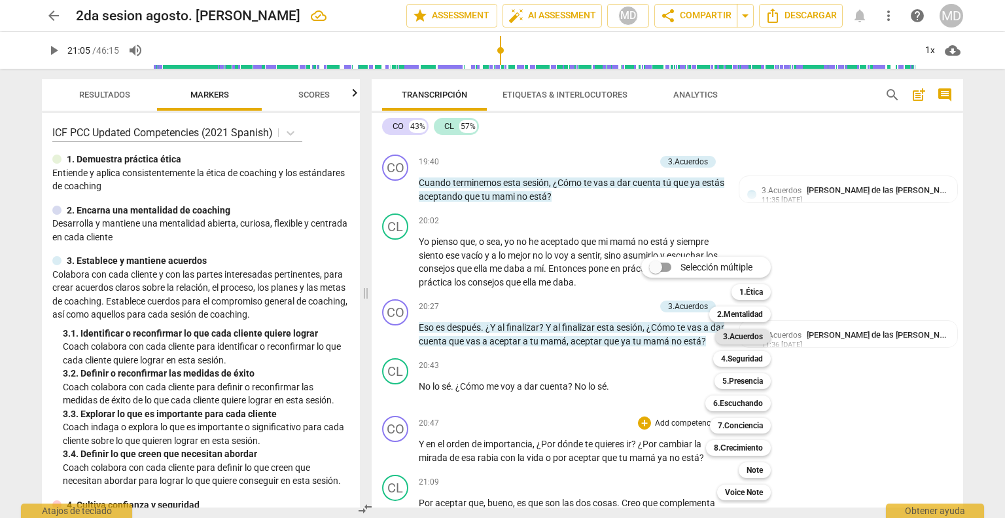
click at [695, 340] on b "3.Acuerdos" at bounding box center [743, 337] width 40 height 16
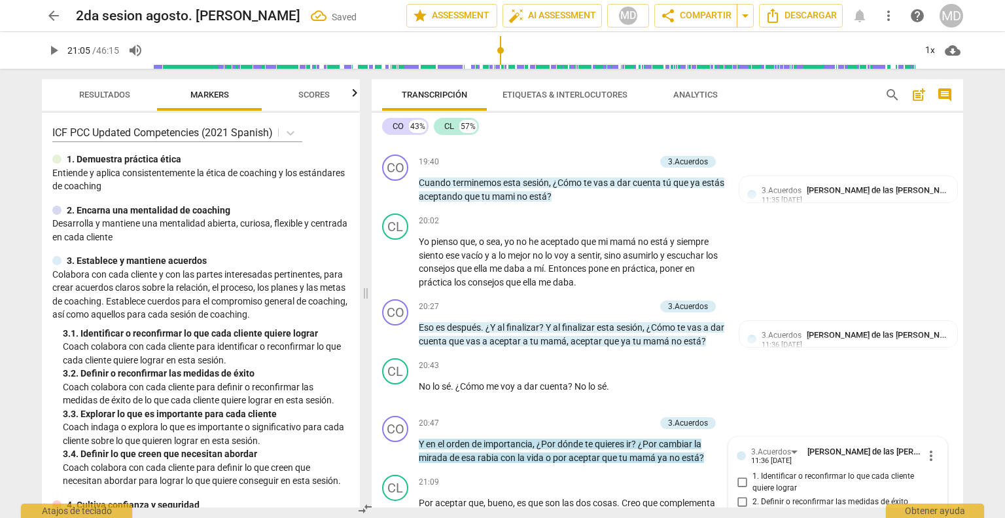
scroll to position [4824, 0]
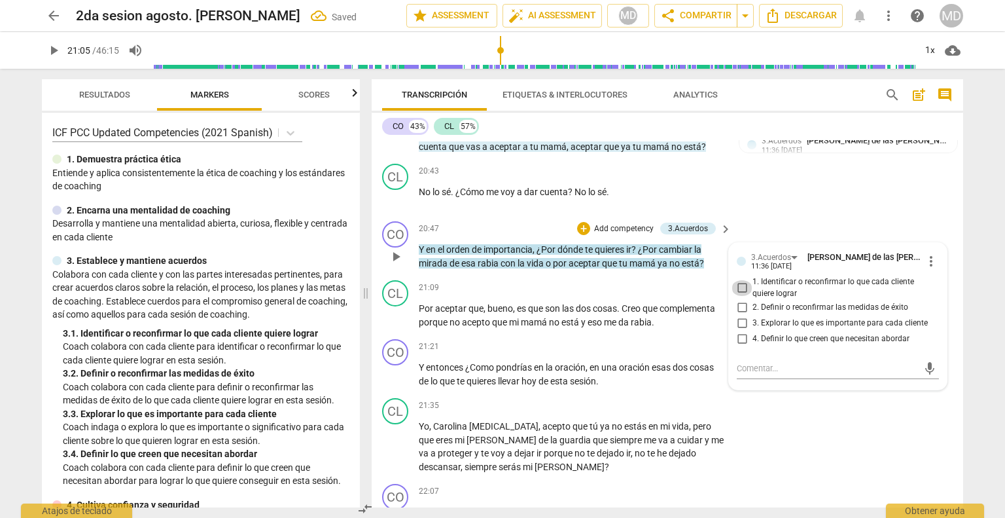
click at [695, 280] on input "1. Identificar o reconfirmar lo que cada cliente quiere lograr" at bounding box center [742, 288] width 21 height 16
checkbox input "true"
click at [695, 315] on input "3. Explorar lo que es importante para cada cliente" at bounding box center [742, 323] width 21 height 16
checkbox input "true"
click at [695, 331] on input "4. Definir lo que creen que necesitan abordar" at bounding box center [742, 339] width 21 height 16
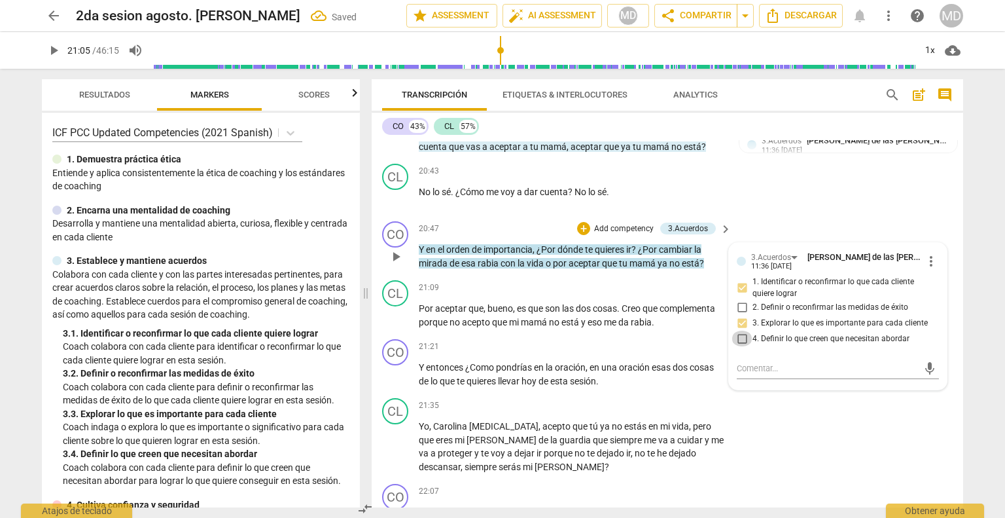
checkbox input "true"
click at [691, 341] on p "Add competency" at bounding box center [685, 347] width 62 height 12
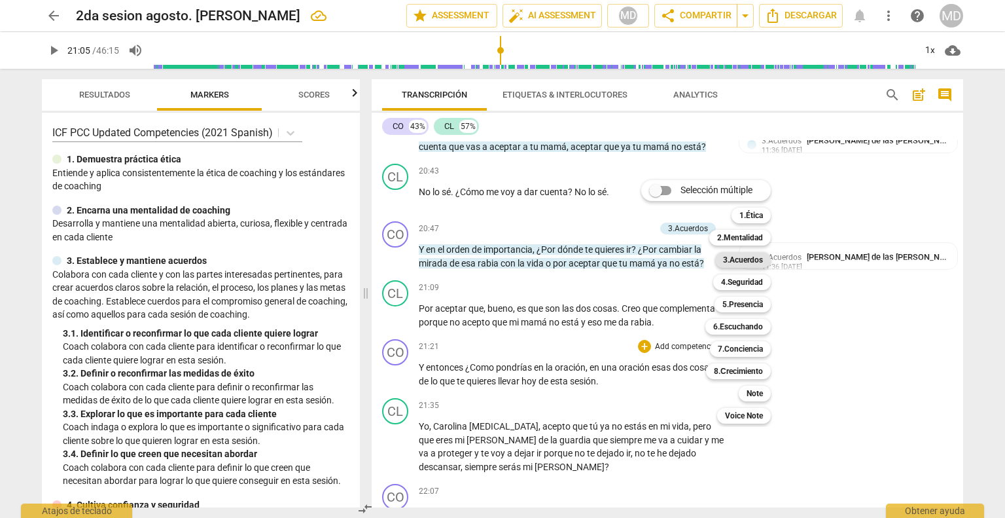
click at [695, 256] on b "3.Acuerdos" at bounding box center [743, 260] width 40 height 16
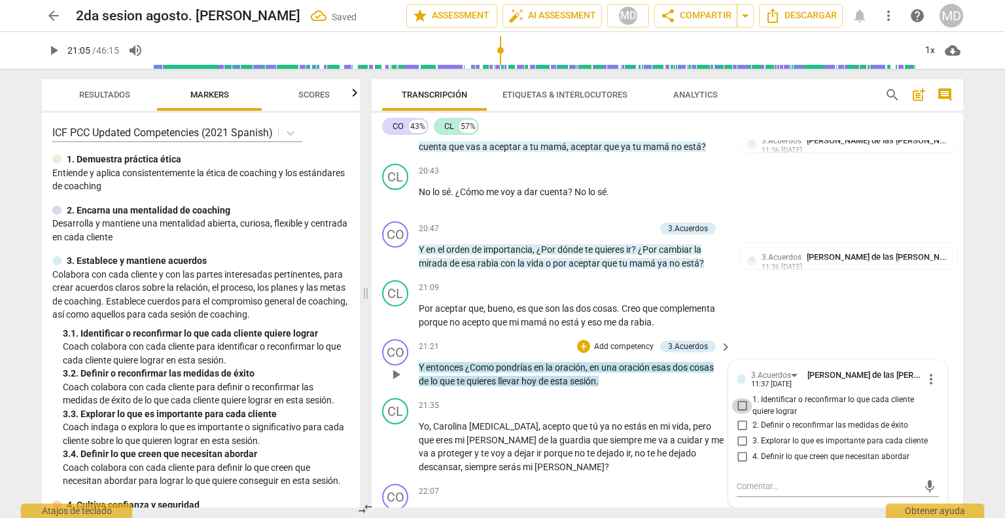
click at [695, 398] on input "1. Identificar o reconfirmar lo que cada cliente quiere lograr" at bounding box center [742, 406] width 21 height 16
checkbox input "true"
click at [695, 433] on input "3. Explorar lo que es importante para cada cliente" at bounding box center [742, 441] width 21 height 16
checkbox input "true"
click at [695, 448] on input "4. Definir lo que creen que necesitan abordar" at bounding box center [742, 456] width 21 height 16
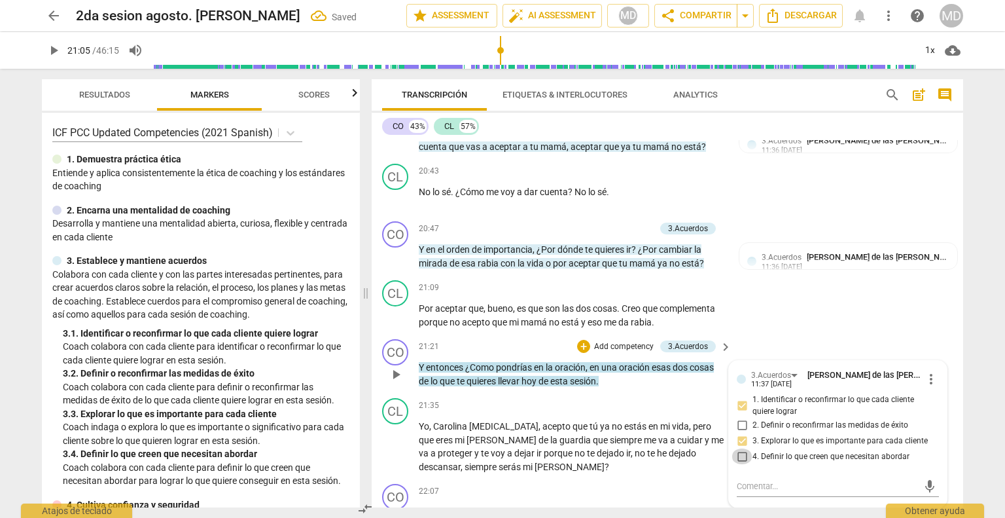
checkbox input "true"
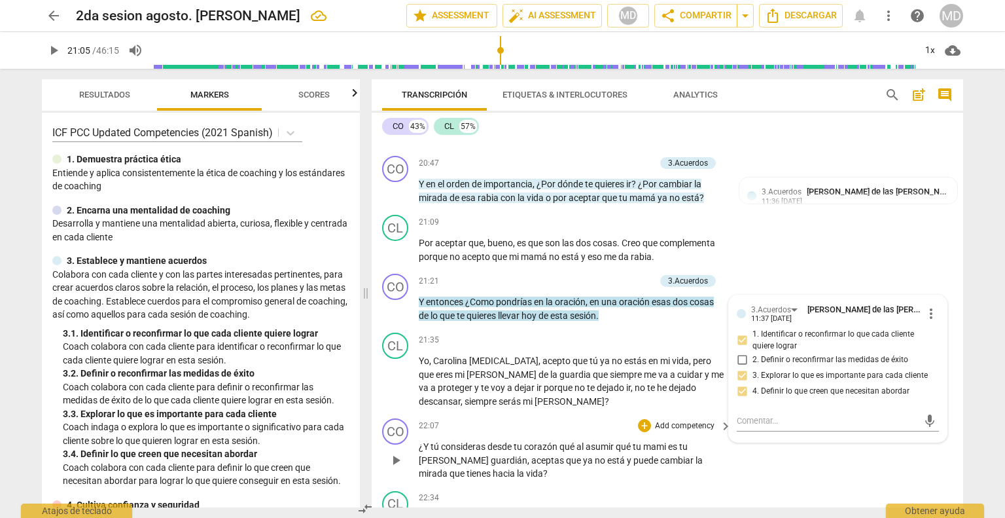
click at [391, 452] on span "play_arrow" at bounding box center [396, 460] width 16 height 16
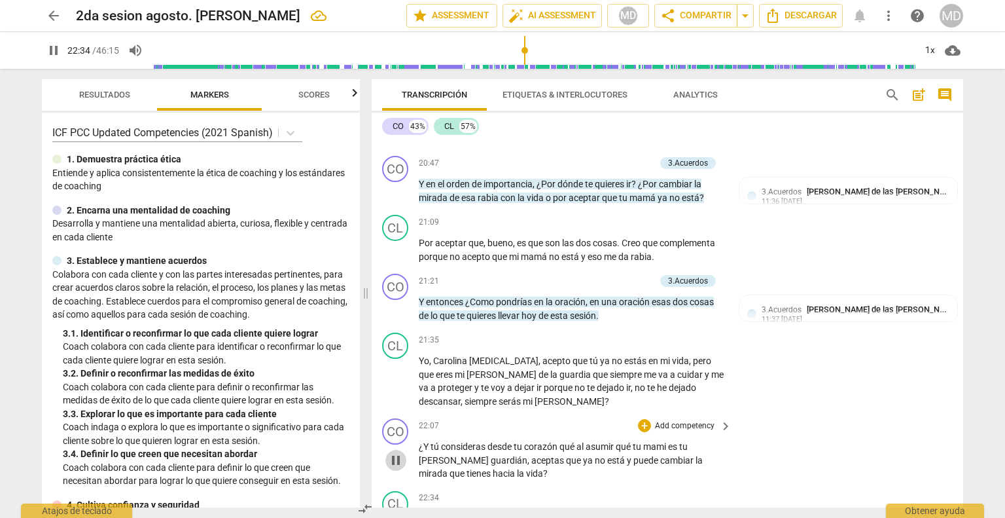
click at [391, 452] on span "pause" at bounding box center [396, 460] width 16 height 16
type input "1354"
click at [607, 455] on span "está" at bounding box center [617, 460] width 20 height 10
